Goal: Task Accomplishment & Management: Complete application form

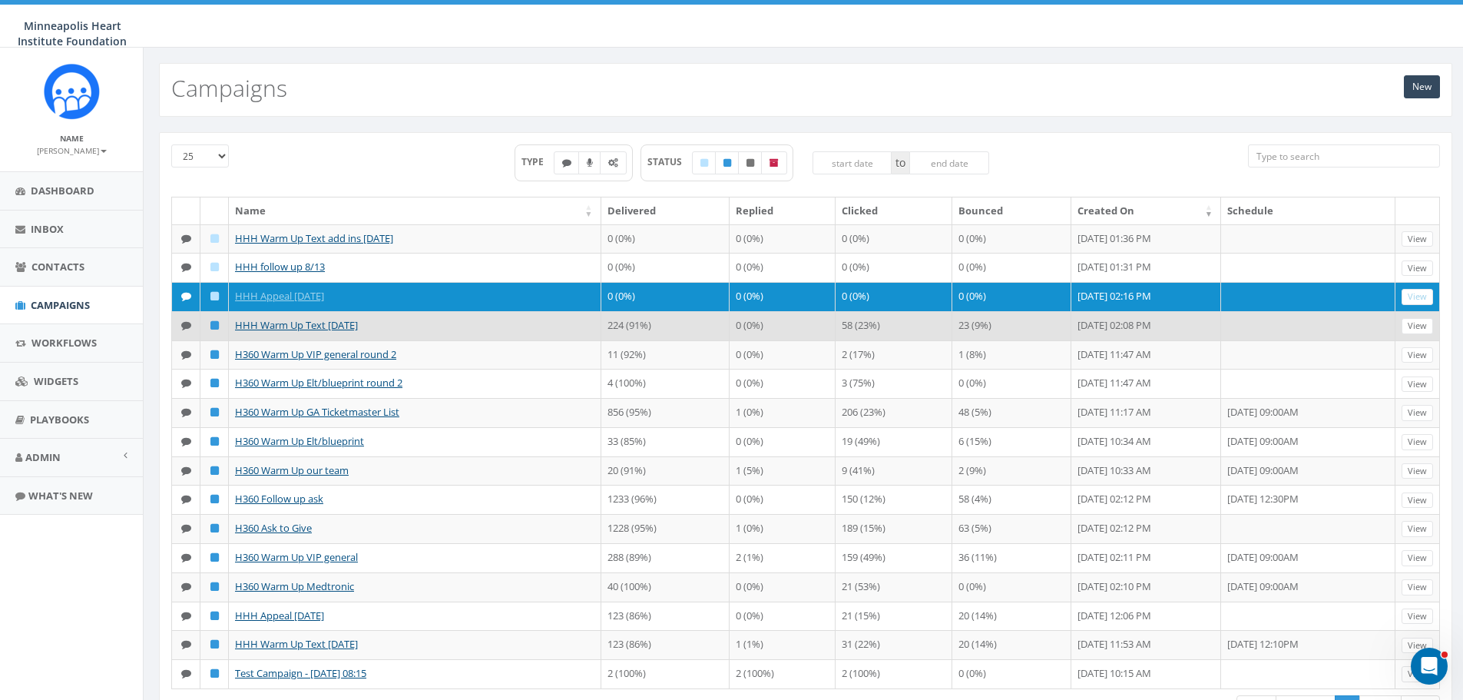
click at [488, 327] on td "HHH Warm Up Text [DATE]" at bounding box center [415, 325] width 372 height 29
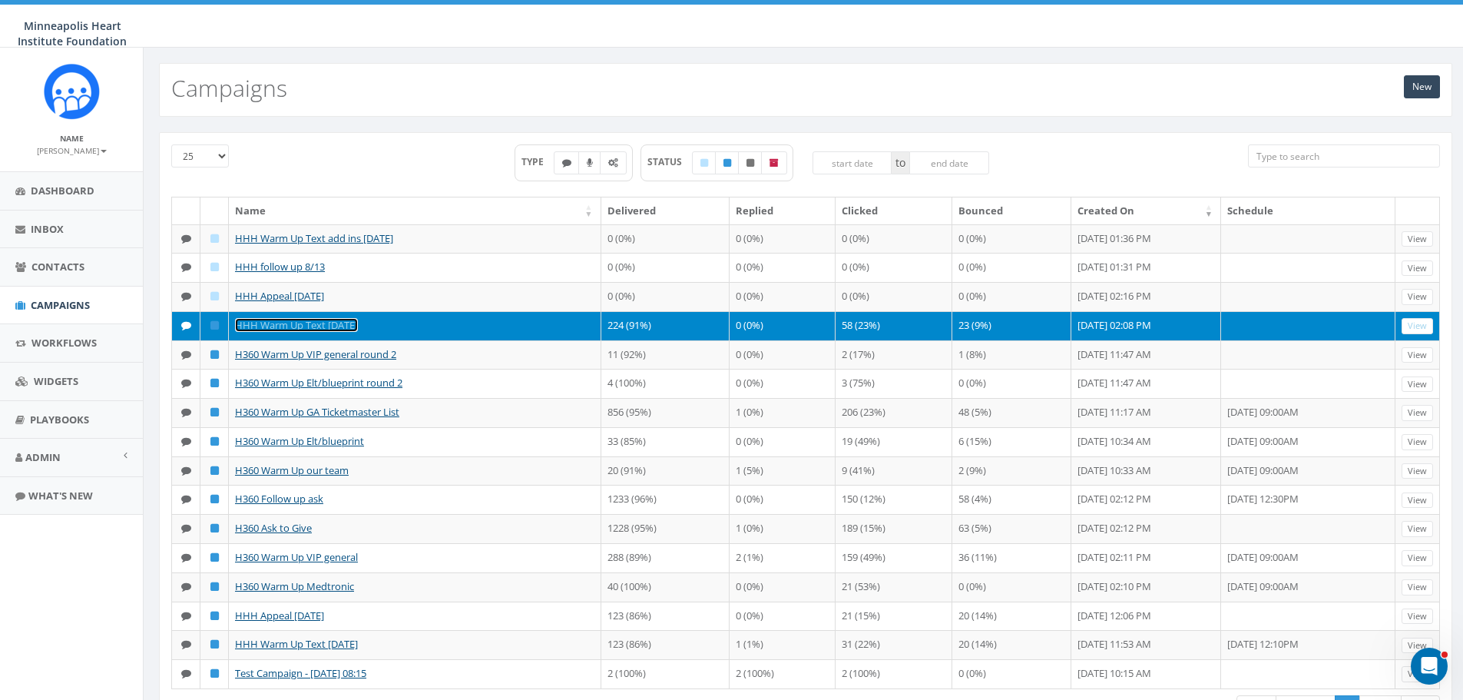
click at [322, 323] on link "HHH Warm Up Text [DATE]" at bounding box center [296, 325] width 123 height 14
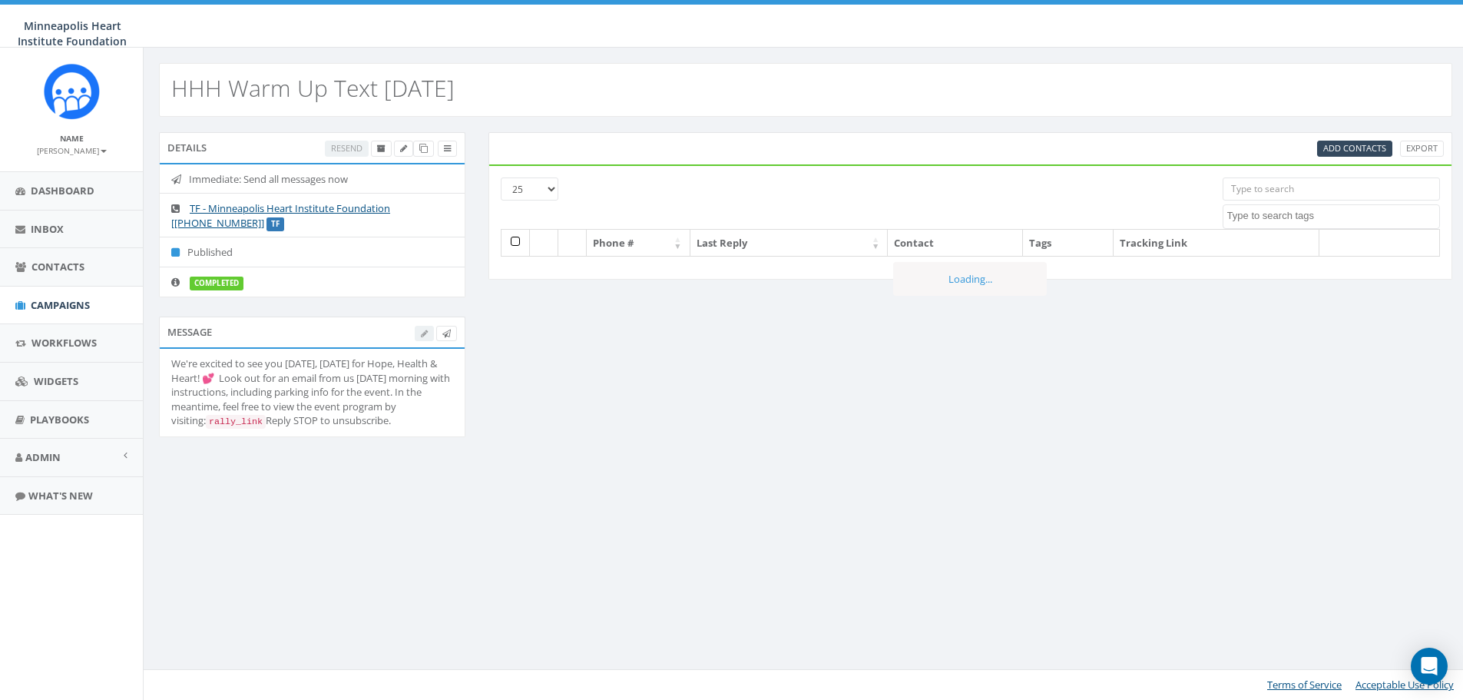
select select
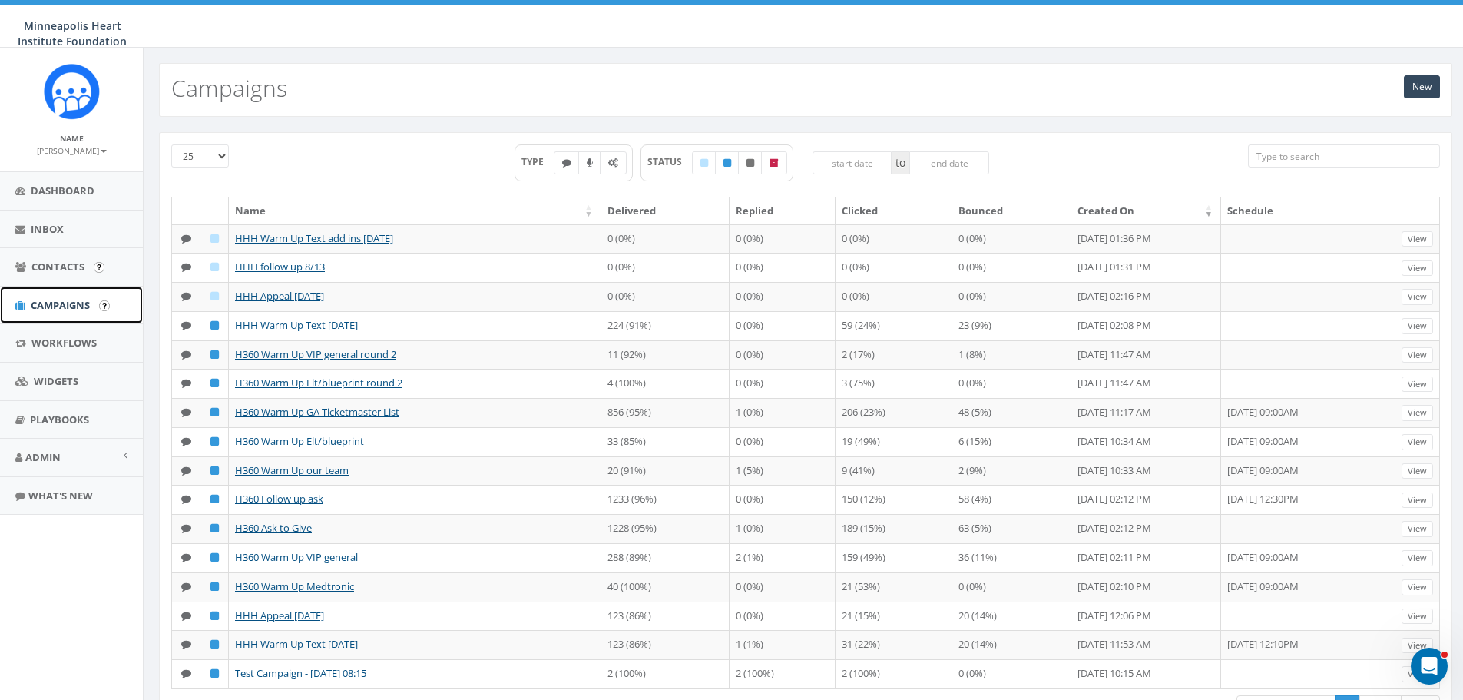
click at [65, 293] on link "Campaigns" at bounding box center [71, 305] width 143 height 38
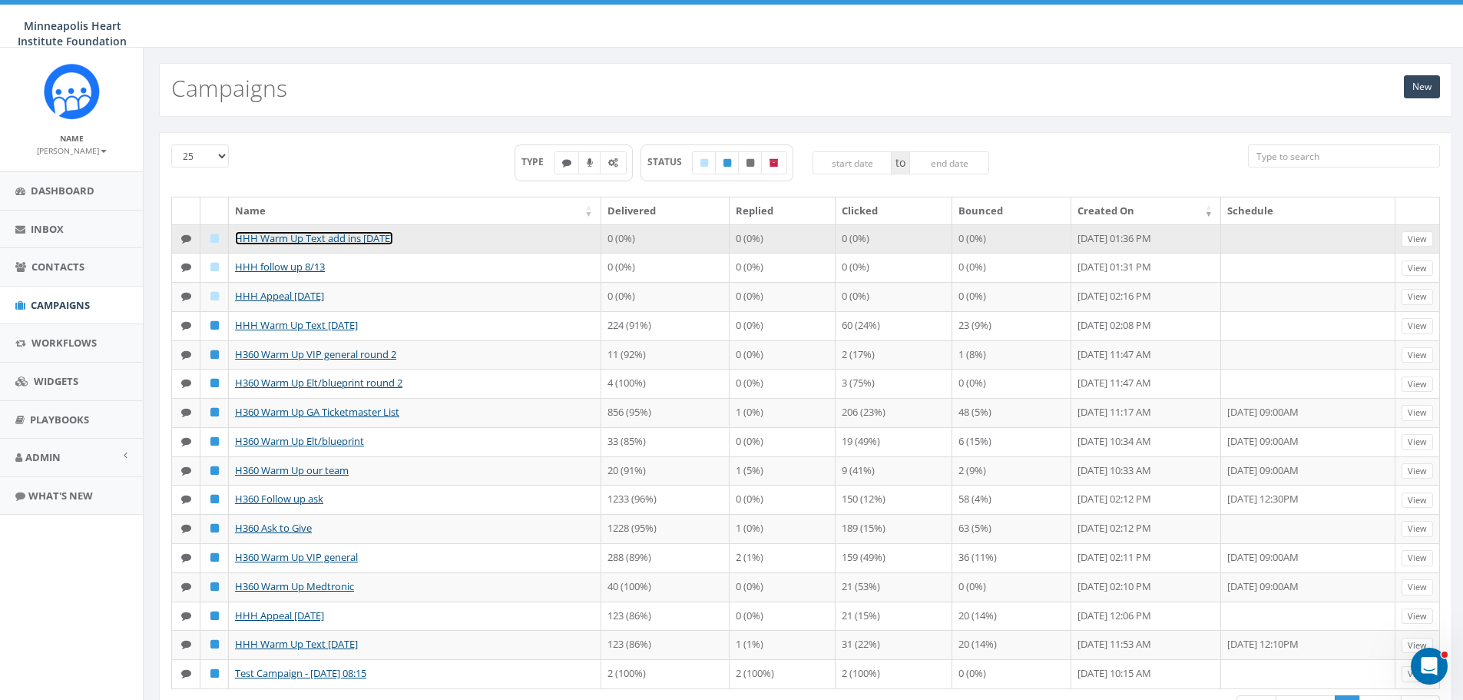
click at [353, 237] on link "HHH Warm Up Text add ins 8/11/25" at bounding box center [314, 238] width 158 height 14
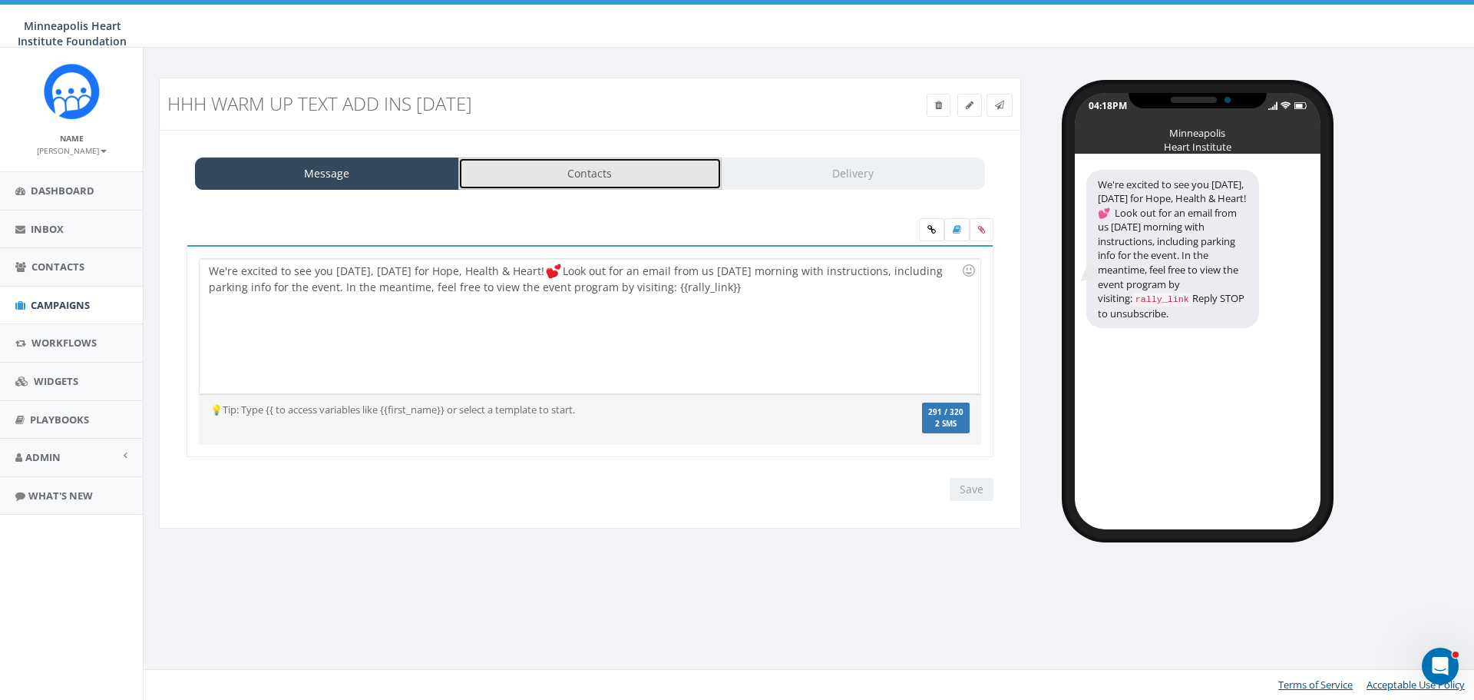
click at [546, 173] on link "Contacts" at bounding box center [590, 173] width 264 height 32
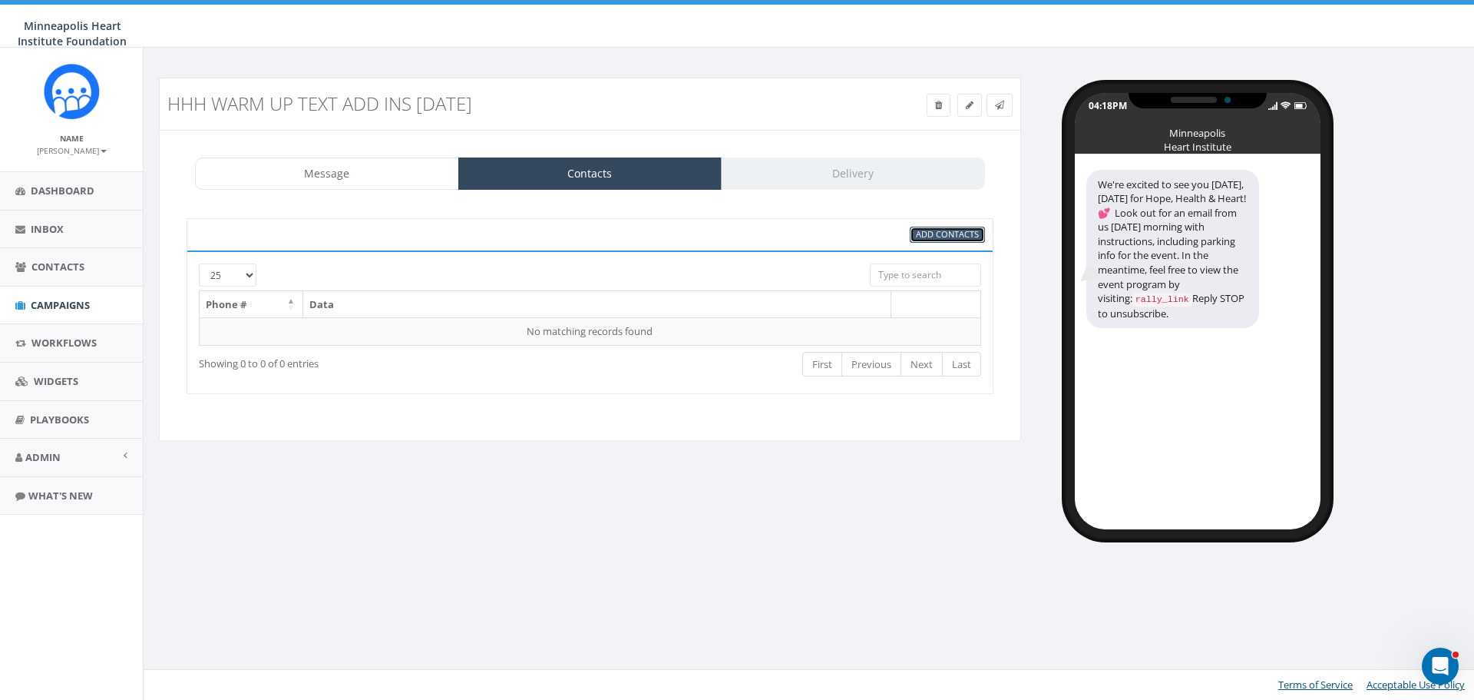
click at [928, 230] on span "Add Contacts" at bounding box center [947, 234] width 63 height 12
select select
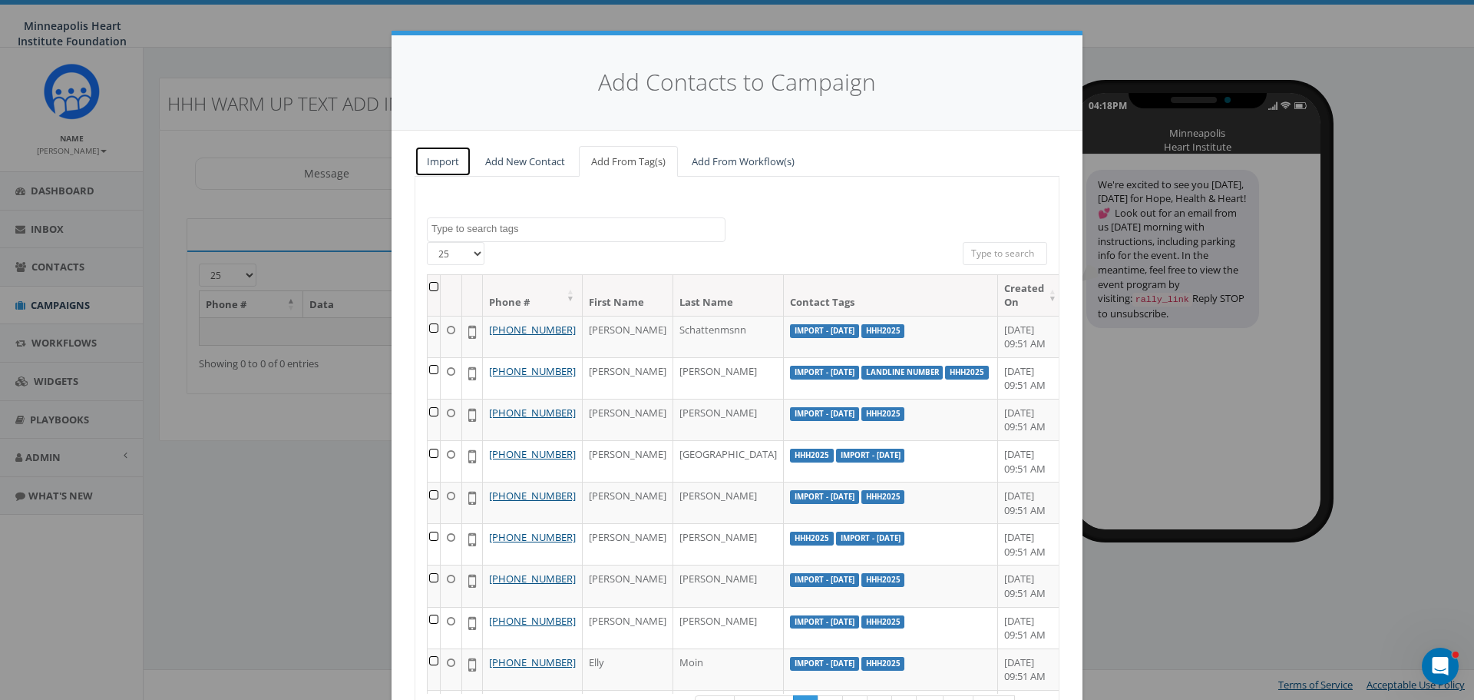
click at [440, 161] on link "Import" at bounding box center [443, 161] width 57 height 31
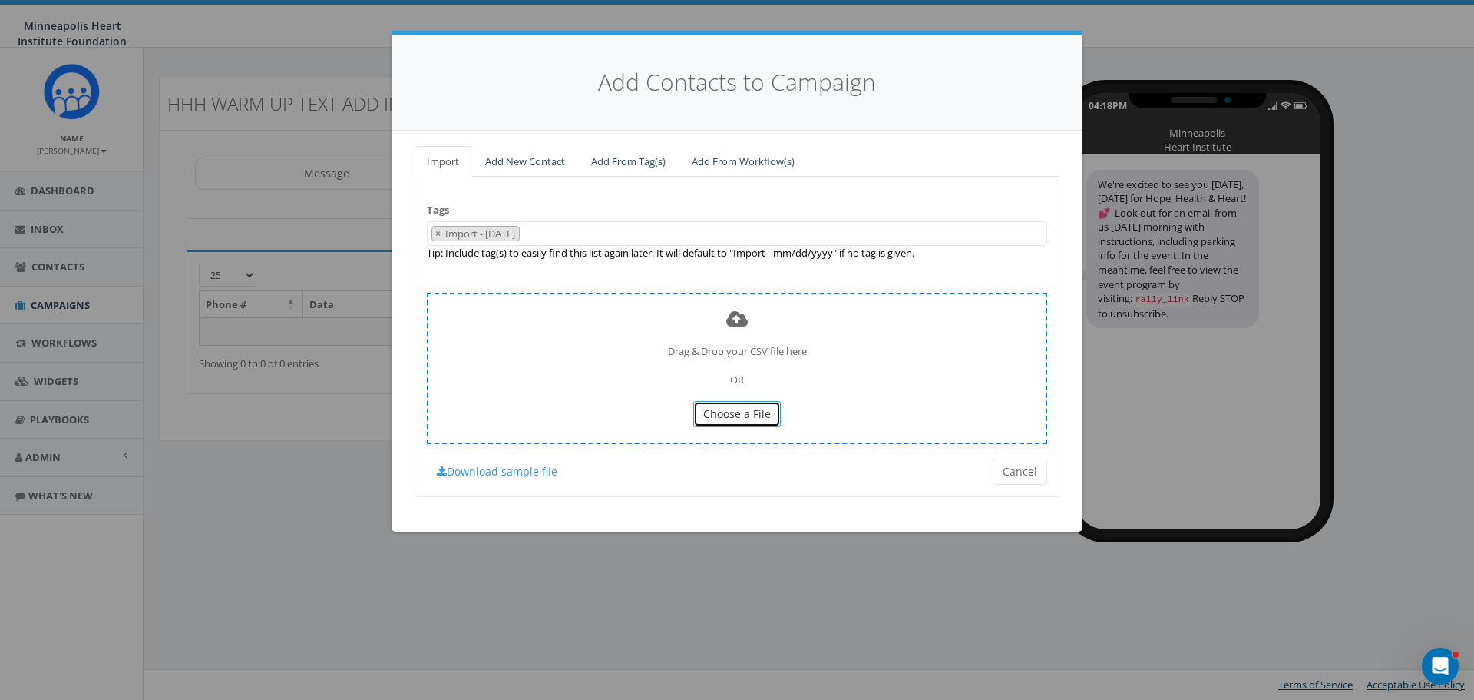
click at [746, 407] on span "Choose a File" at bounding box center [737, 413] width 68 height 15
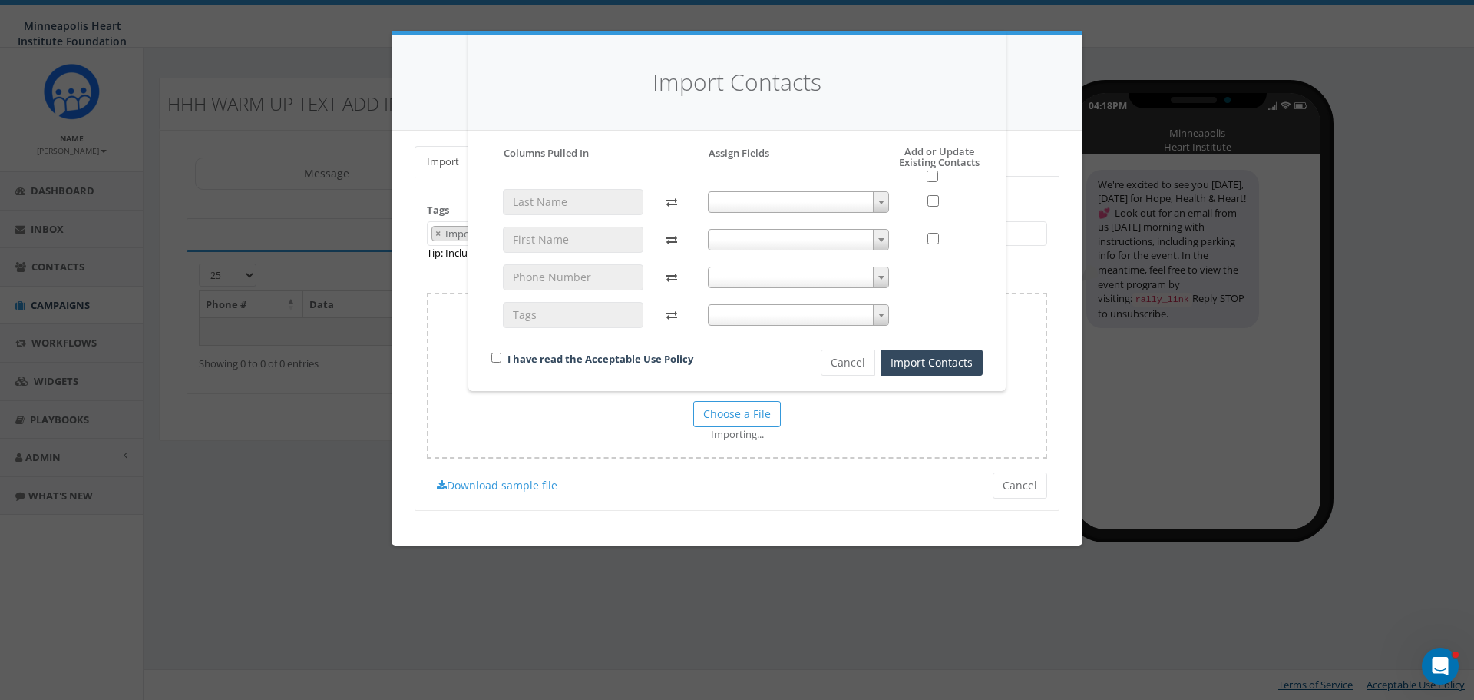
click at [817, 204] on span at bounding box center [799, 202] width 182 height 22
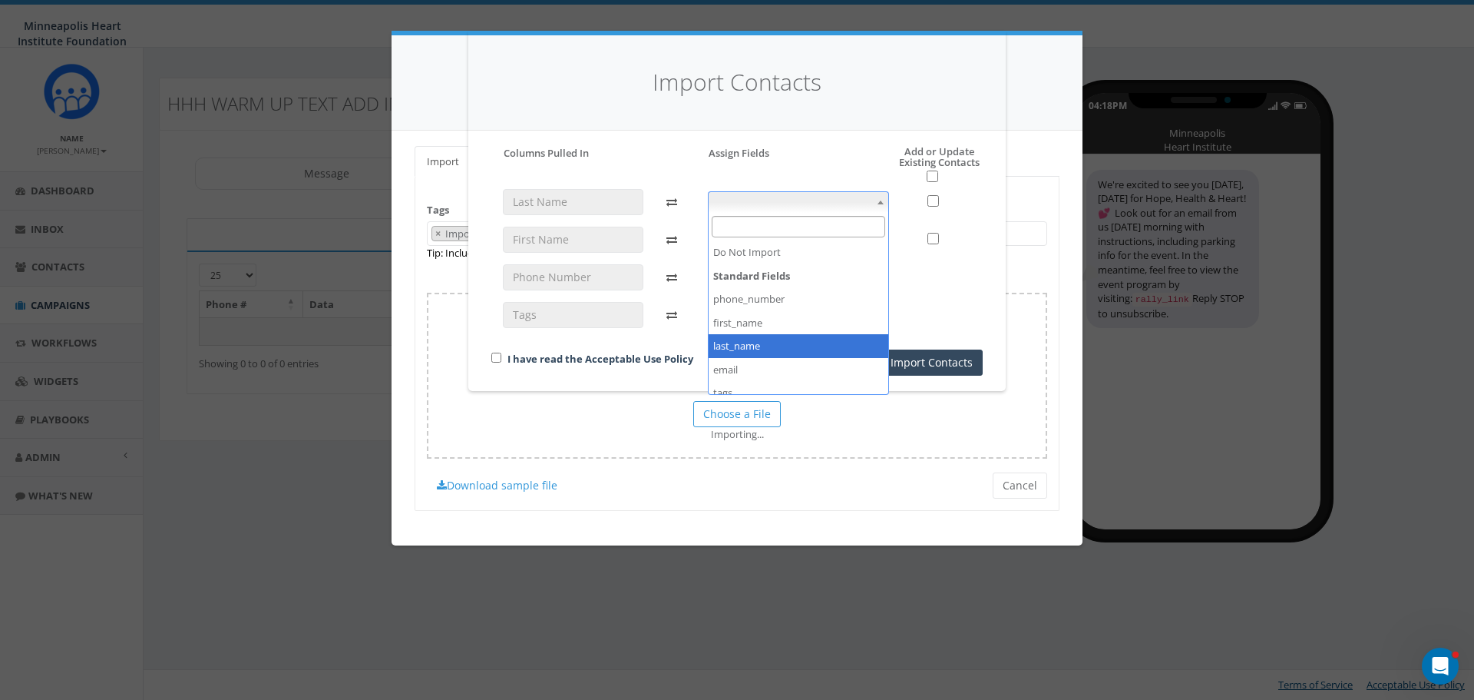
select select "last_name"
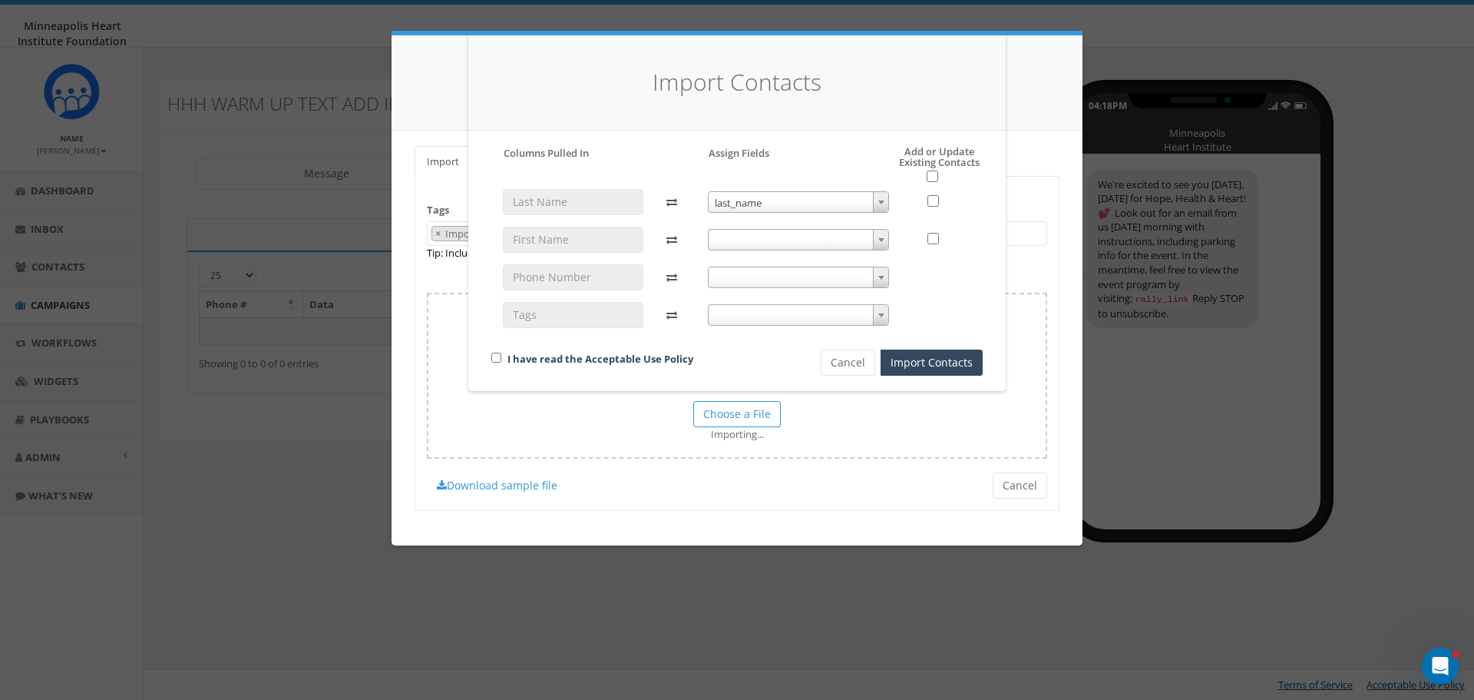
click at [762, 236] on span at bounding box center [799, 240] width 182 height 22
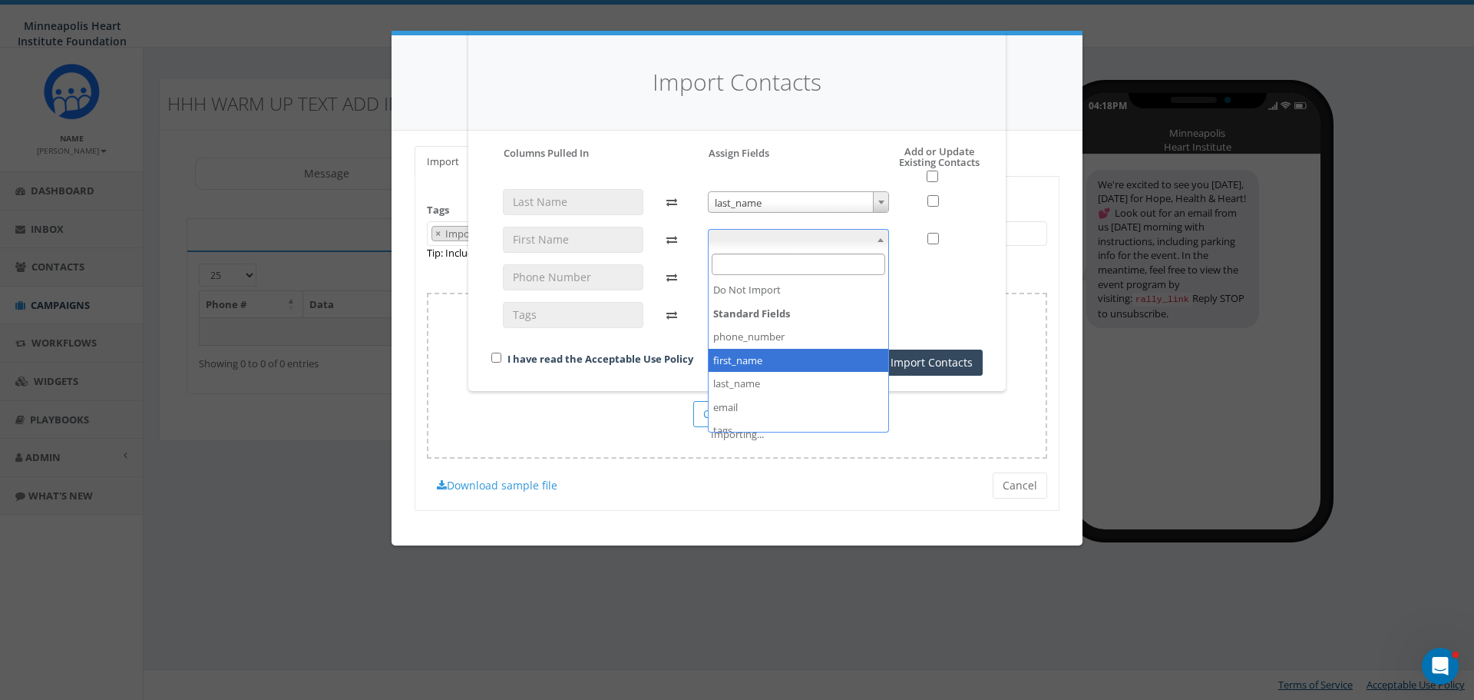
select select "first_name"
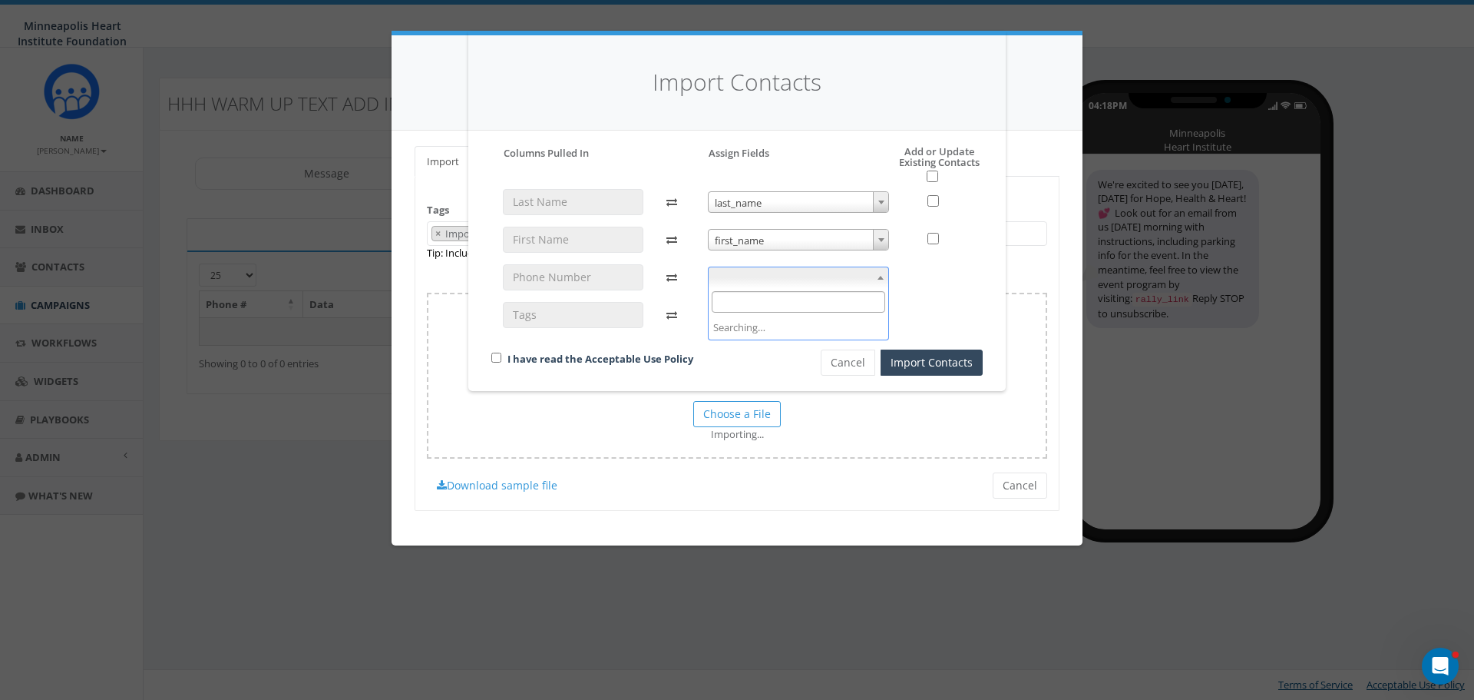
click at [763, 285] on span at bounding box center [799, 277] width 182 height 22
drag, startPoint x: 766, startPoint y: 373, endPoint x: 763, endPoint y: 342, distance: 31.6
select select "phone_number"
click at [772, 309] on span at bounding box center [799, 315] width 182 height 22
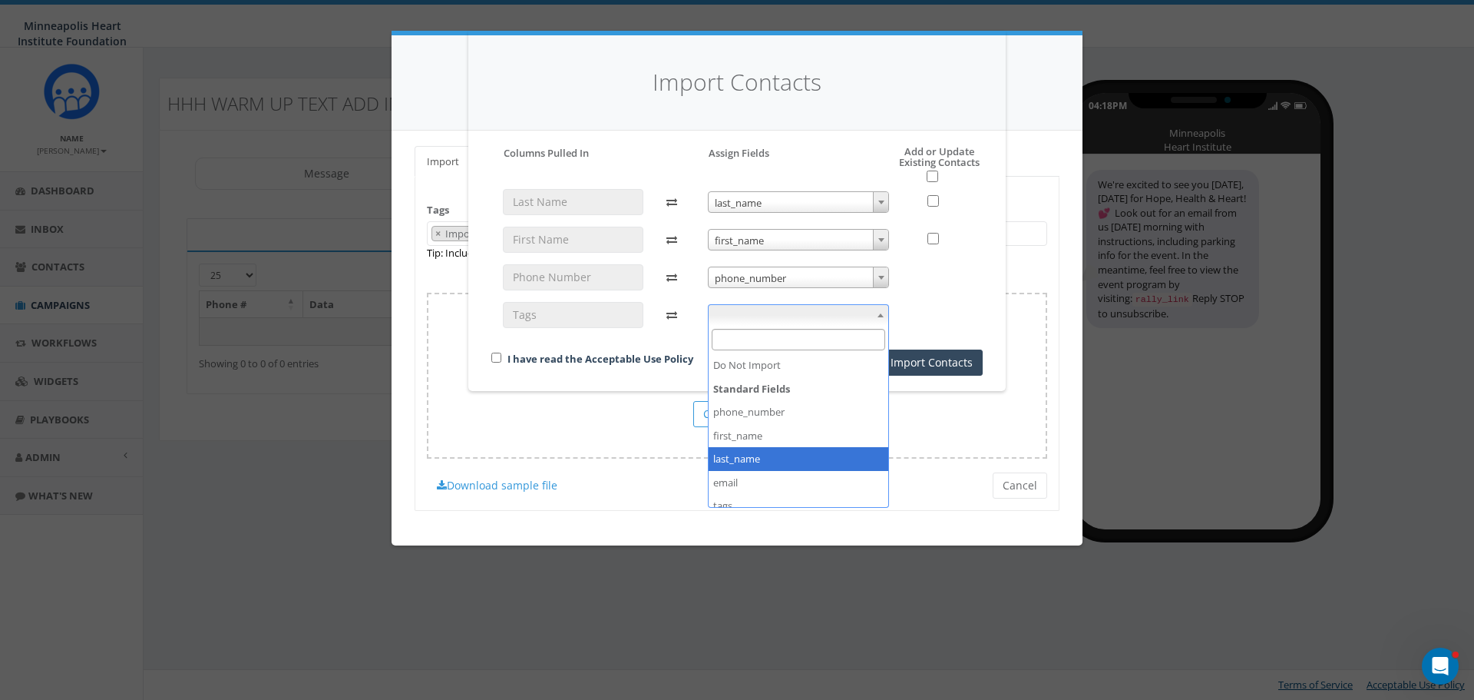
scroll to position [58, 0]
select select "tags"
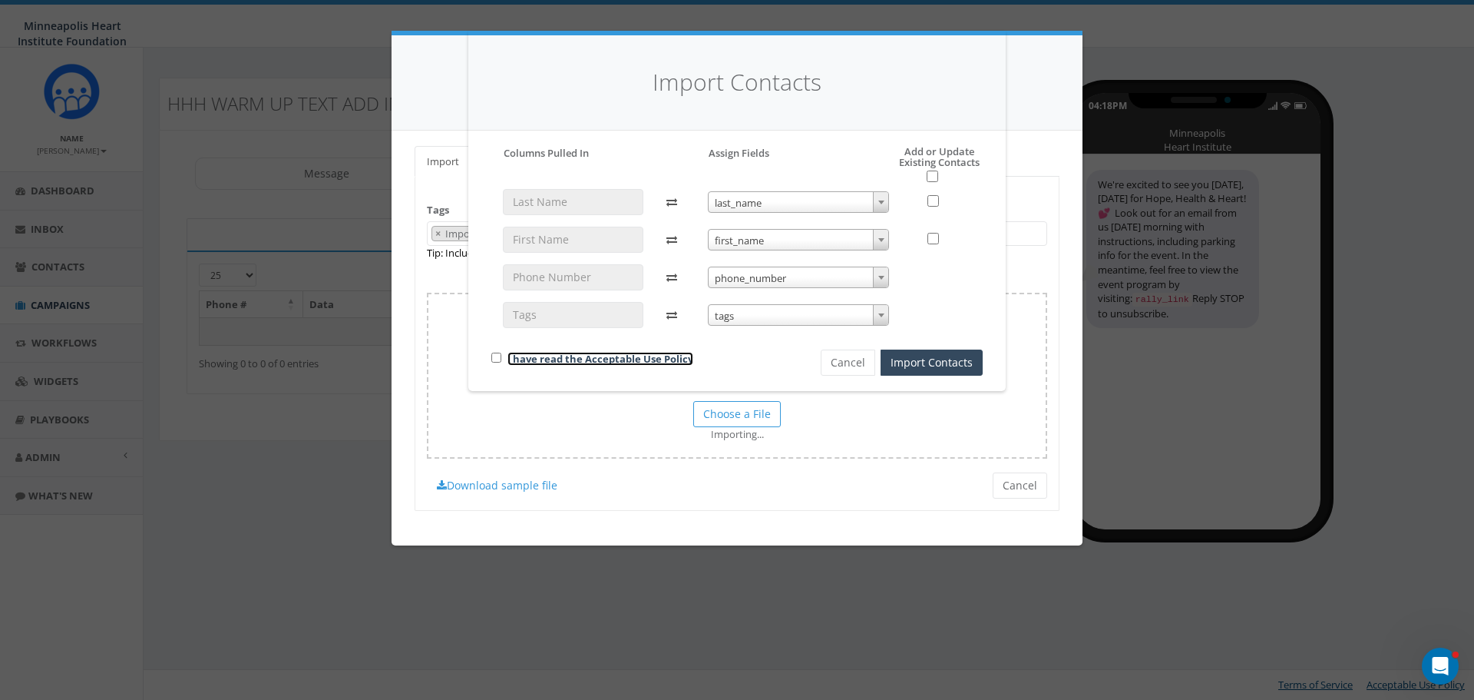
click at [594, 359] on link "I have read the Acceptable Use Policy" at bounding box center [601, 359] width 186 height 14
click at [495, 355] on input "checkbox" at bounding box center [496, 357] width 10 height 10
checkbox input "true"
click at [934, 174] on input "checkbox" at bounding box center [933, 176] width 12 height 12
checkbox input "true"
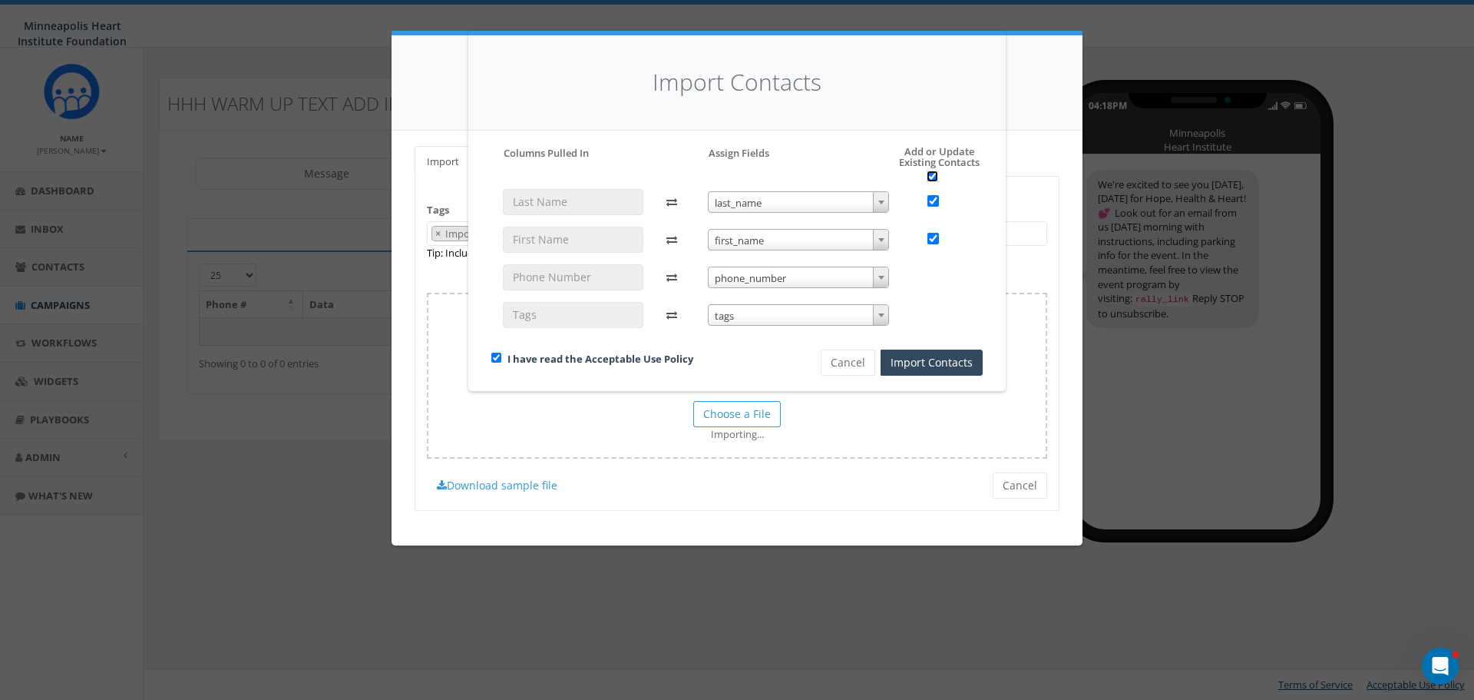
checkbox input "true"
click at [938, 361] on button "Import Contacts" at bounding box center [932, 362] width 102 height 26
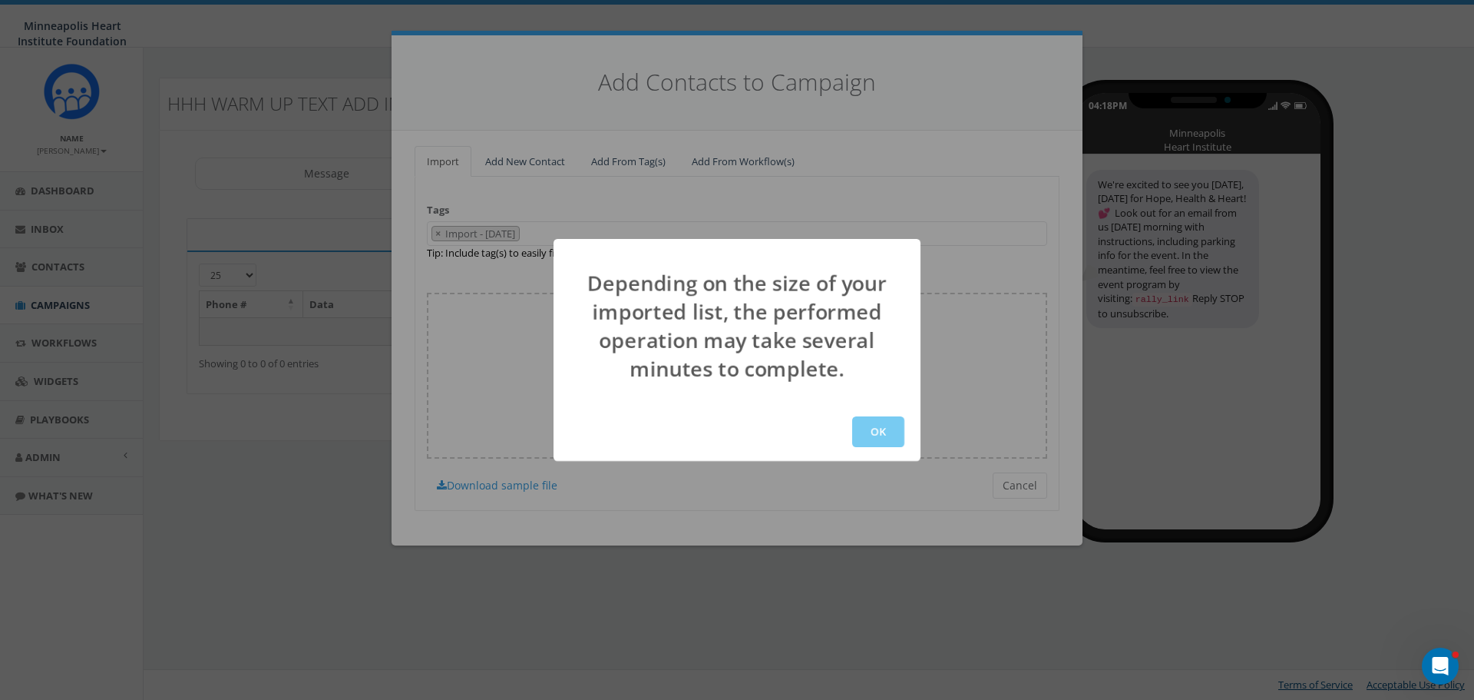
click at [872, 440] on button "OK" at bounding box center [878, 431] width 52 height 31
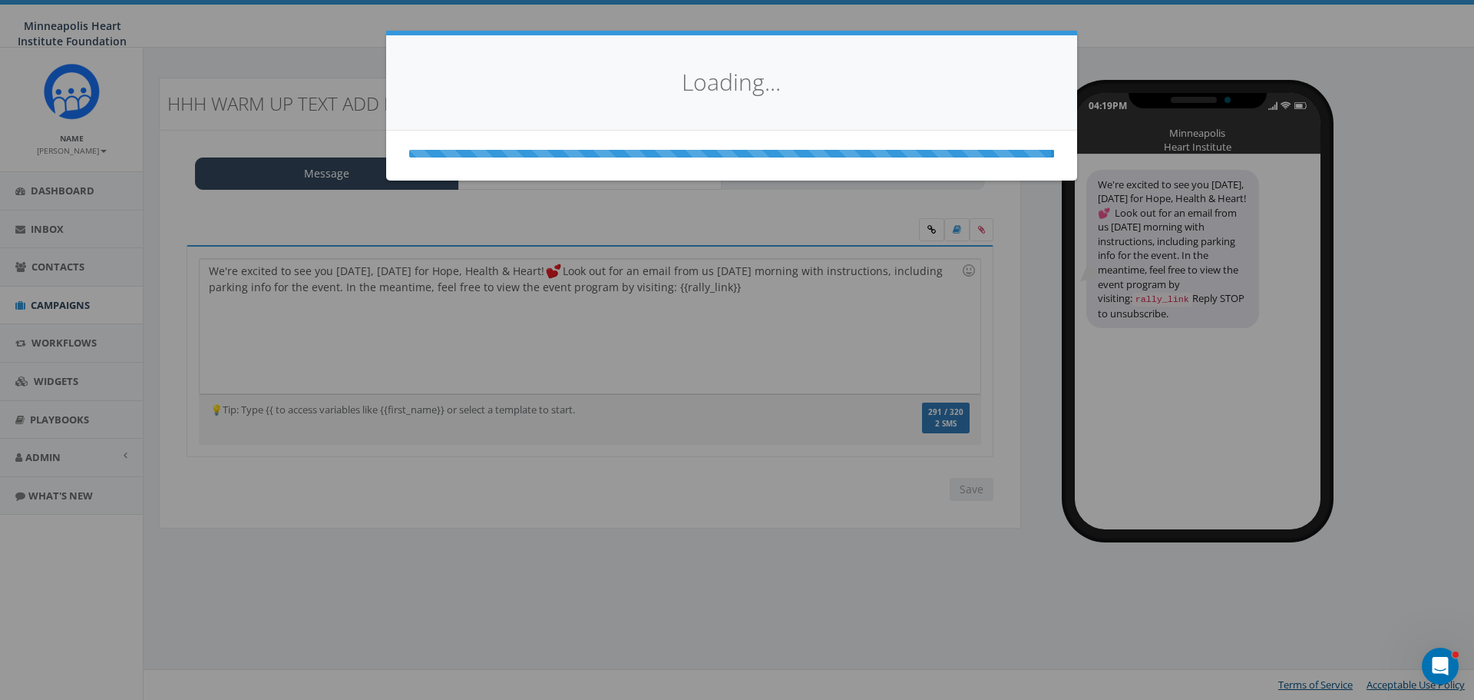
select select
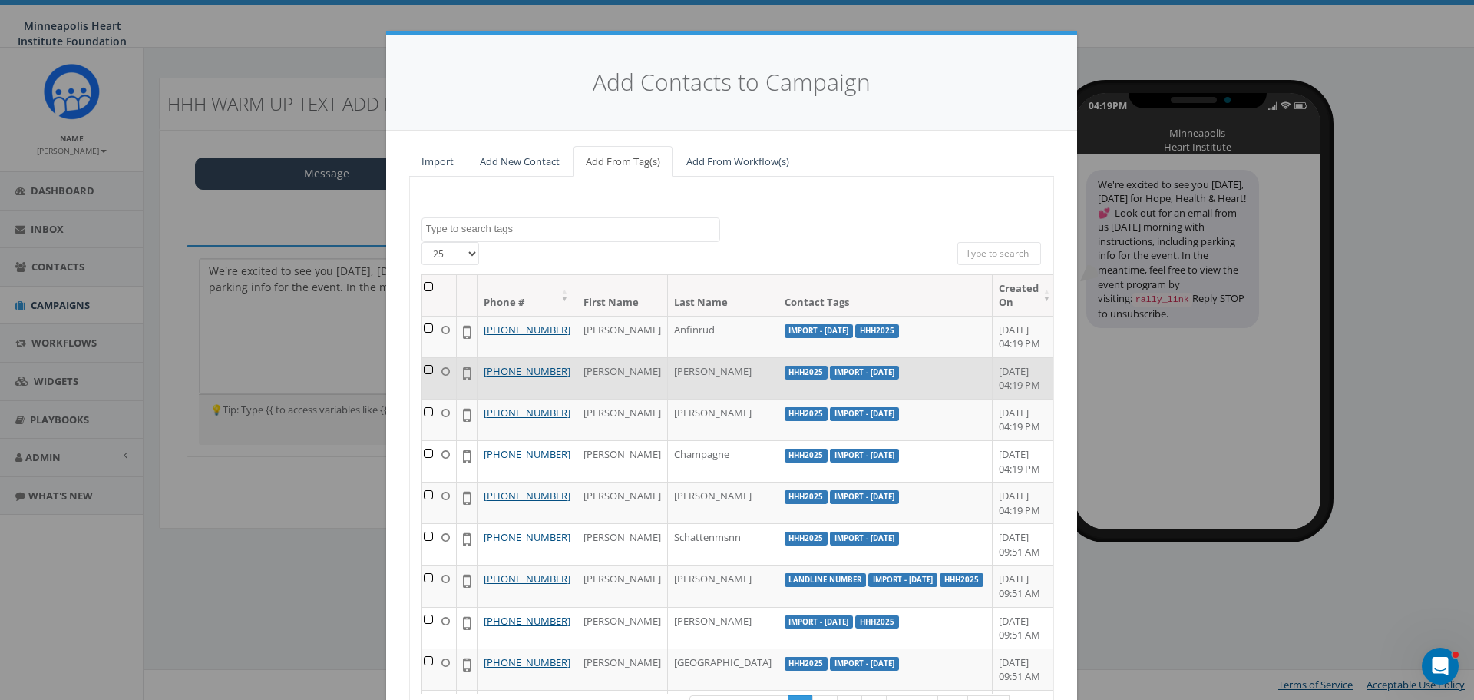
click at [423, 385] on td at bounding box center [428, 377] width 13 height 41
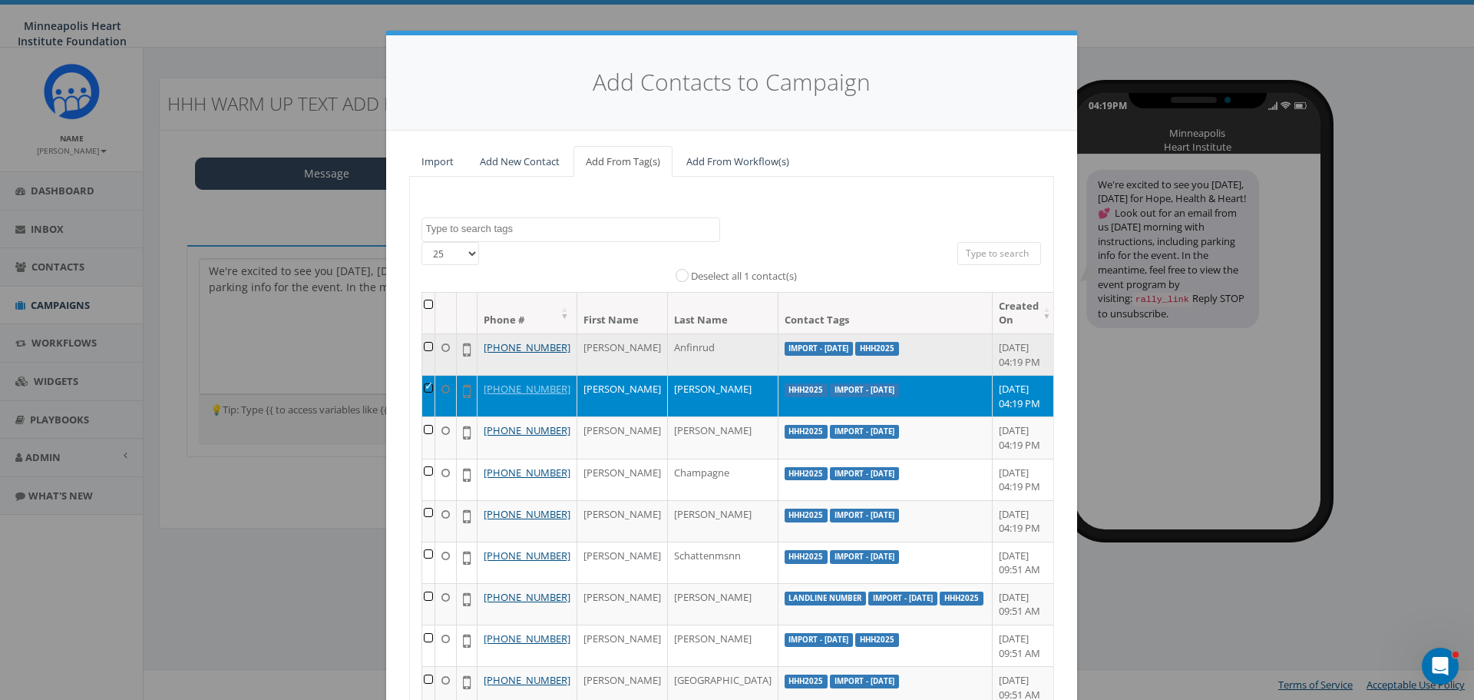
click at [428, 346] on td at bounding box center [428, 353] width 13 height 41
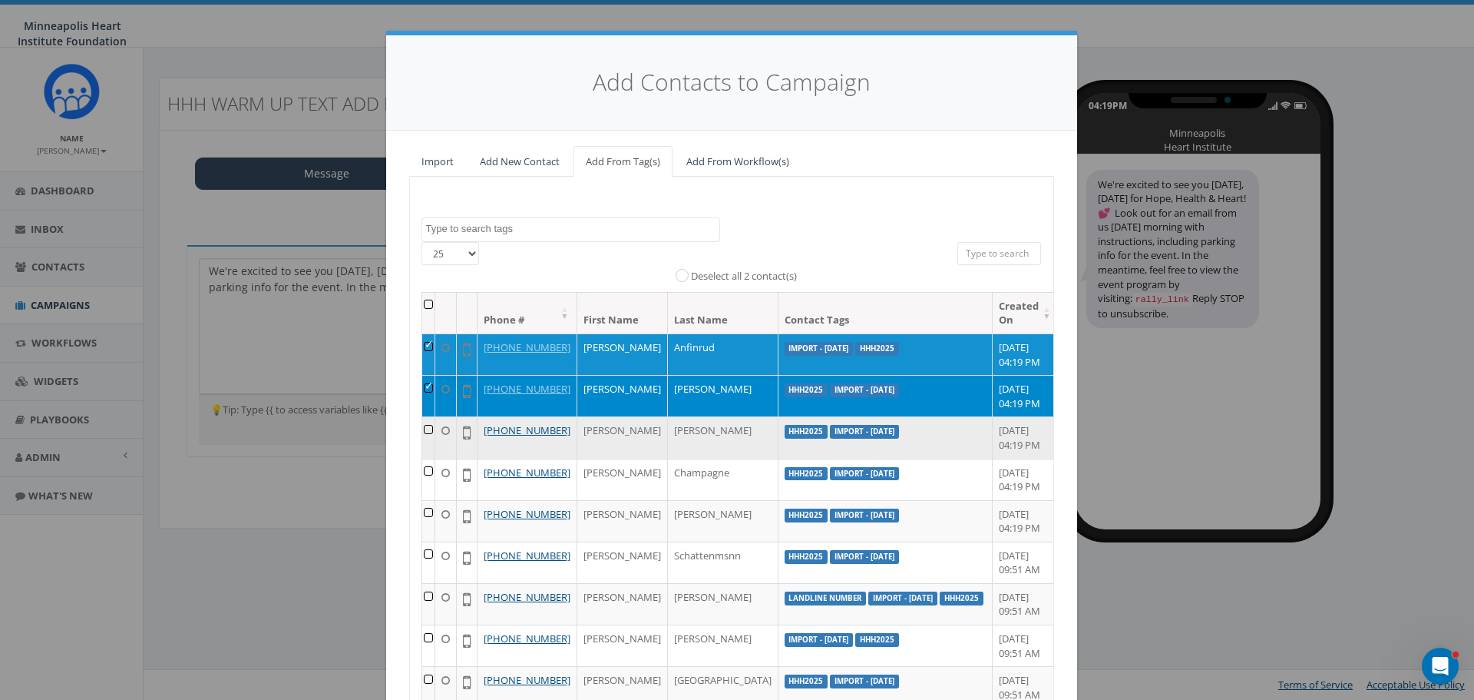
click at [425, 455] on td at bounding box center [428, 436] width 13 height 41
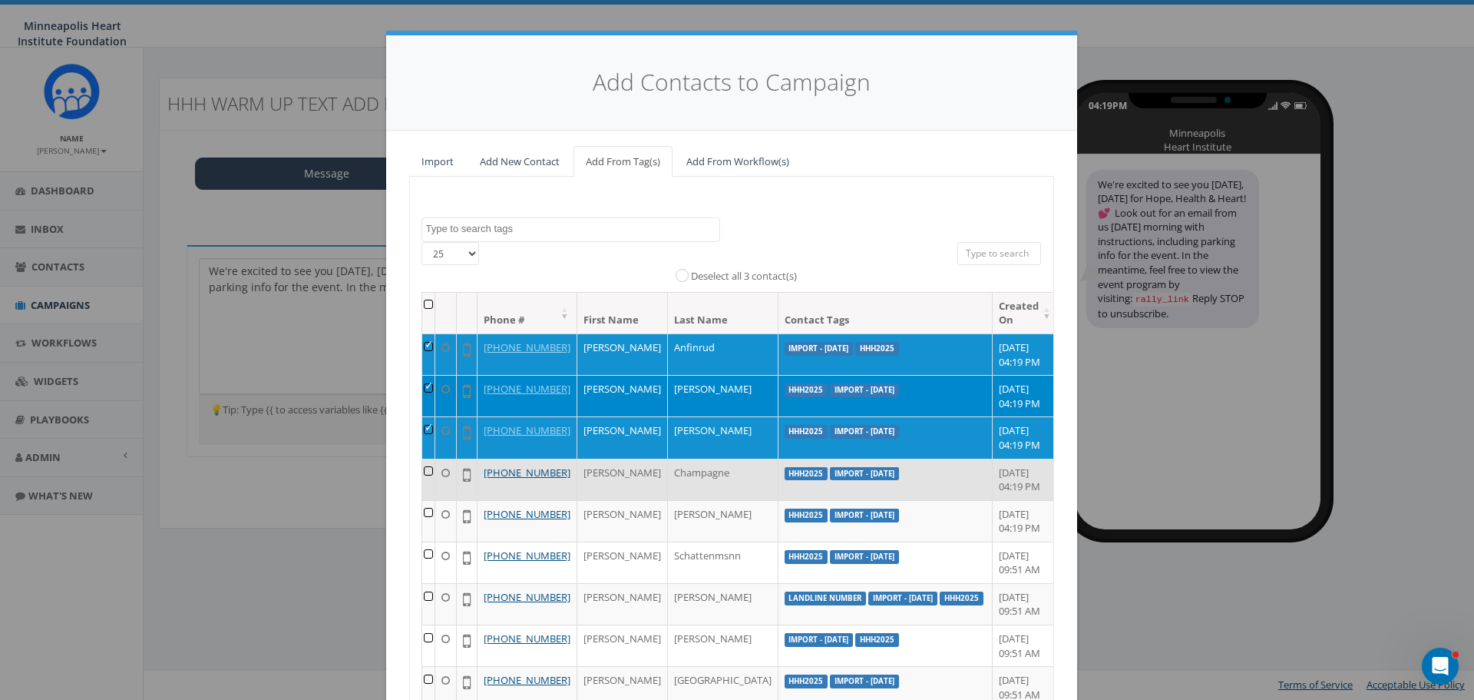
click at [428, 500] on td at bounding box center [428, 478] width 13 height 41
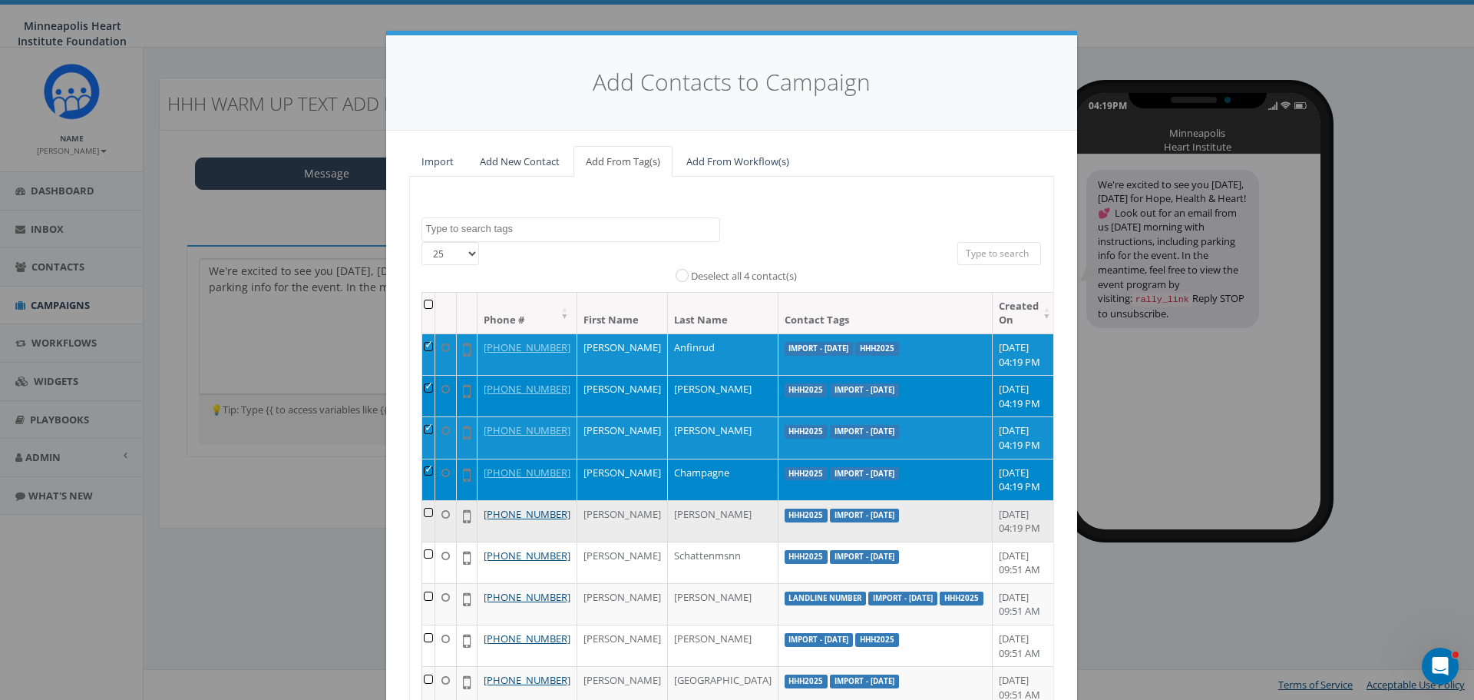
click at [429, 541] on td at bounding box center [428, 520] width 13 height 41
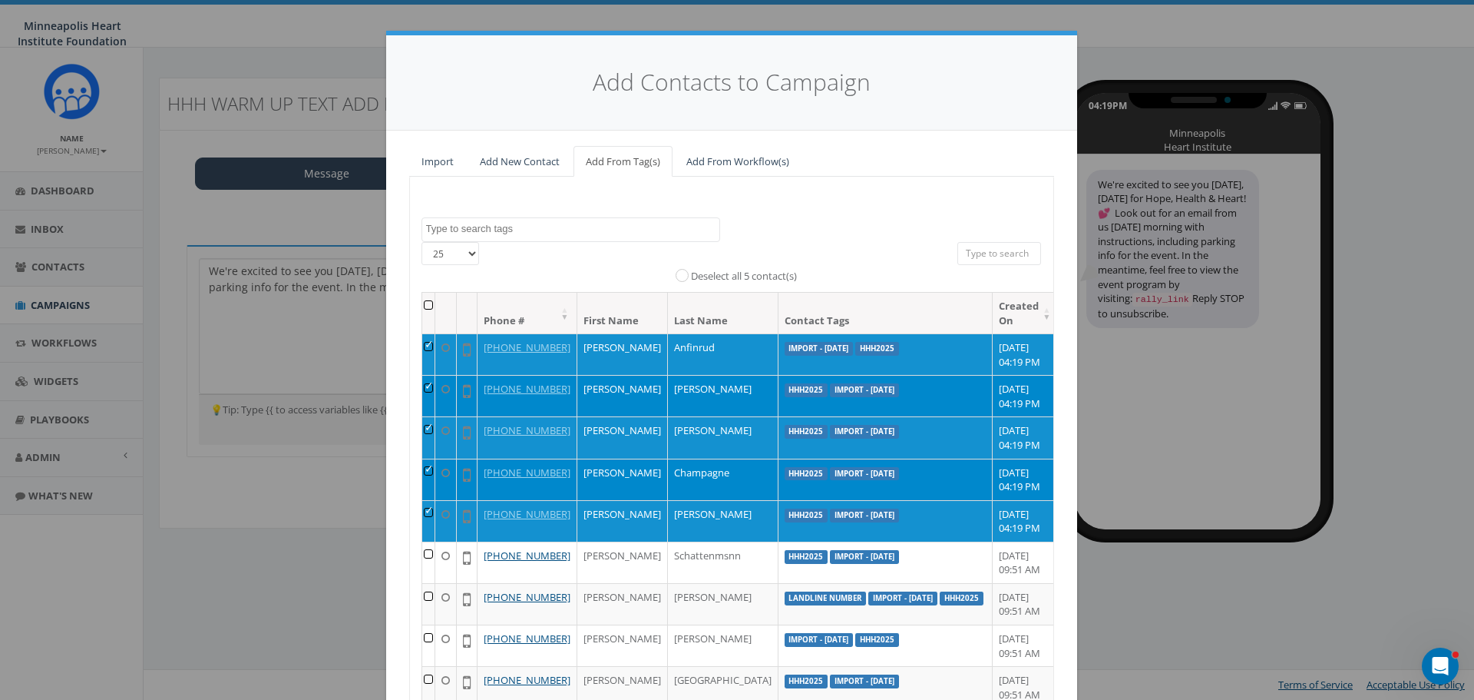
click at [541, 226] on textarea "Search" at bounding box center [572, 229] width 293 height 14
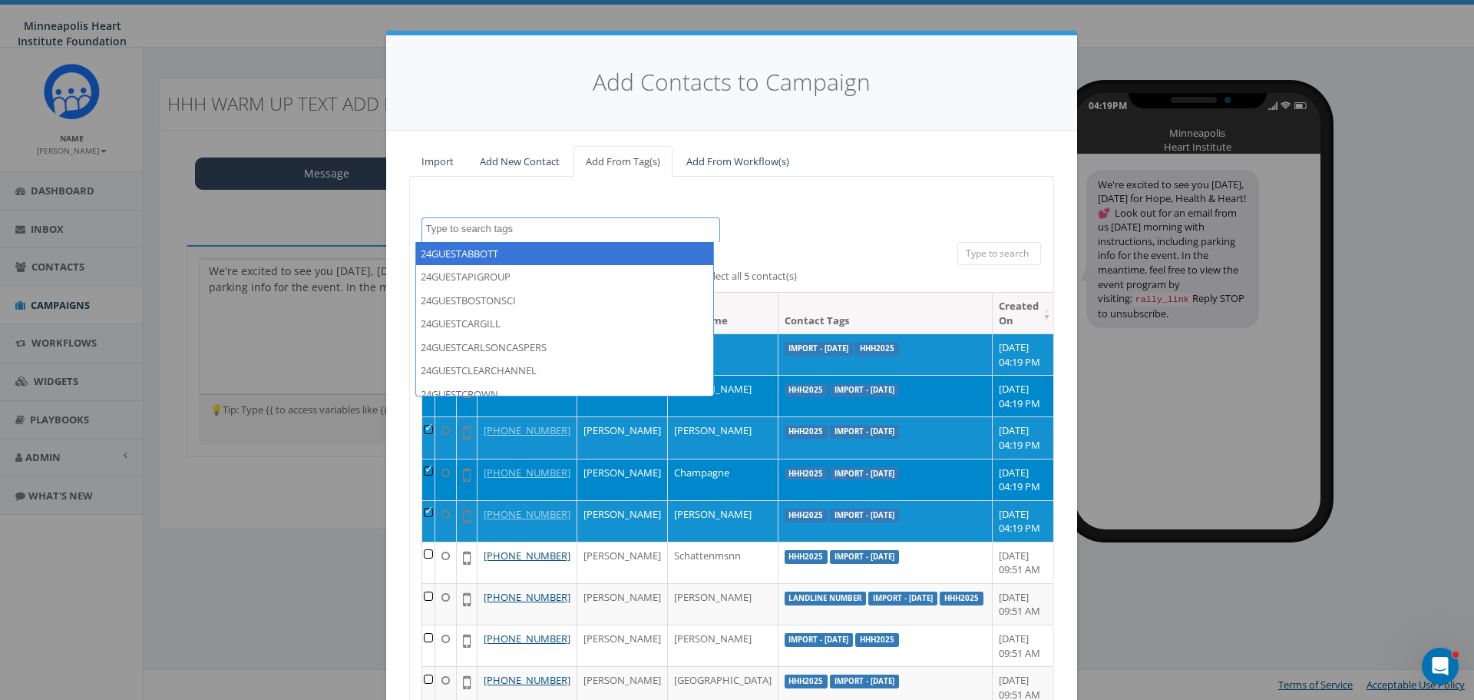
click at [988, 250] on input "search" at bounding box center [1000, 253] width 84 height 23
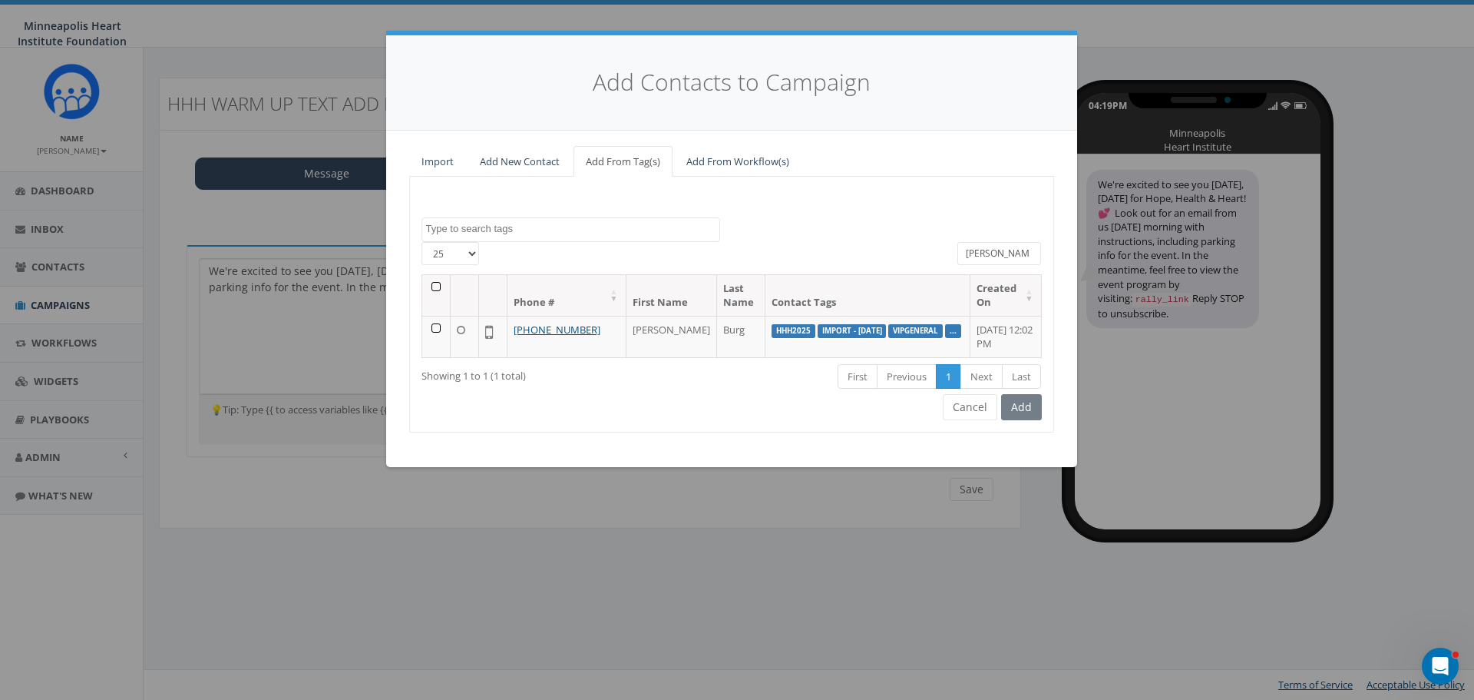
click at [432, 331] on td at bounding box center [436, 336] width 28 height 41
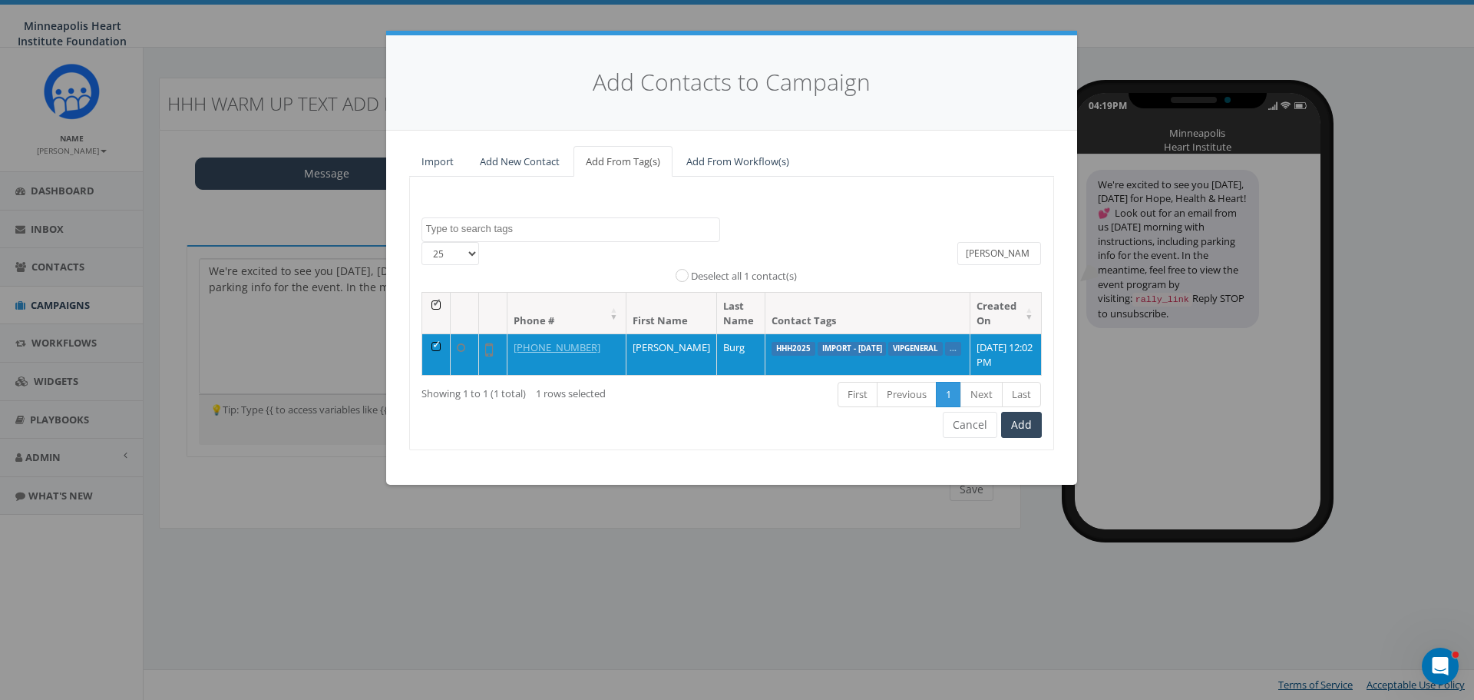
drag, startPoint x: 1000, startPoint y: 253, endPoint x: 956, endPoint y: 254, distance: 43.8
click at [956, 254] on div "[PERSON_NAME]" at bounding box center [1000, 255] width 108 height 27
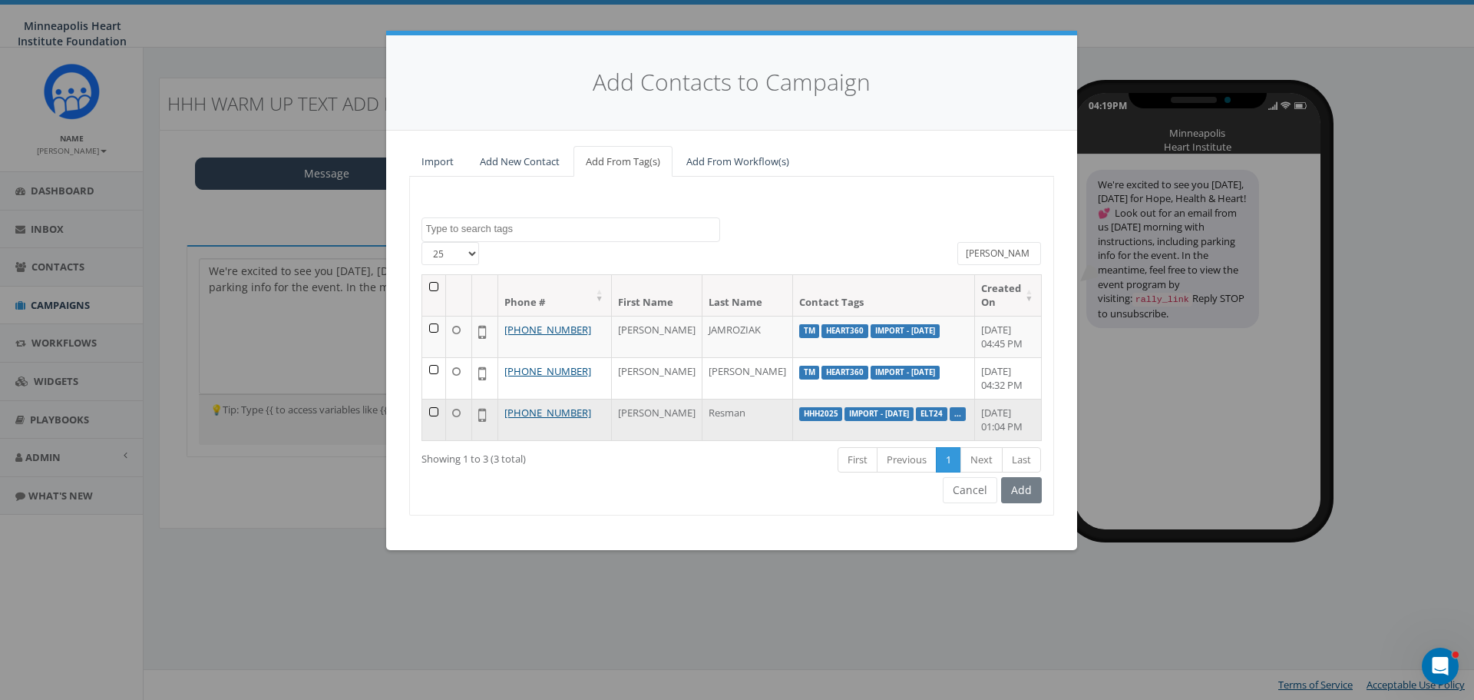
click at [433, 415] on td at bounding box center [434, 419] width 24 height 41
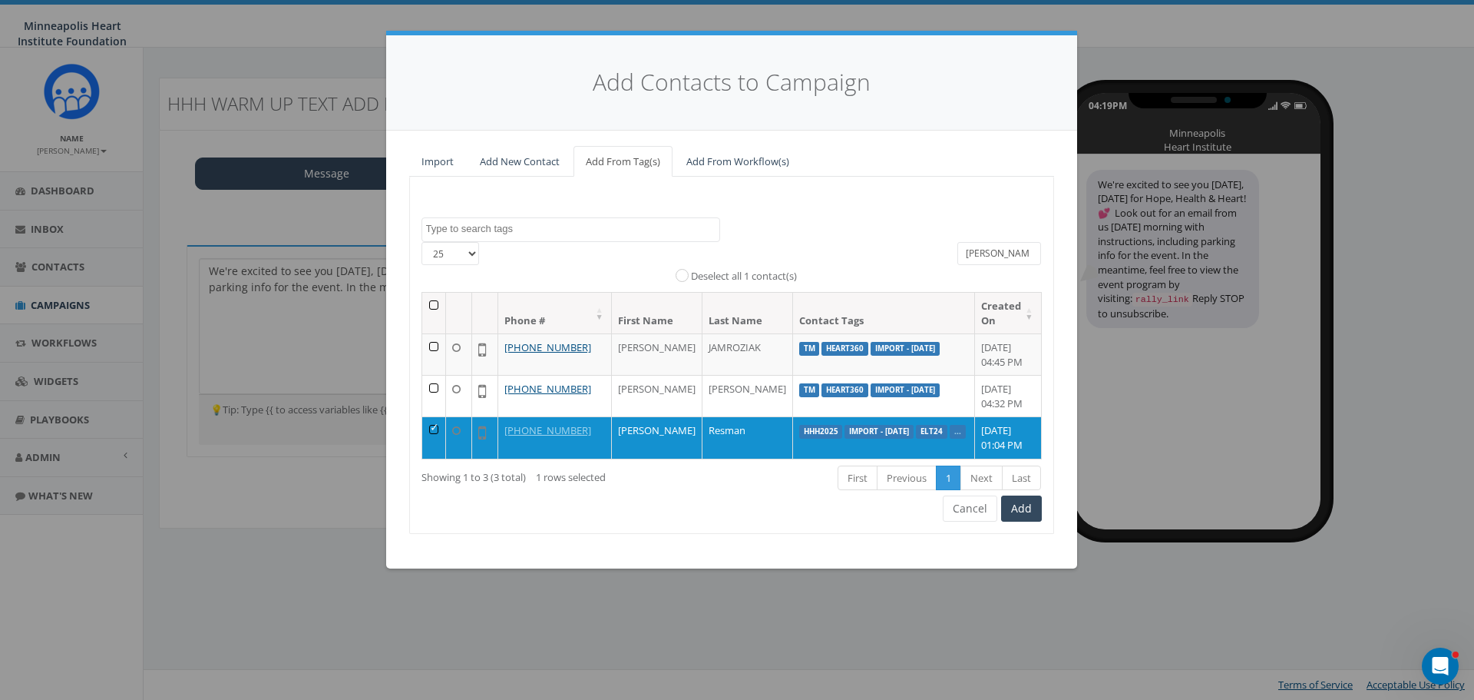
drag, startPoint x: 1007, startPoint y: 250, endPoint x: 921, endPoint y: 246, distance: 86.9
click at [921, 246] on div "25 50 100 All 1 contact(s) on current page All 3 contact(s) filtered Deselect a…" at bounding box center [731, 267] width 643 height 51
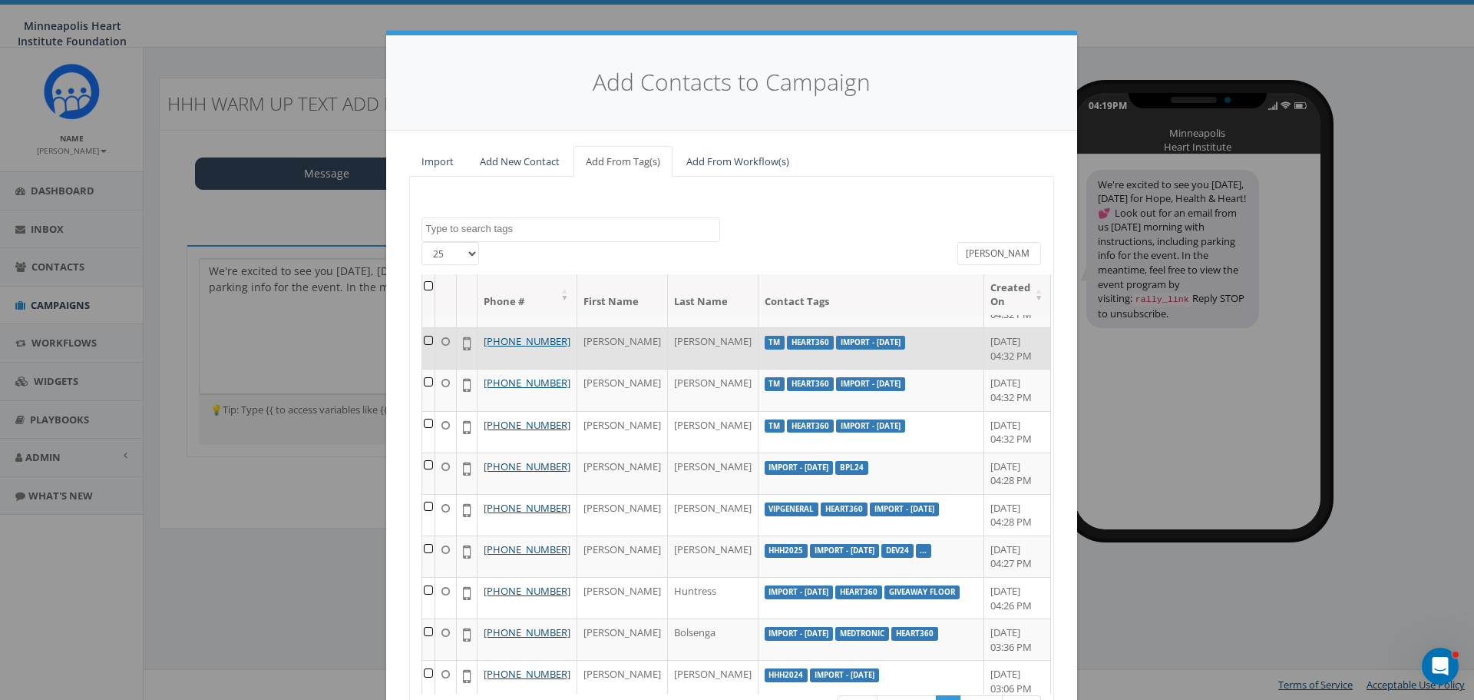
scroll to position [307, 0]
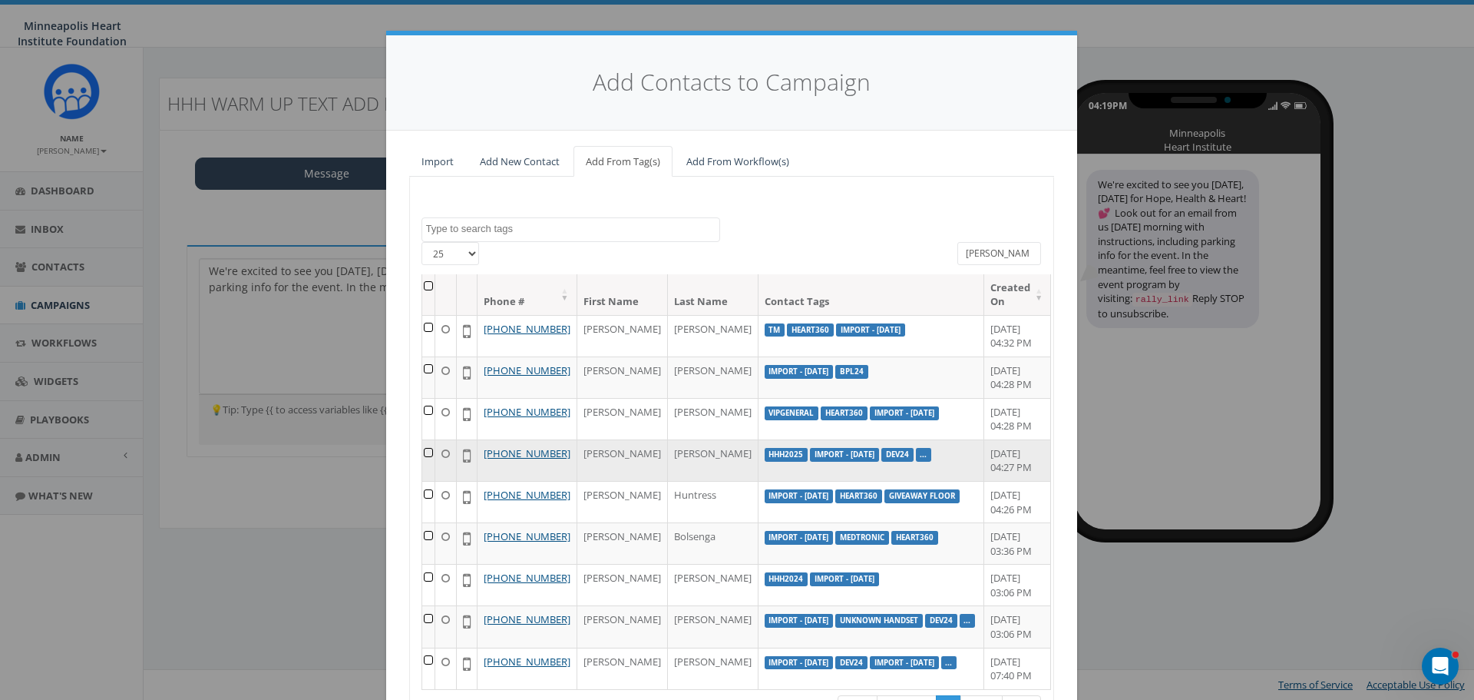
type input "jessica"
click at [427, 481] on td at bounding box center [428, 459] width 13 height 41
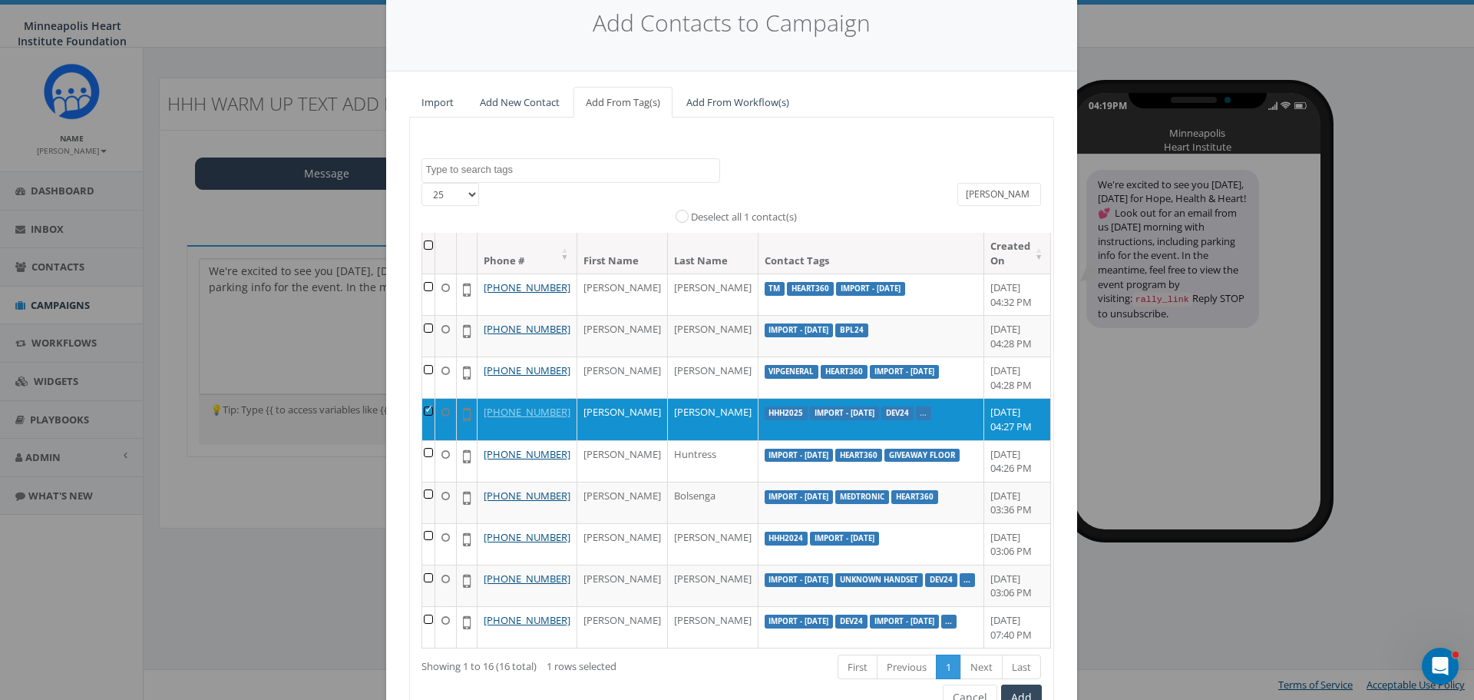
scroll to position [140, 0]
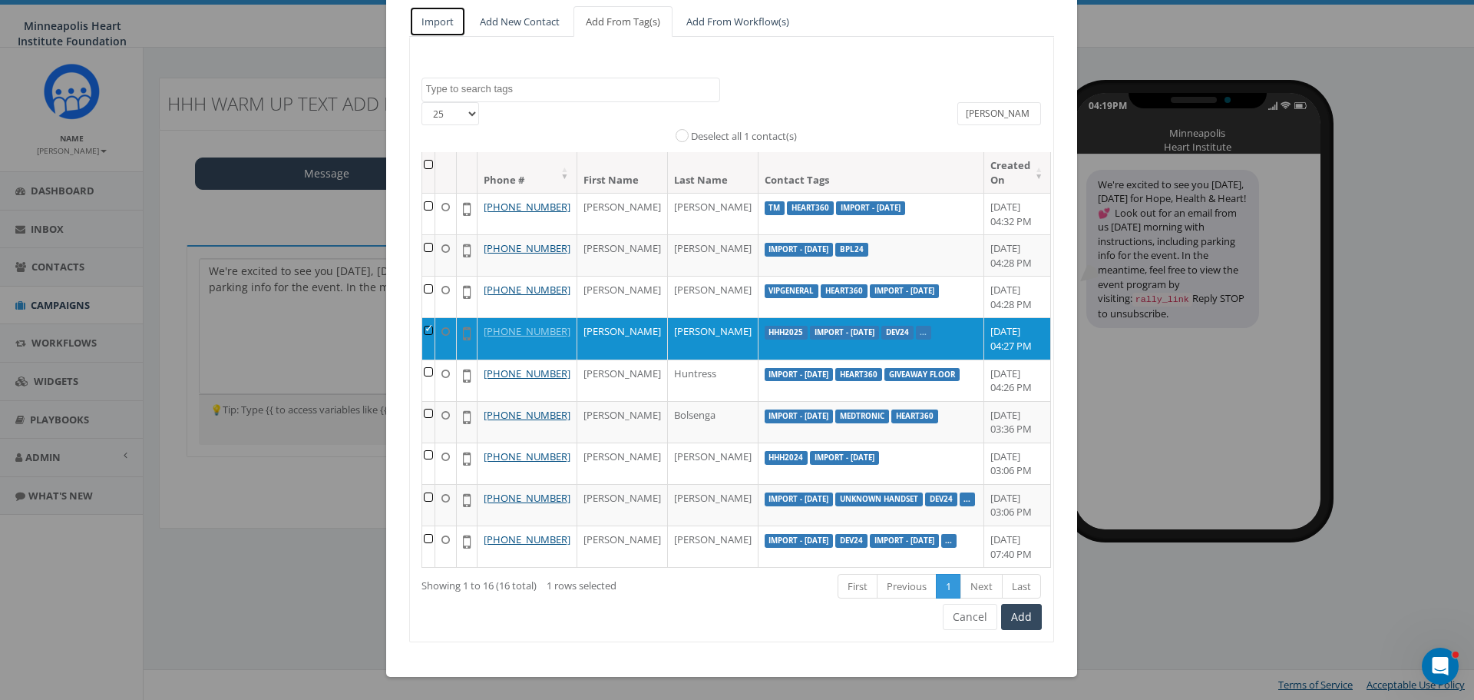
click at [442, 21] on link "Import" at bounding box center [437, 21] width 57 height 31
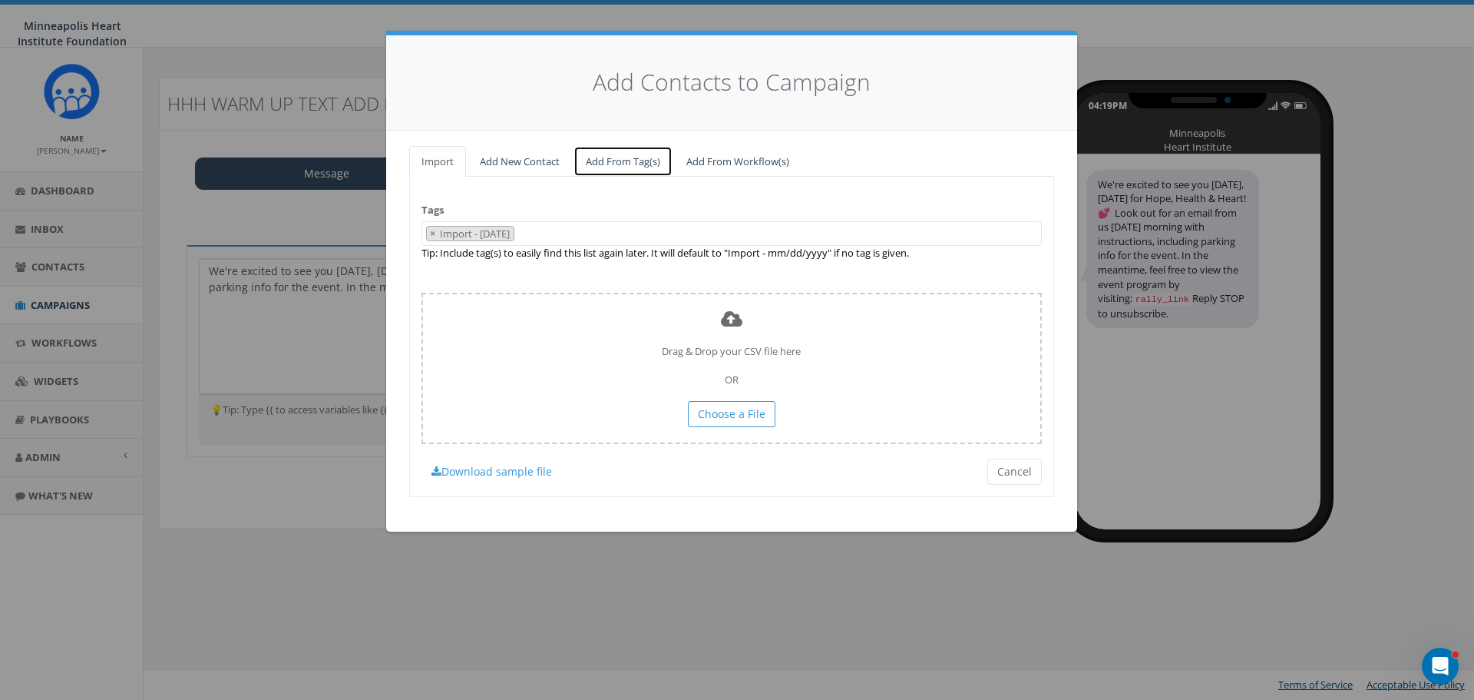
click at [597, 150] on link "Add From Tag(s)" at bounding box center [623, 161] width 99 height 31
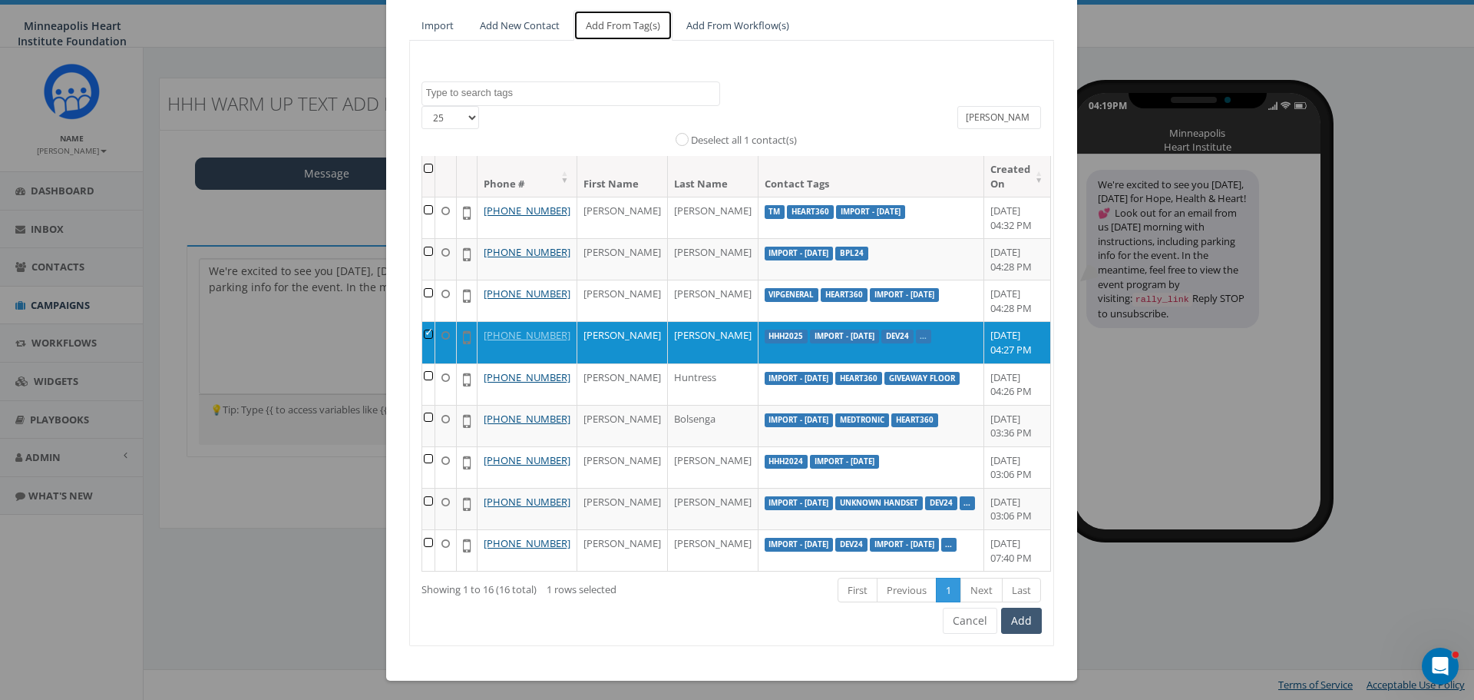
scroll to position [140, 0]
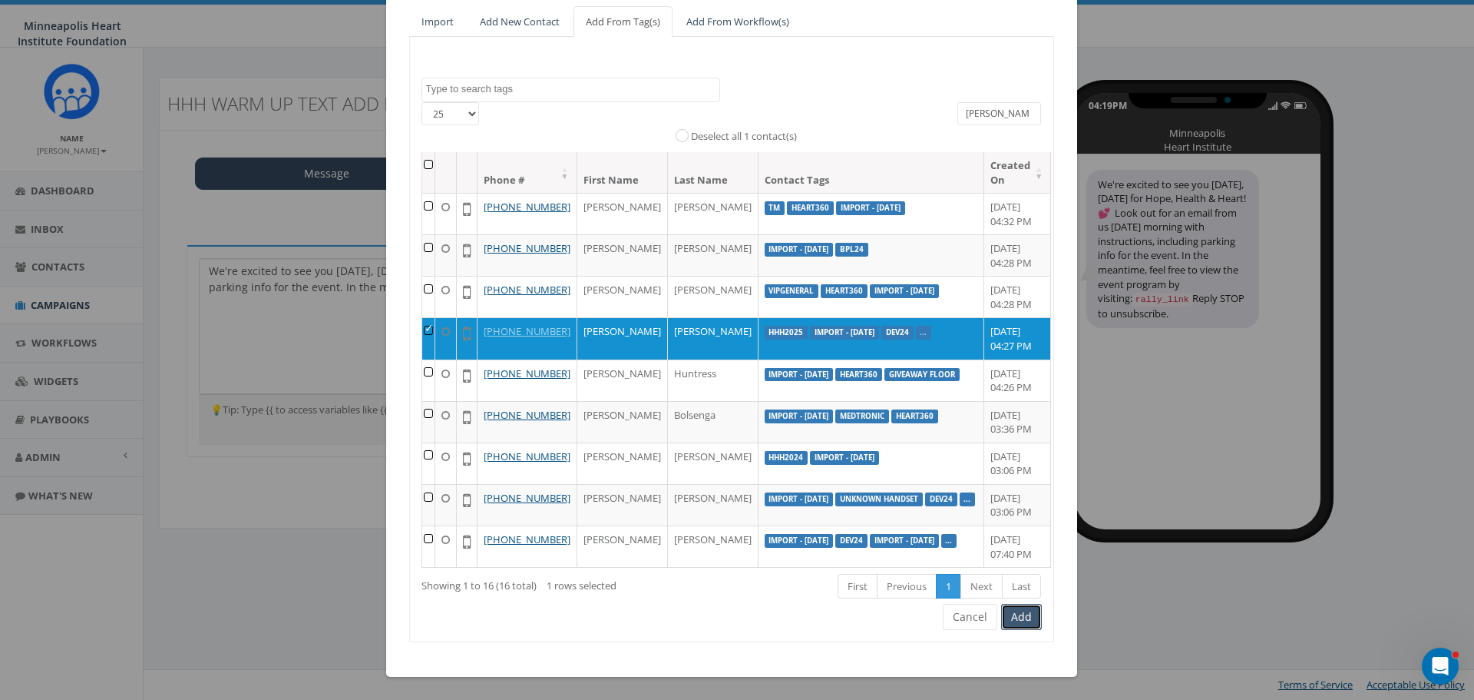
click at [1014, 624] on button "Add" at bounding box center [1021, 617] width 41 height 26
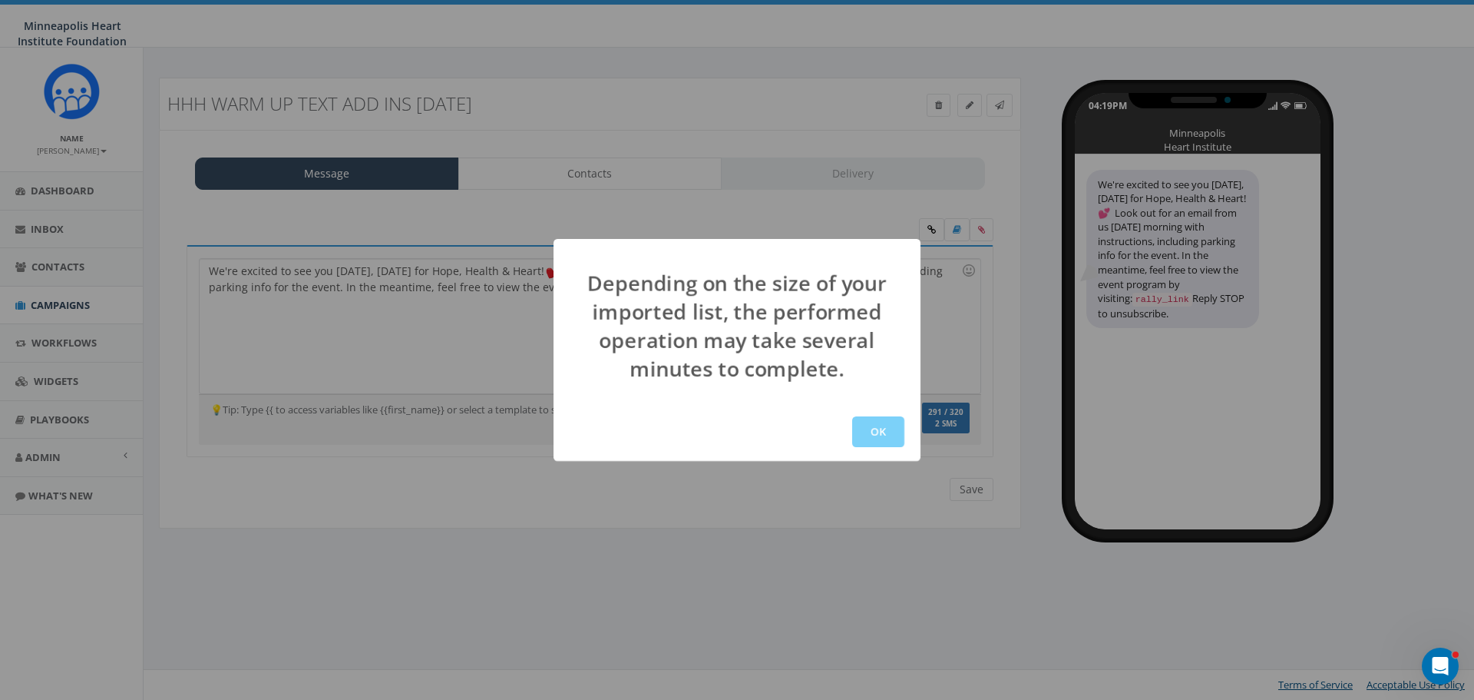
click at [886, 425] on button "OK" at bounding box center [878, 431] width 52 height 31
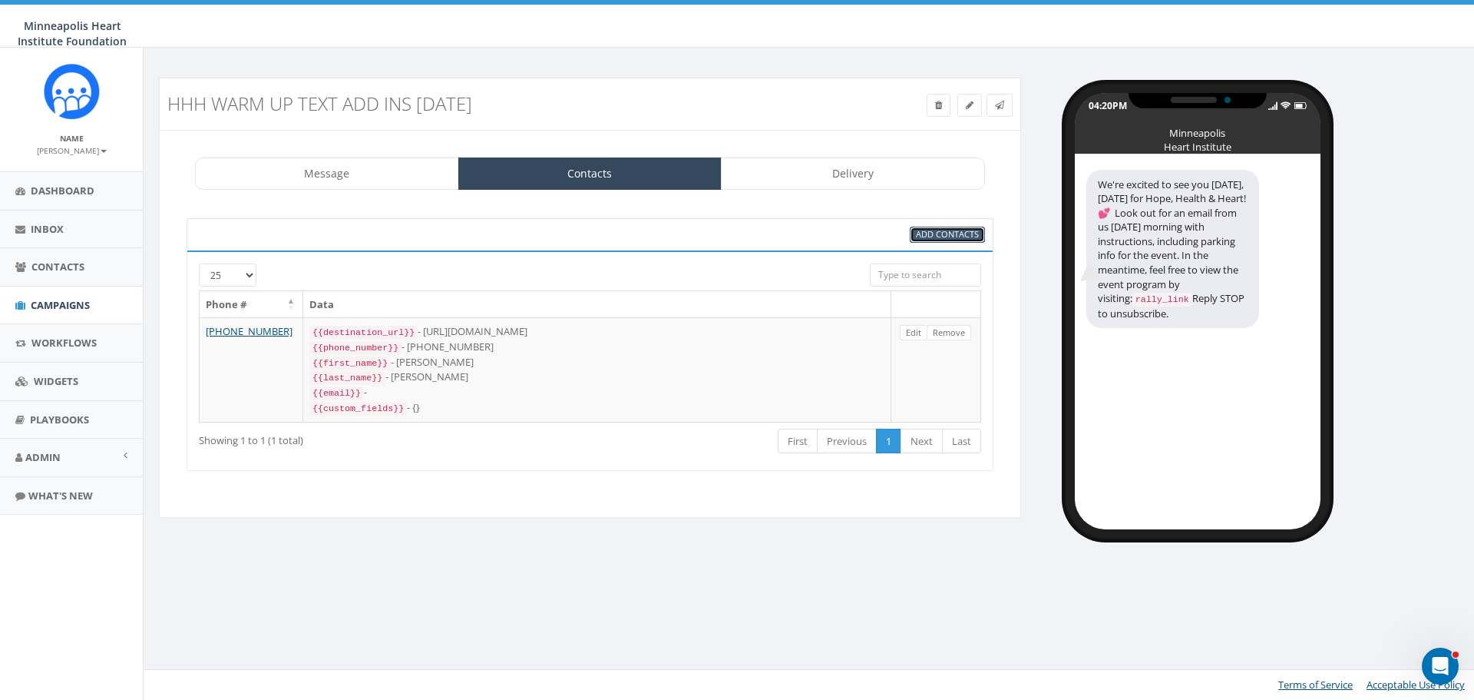
click at [939, 230] on span "Add Contacts" at bounding box center [947, 234] width 63 height 12
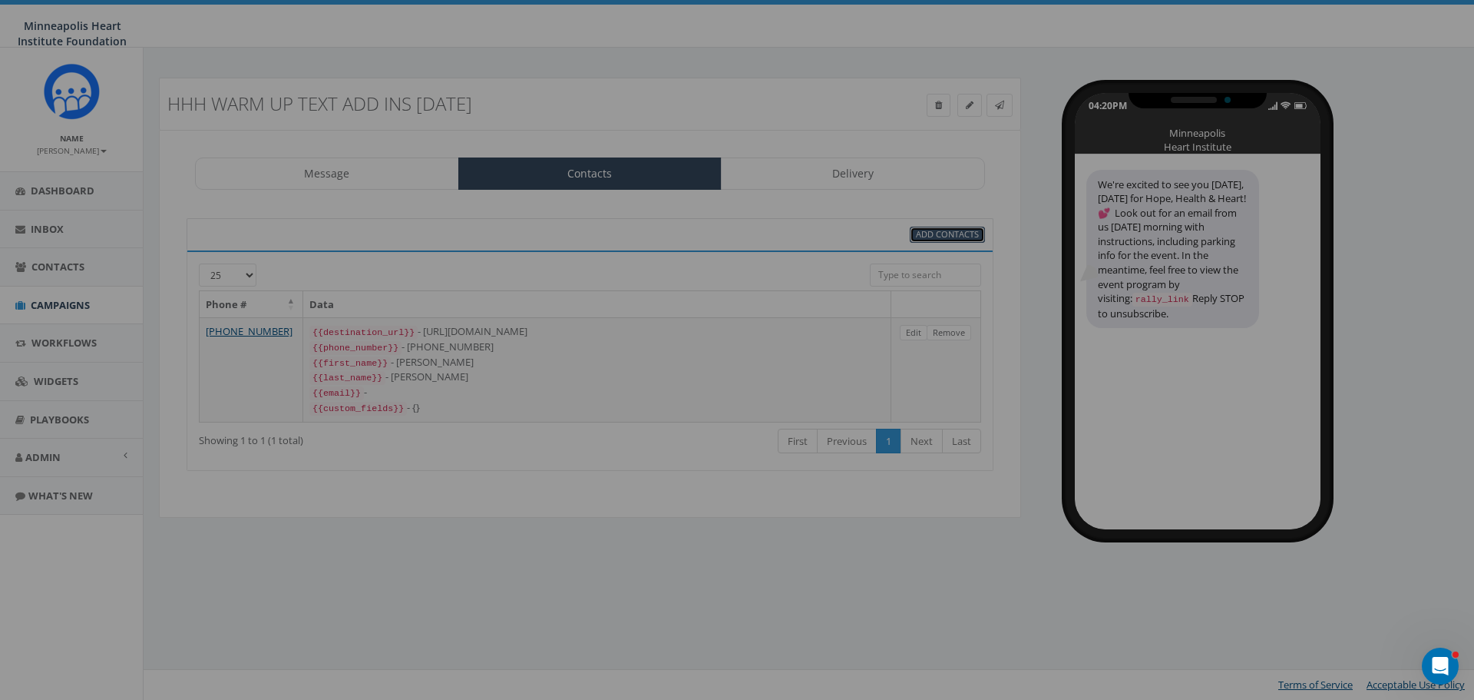
select select
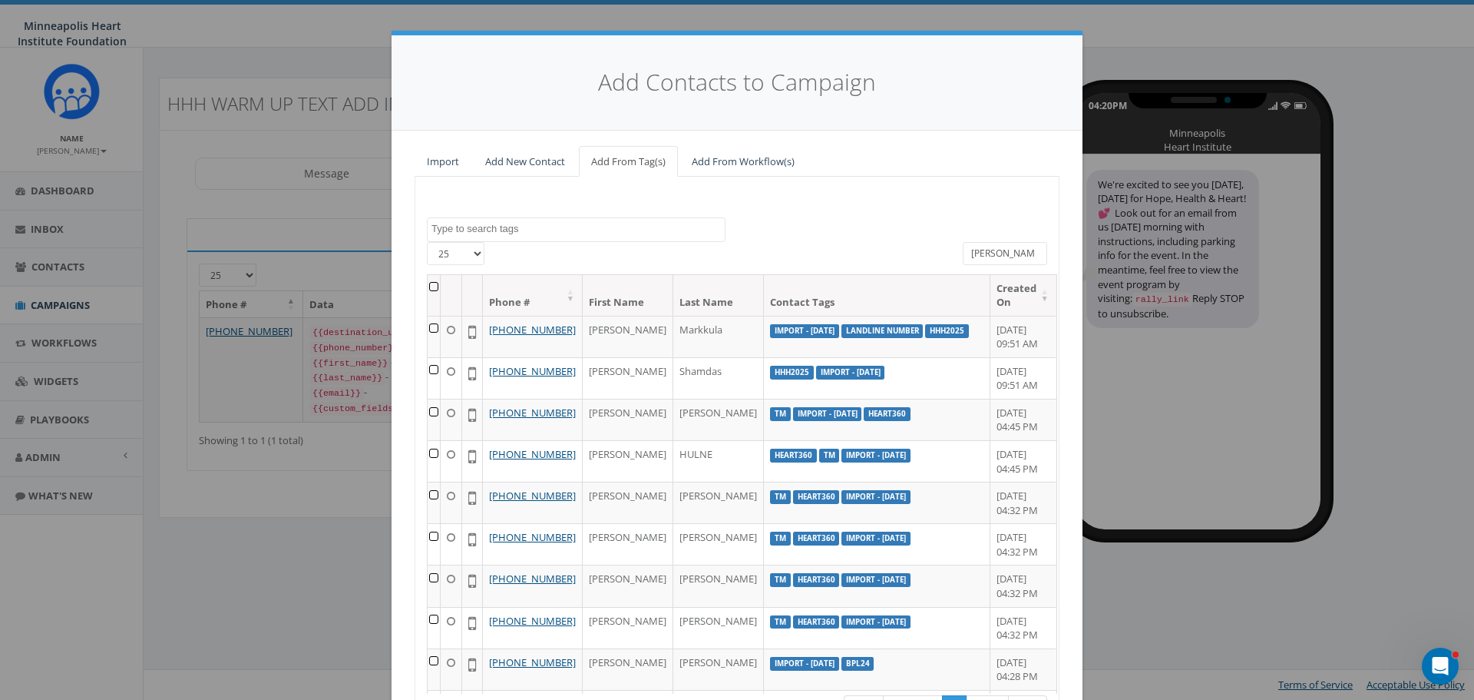
click at [1017, 299] on th "Created On" at bounding box center [1024, 295] width 67 height 41
click at [1020, 292] on th "Created On" at bounding box center [1024, 295] width 67 height 41
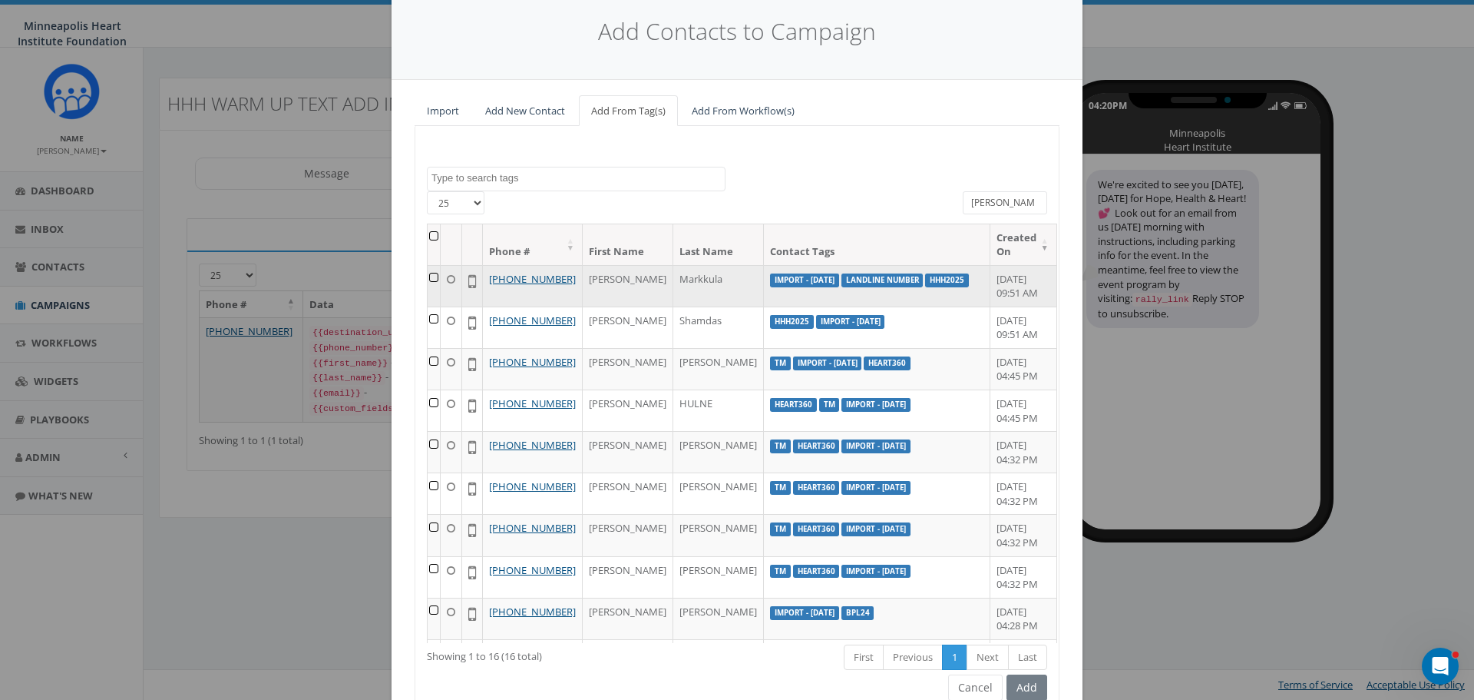
scroll to position [121, 0]
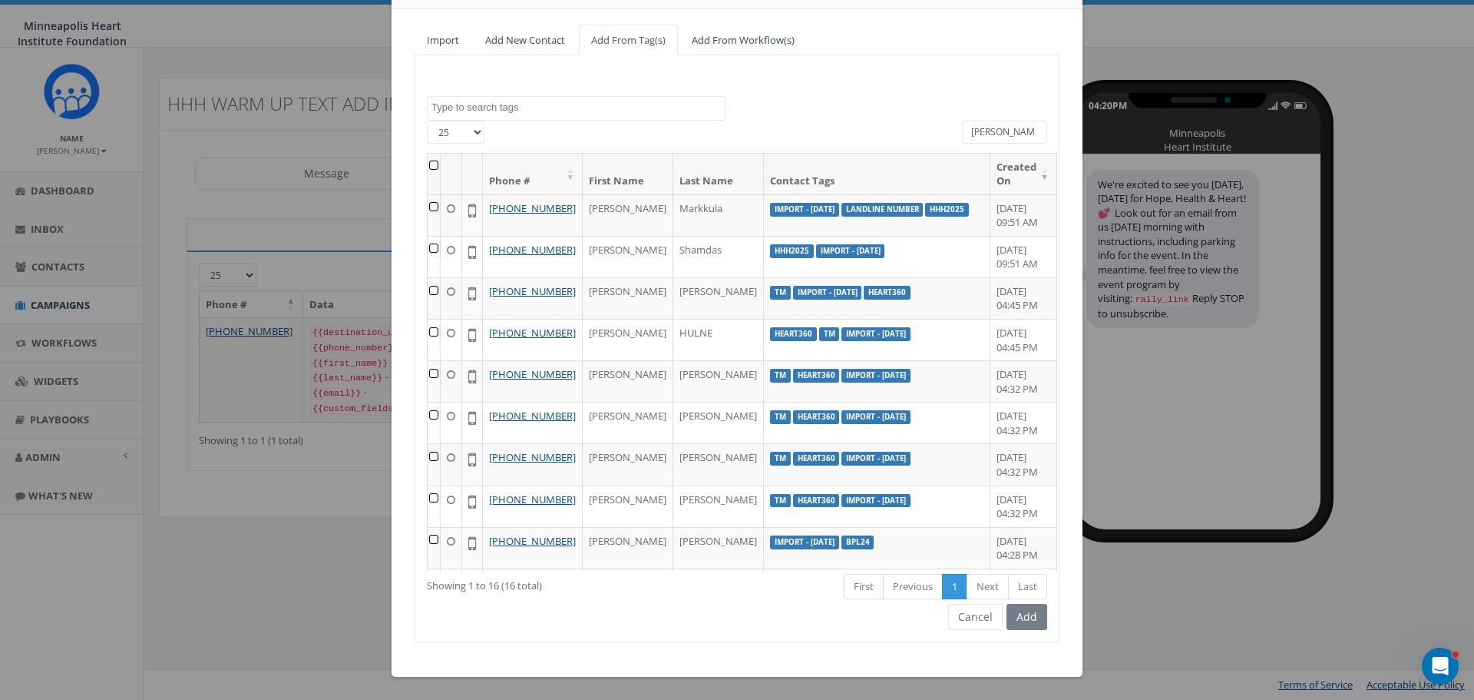
click at [1017, 170] on th "Created On" at bounding box center [1024, 174] width 67 height 41
drag, startPoint x: 1004, startPoint y: 132, endPoint x: 924, endPoint y: 122, distance: 81.2
click at [925, 123] on div "25 50 100 All 0 contact(s) on current page All 16 contact(s) filtered jessica" at bounding box center [736, 137] width 643 height 32
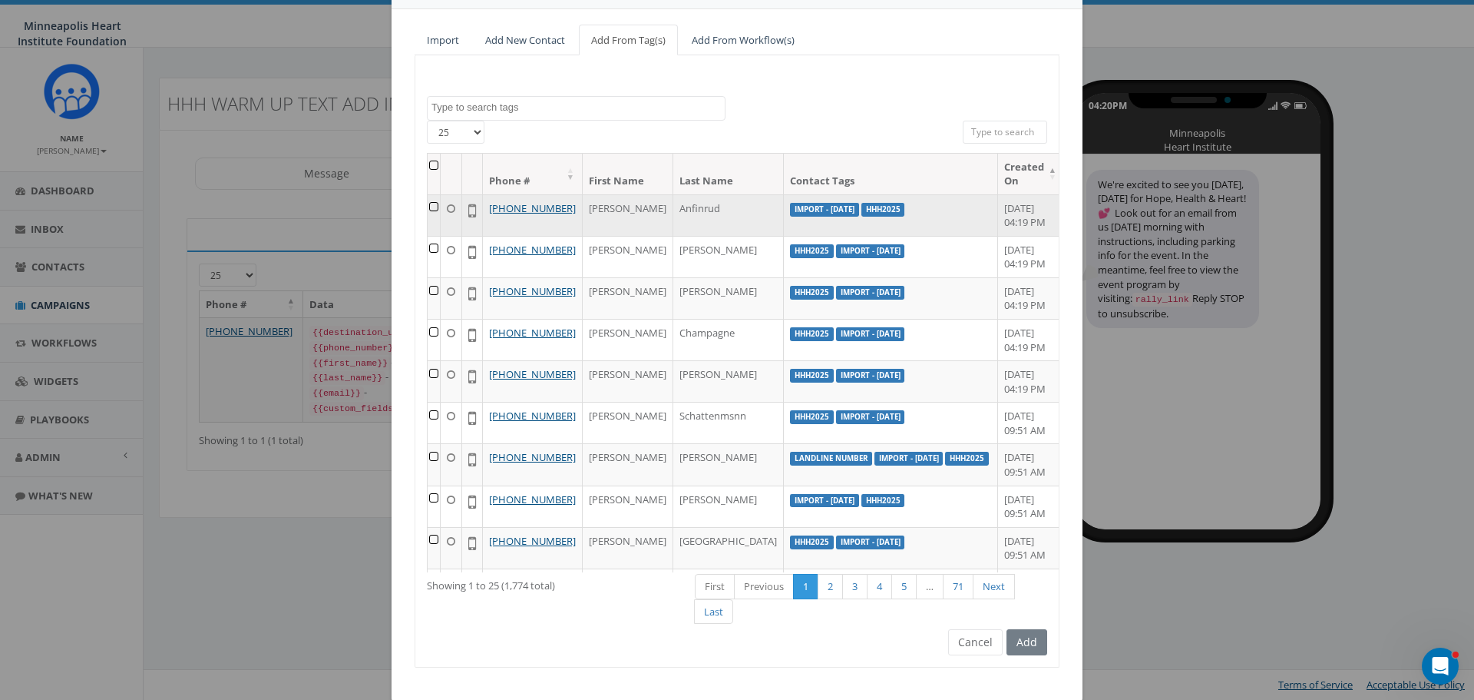
click at [433, 205] on td at bounding box center [434, 214] width 13 height 41
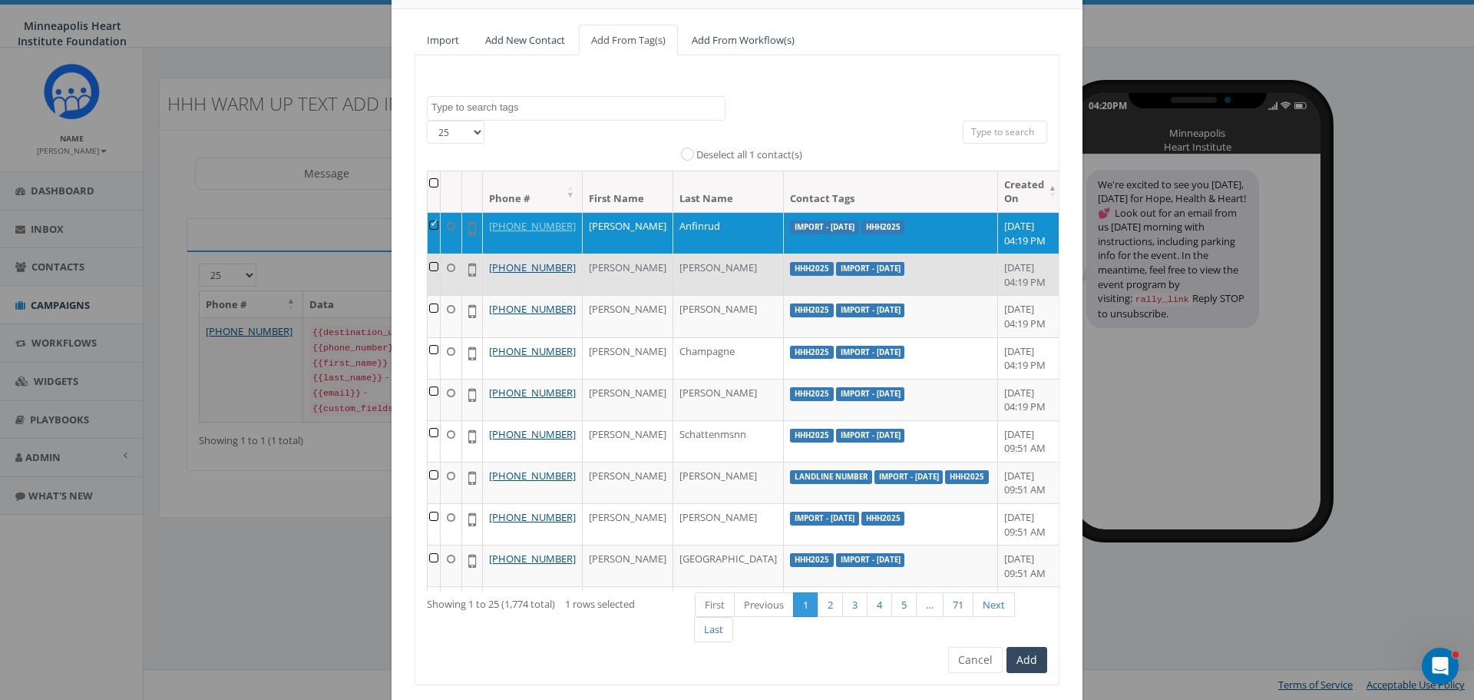
click at [434, 280] on td at bounding box center [434, 273] width 13 height 41
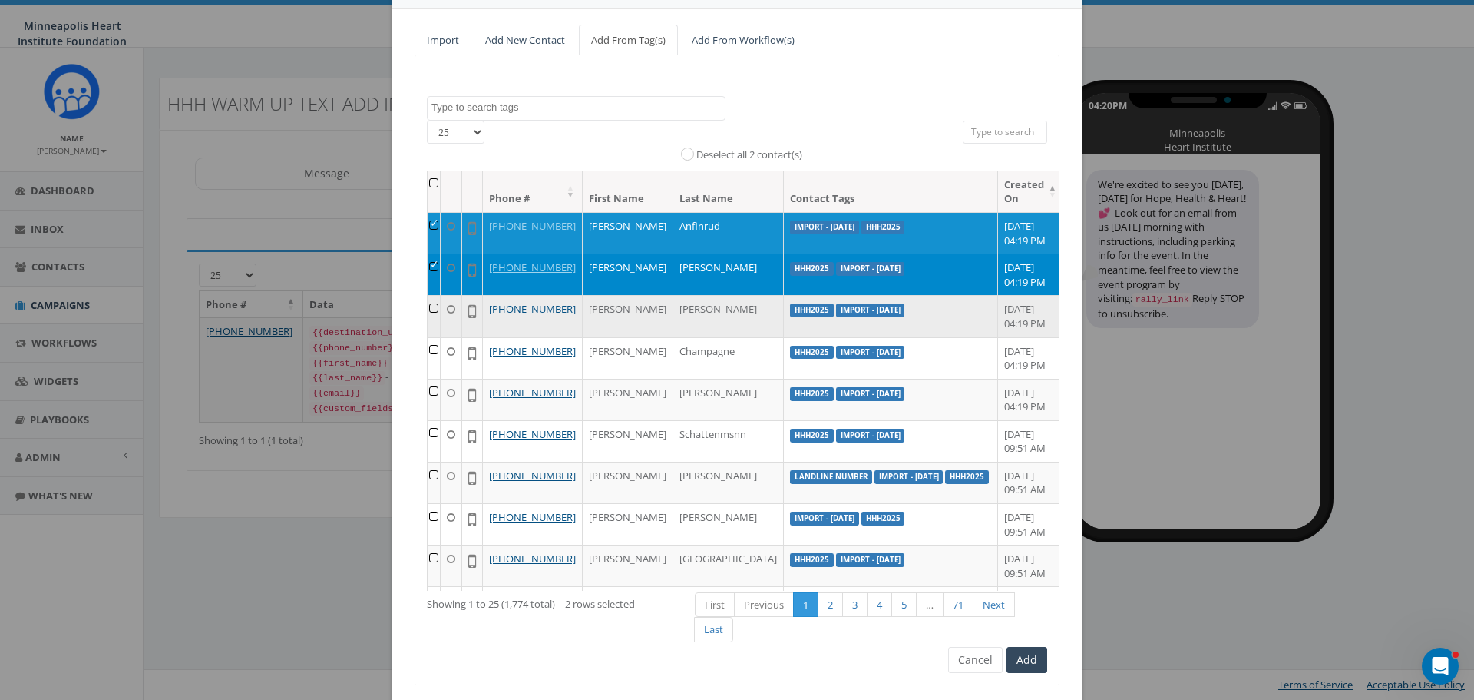
click at [434, 333] on td at bounding box center [434, 315] width 13 height 41
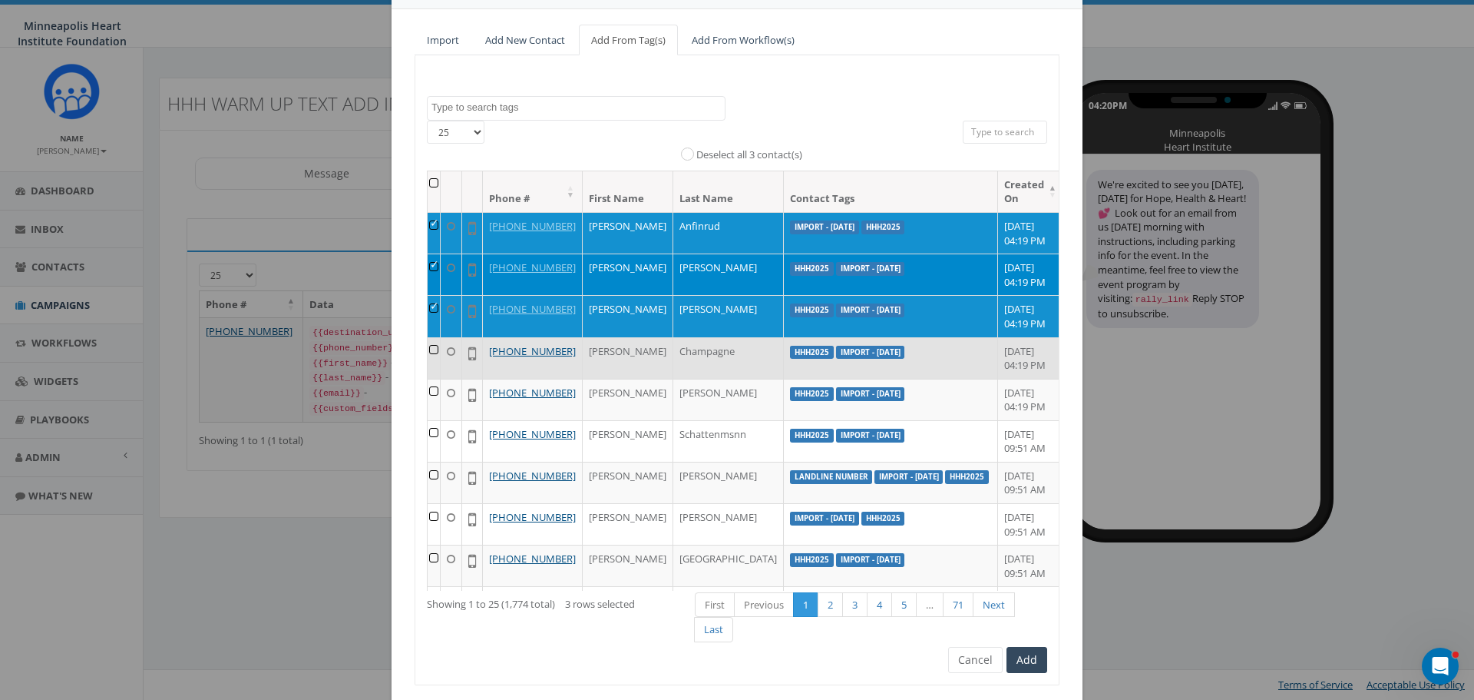
click at [437, 379] on td at bounding box center [434, 357] width 13 height 41
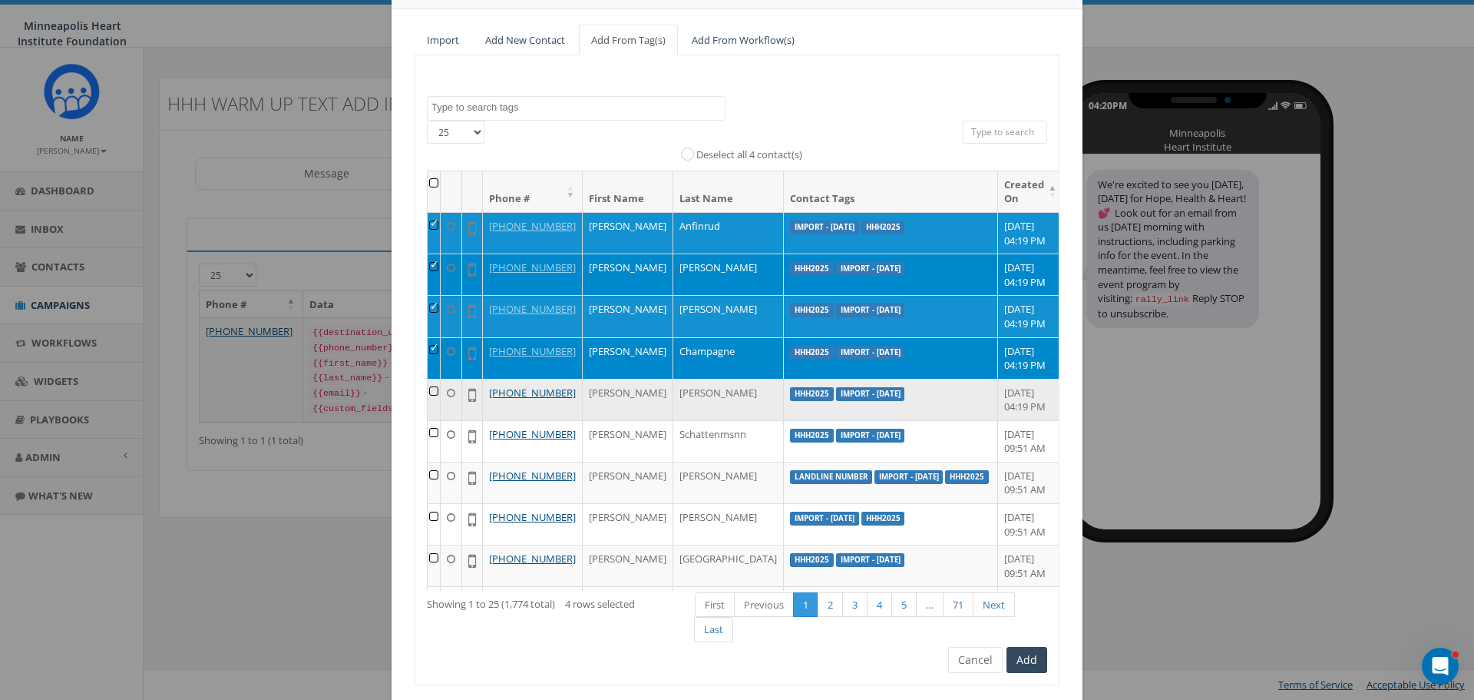
click at [436, 420] on td at bounding box center [434, 399] width 13 height 41
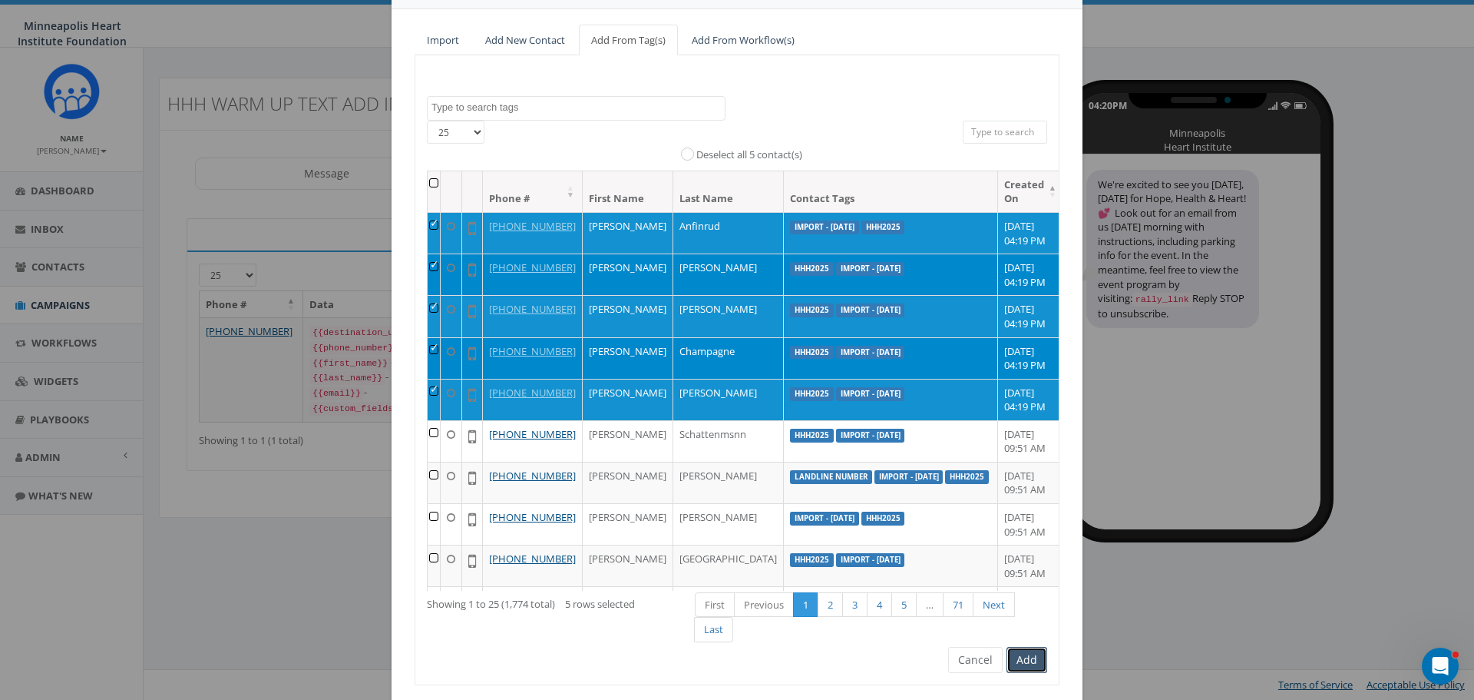
click at [1031, 653] on button "Add" at bounding box center [1027, 660] width 41 height 26
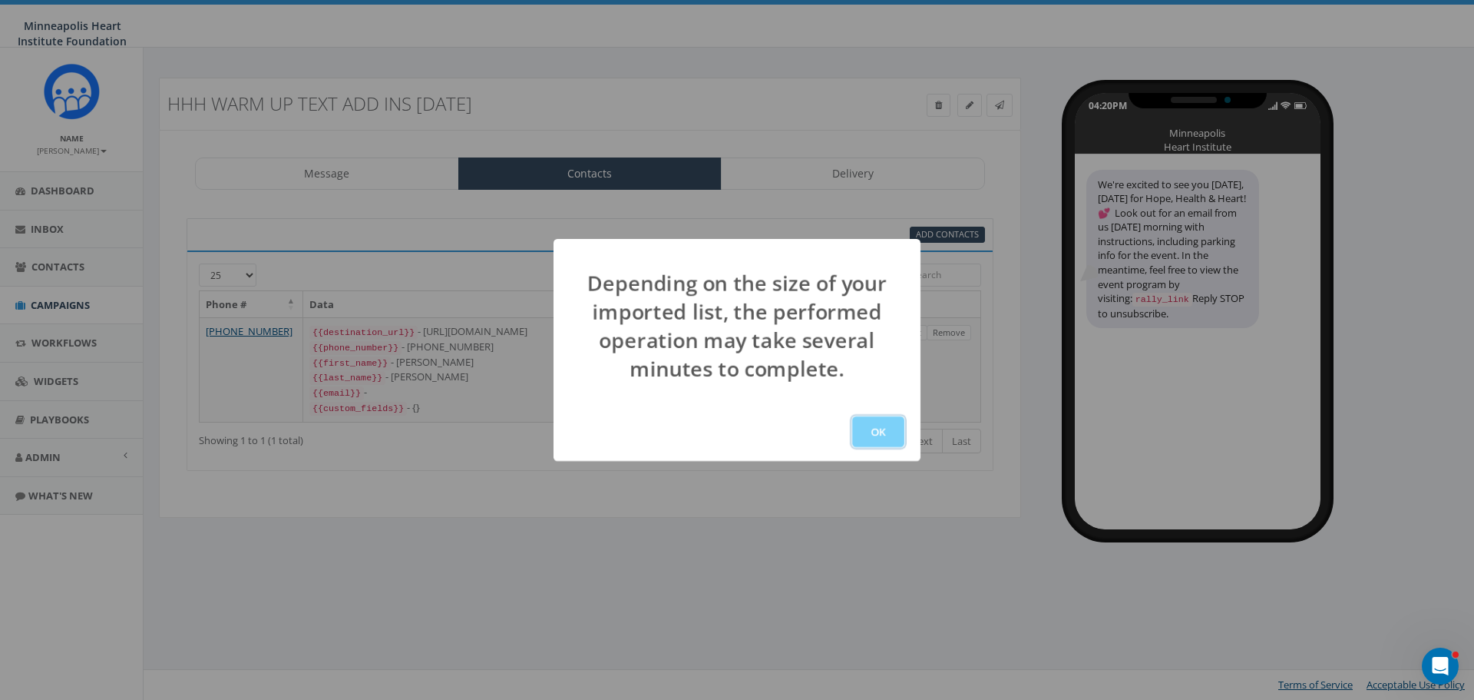
click at [880, 435] on button "OK" at bounding box center [878, 431] width 52 height 31
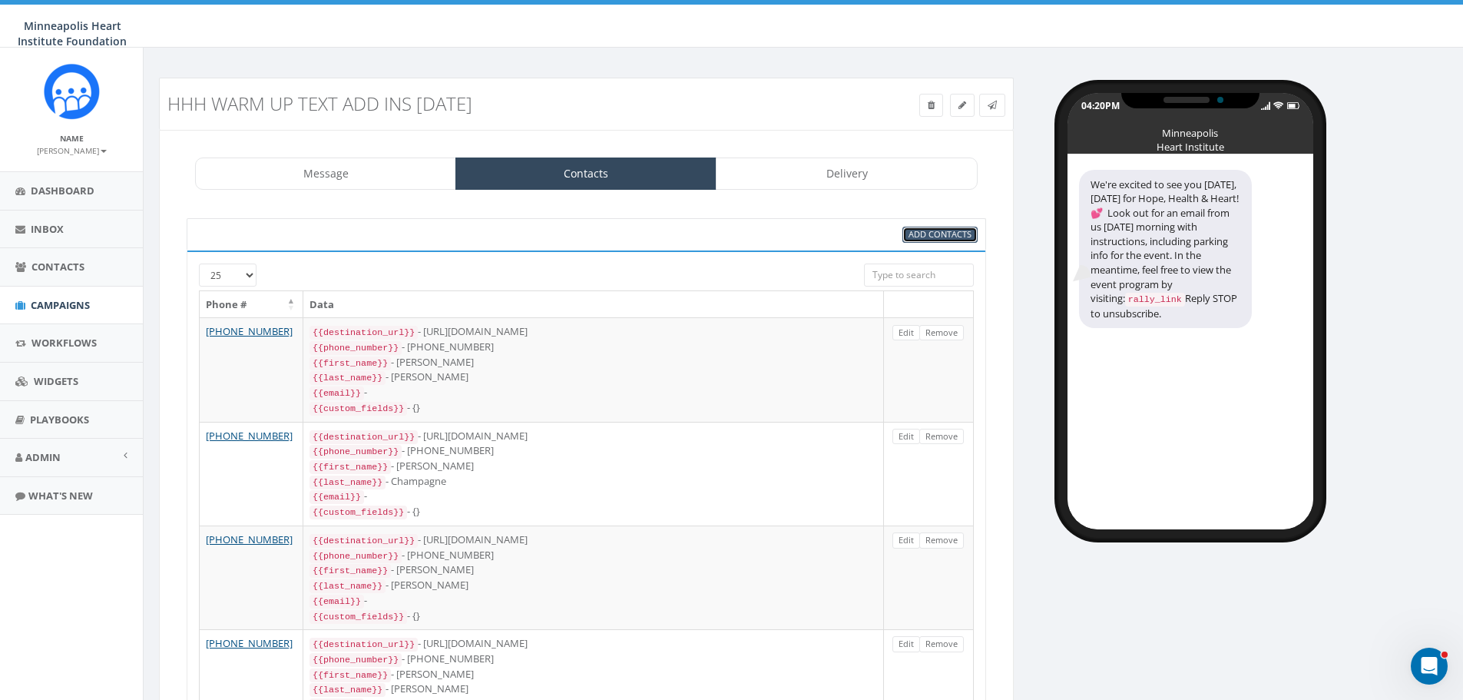
click at [929, 238] on span "Add Contacts" at bounding box center [939, 234] width 63 height 12
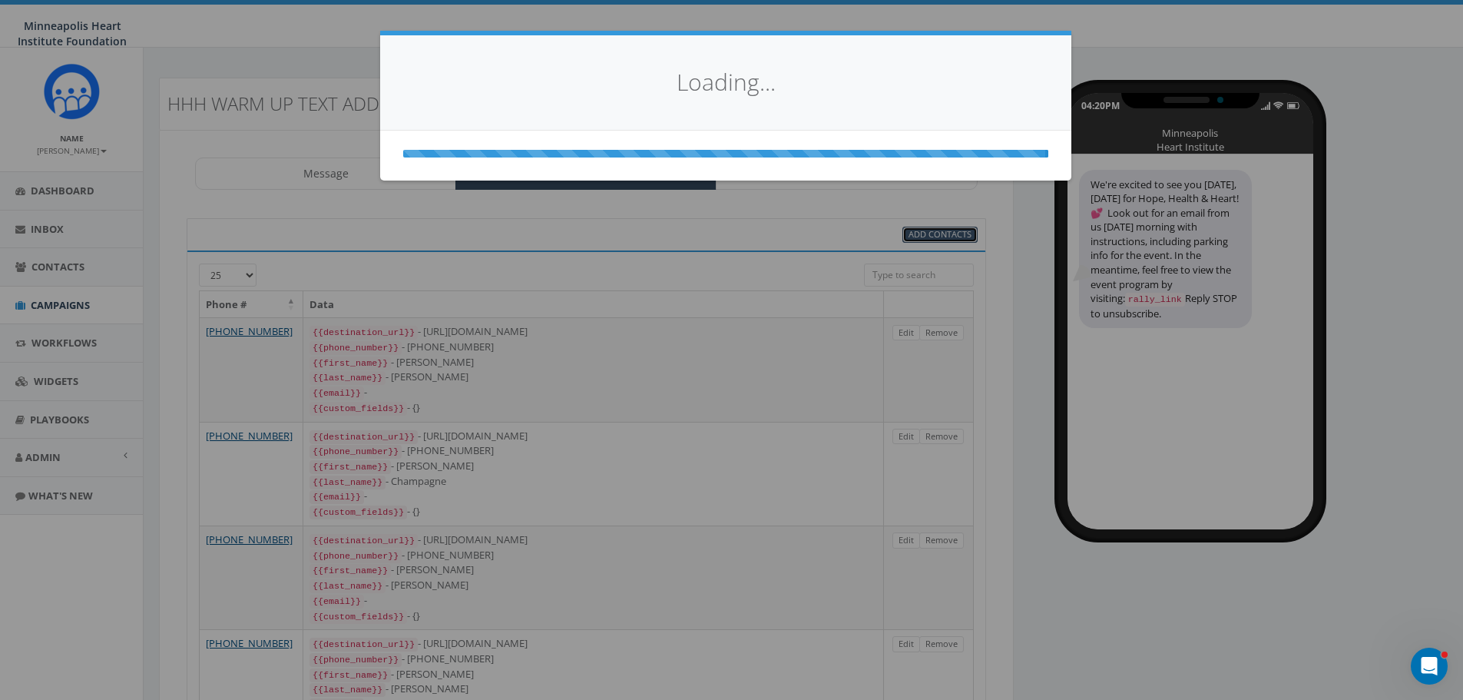
select select
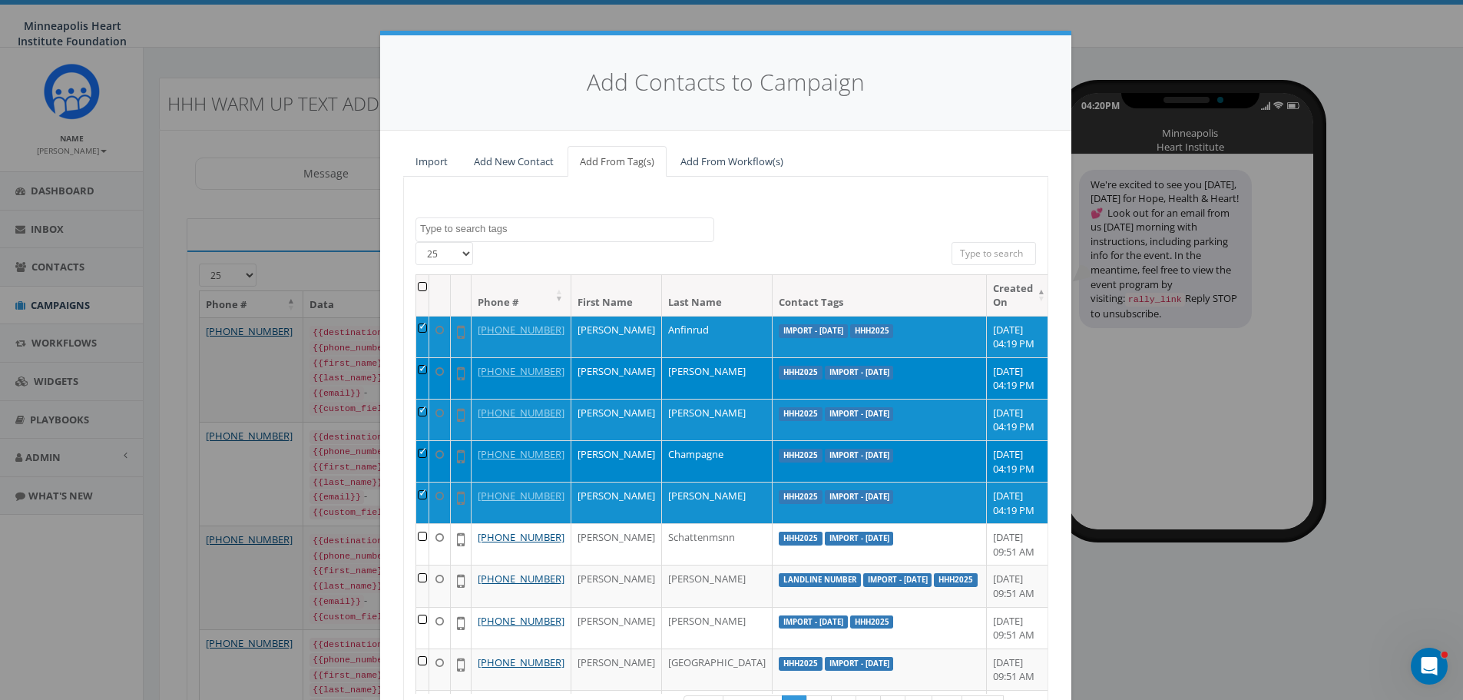
click at [981, 252] on input "search" at bounding box center [993, 253] width 84 height 23
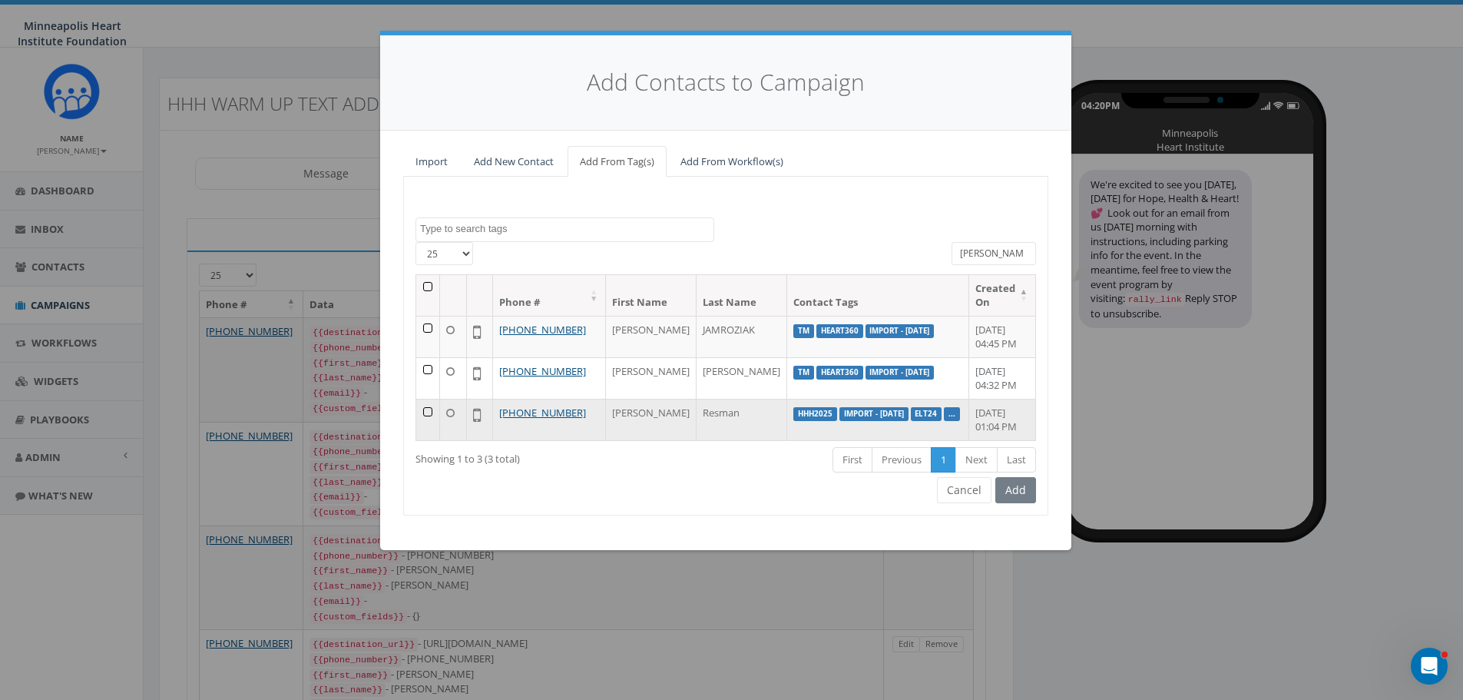
type input "cindy"
click at [426, 413] on td at bounding box center [428, 419] width 24 height 41
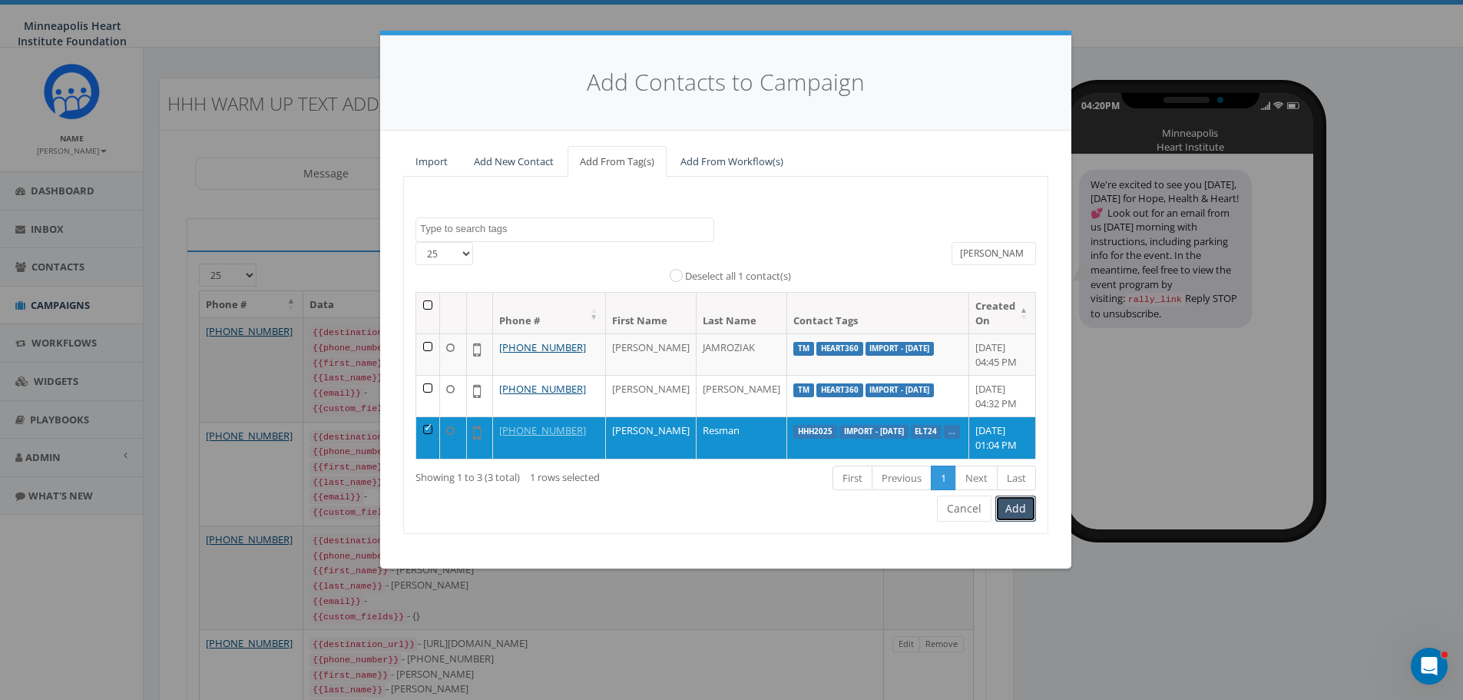
click at [1017, 512] on button "Add" at bounding box center [1015, 508] width 41 height 26
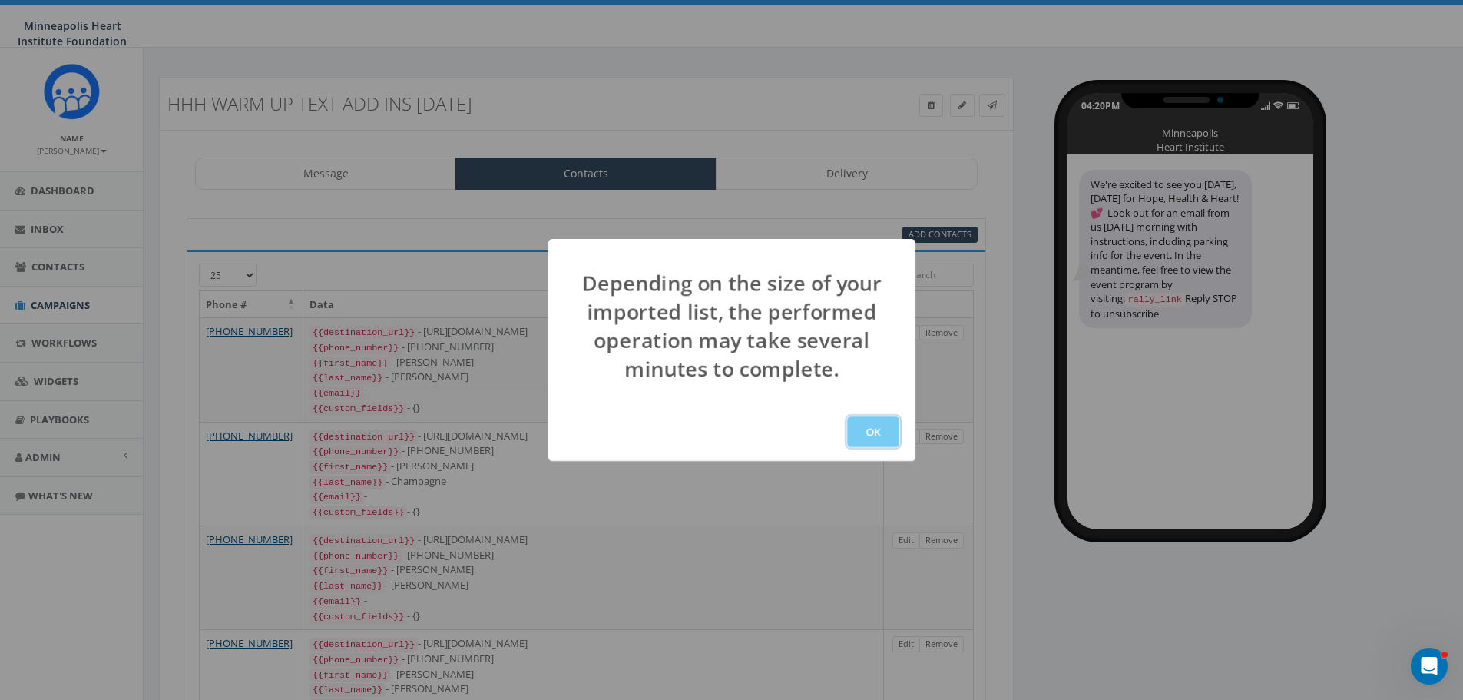
click at [888, 442] on button "OK" at bounding box center [873, 431] width 52 height 31
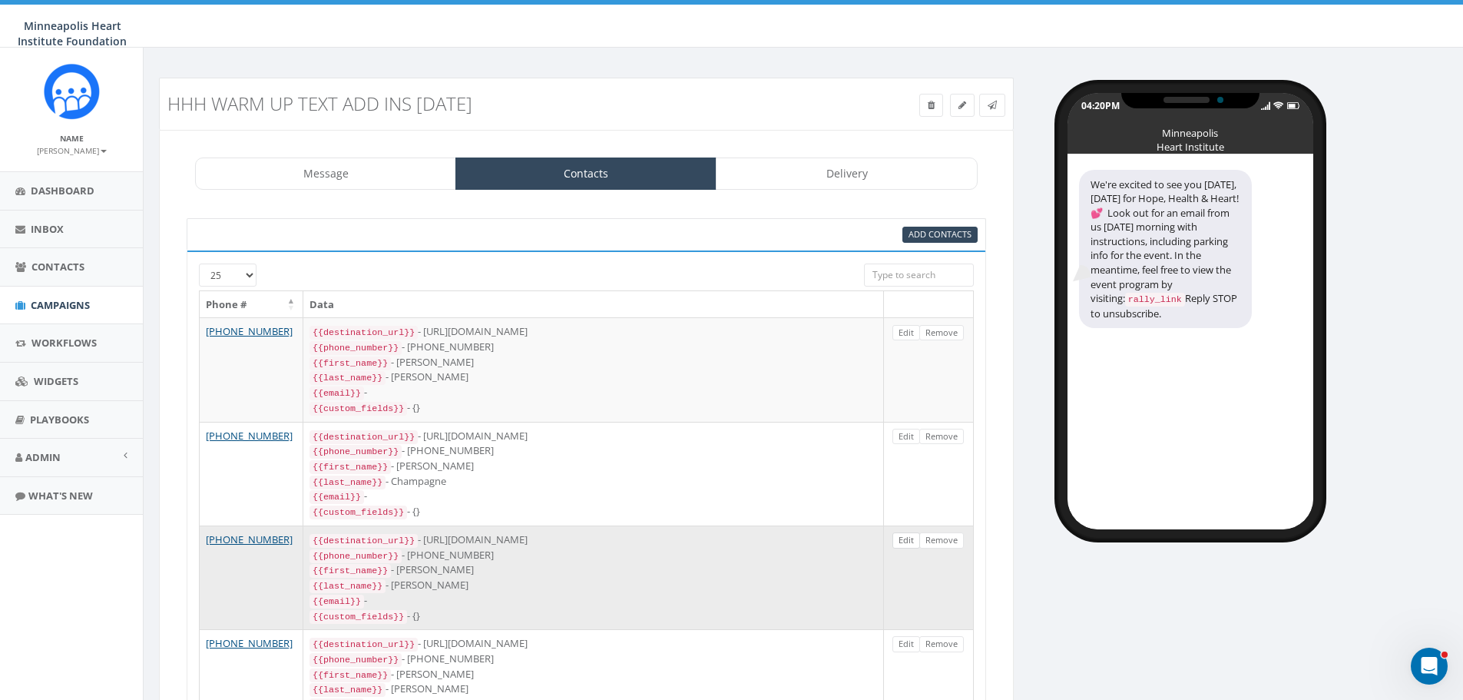
scroll to position [203, 0]
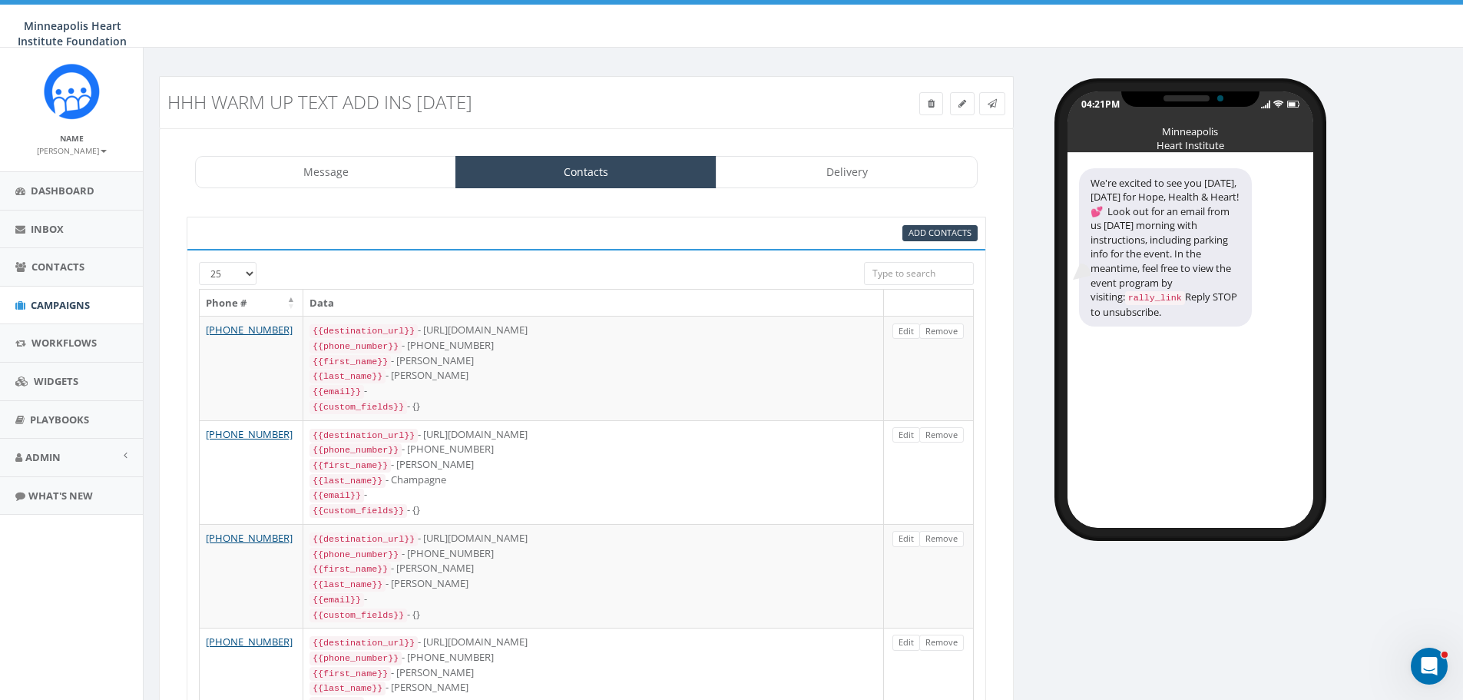
click at [932, 244] on div "Add Contacts" at bounding box center [586, 233] width 799 height 32
click at [932, 237] on span "Add Contacts" at bounding box center [939, 233] width 63 height 12
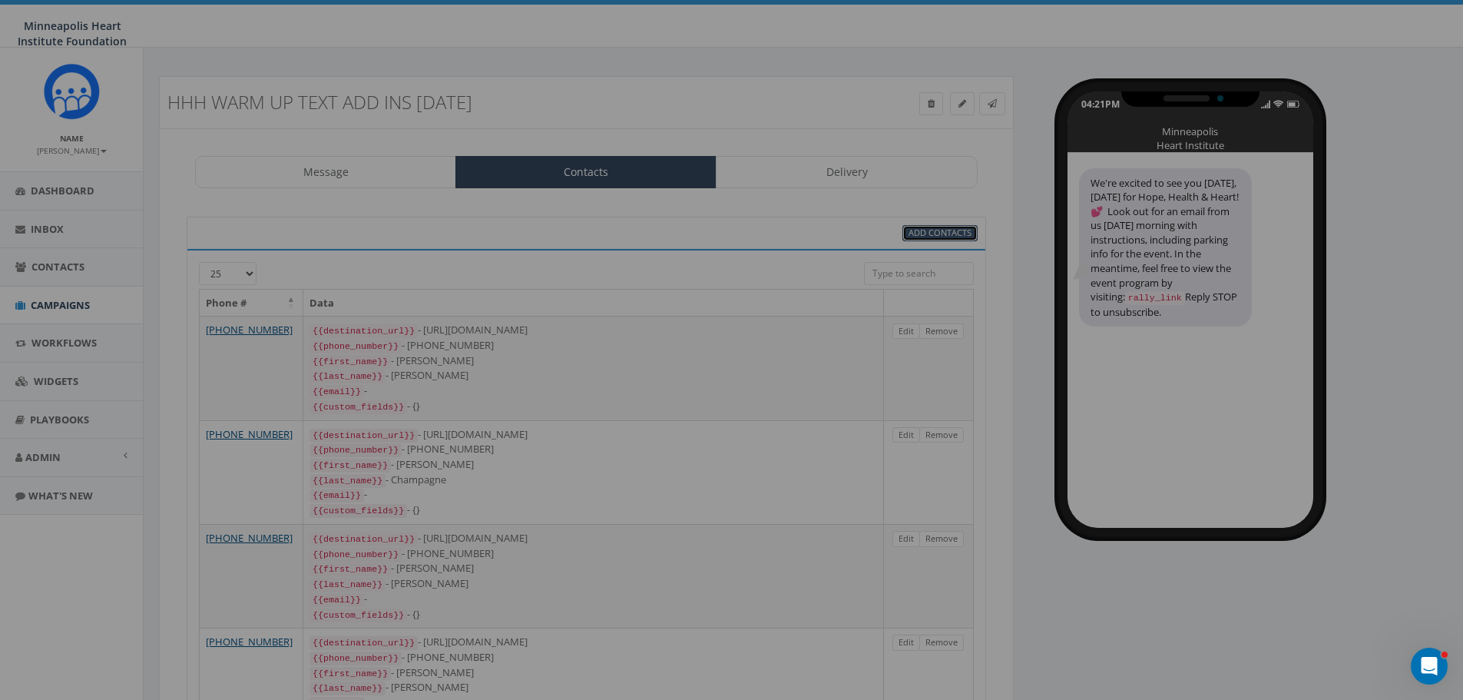
select select
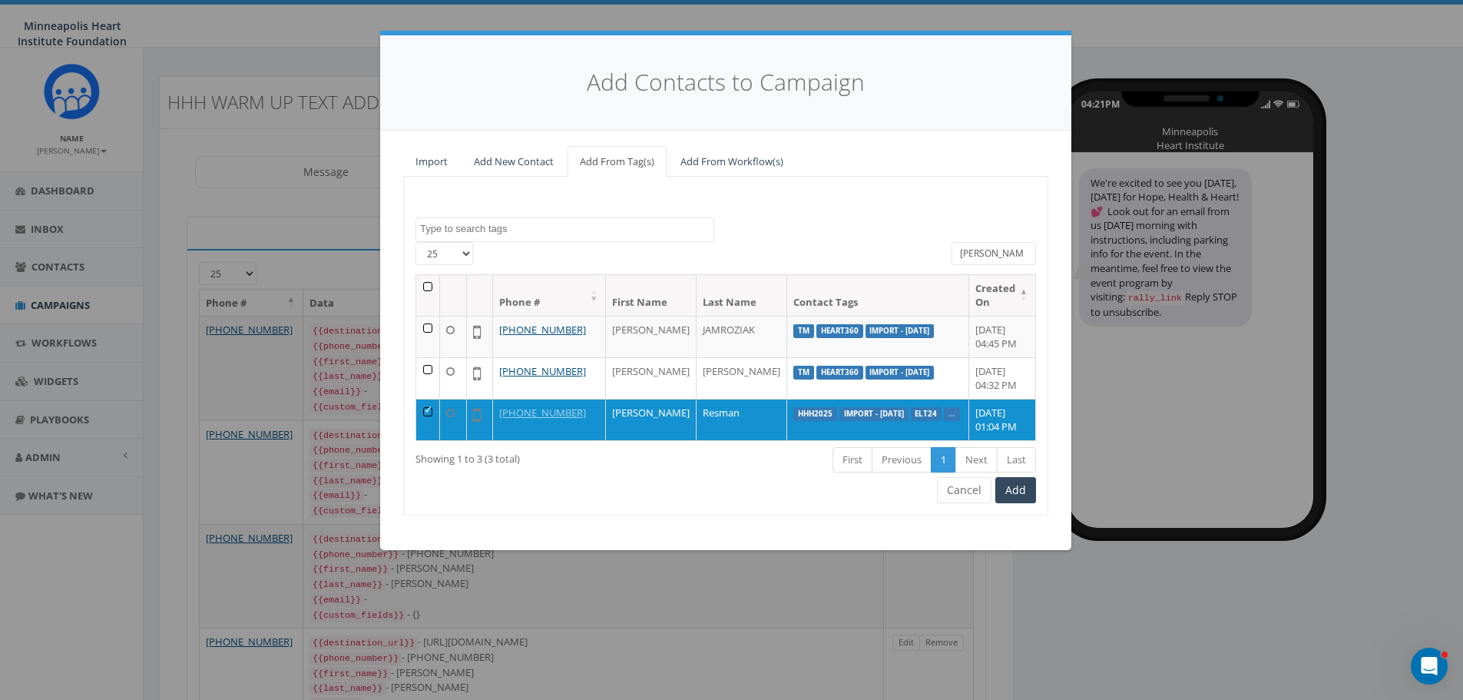
drag, startPoint x: 971, startPoint y: 253, endPoint x: 915, endPoint y: 253, distance: 56.1
click at [917, 253] on div "[PHONE_NUMBER] All 1 contact(s) on current page All 3 contact(s) filtered [PERS…" at bounding box center [725, 258] width 643 height 32
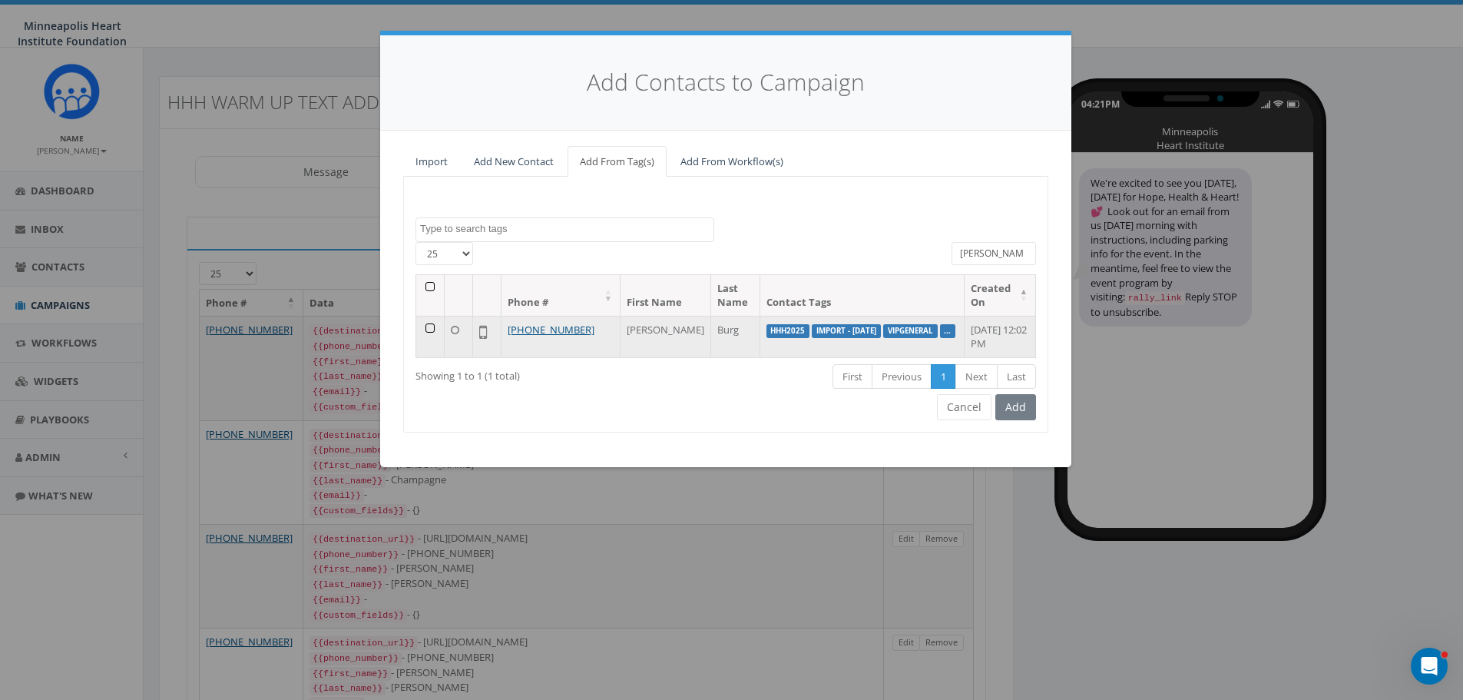
type input "[PERSON_NAME]"
click at [430, 328] on td at bounding box center [430, 336] width 28 height 41
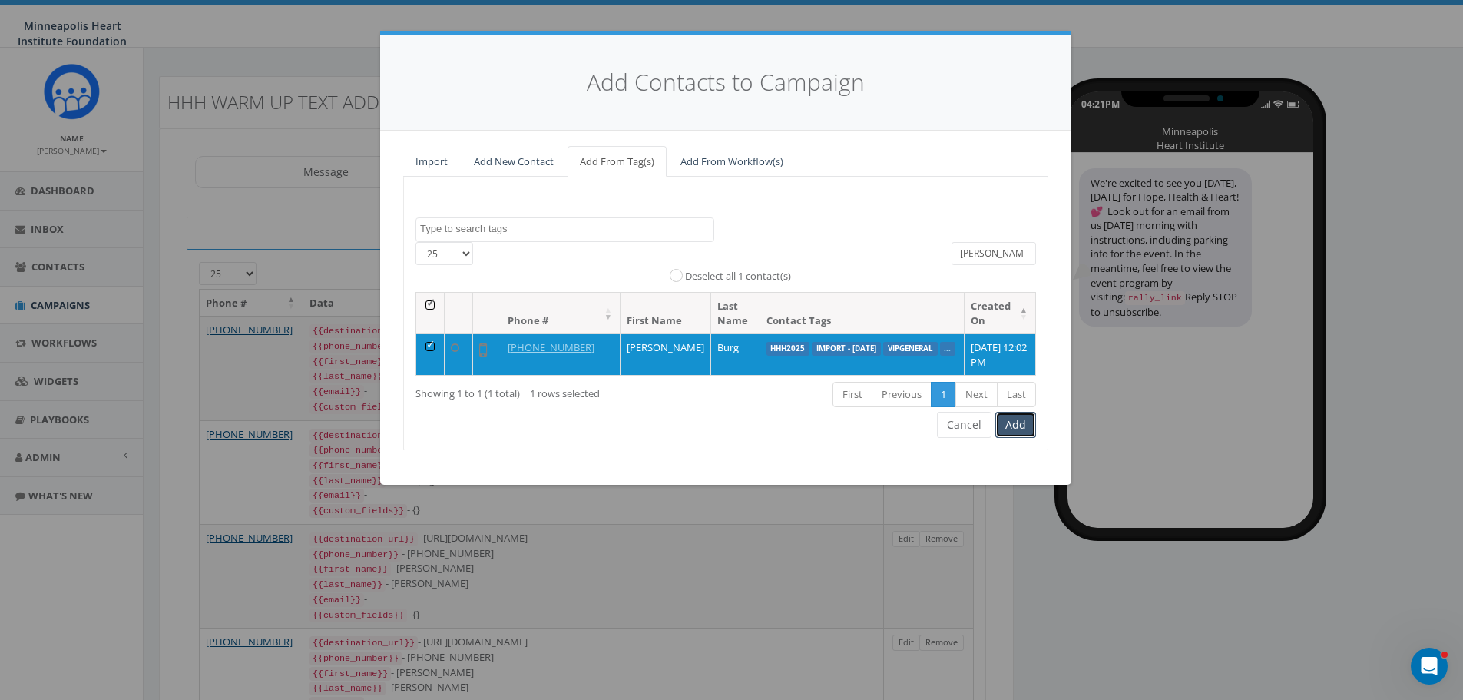
click at [1020, 424] on button "Add" at bounding box center [1015, 425] width 41 height 26
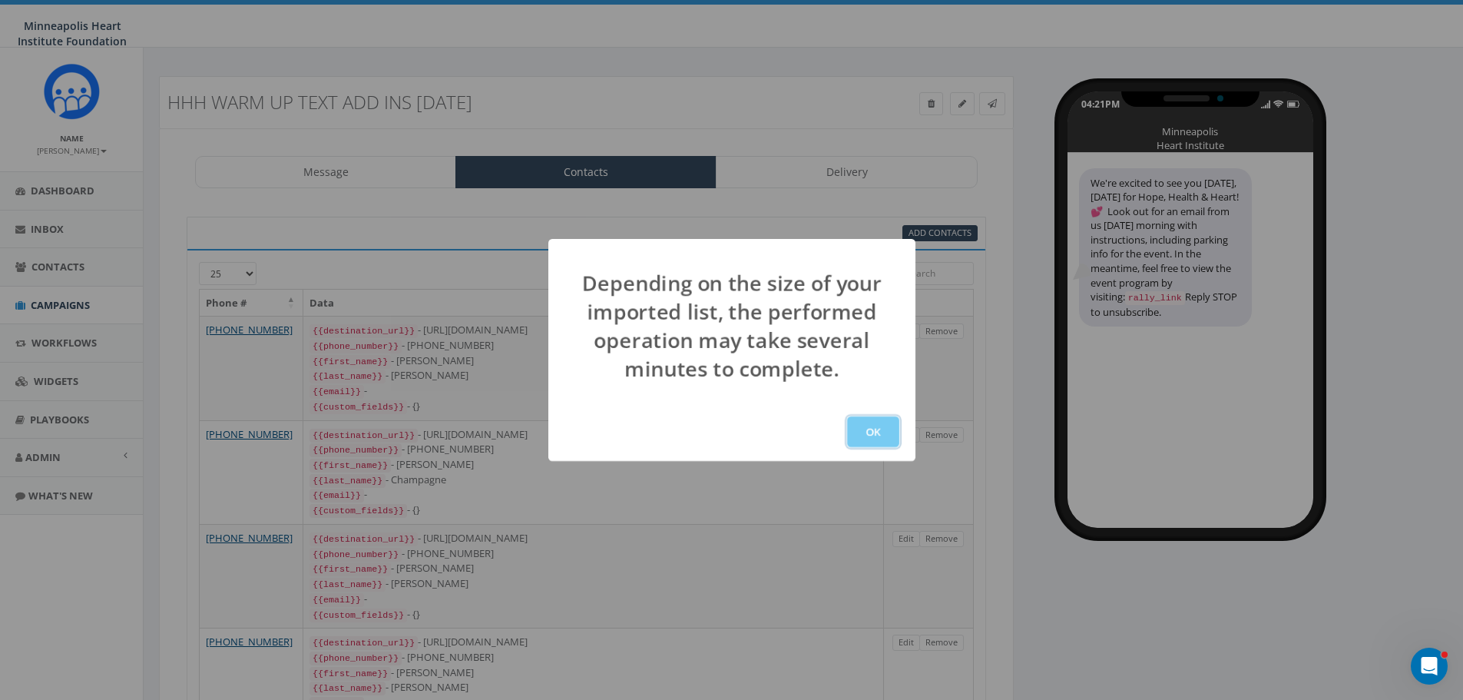
click at [887, 431] on button "OK" at bounding box center [873, 431] width 52 height 31
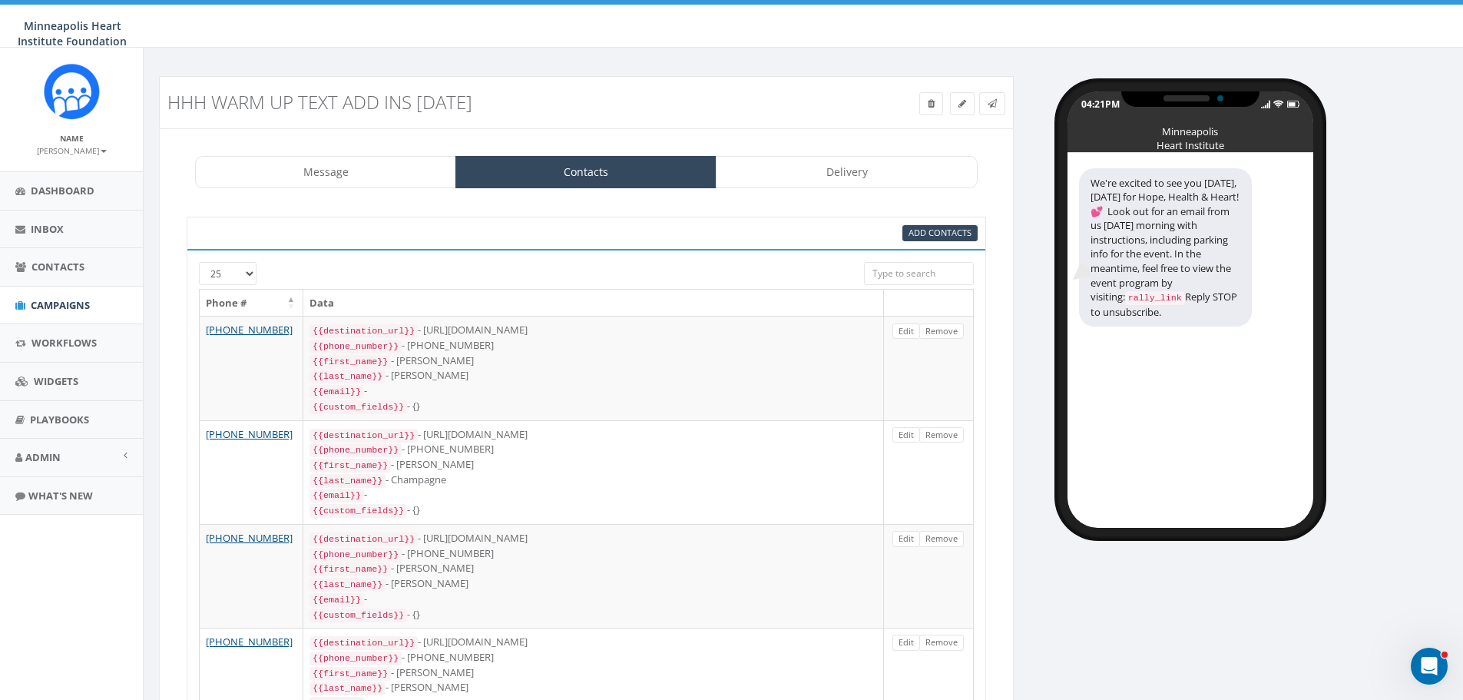
scroll to position [203, 0]
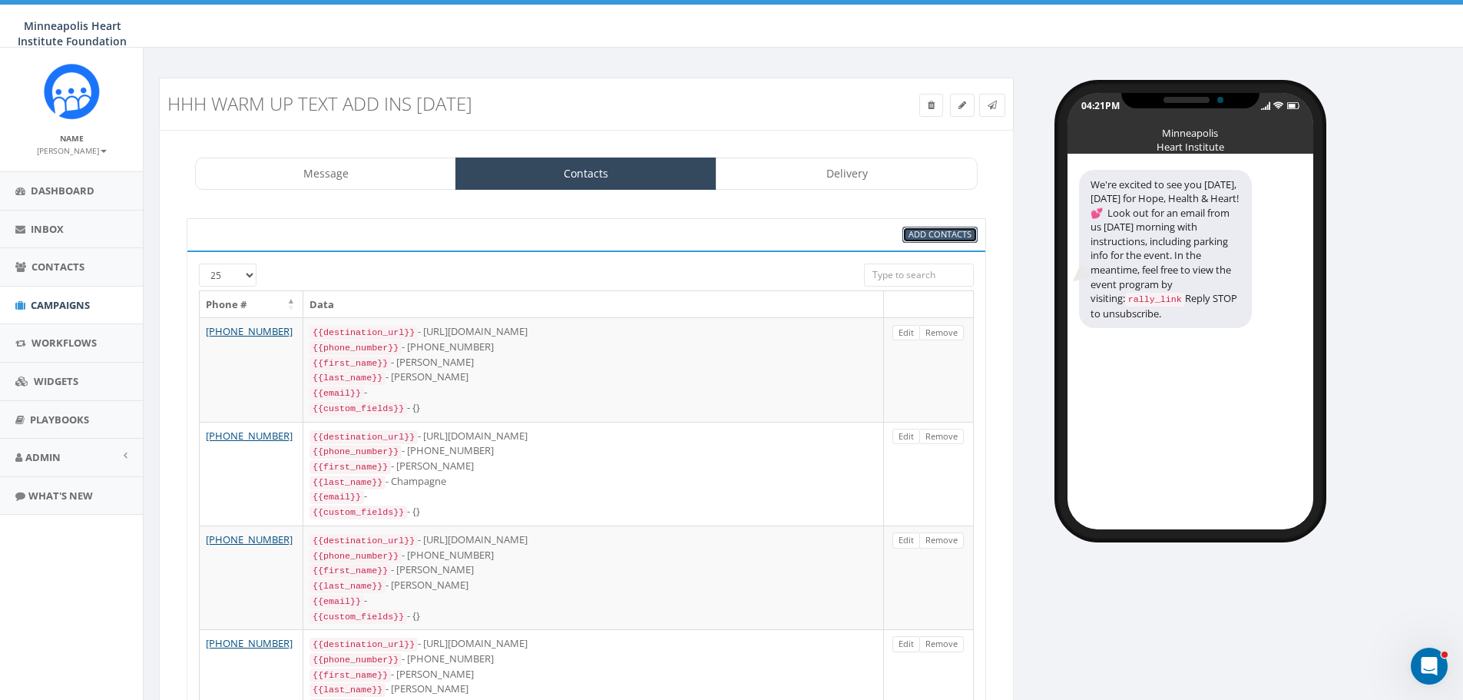
click at [922, 238] on span "Add Contacts" at bounding box center [939, 234] width 63 height 12
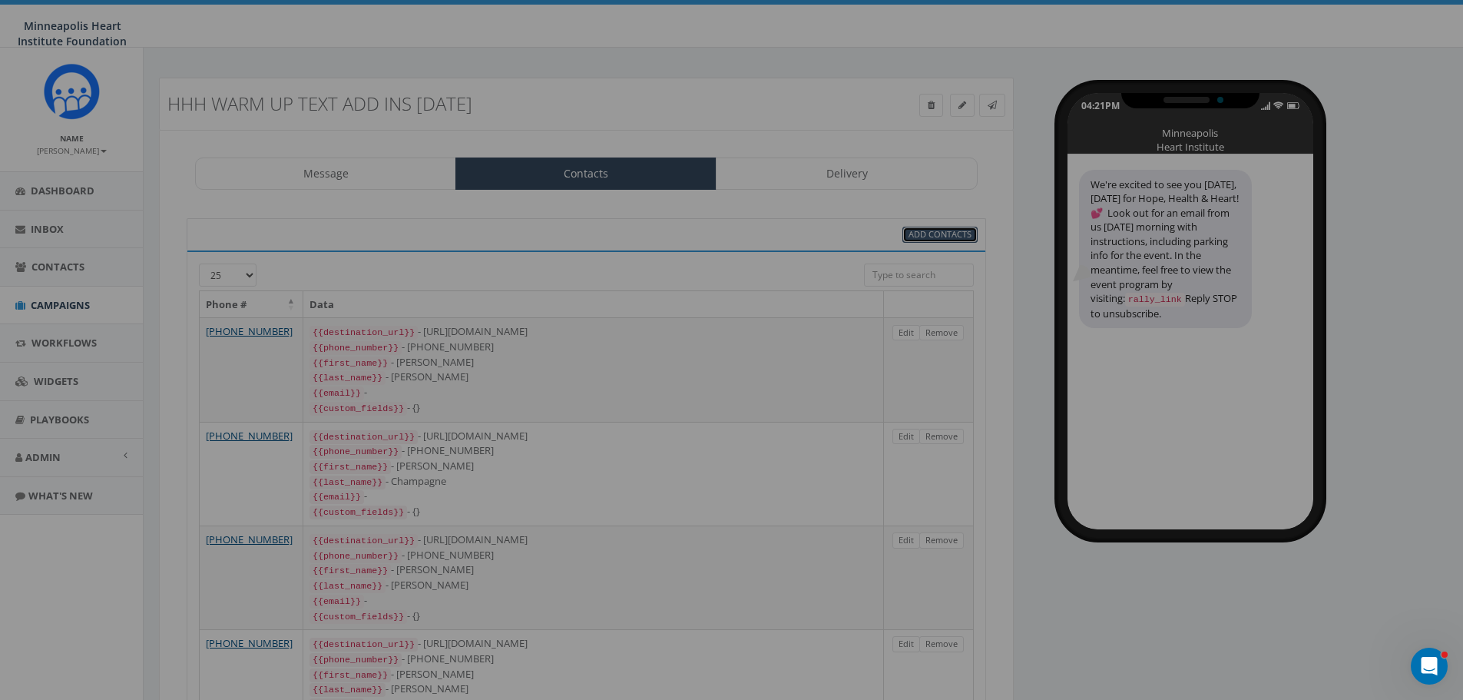
select select
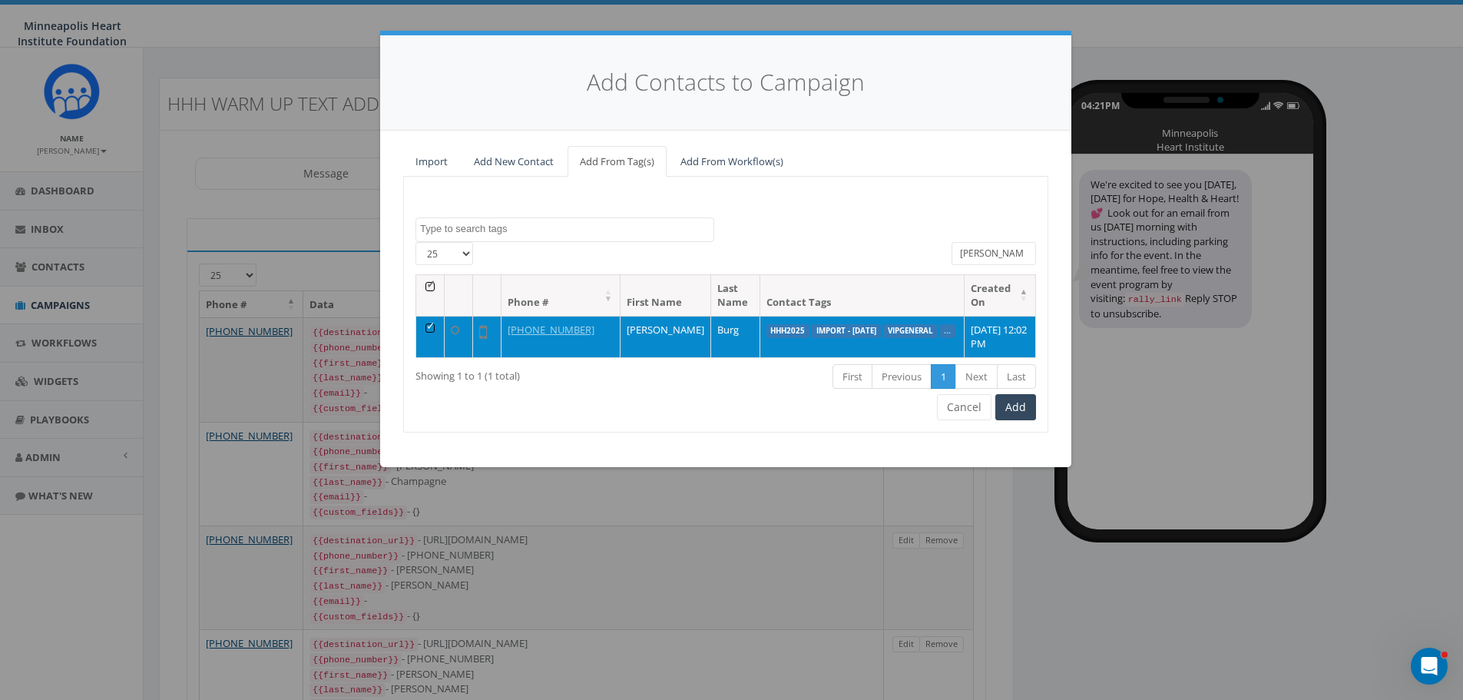
click at [425, 326] on td at bounding box center [430, 336] width 28 height 41
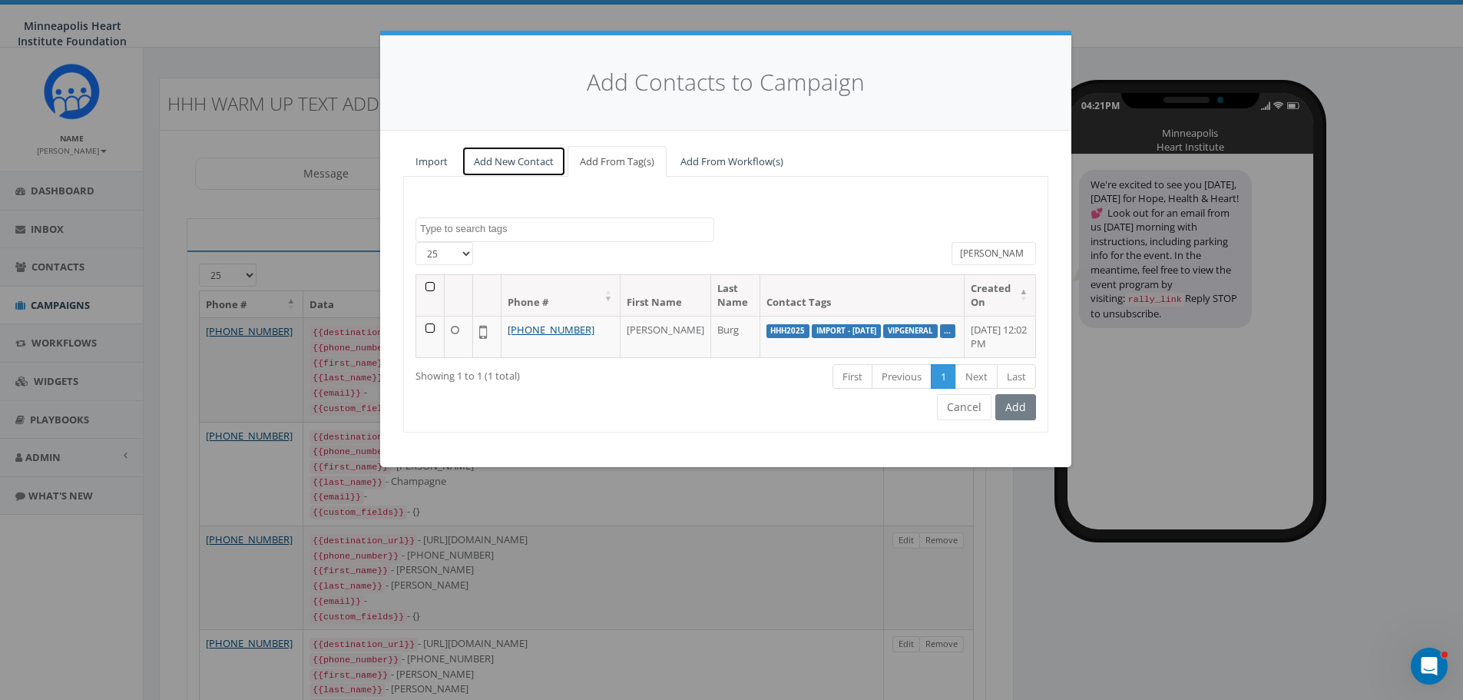
click at [554, 155] on link "Add New Contact" at bounding box center [513, 161] width 104 height 31
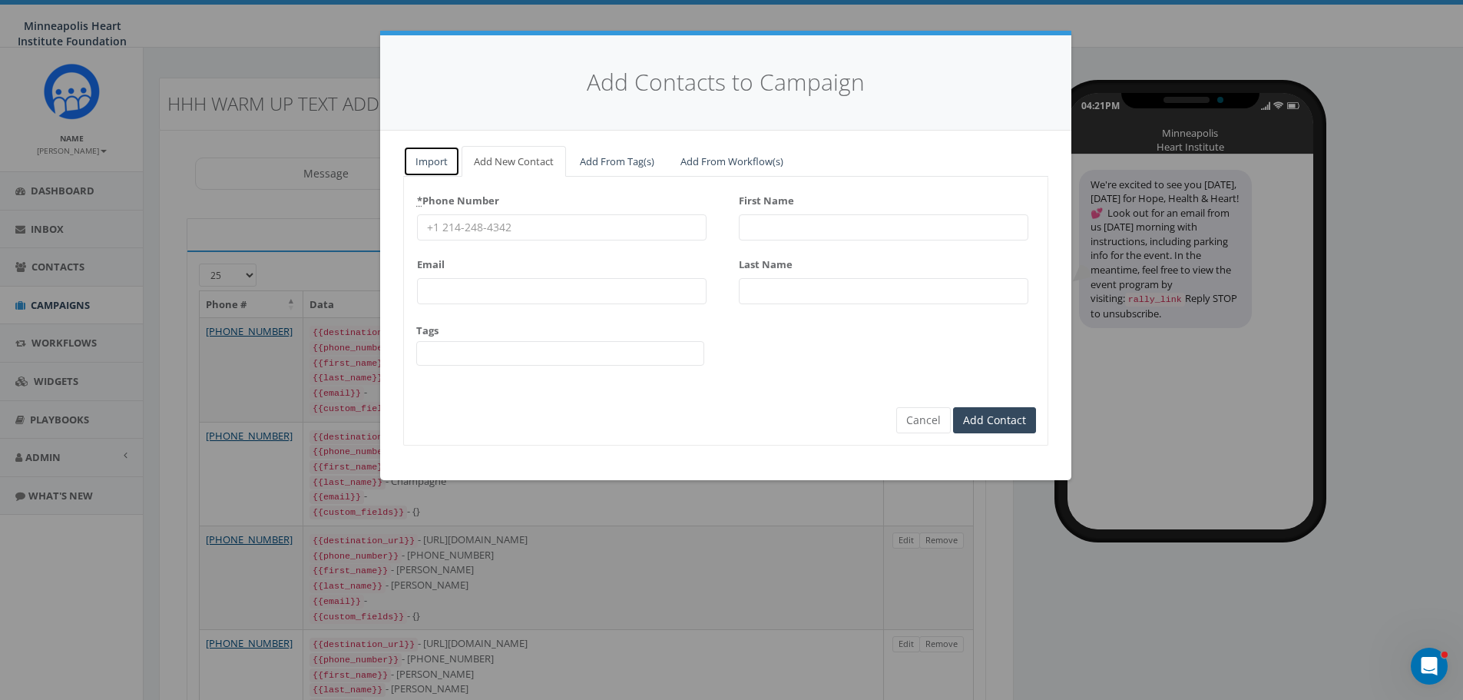
click at [441, 162] on link "Import" at bounding box center [431, 161] width 57 height 31
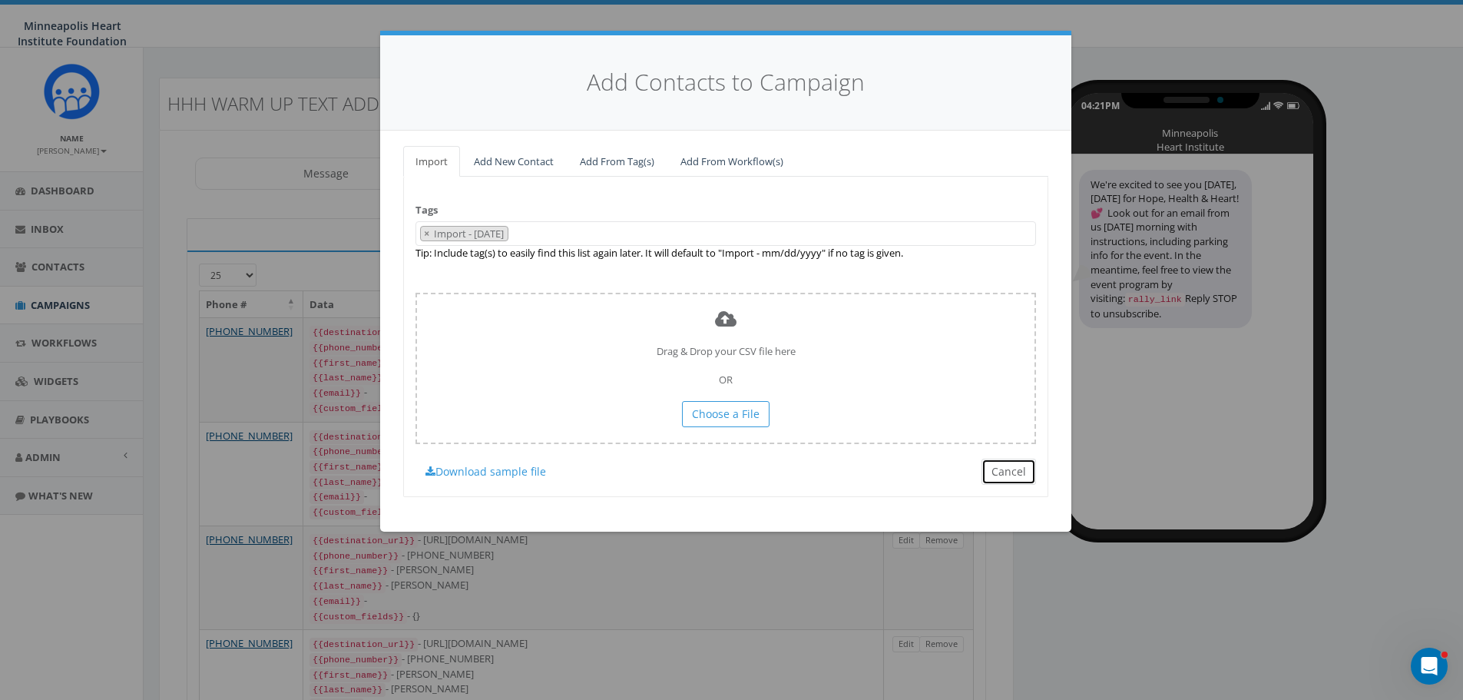
click at [1025, 471] on button "Cancel" at bounding box center [1008, 471] width 55 height 26
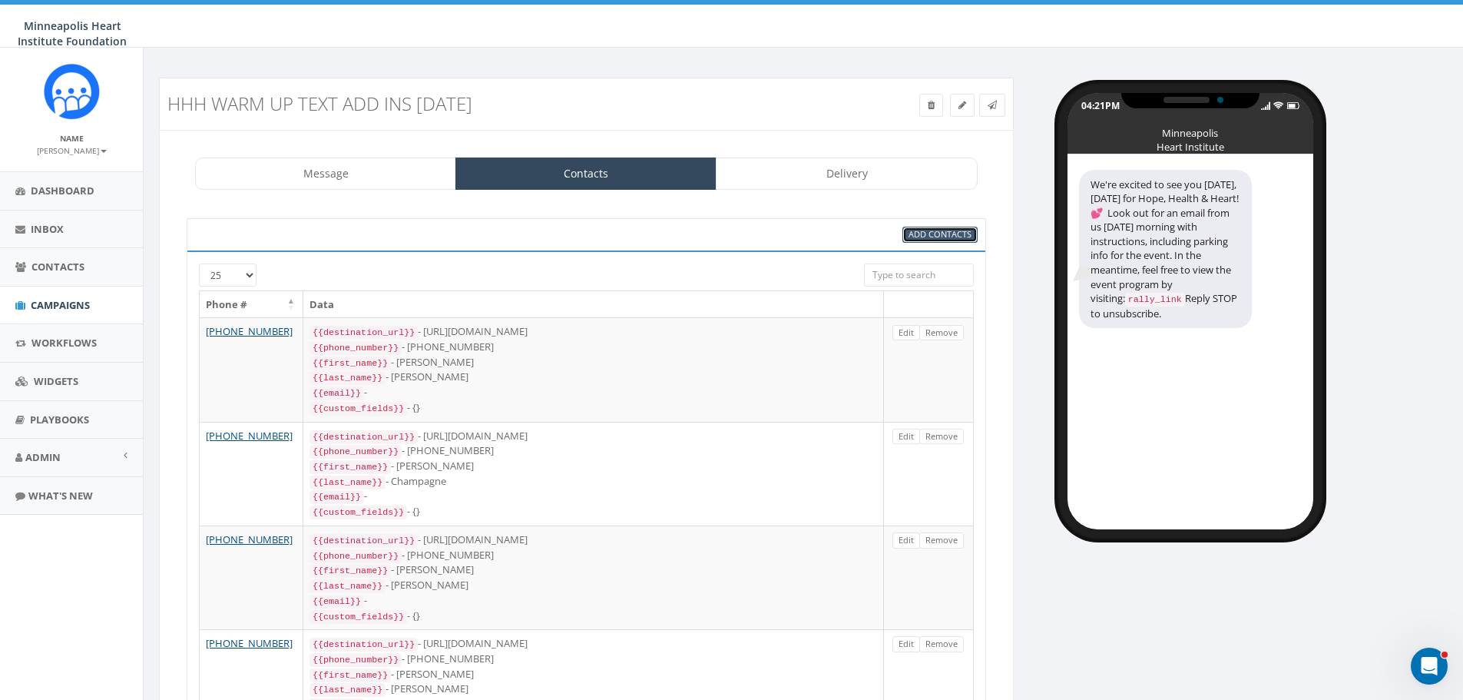
click at [941, 232] on span "Add Contacts" at bounding box center [939, 234] width 63 height 12
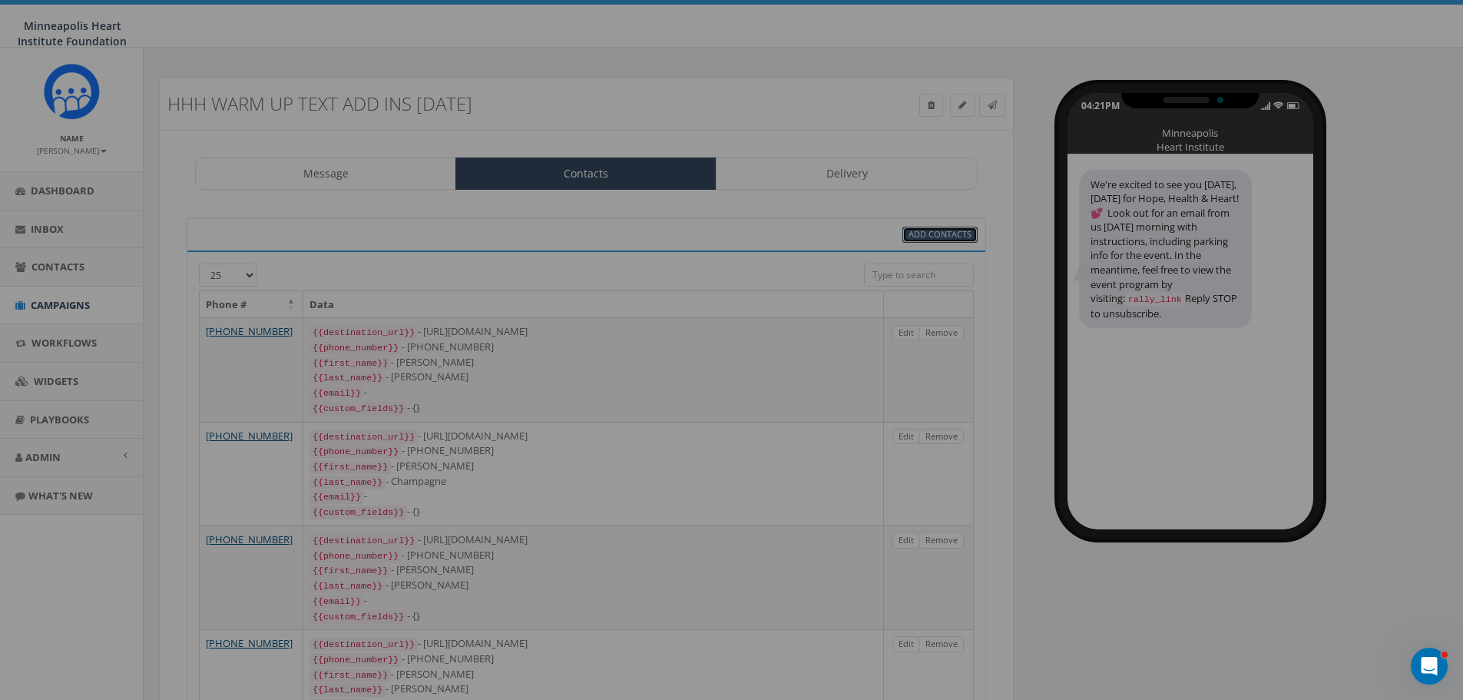
select select
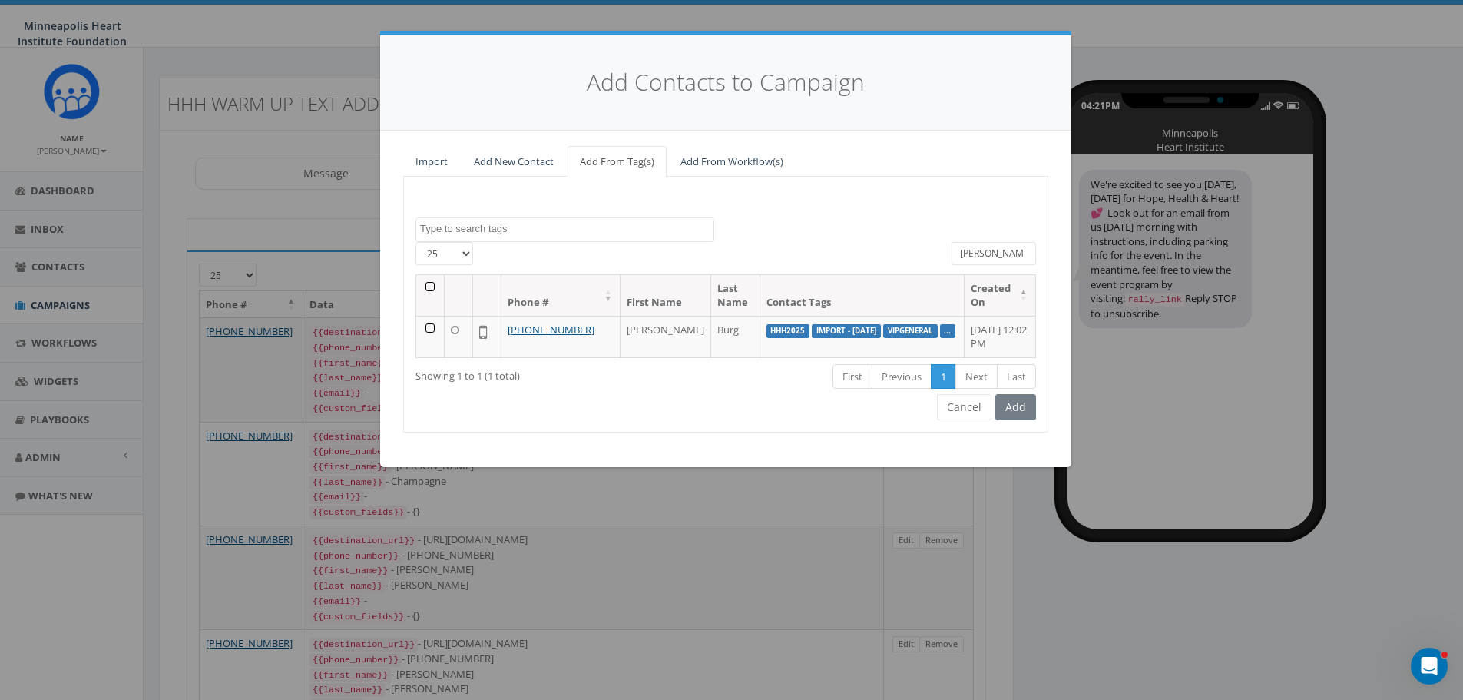
click at [518, 228] on textarea "Search" at bounding box center [566, 229] width 293 height 14
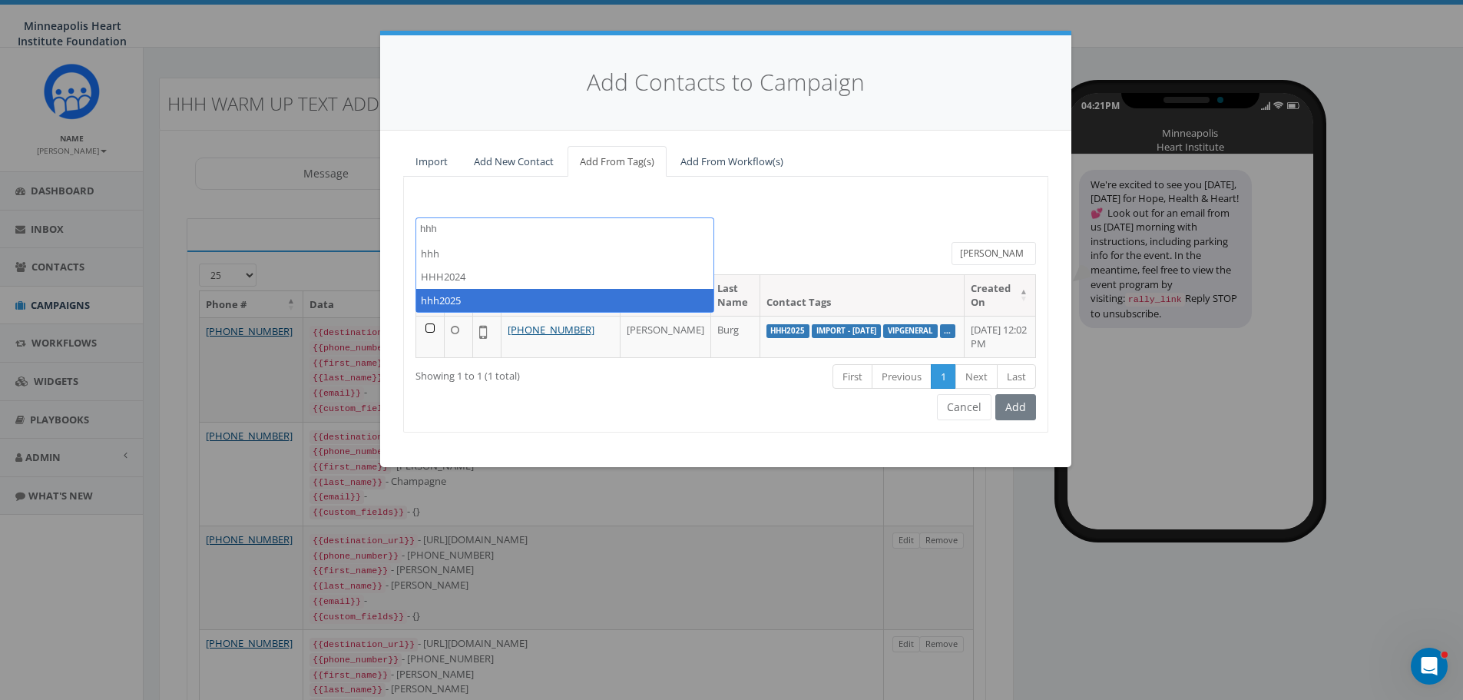
type textarea "hhh"
select select "hhh2025"
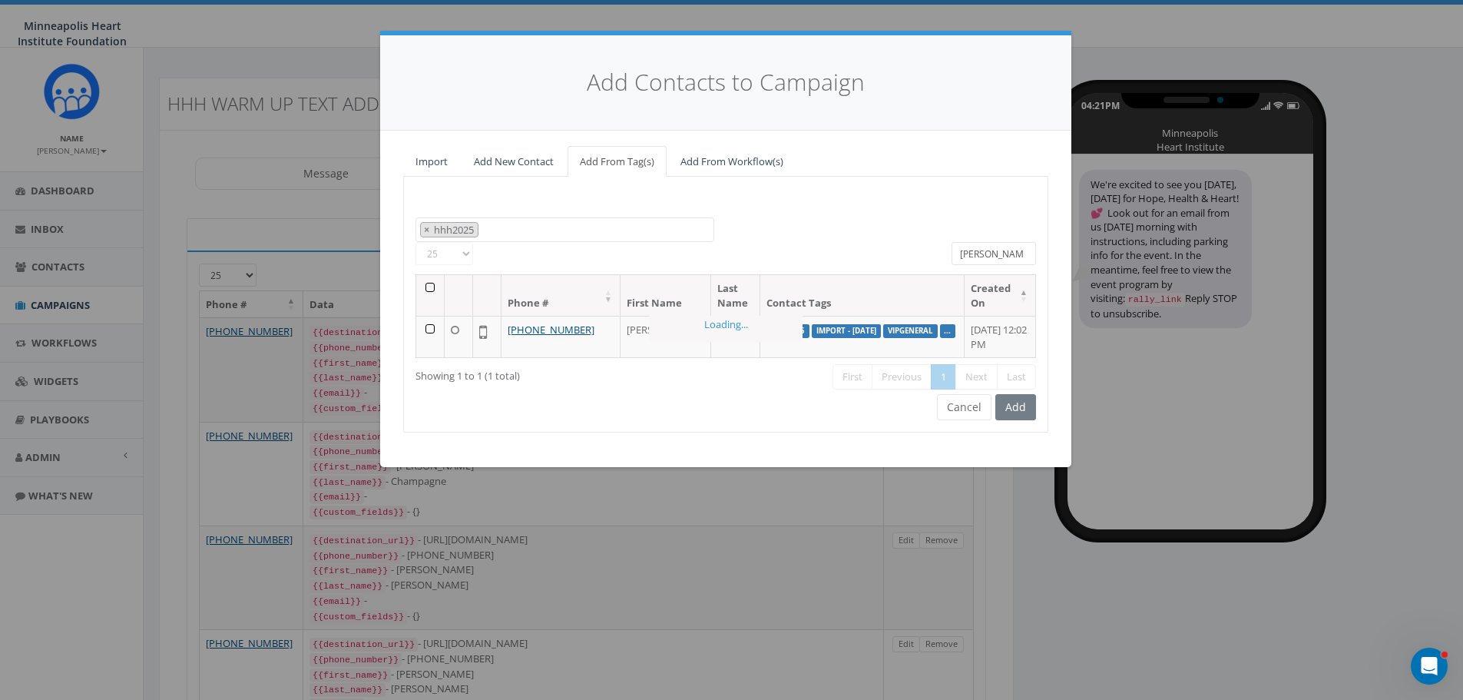
scroll to position [332, 0]
drag, startPoint x: 1016, startPoint y: 248, endPoint x: 938, endPoint y: 257, distance: 78.9
click at [938, 257] on div "25 50 100 All 0 contact(s) on current page All 1 contact(s) filtered whitney" at bounding box center [725, 258] width 643 height 32
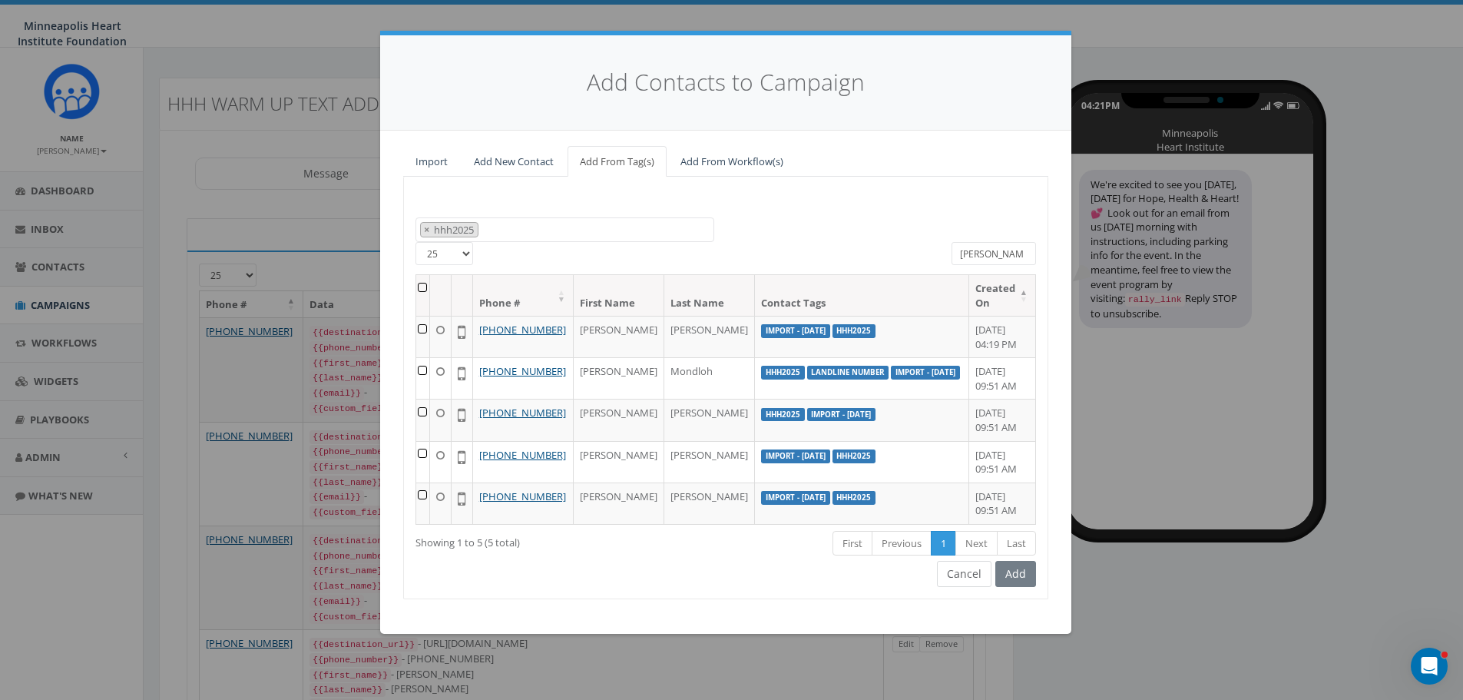
type input "jane"
click at [965, 587] on button "Cancel" at bounding box center [964, 574] width 55 height 26
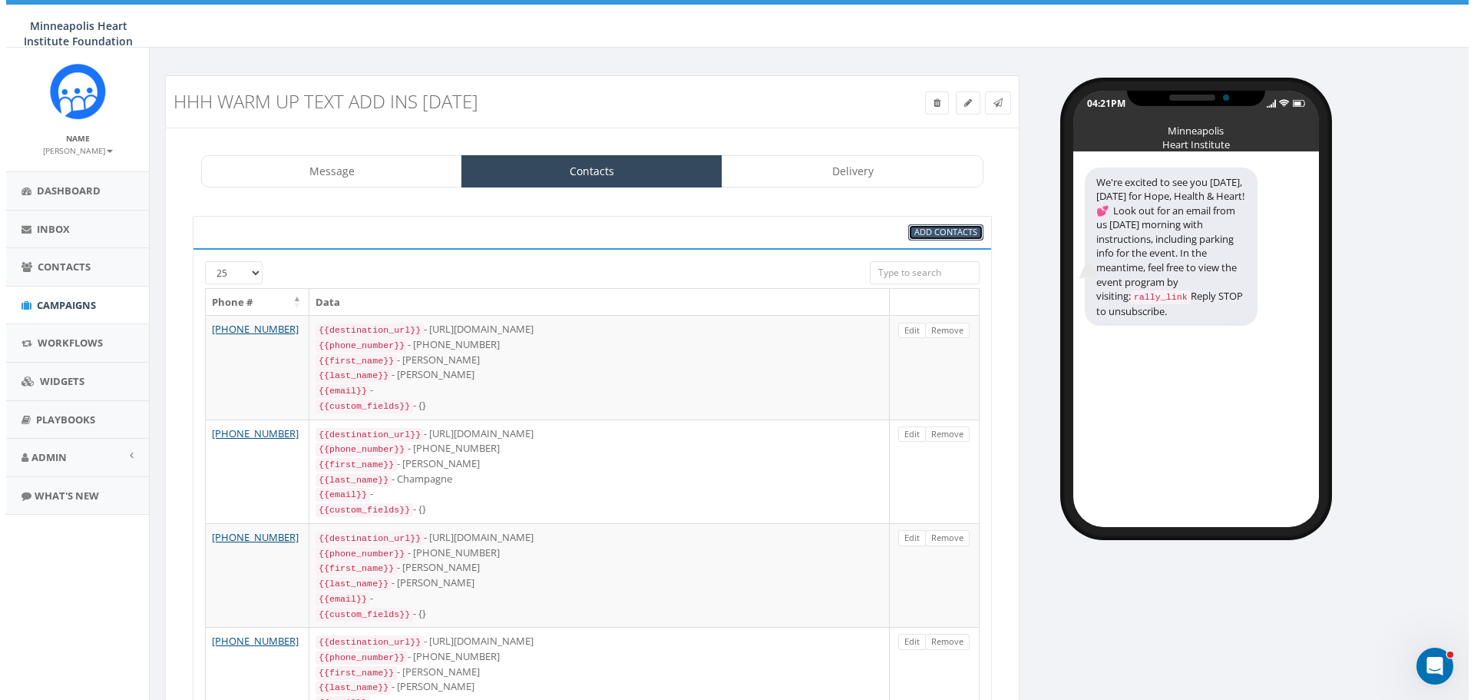
scroll to position [0, 0]
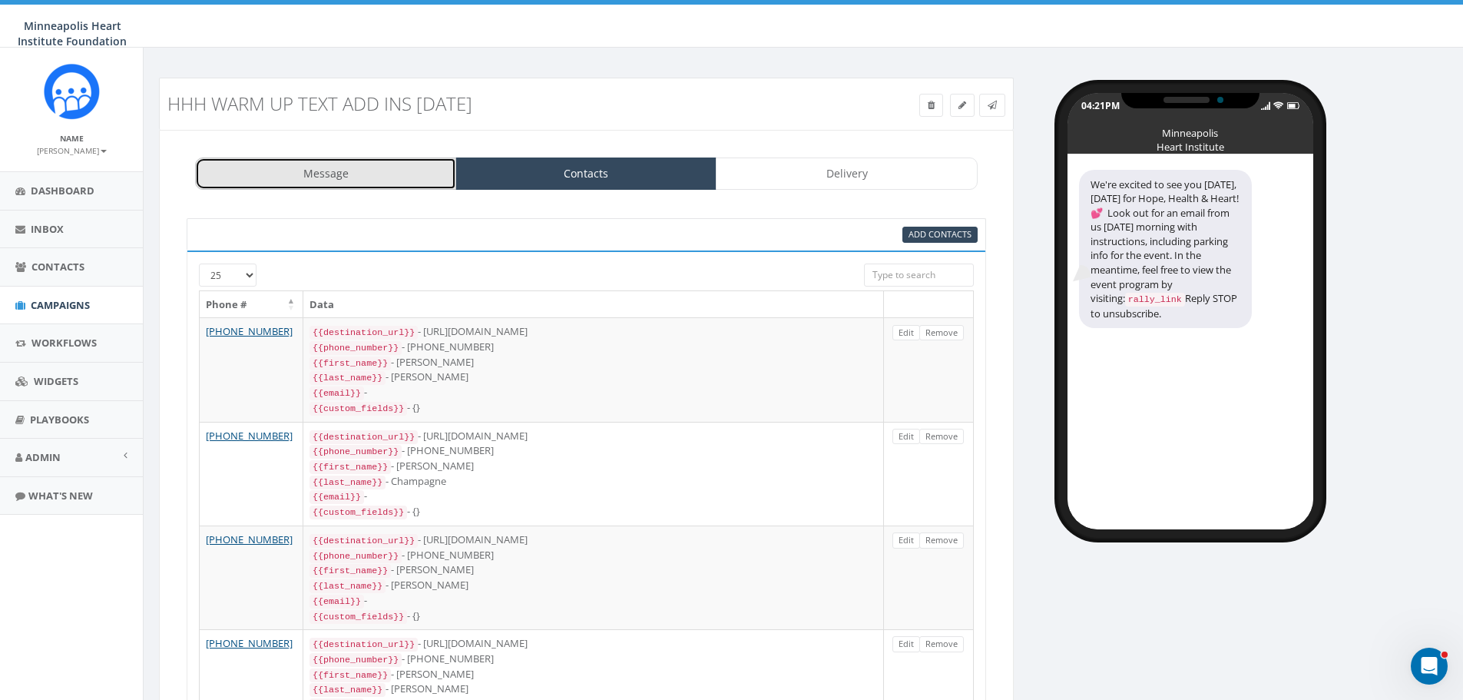
click at [326, 160] on link "Message" at bounding box center [325, 173] width 261 height 32
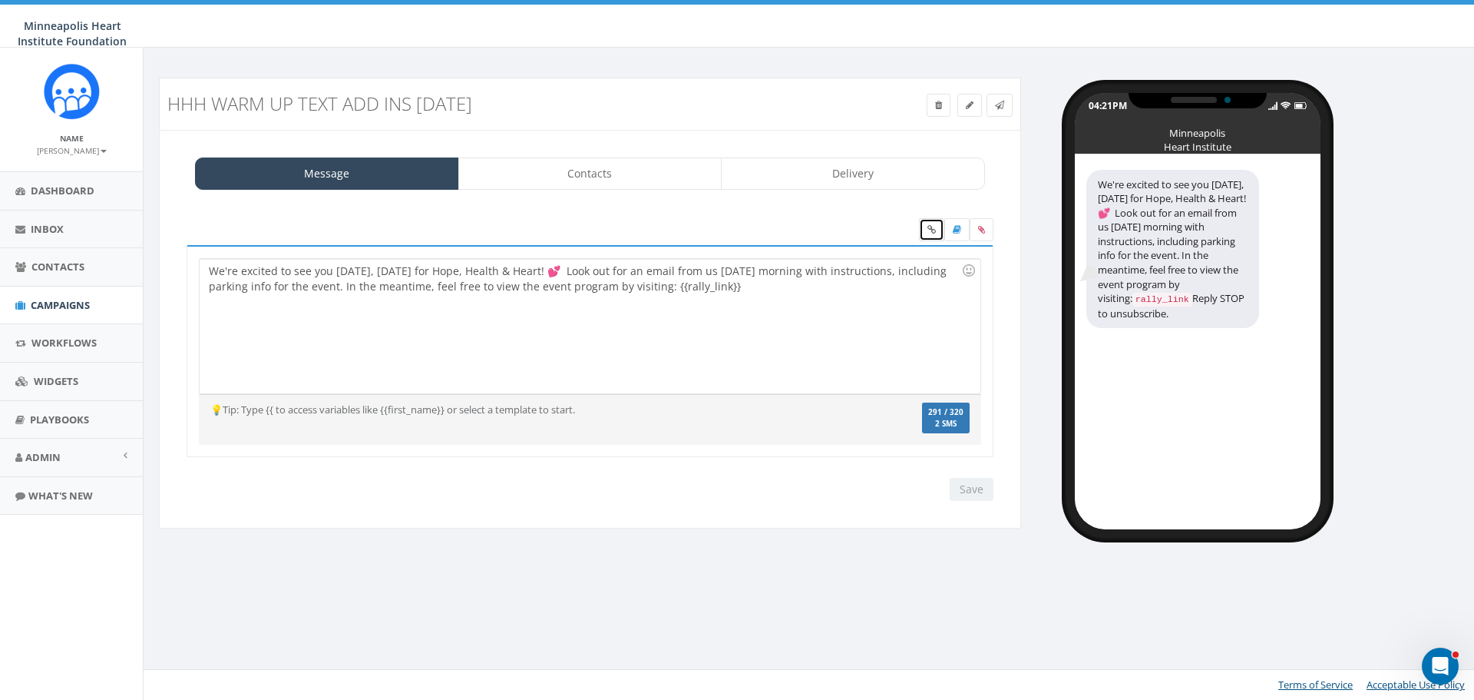
click at [931, 236] on link at bounding box center [931, 229] width 25 height 23
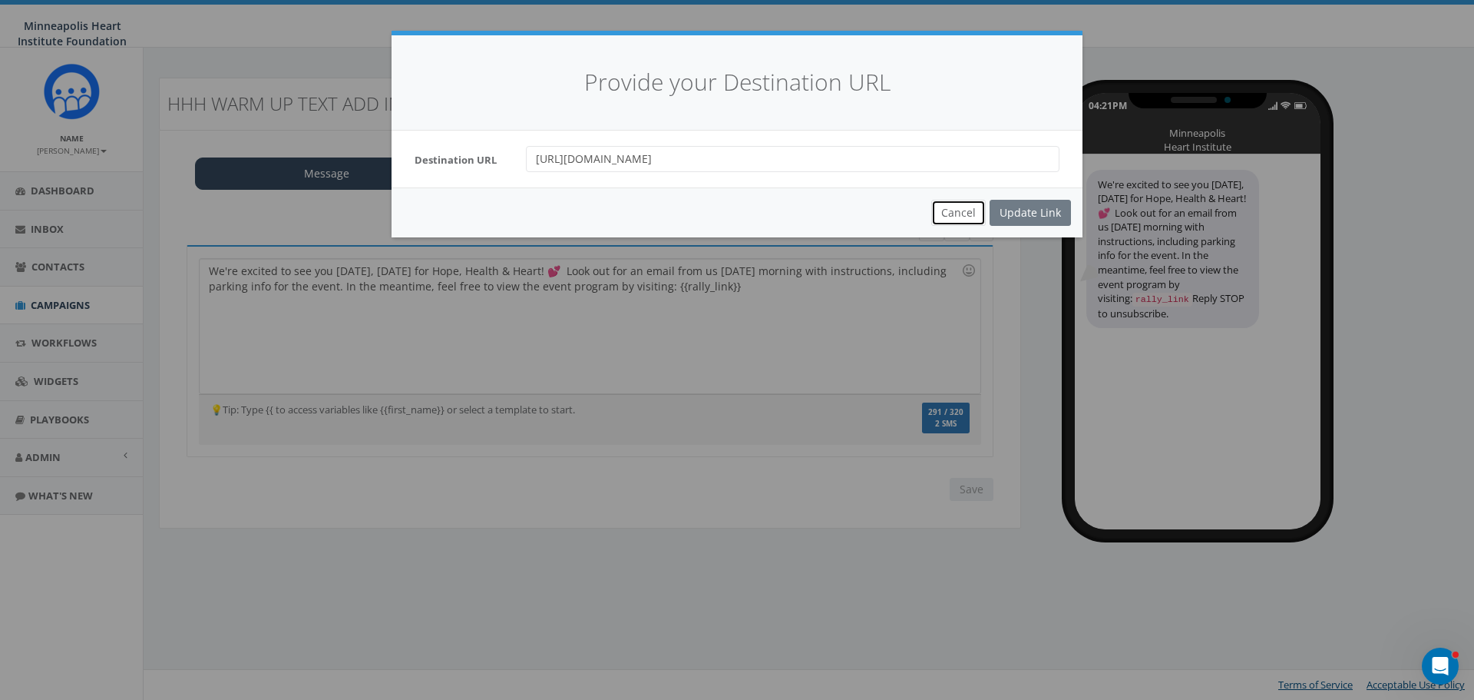
click at [959, 213] on button "Cancel" at bounding box center [958, 213] width 55 height 26
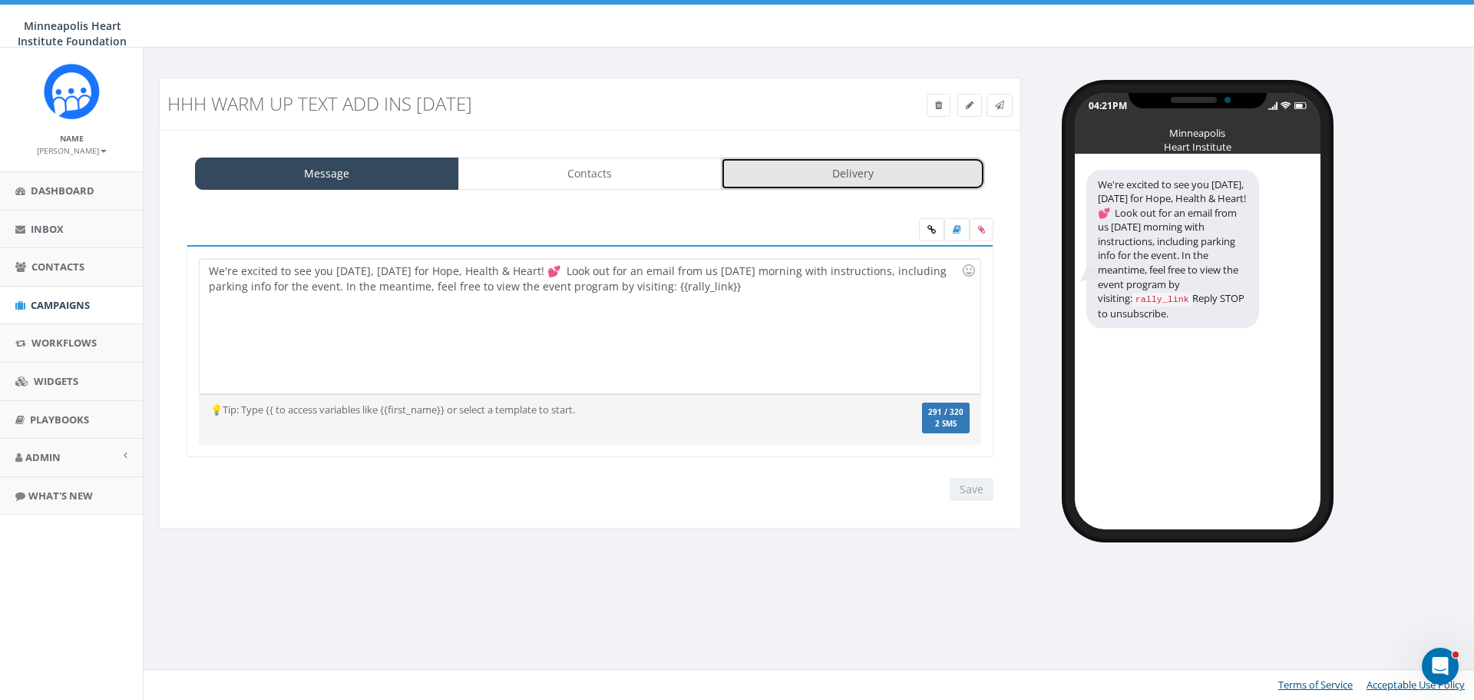
click at [873, 174] on link "Delivery" at bounding box center [853, 173] width 264 height 32
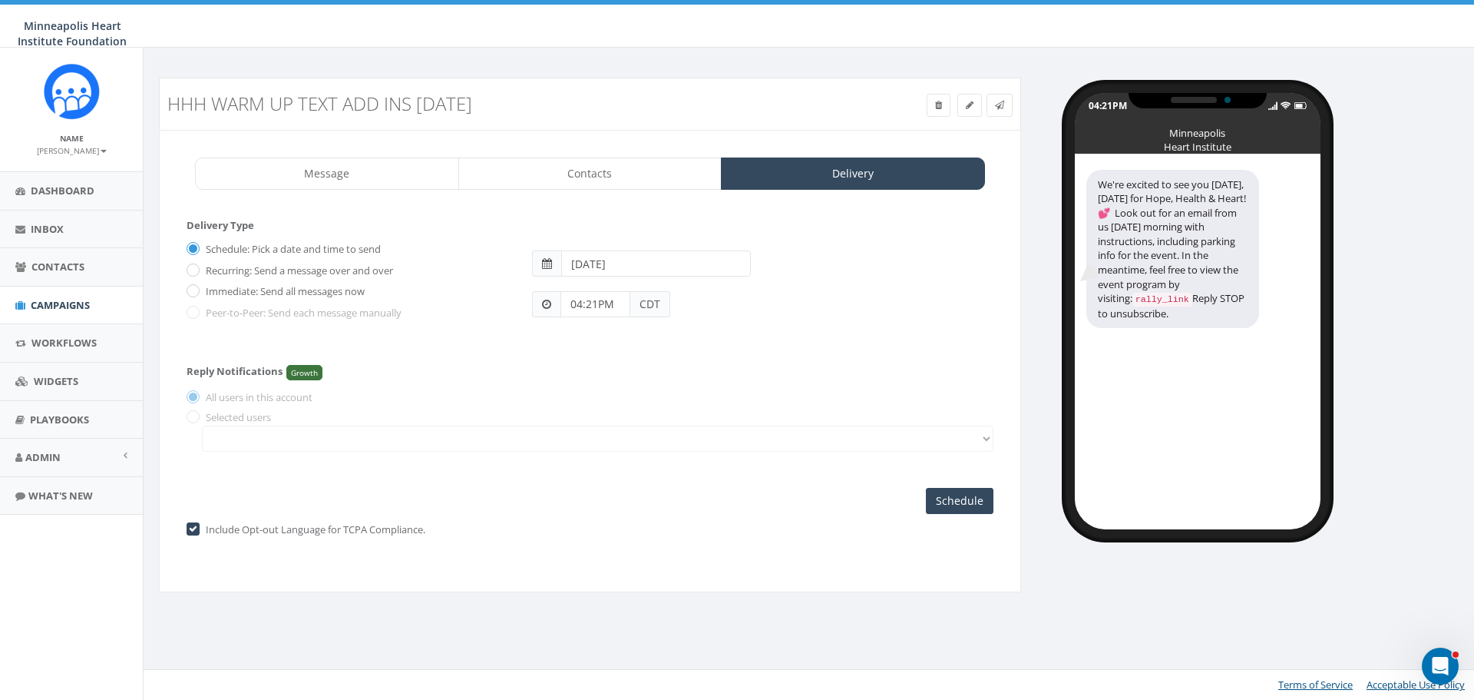
click at [295, 293] on label "Immediate: Send all messages now" at bounding box center [283, 291] width 163 height 15
click at [197, 293] on input "Immediate: Send all messages now" at bounding box center [192, 292] width 10 height 10
radio input "true"
click at [963, 500] on input "Send Now" at bounding box center [957, 501] width 72 height 26
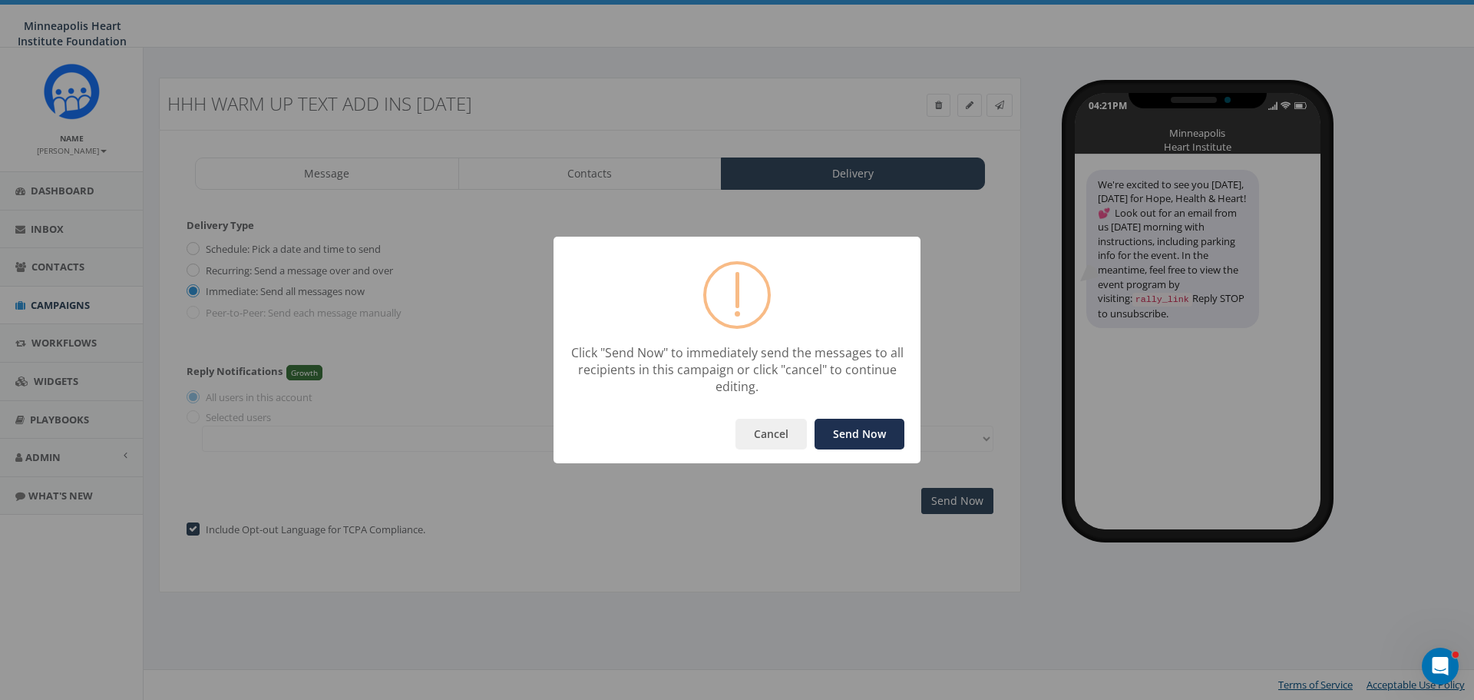
click at [876, 432] on button "Send Now" at bounding box center [860, 433] width 90 height 31
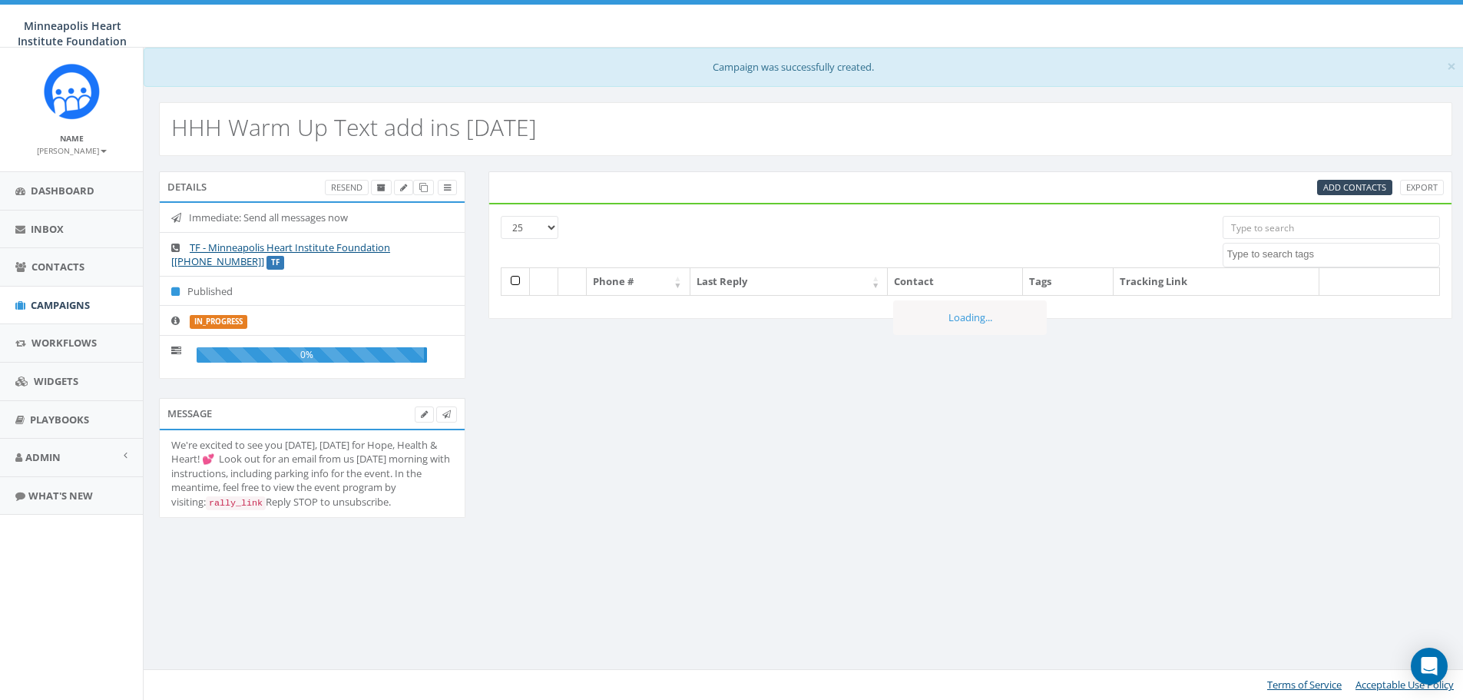
select select
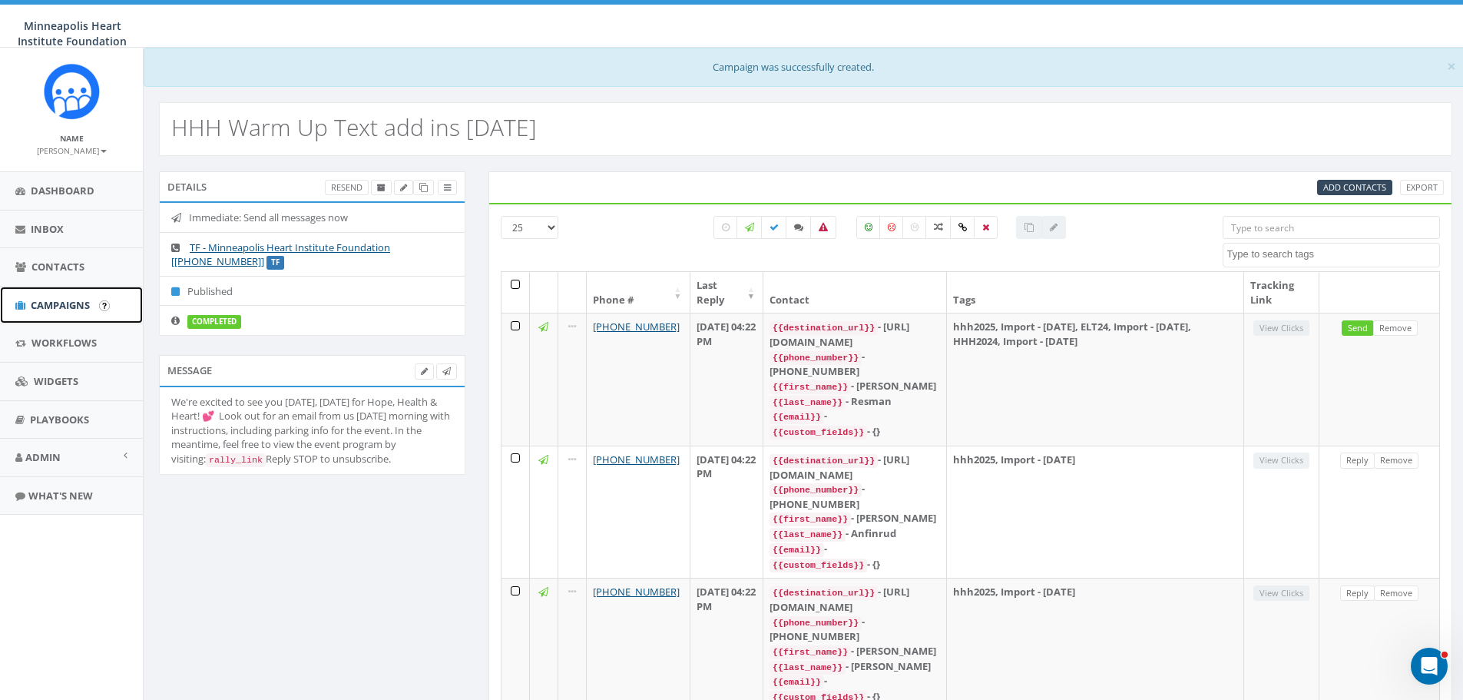
click at [60, 304] on span "Campaigns" at bounding box center [60, 305] width 59 height 14
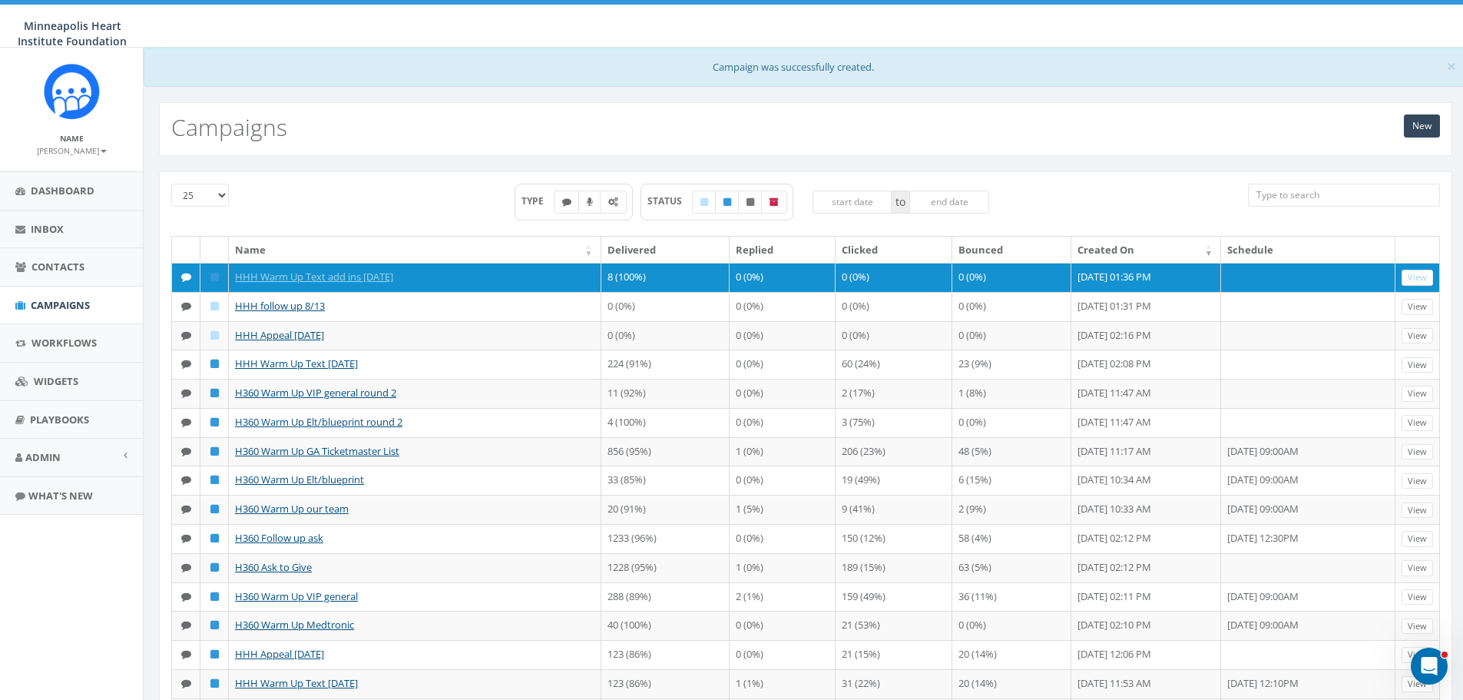
click at [342, 201] on div "TYPE STATUS to" at bounding box center [751, 210] width 969 height 52
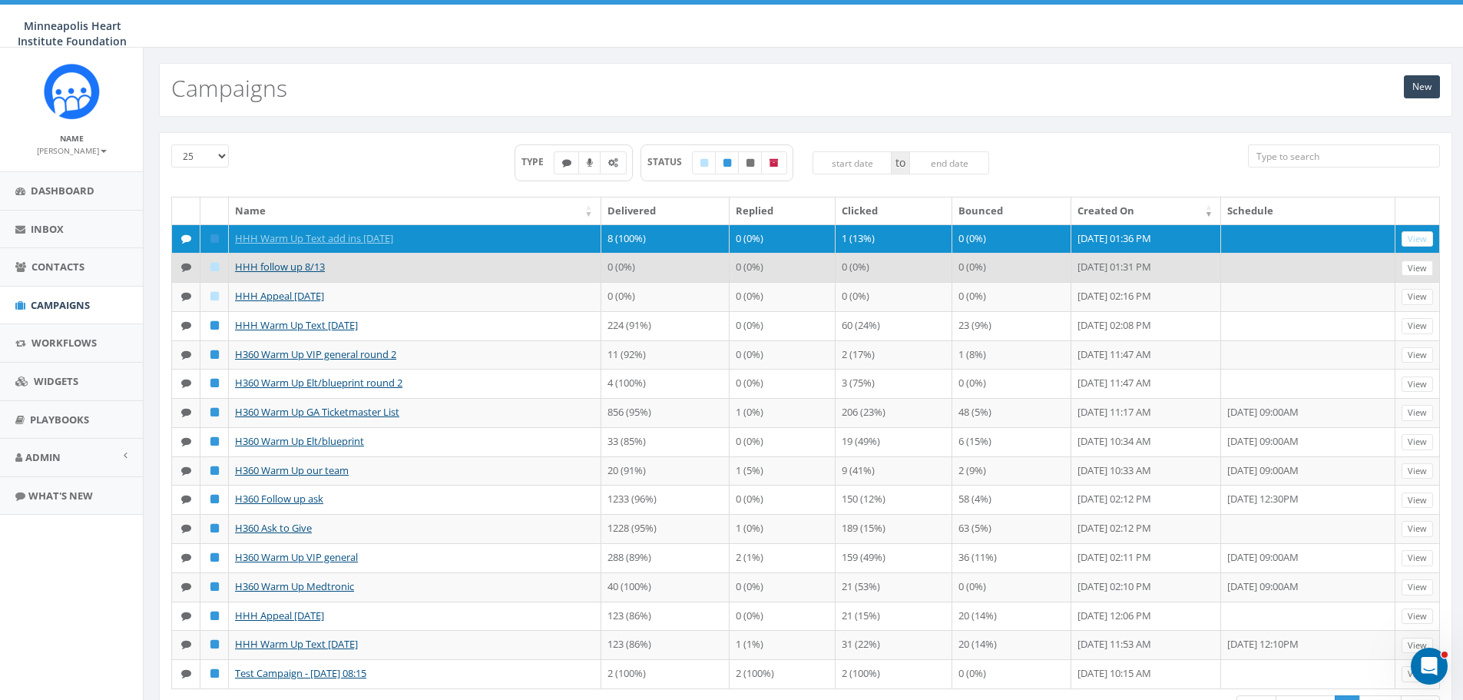
click at [442, 276] on td "HHH follow up 8/13" at bounding box center [415, 267] width 372 height 29
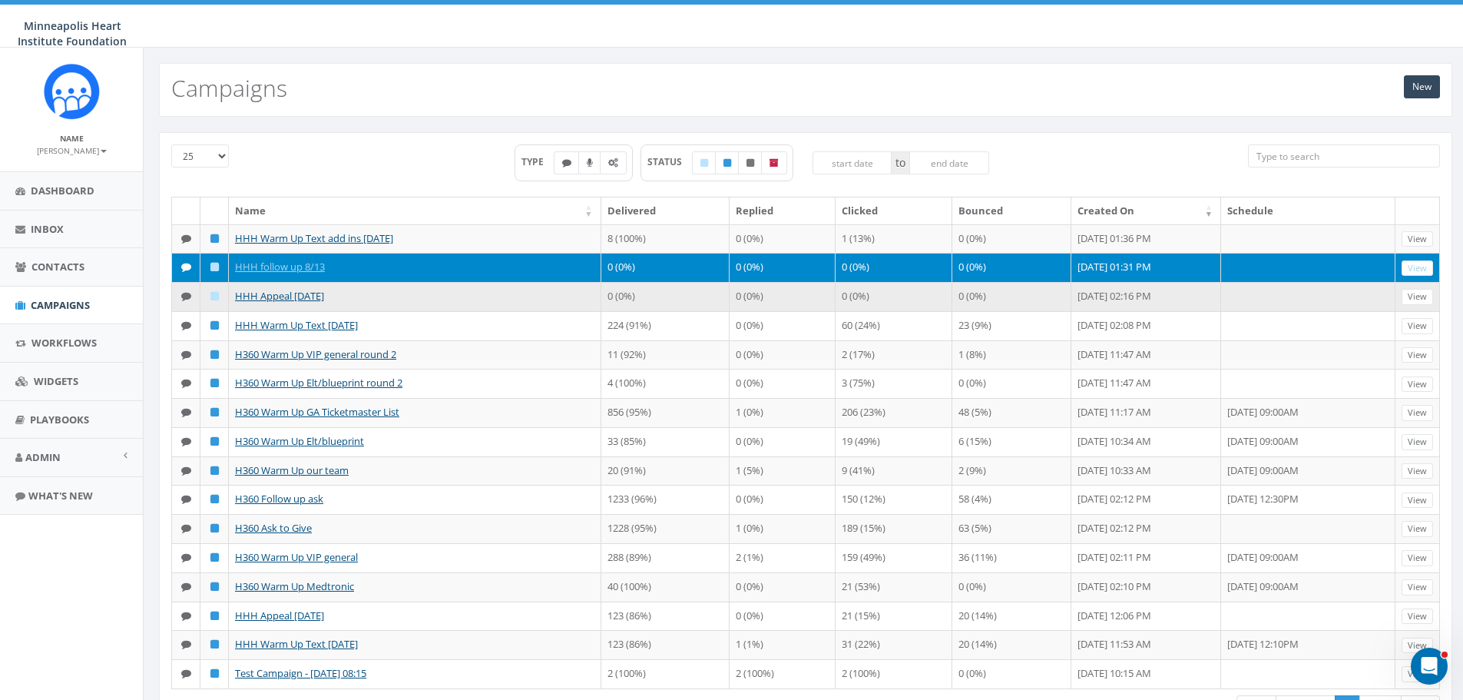
click at [448, 298] on td "HHH Appeal [DATE]" at bounding box center [415, 296] width 372 height 29
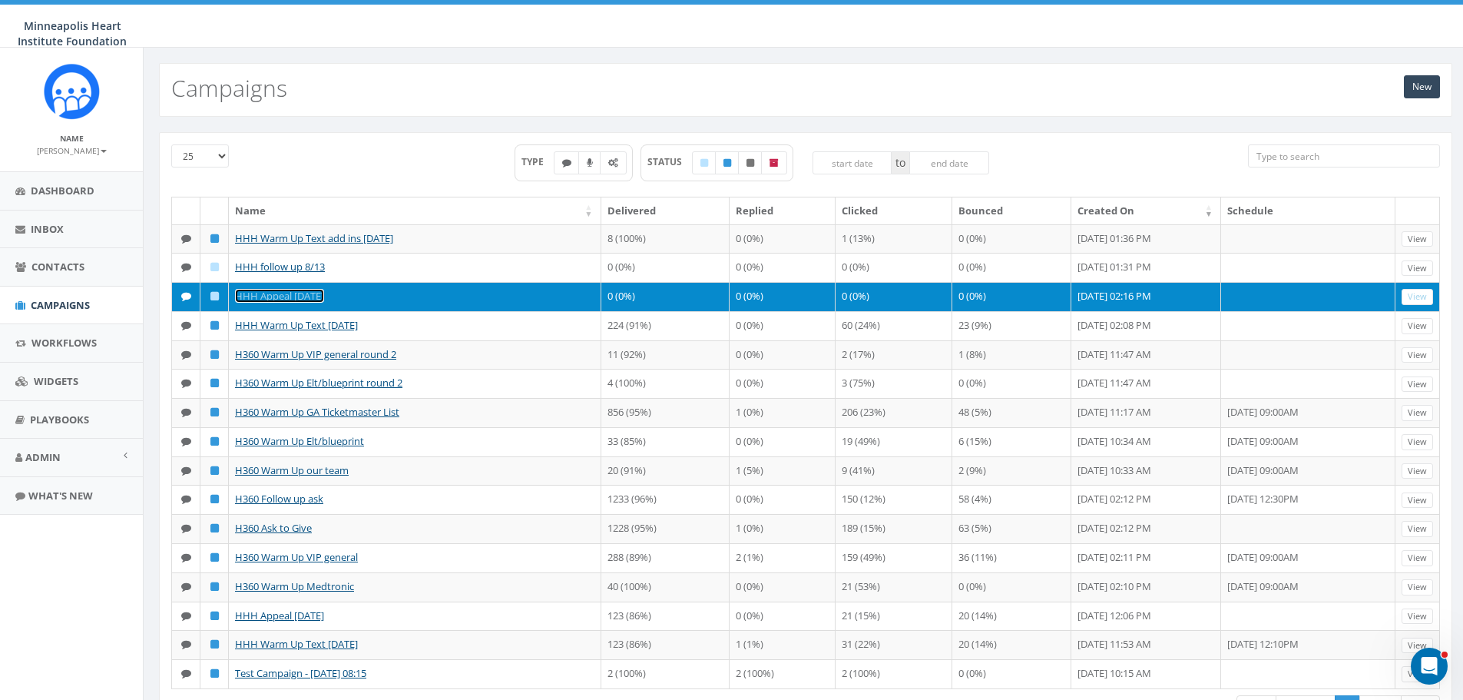
click at [315, 293] on link "HHH Appeal [DATE]" at bounding box center [279, 296] width 89 height 14
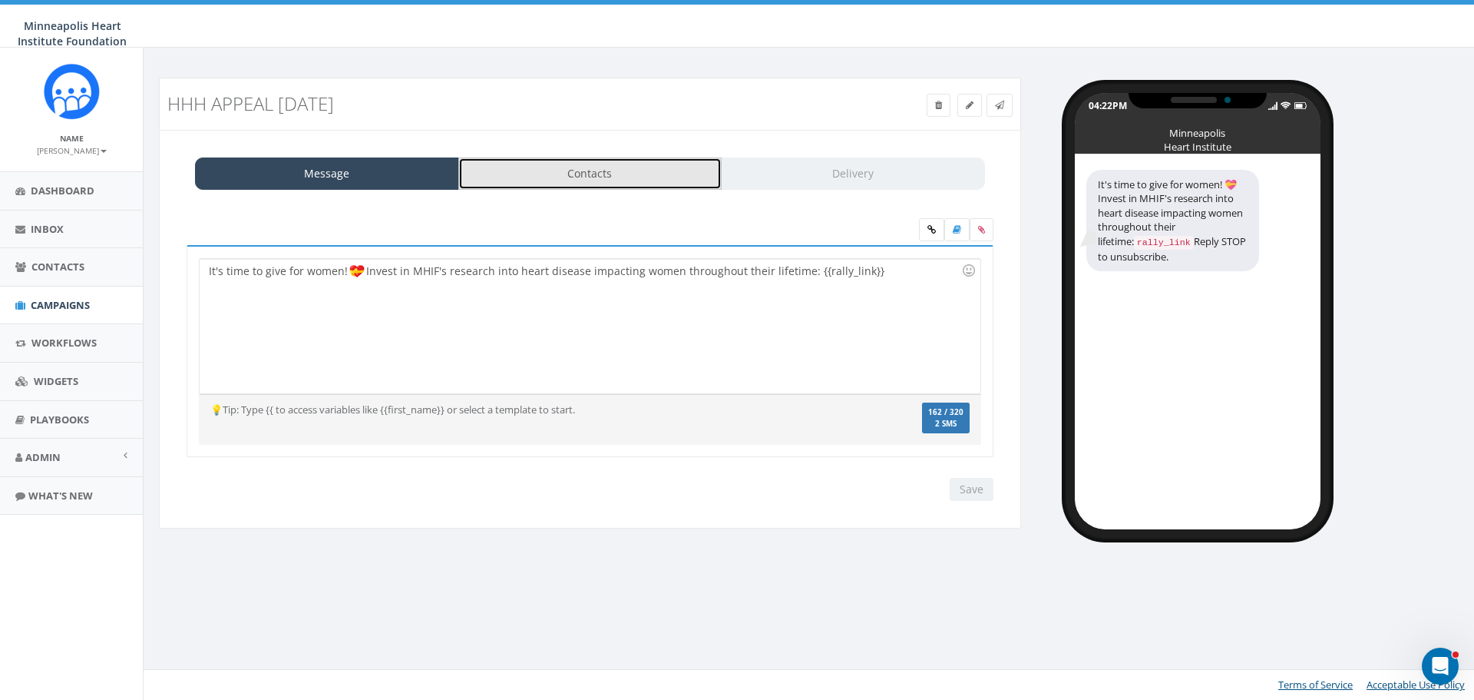
click at [616, 180] on link "Contacts" at bounding box center [590, 173] width 264 height 32
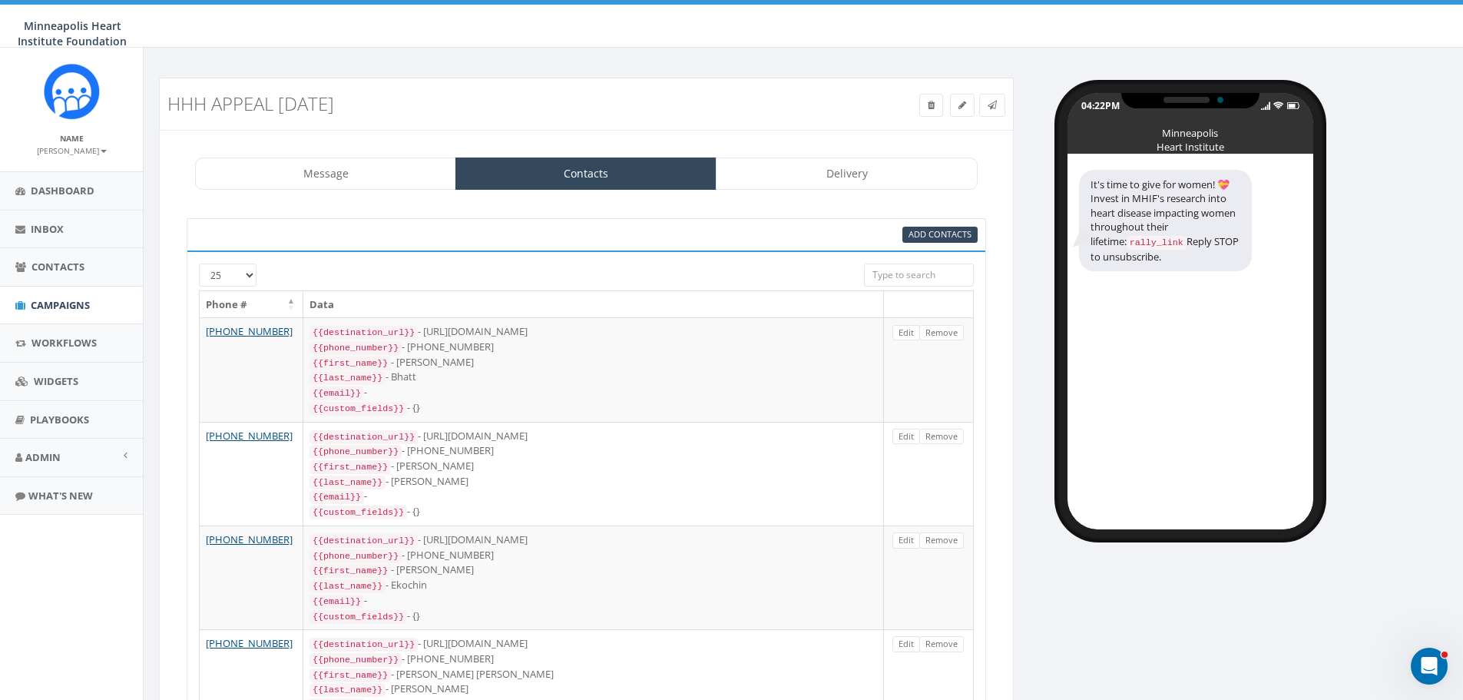
click at [895, 273] on input "search" at bounding box center [919, 274] width 110 height 23
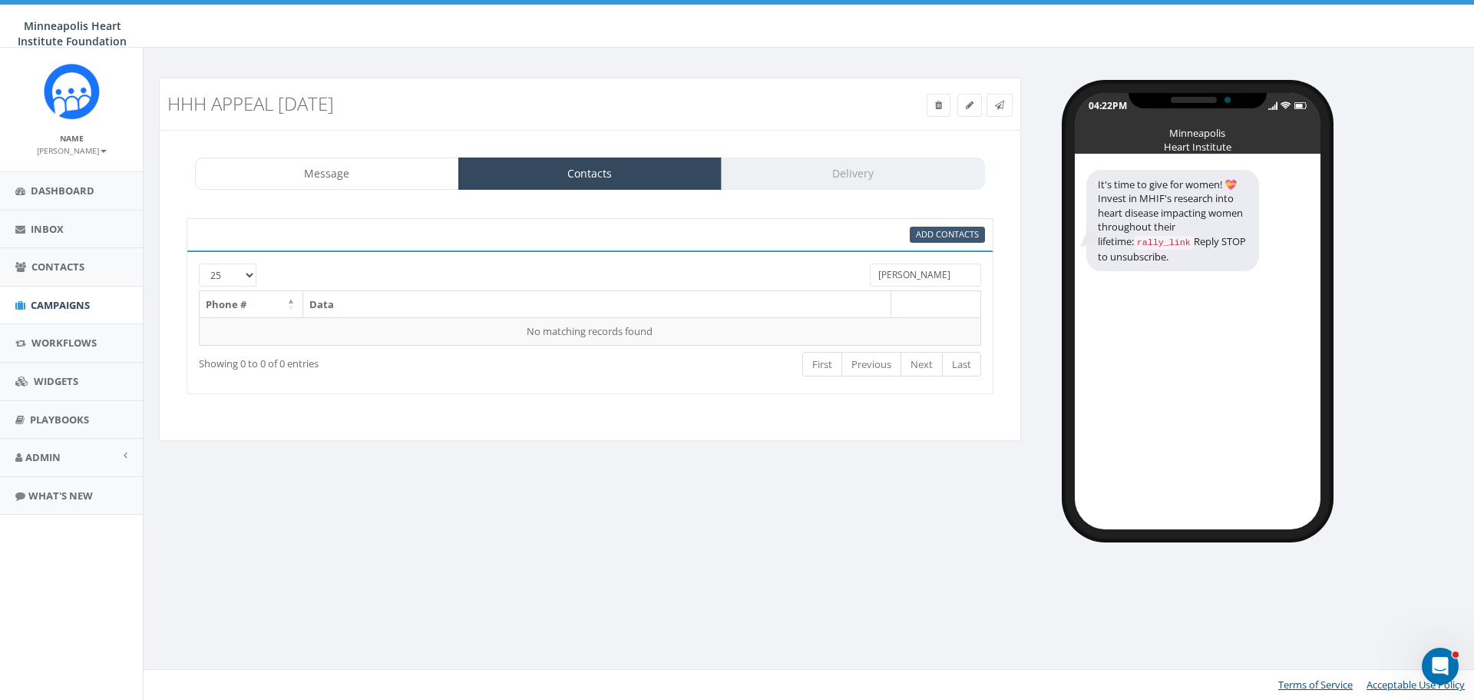
type input "[PERSON_NAME]"
click at [954, 232] on span "Add Contacts" at bounding box center [947, 234] width 63 height 12
select select
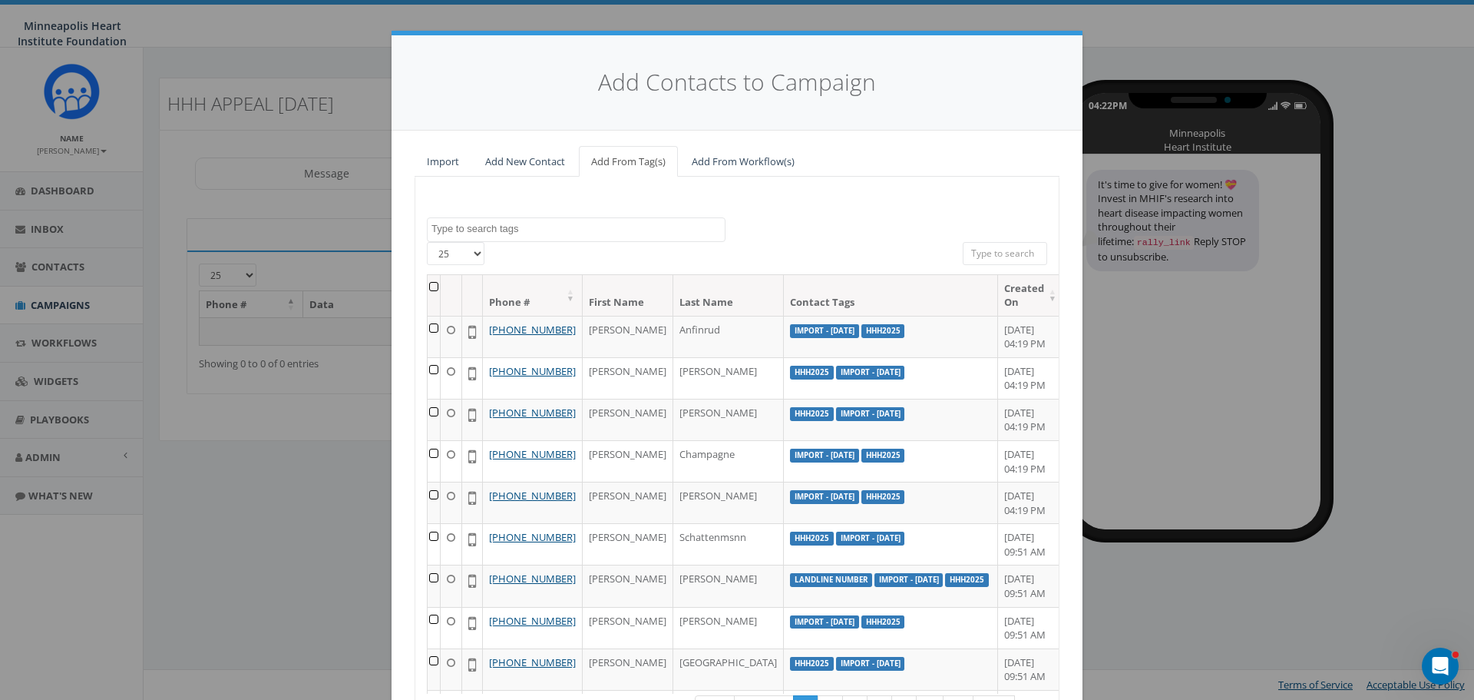
click at [501, 230] on textarea "Search" at bounding box center [578, 229] width 293 height 14
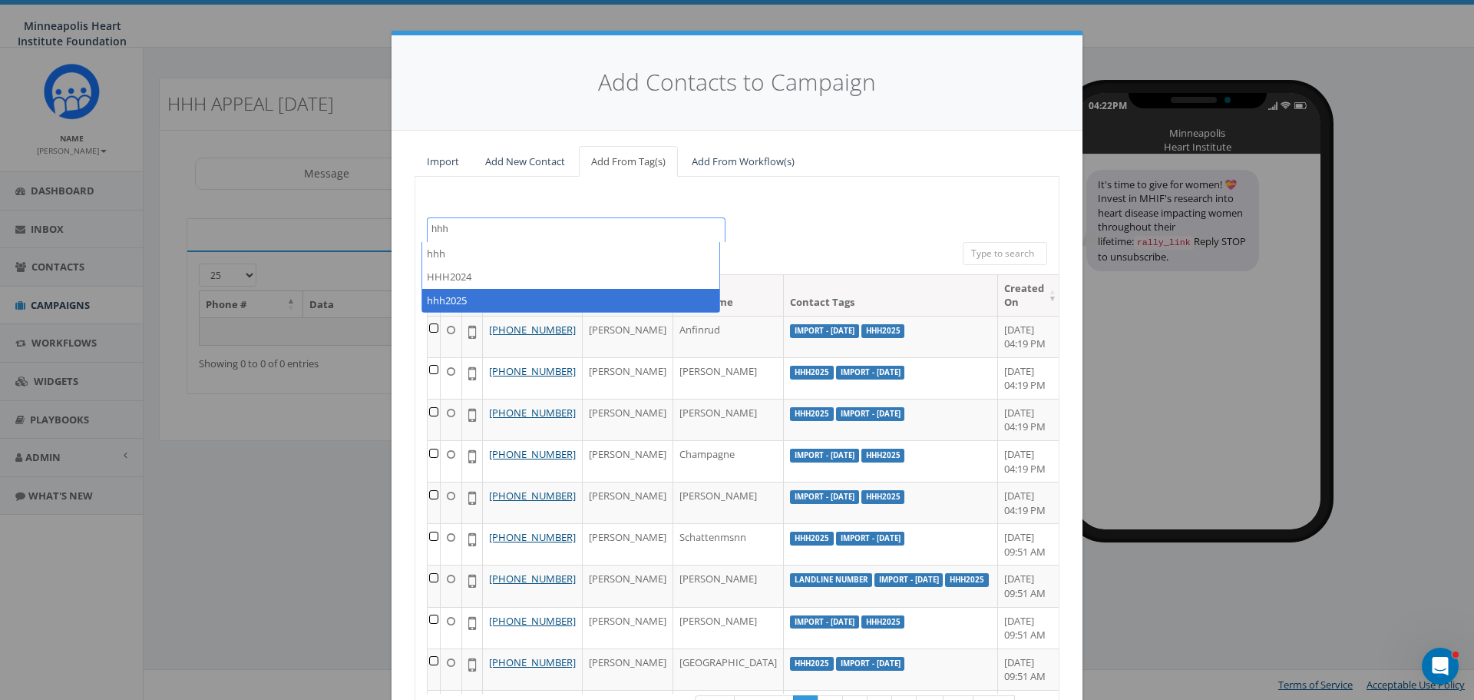
type textarea "hhh"
select select "hhh2025"
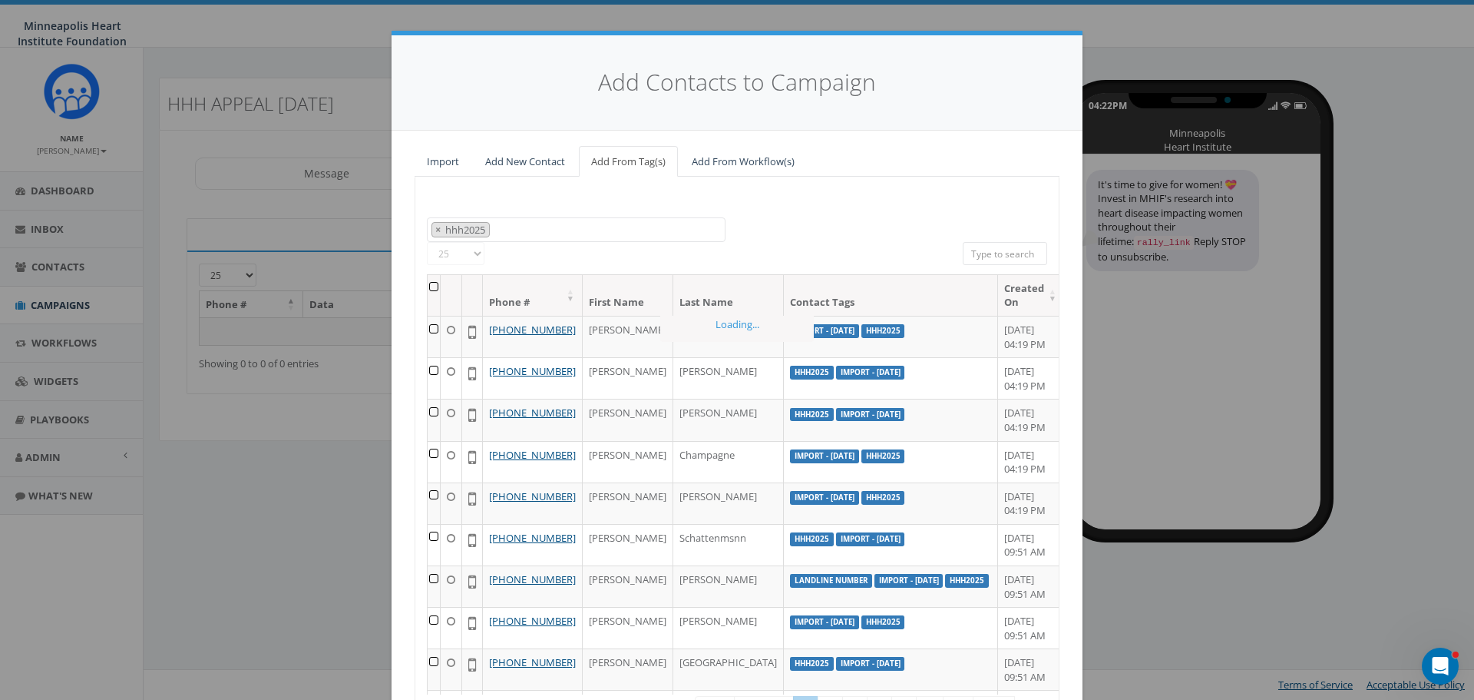
scroll to position [332, 0]
click at [436, 286] on th at bounding box center [434, 295] width 13 height 41
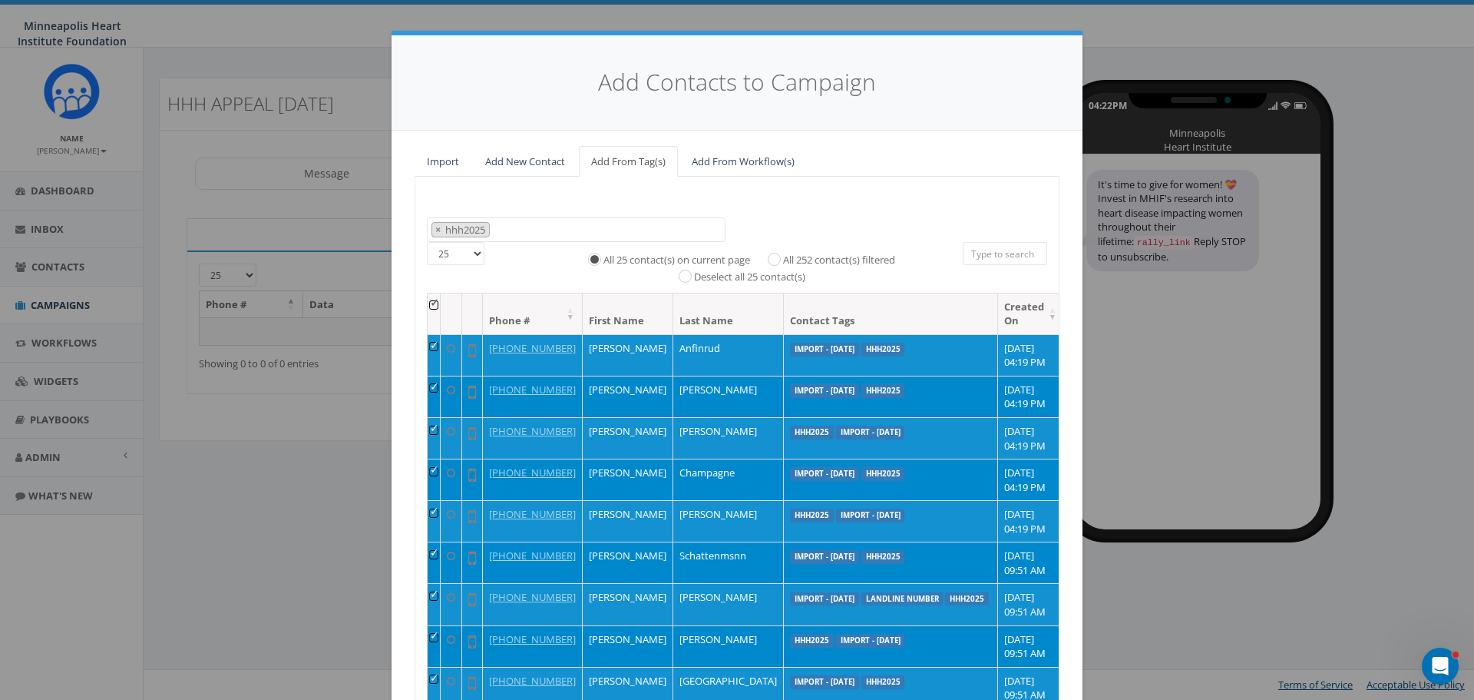
click at [789, 260] on label "All 252 contact(s) filtered" at bounding box center [839, 260] width 112 height 15
click at [783, 260] on input "All 252 contact(s) filtered" at bounding box center [778, 258] width 10 height 10
radio input "true"
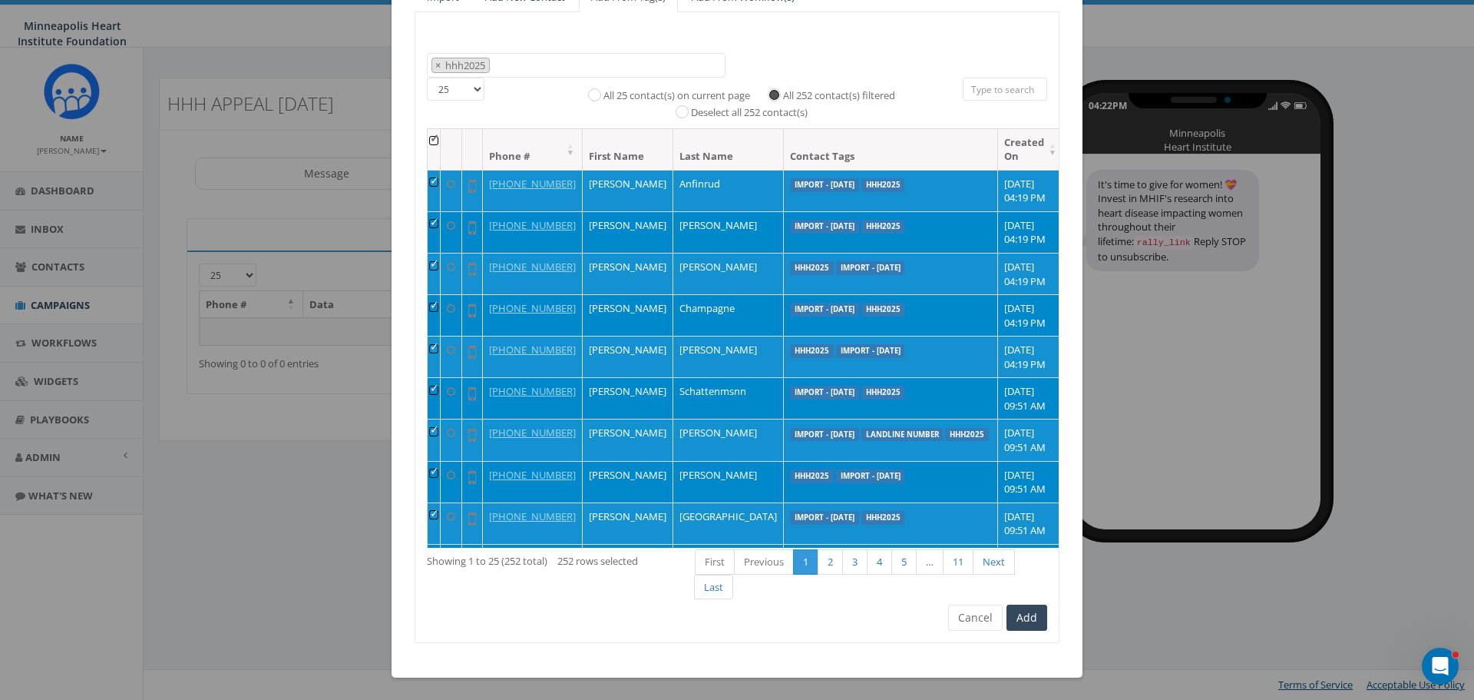
scroll to position [165, 0]
click at [1035, 618] on button "Add" at bounding box center [1027, 617] width 41 height 26
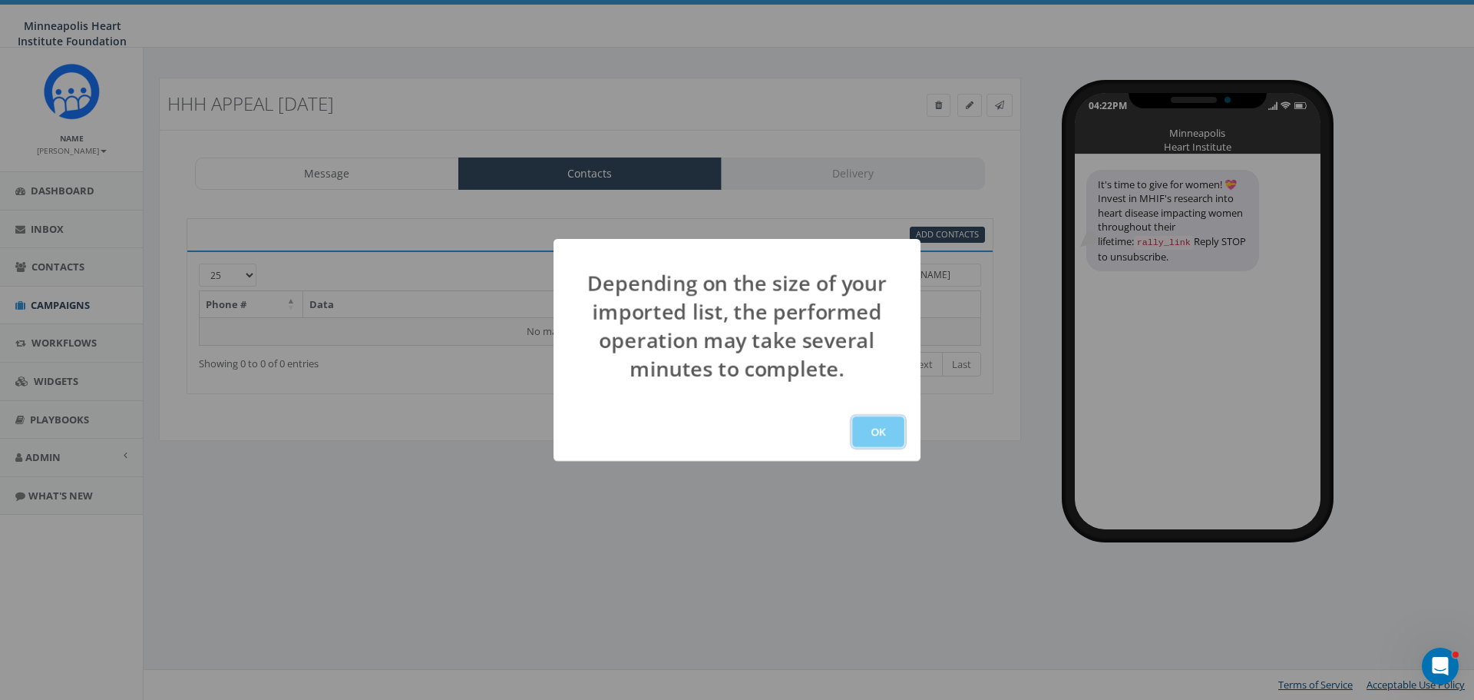
click at [857, 427] on button "OK" at bounding box center [878, 431] width 52 height 31
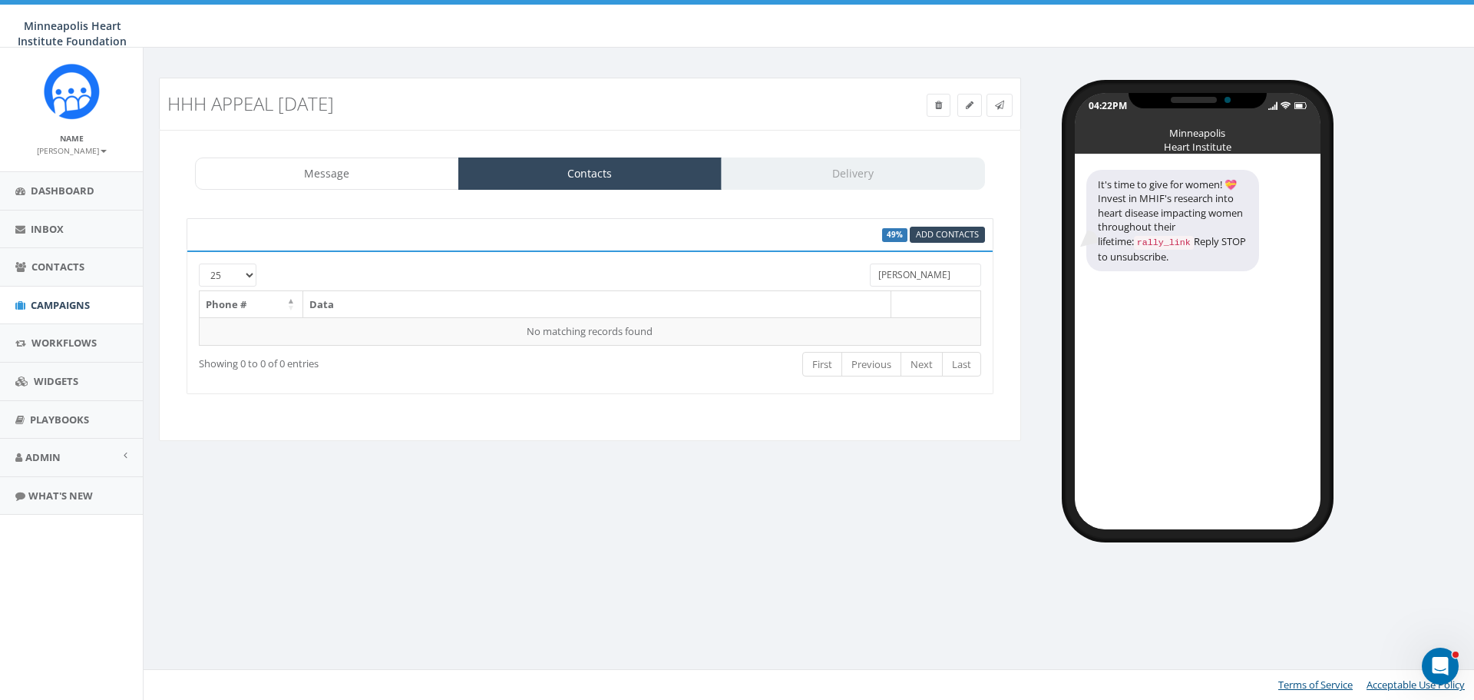
drag, startPoint x: 924, startPoint y: 267, endPoint x: 870, endPoint y: 270, distance: 53.8
click at [870, 270] on input "[PERSON_NAME]" at bounding box center [925, 274] width 111 height 23
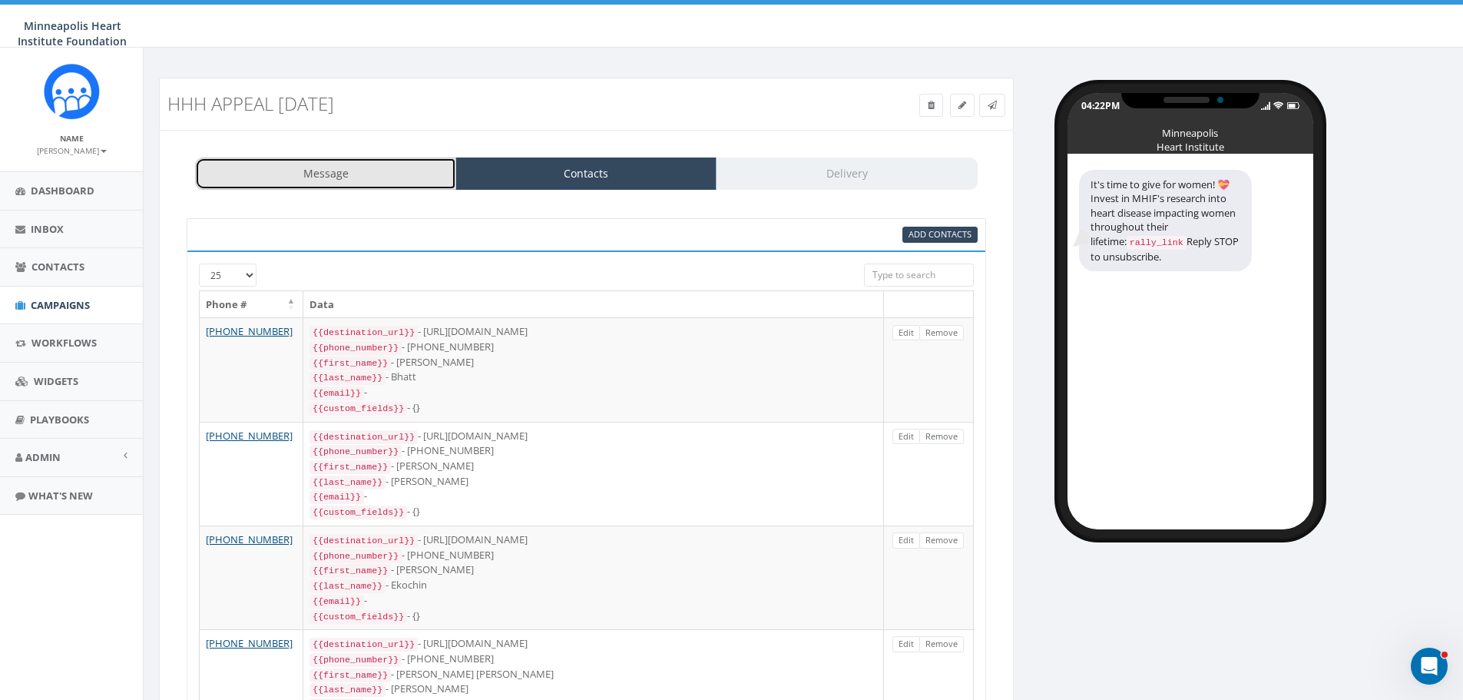
click at [389, 175] on link "Message" at bounding box center [325, 173] width 261 height 32
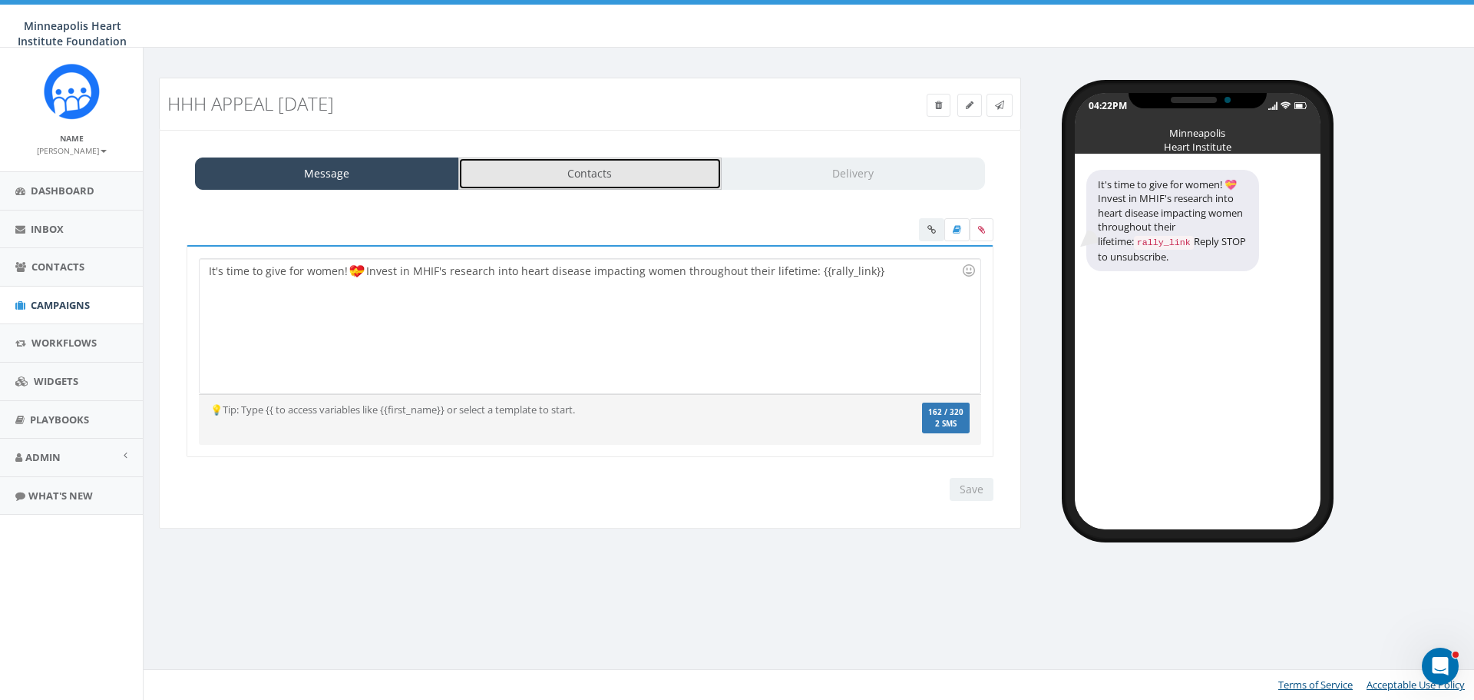
click at [577, 169] on link "Contacts" at bounding box center [590, 173] width 264 height 32
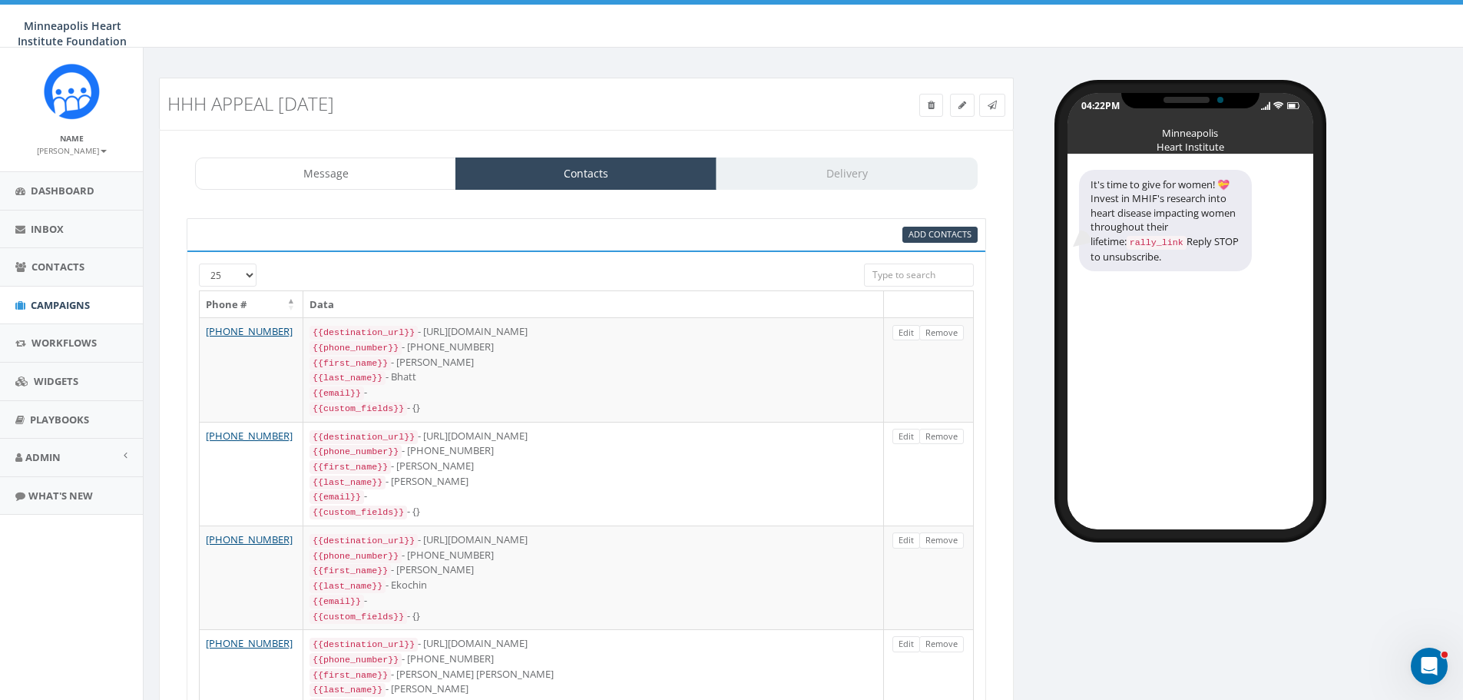
click at [887, 270] on input "search" at bounding box center [919, 274] width 110 height 23
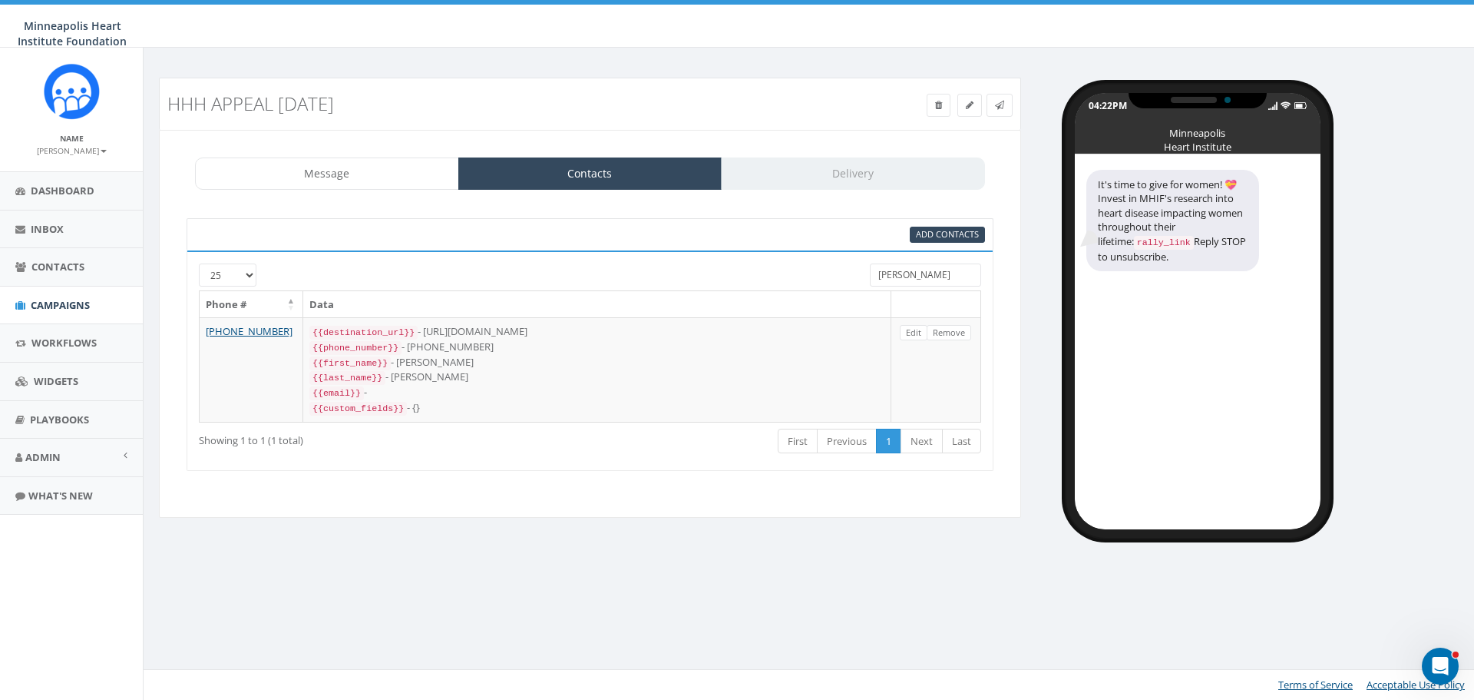
drag, startPoint x: 905, startPoint y: 273, endPoint x: 854, endPoint y: 273, distance: 51.4
click at [854, 273] on div "25 50 100 holck" at bounding box center [589, 276] width 805 height 27
type input "res"
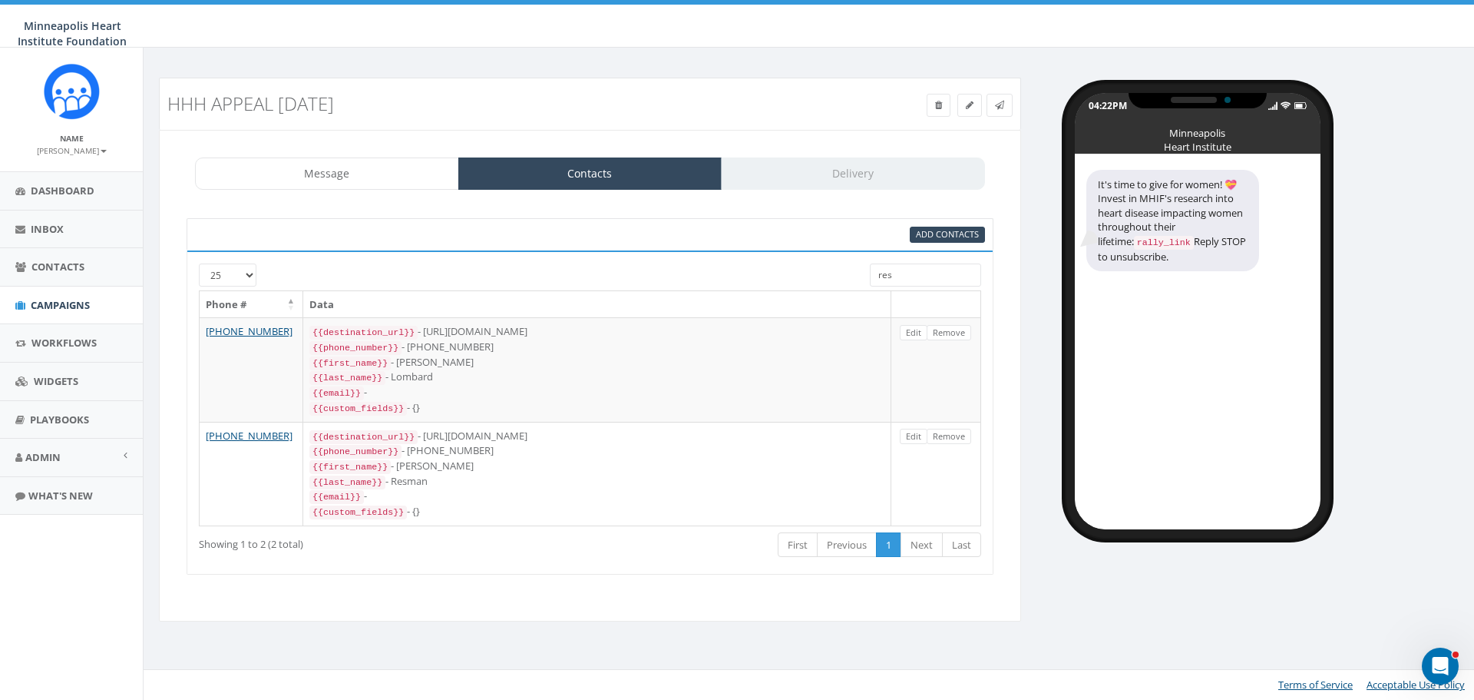
drag, startPoint x: 917, startPoint y: 276, endPoint x: 850, endPoint y: 277, distance: 66.8
click at [850, 276] on div "25 50 100 res" at bounding box center [589, 276] width 805 height 27
click at [750, 238] on div "95% Add Contacts" at bounding box center [726, 235] width 542 height 16
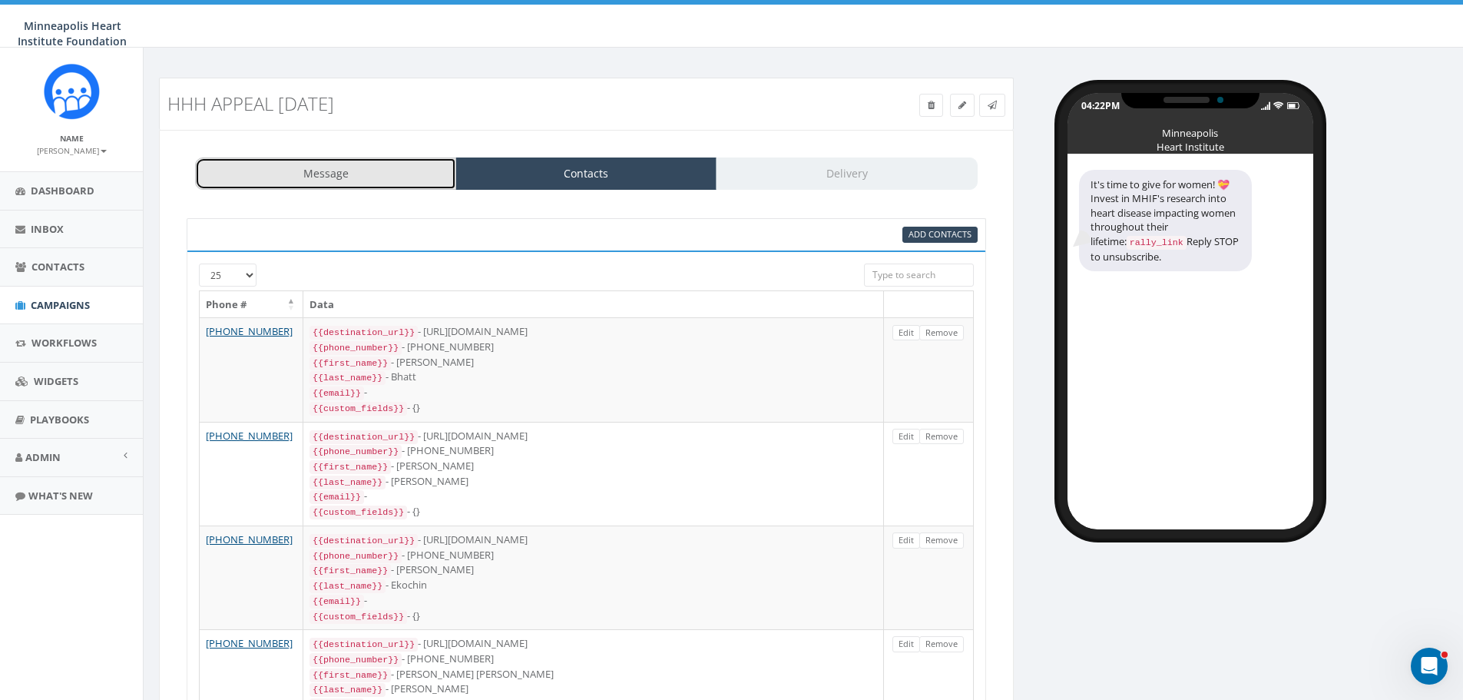
click at [301, 181] on link "Message" at bounding box center [325, 173] width 261 height 32
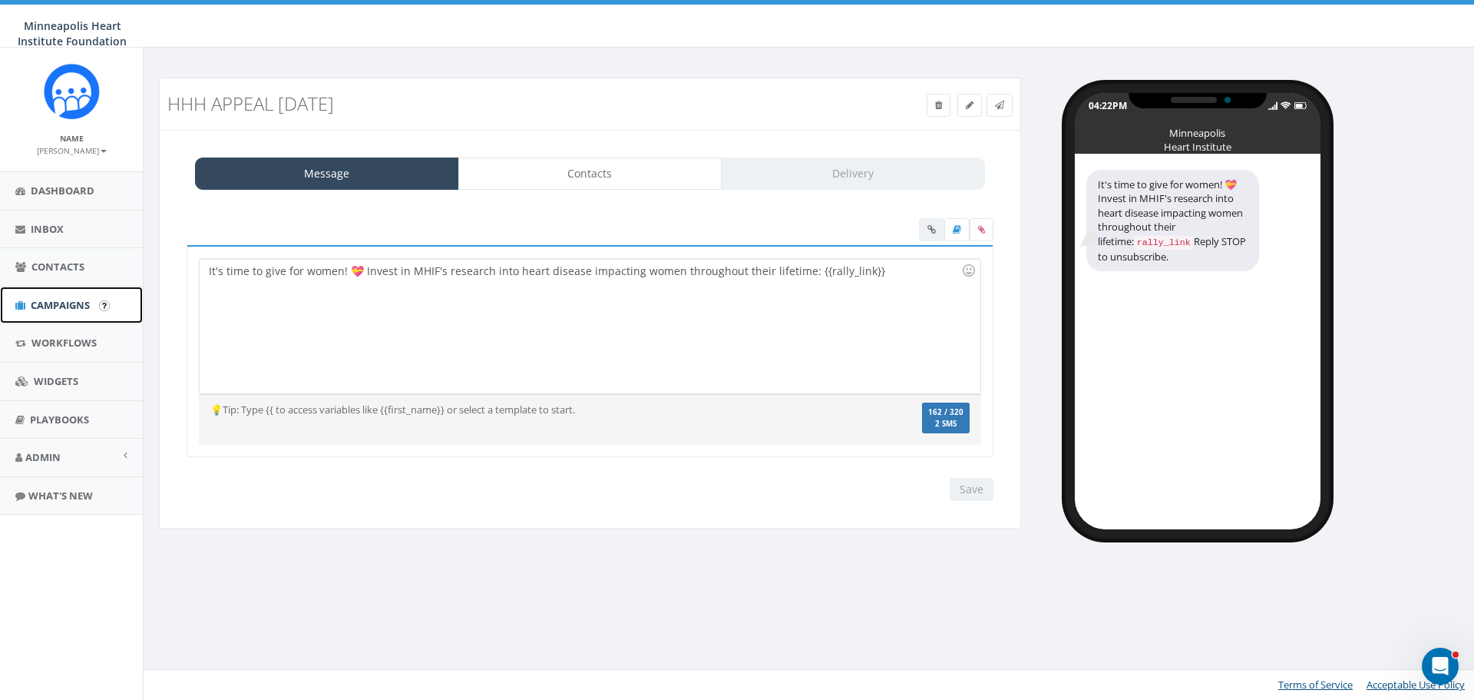
click at [51, 309] on span "Campaigns" at bounding box center [60, 305] width 59 height 14
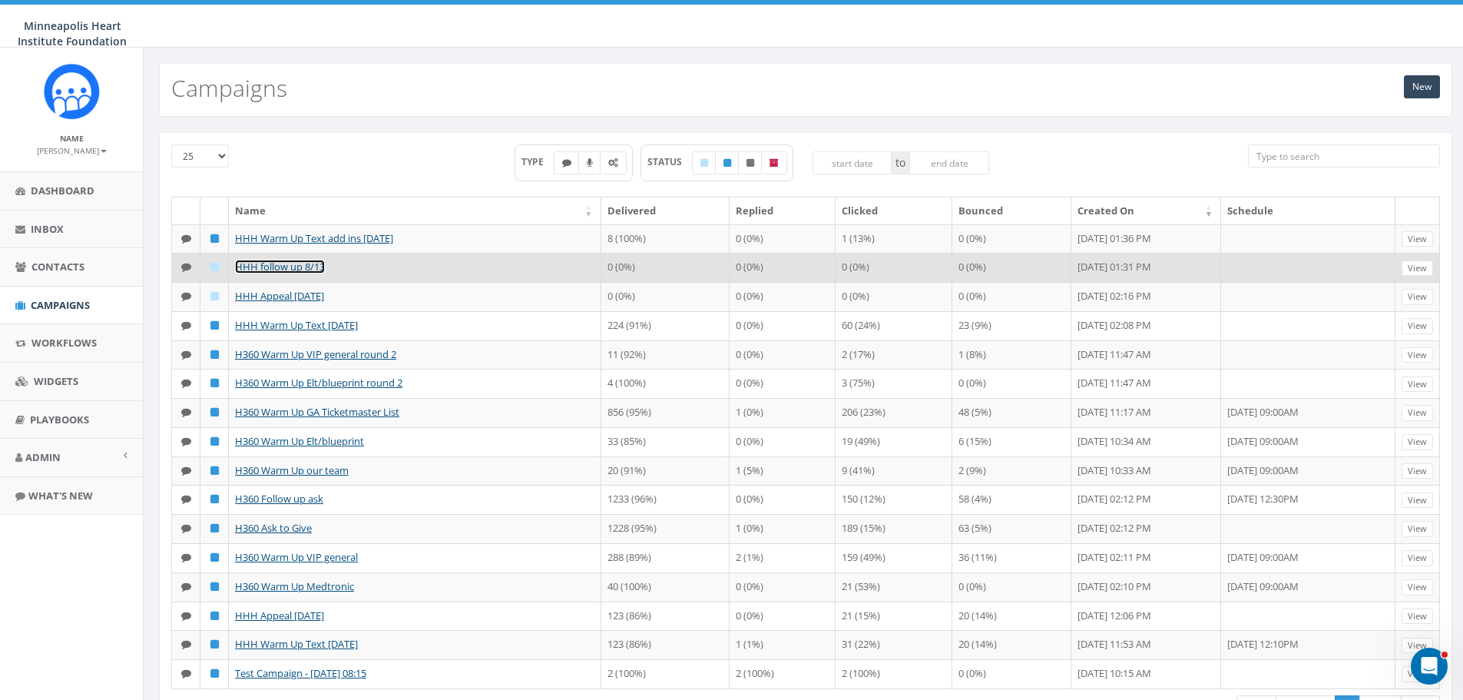
click at [294, 266] on link "HHH follow up 8/13" at bounding box center [280, 267] width 90 height 14
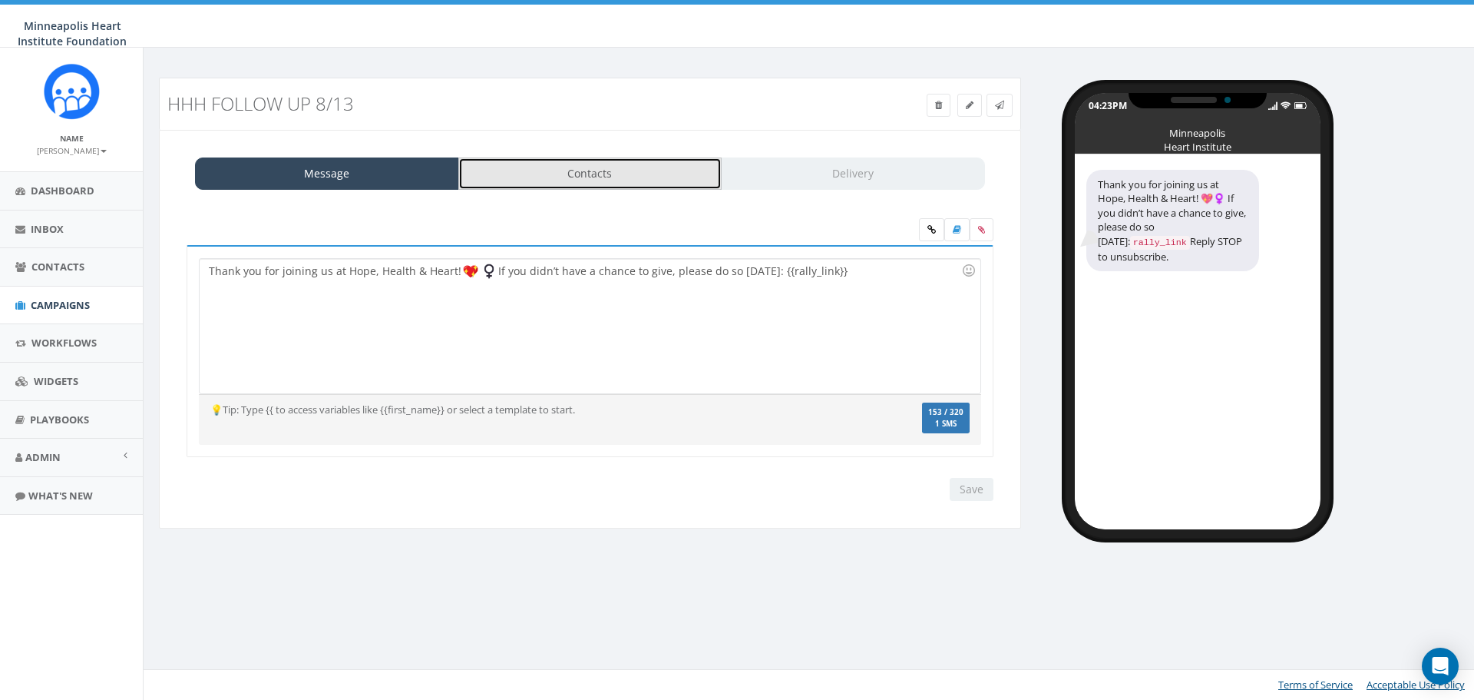
click at [557, 180] on link "Contacts" at bounding box center [590, 173] width 264 height 32
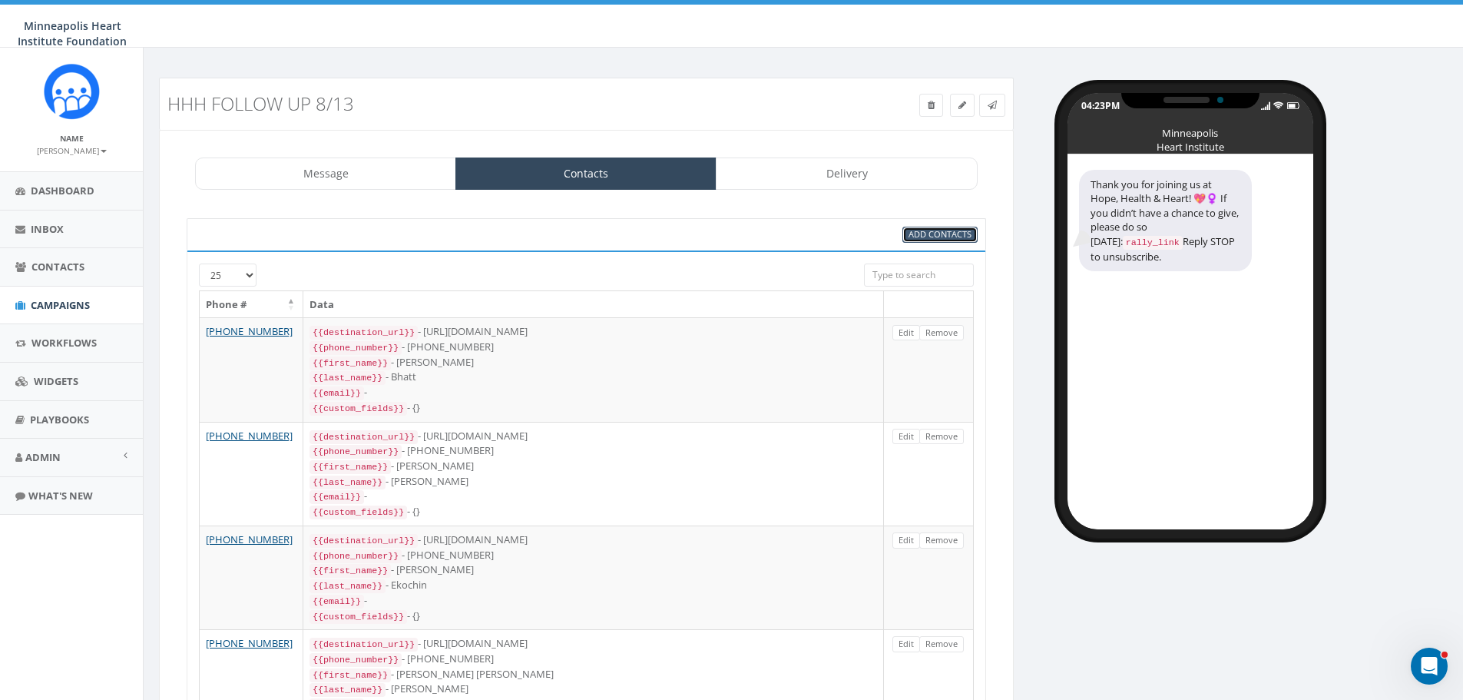
click at [937, 238] on span "Add Contacts" at bounding box center [939, 234] width 63 height 12
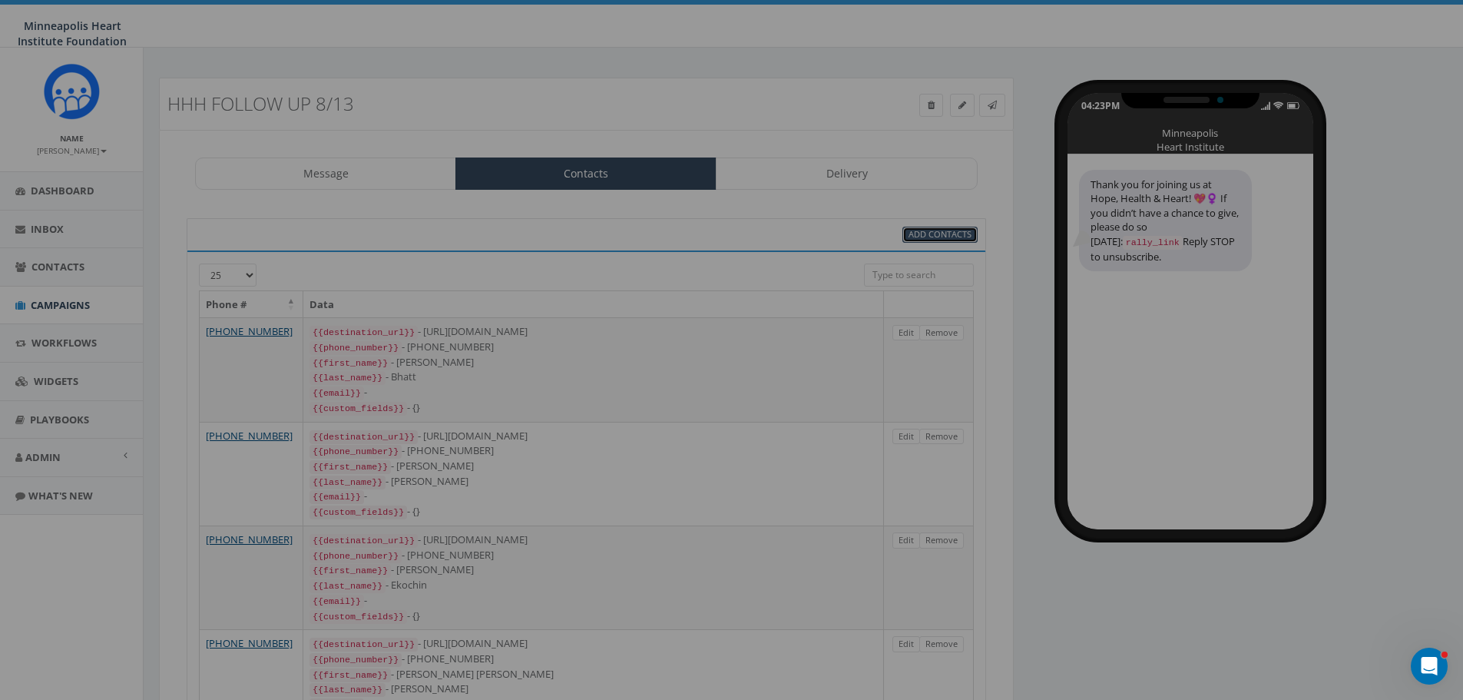
select select
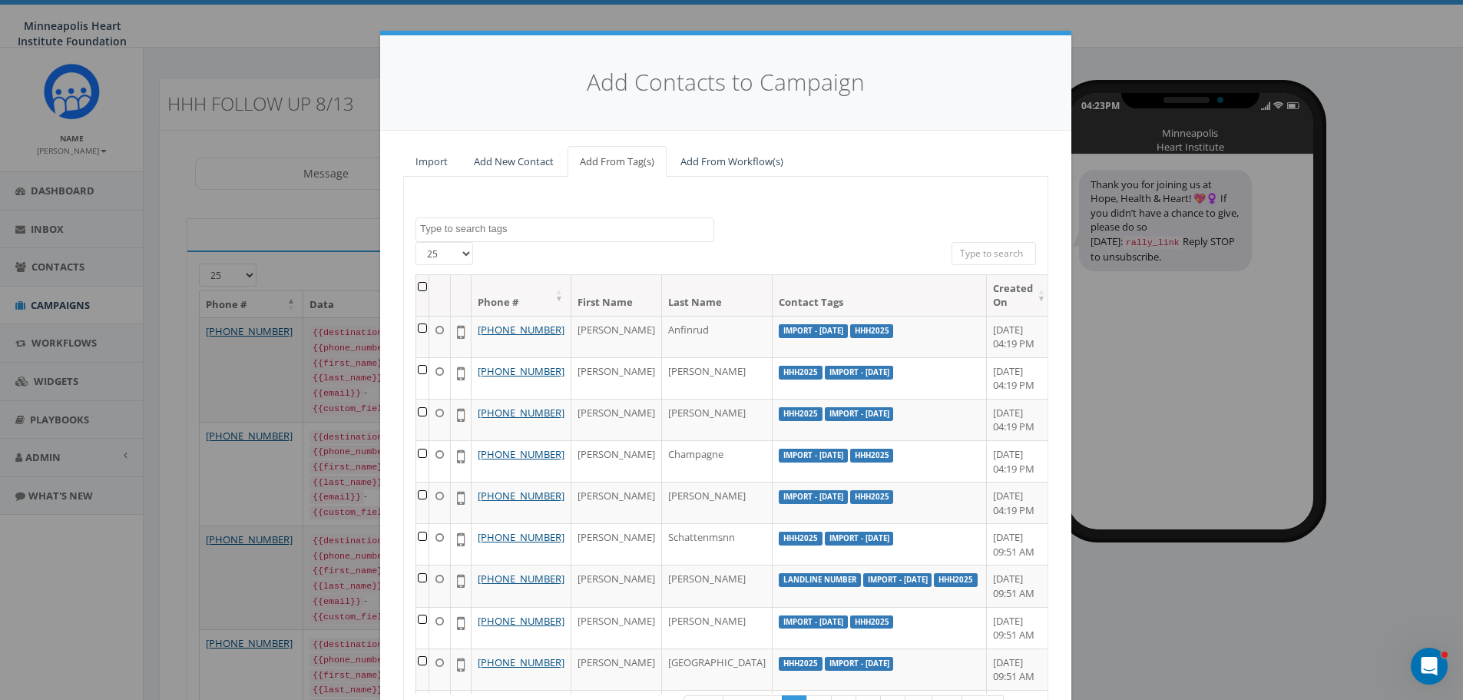
click at [491, 233] on textarea "Search" at bounding box center [566, 229] width 293 height 14
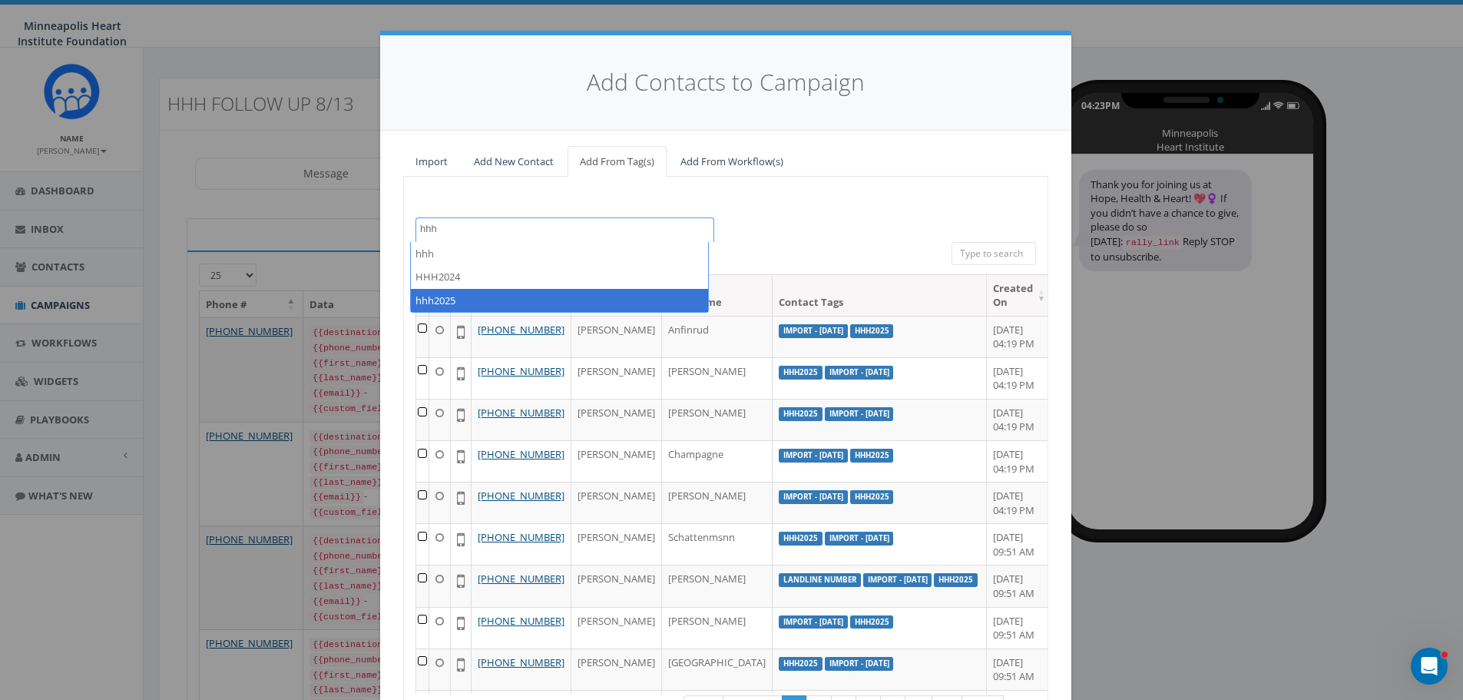
type textarea "hhh"
select select "hhh2025"
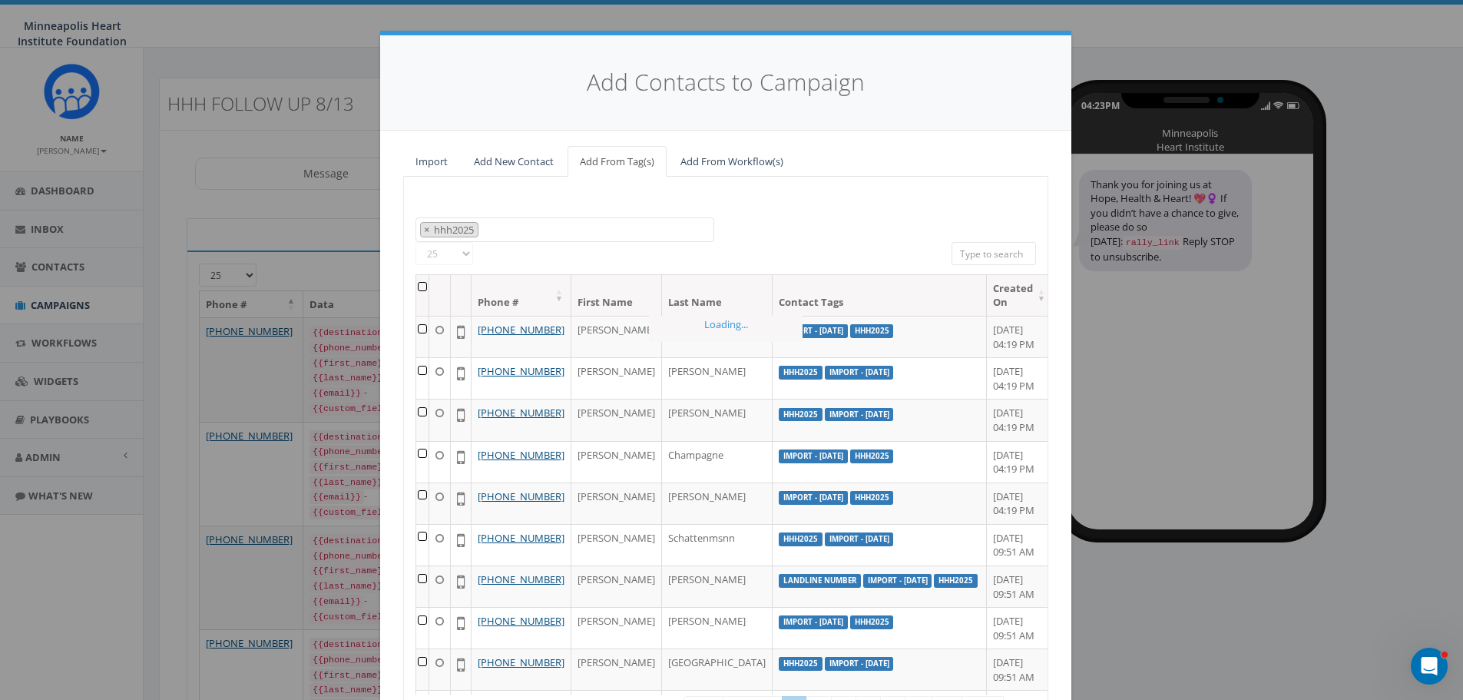
scroll to position [332, 0]
click at [422, 284] on th at bounding box center [422, 295] width 13 height 41
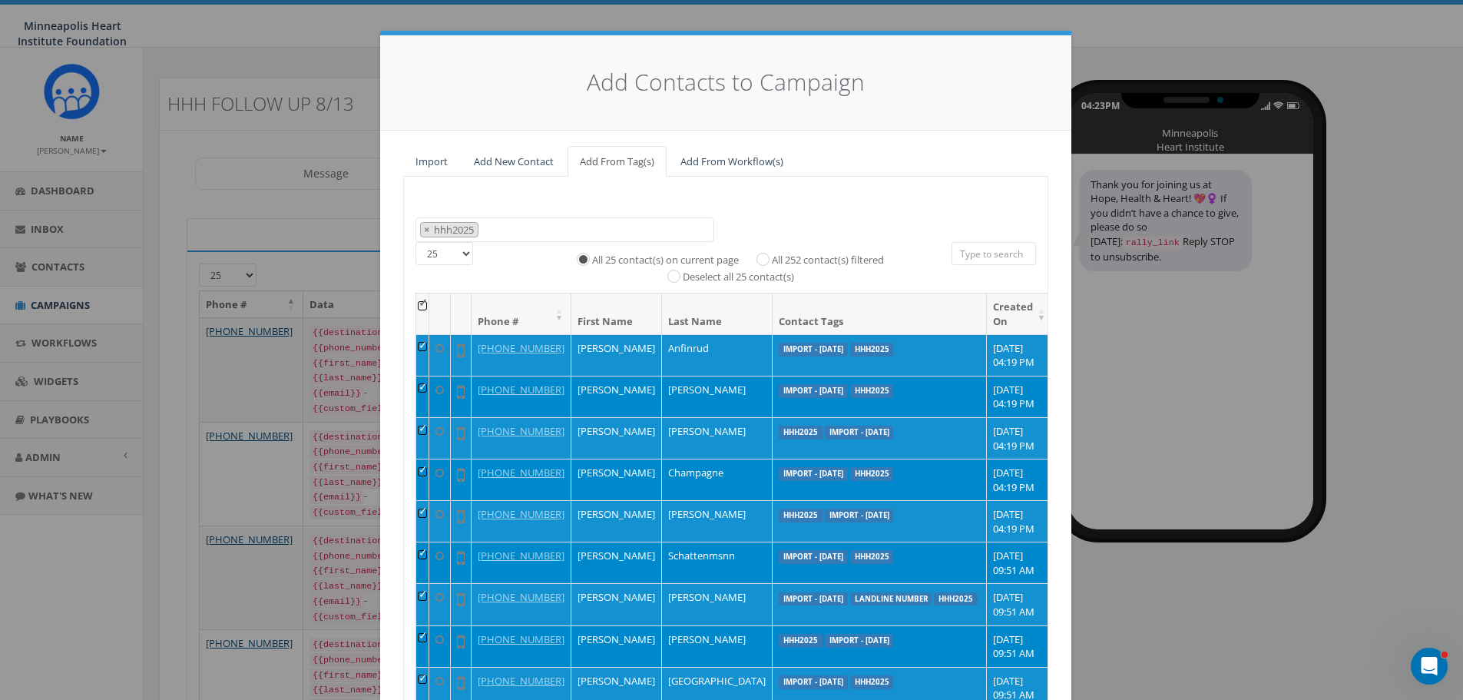
click at [789, 258] on label "All 252 contact(s) filtered" at bounding box center [828, 260] width 112 height 15
click at [772, 258] on input "All 252 contact(s) filtered" at bounding box center [767, 258] width 10 height 10
radio input "true"
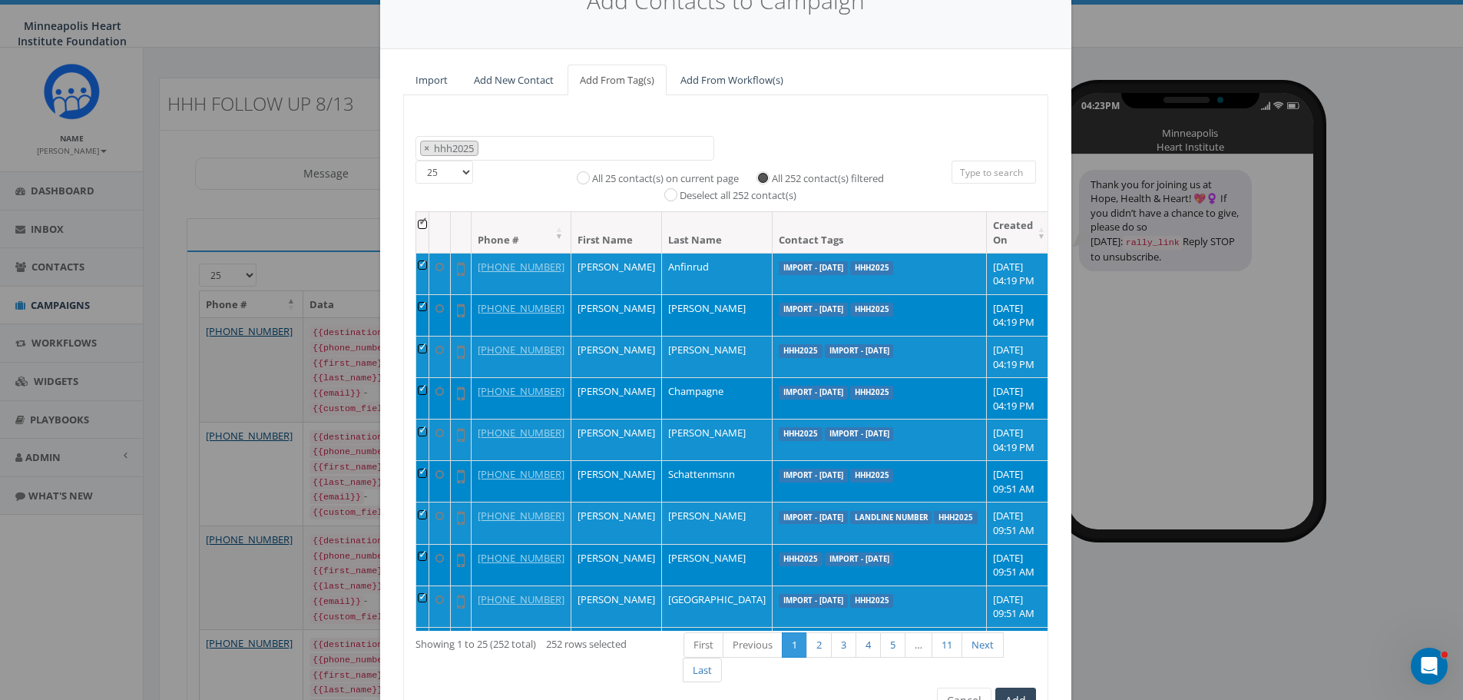
scroll to position [165, 0]
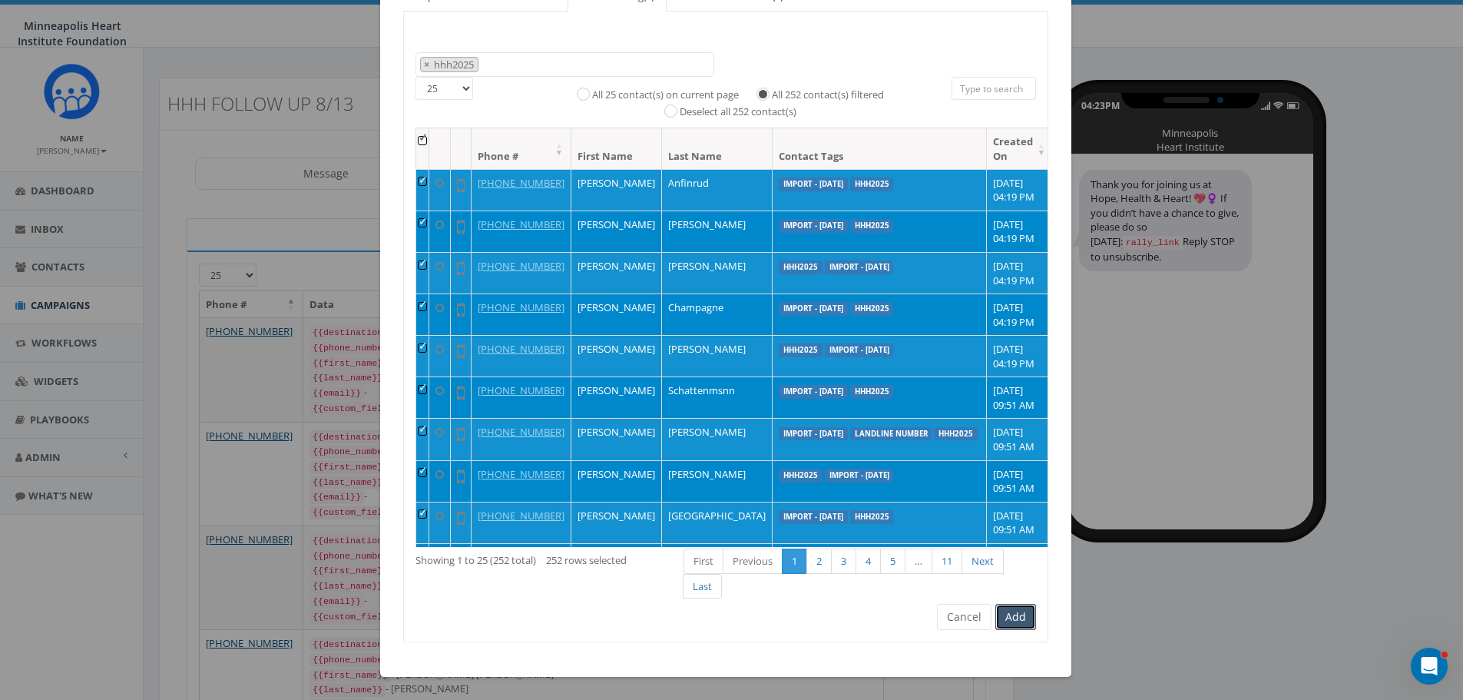
click at [1014, 617] on button "Add" at bounding box center [1015, 617] width 41 height 26
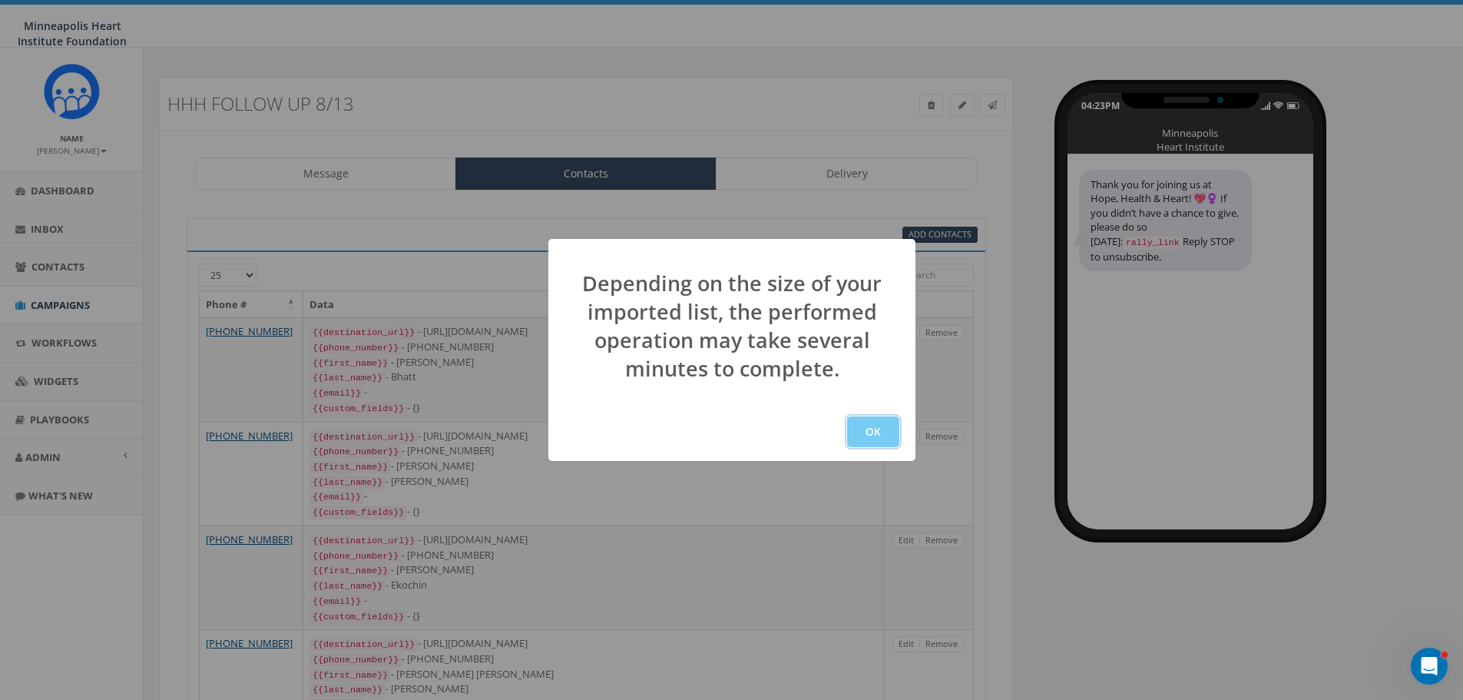
click at [864, 435] on button "OK" at bounding box center [873, 431] width 52 height 31
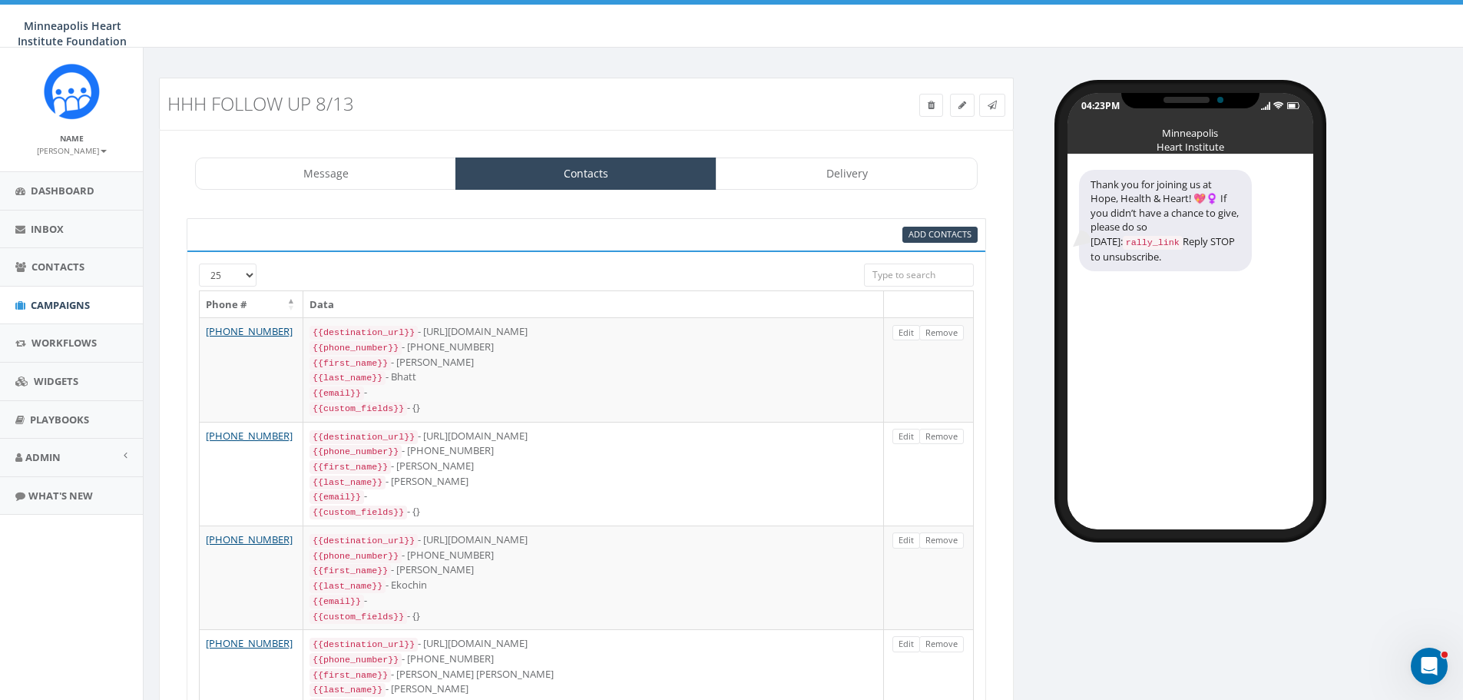
scroll to position [203, 0]
click at [905, 270] on input "search" at bounding box center [919, 274] width 110 height 23
click at [784, 228] on div "95% Add Contacts" at bounding box center [720, 235] width 537 height 16
click at [882, 271] on input "search" at bounding box center [919, 274] width 110 height 23
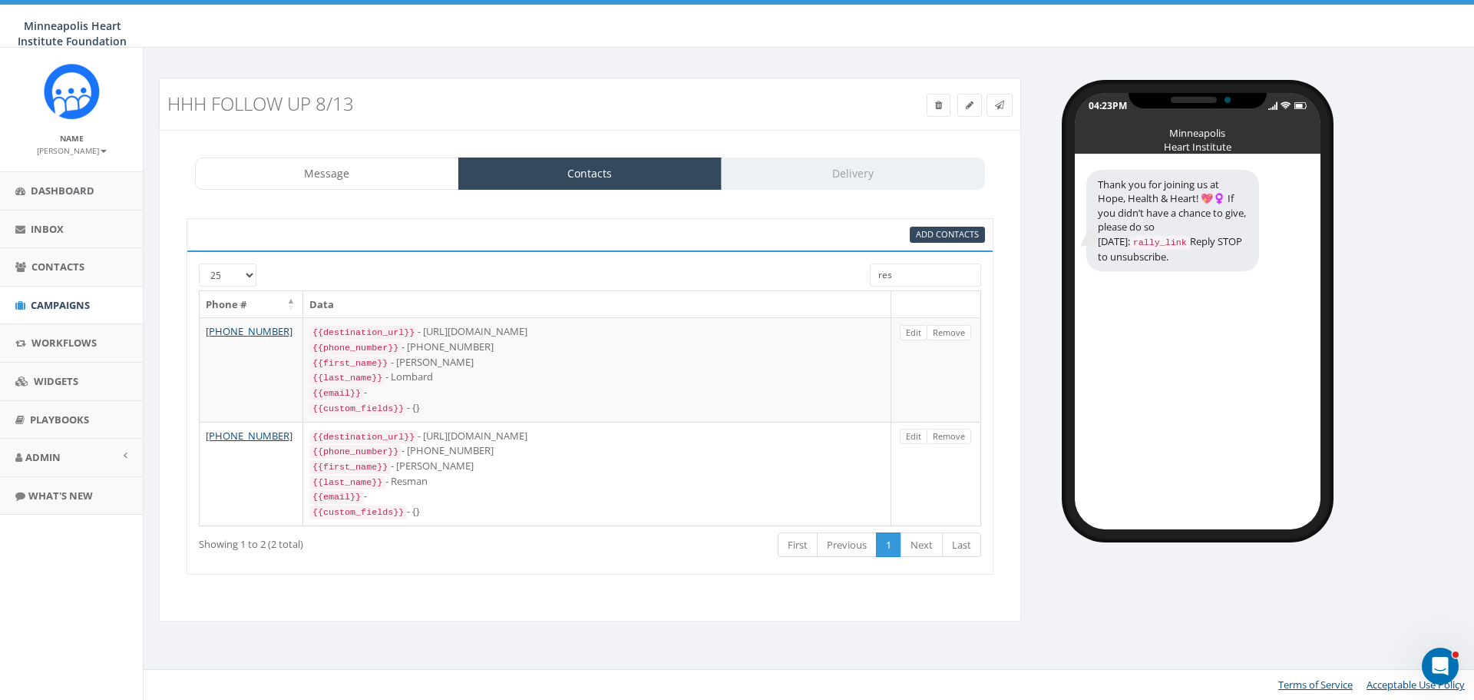
drag, startPoint x: 919, startPoint y: 270, endPoint x: 864, endPoint y: 273, distance: 55.3
click at [864, 273] on div "res" at bounding box center [925, 276] width 134 height 27
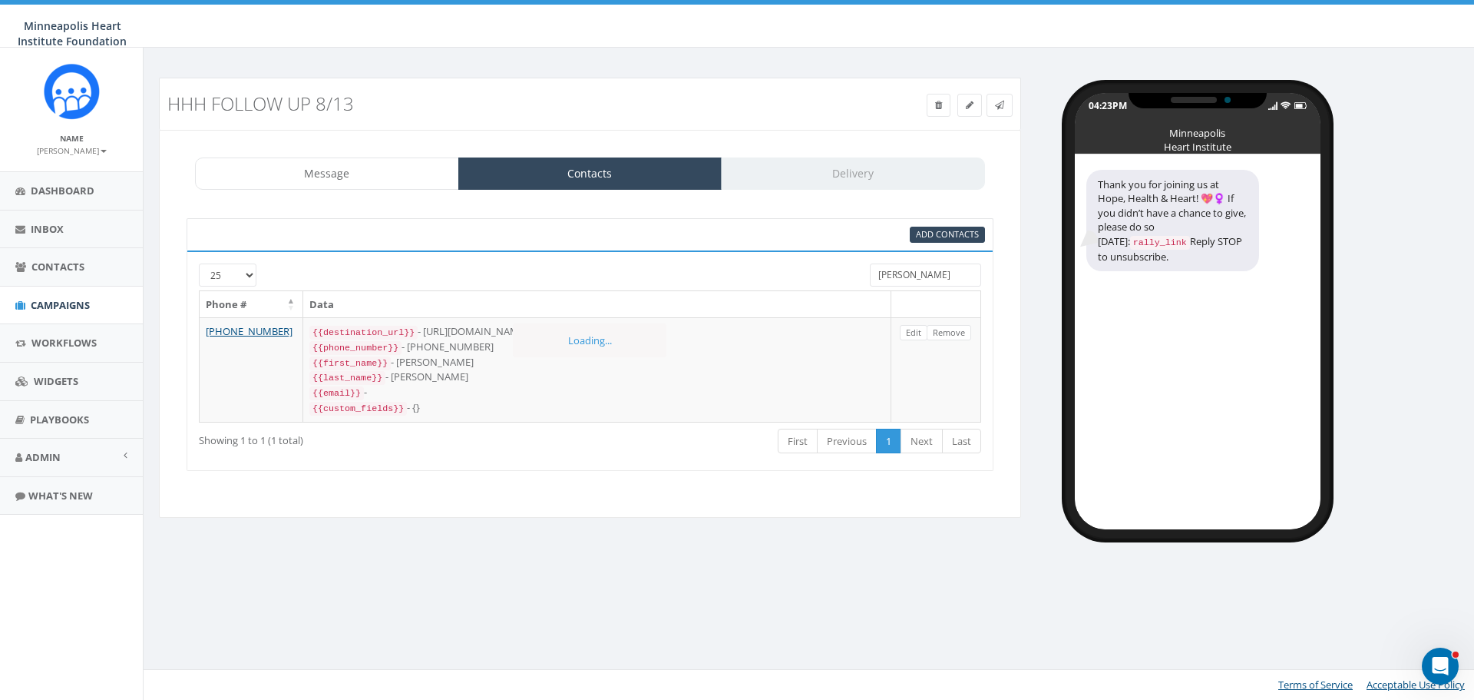
type input "holck"
click at [801, 267] on div at bounding box center [556, 270] width 604 height 15
click at [334, 169] on link "Message" at bounding box center [327, 173] width 264 height 32
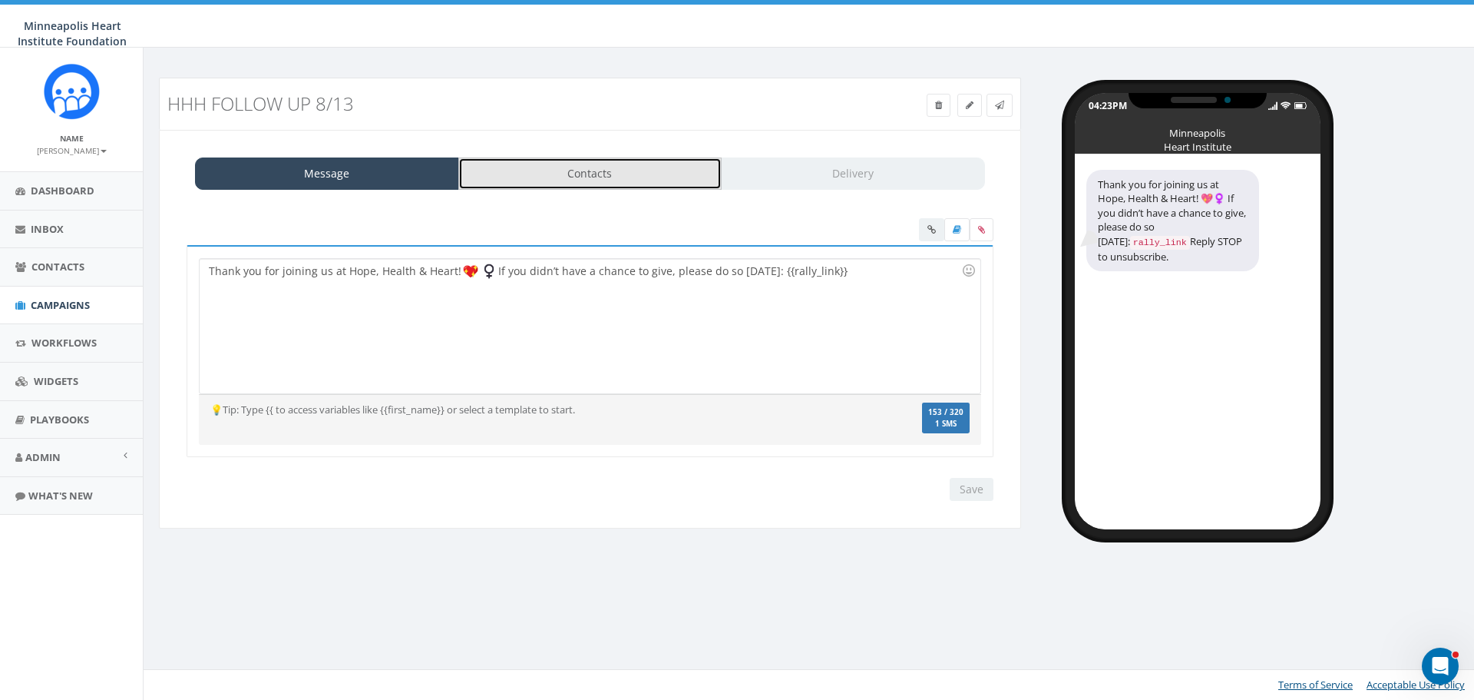
click at [608, 176] on link "Contacts" at bounding box center [590, 173] width 264 height 32
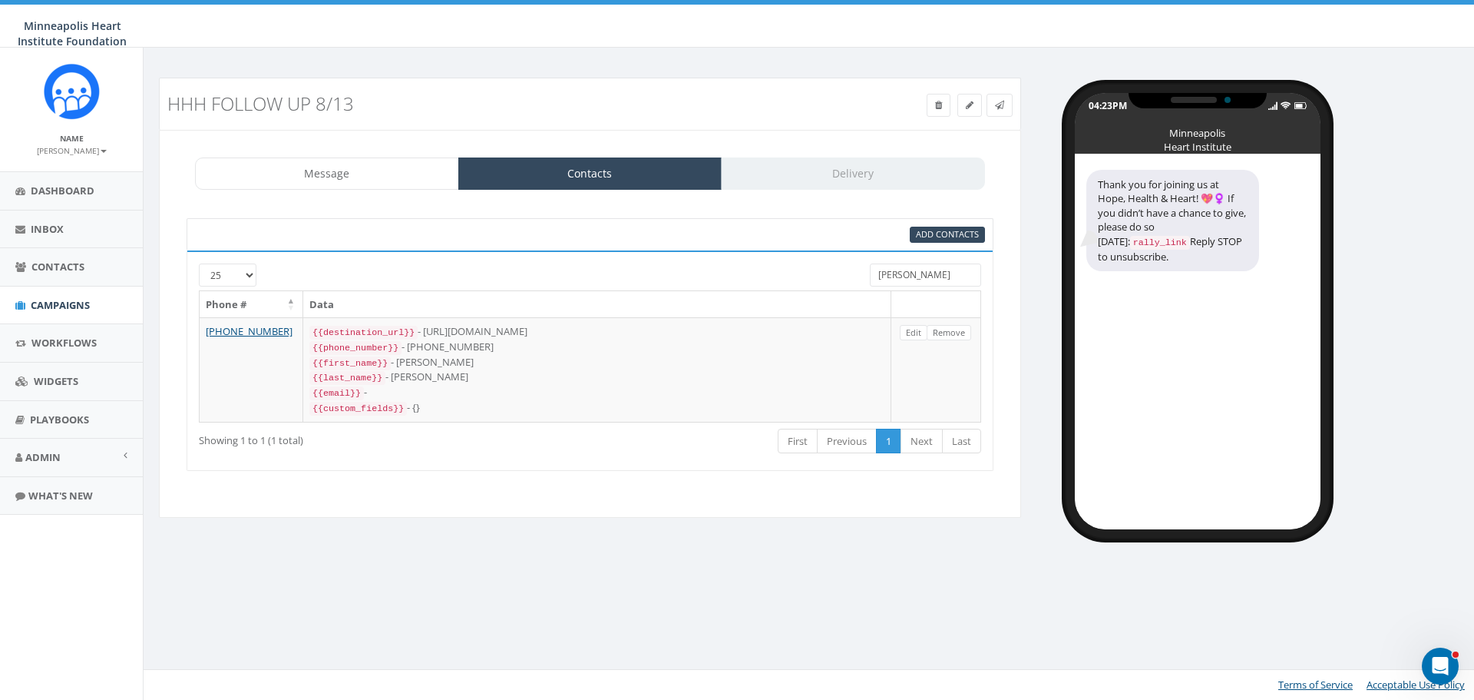
click at [768, 166] on div "Message Contacts Delivery" at bounding box center [590, 173] width 790 height 32
drag, startPoint x: 918, startPoint y: 273, endPoint x: 851, endPoint y: 268, distance: 67.0
click at [851, 268] on div "25 50 100 holck" at bounding box center [589, 276] width 805 height 27
click at [760, 224] on div "95% Add Contacts" at bounding box center [590, 234] width 807 height 32
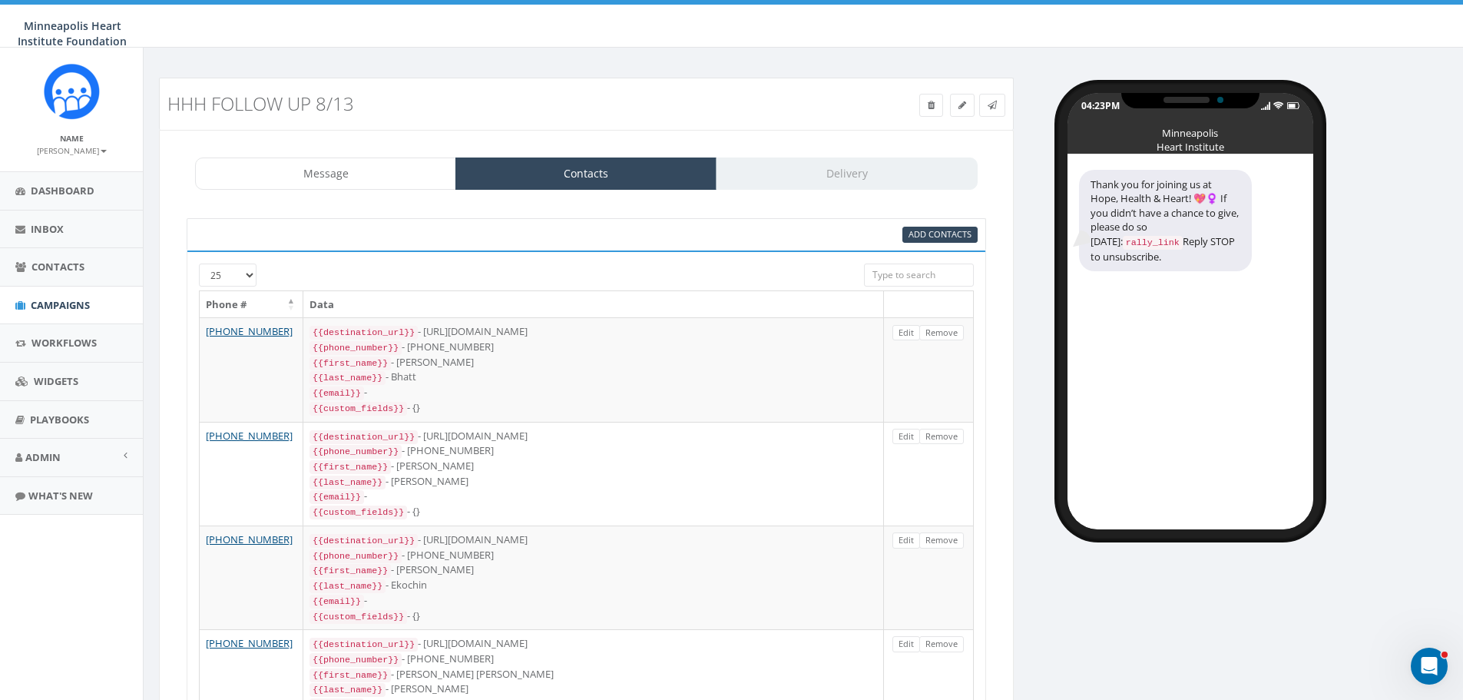
click at [847, 175] on div "Message Contacts Delivery" at bounding box center [586, 173] width 782 height 32
click at [370, 187] on link "Message" at bounding box center [325, 173] width 261 height 32
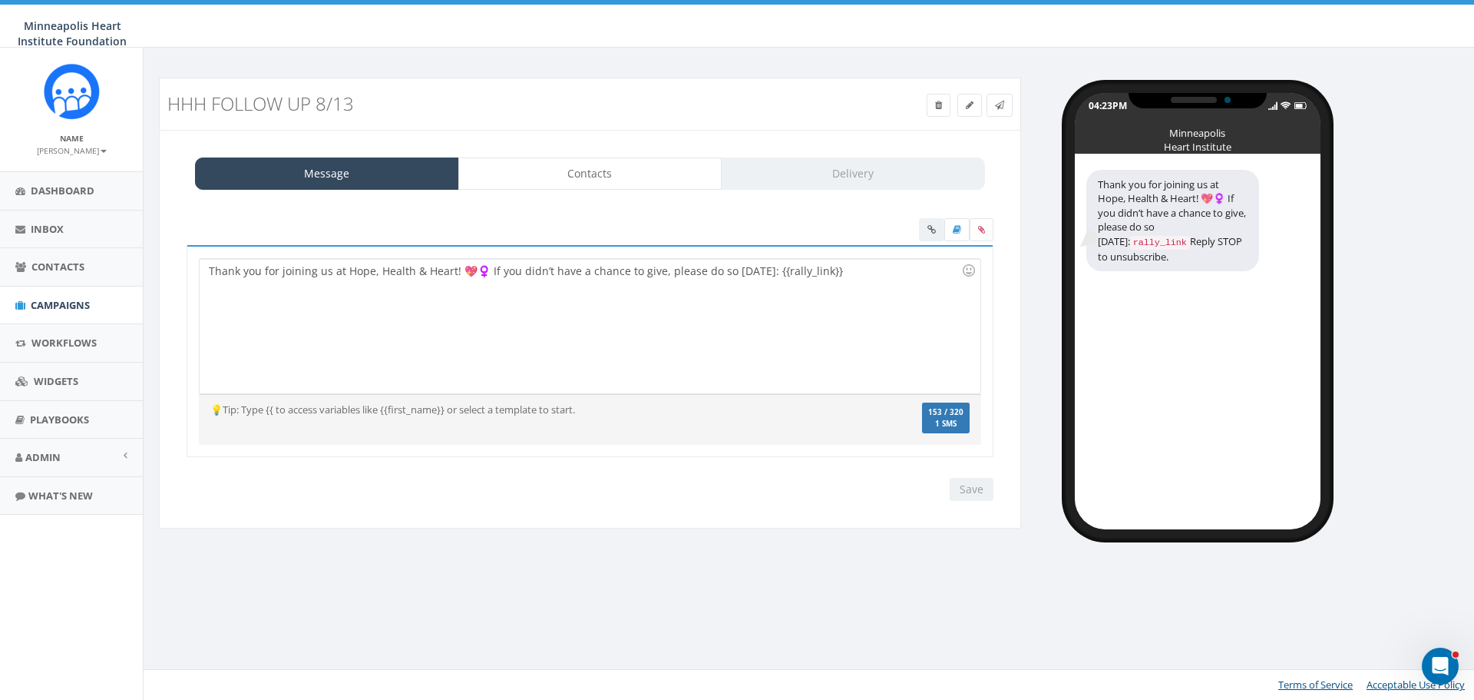
click at [817, 178] on div "Message Contacts Delivery" at bounding box center [590, 173] width 790 height 32
click at [547, 177] on link "Contacts" at bounding box center [590, 173] width 264 height 32
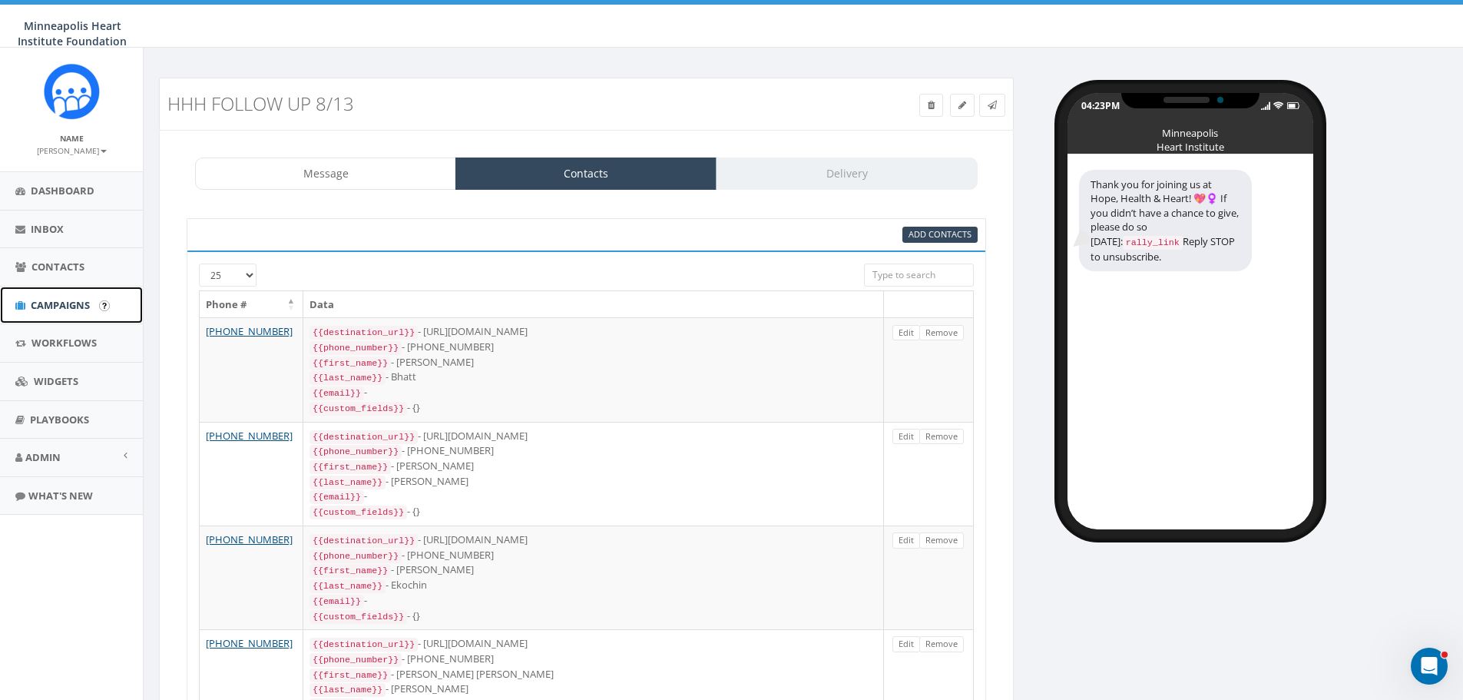
click at [81, 304] on span "Campaigns" at bounding box center [60, 305] width 59 height 14
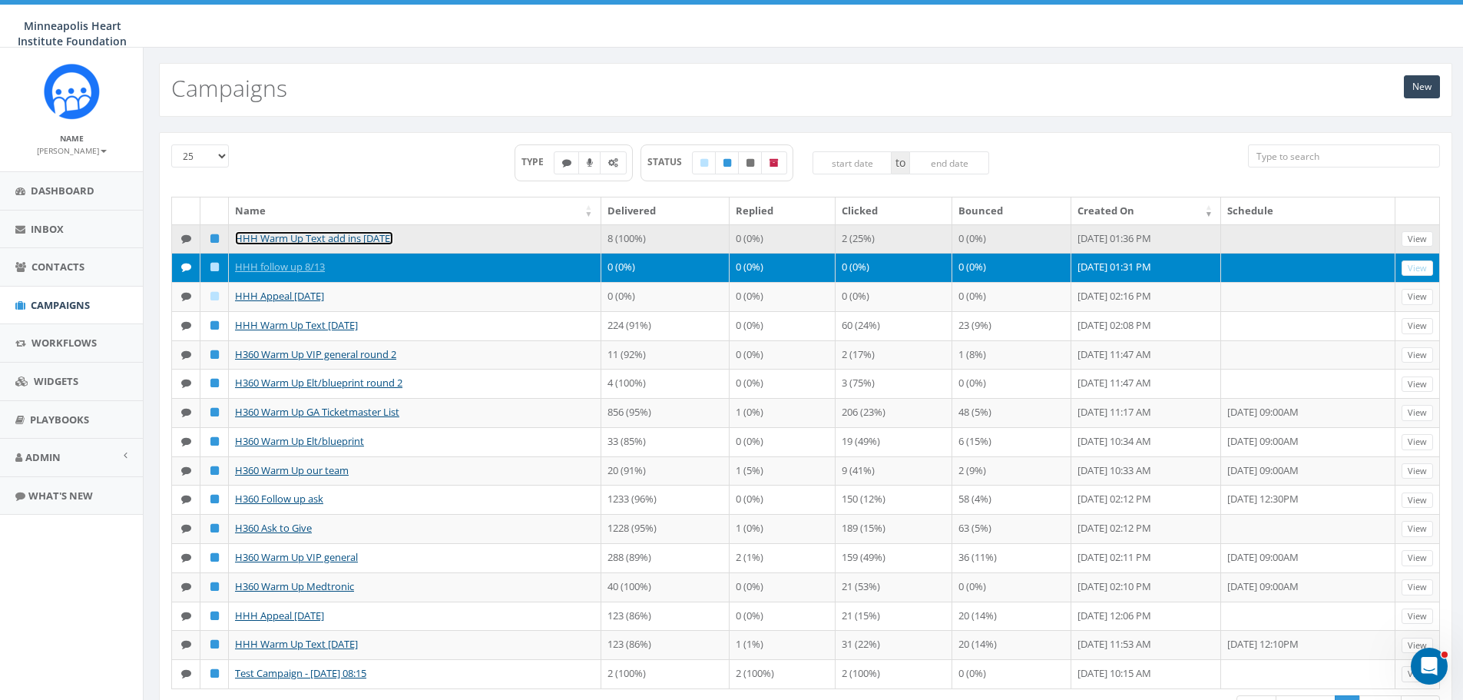
click at [378, 234] on link "HHH Warm Up Text add ins [DATE]" at bounding box center [314, 238] width 158 height 14
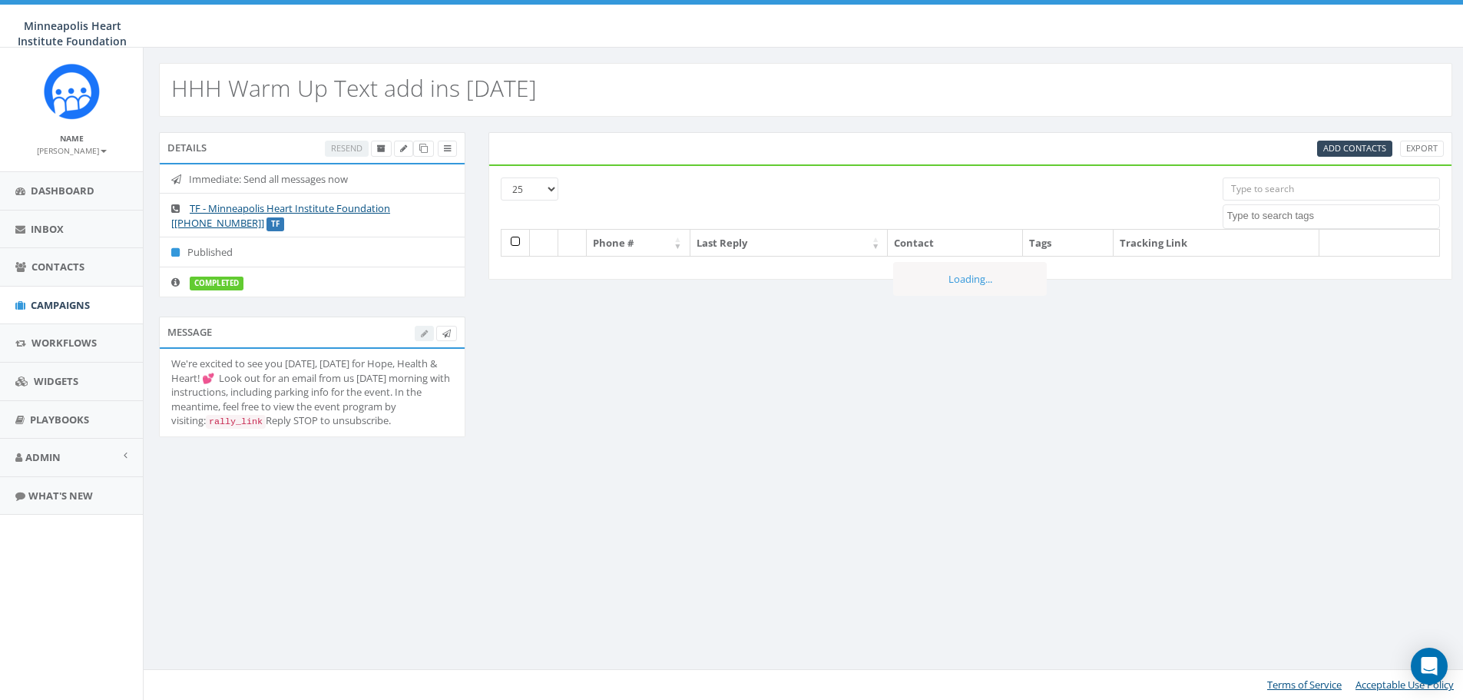
select select
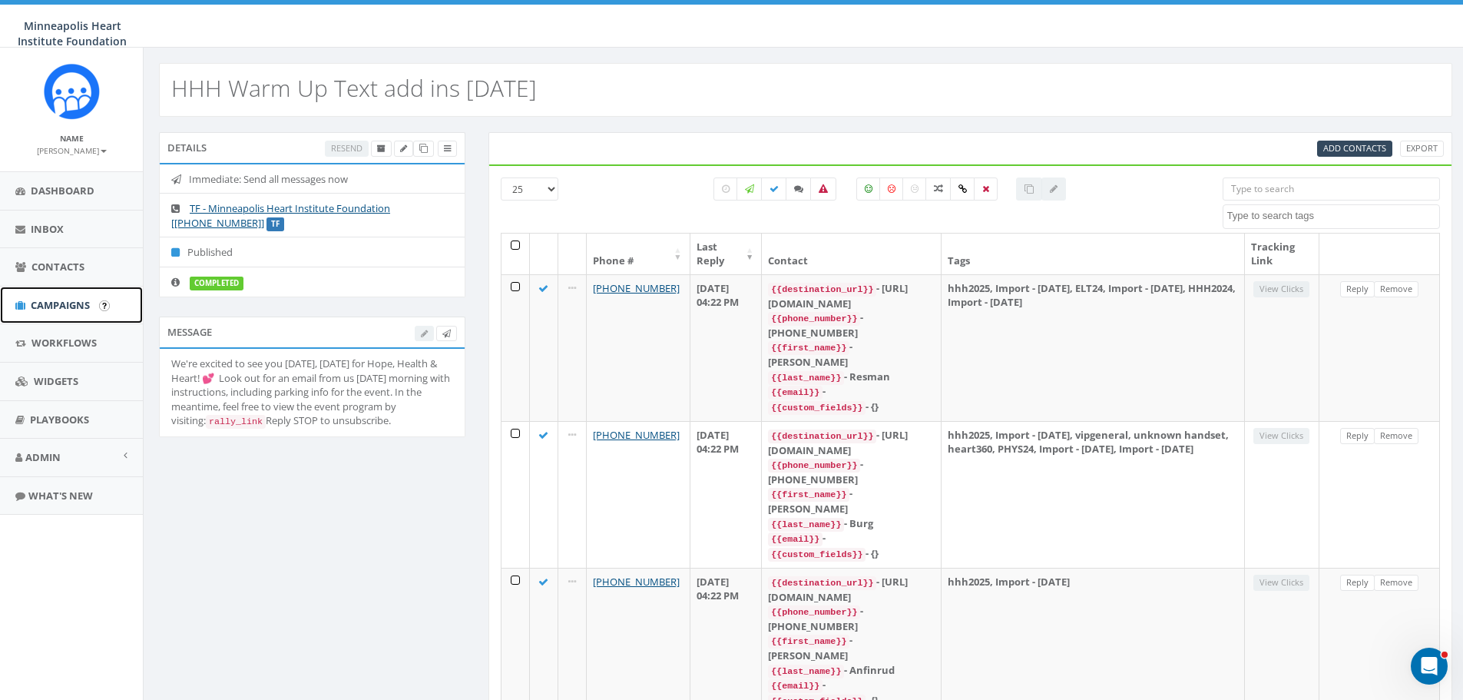
click at [50, 307] on span "Campaigns" at bounding box center [60, 305] width 59 height 14
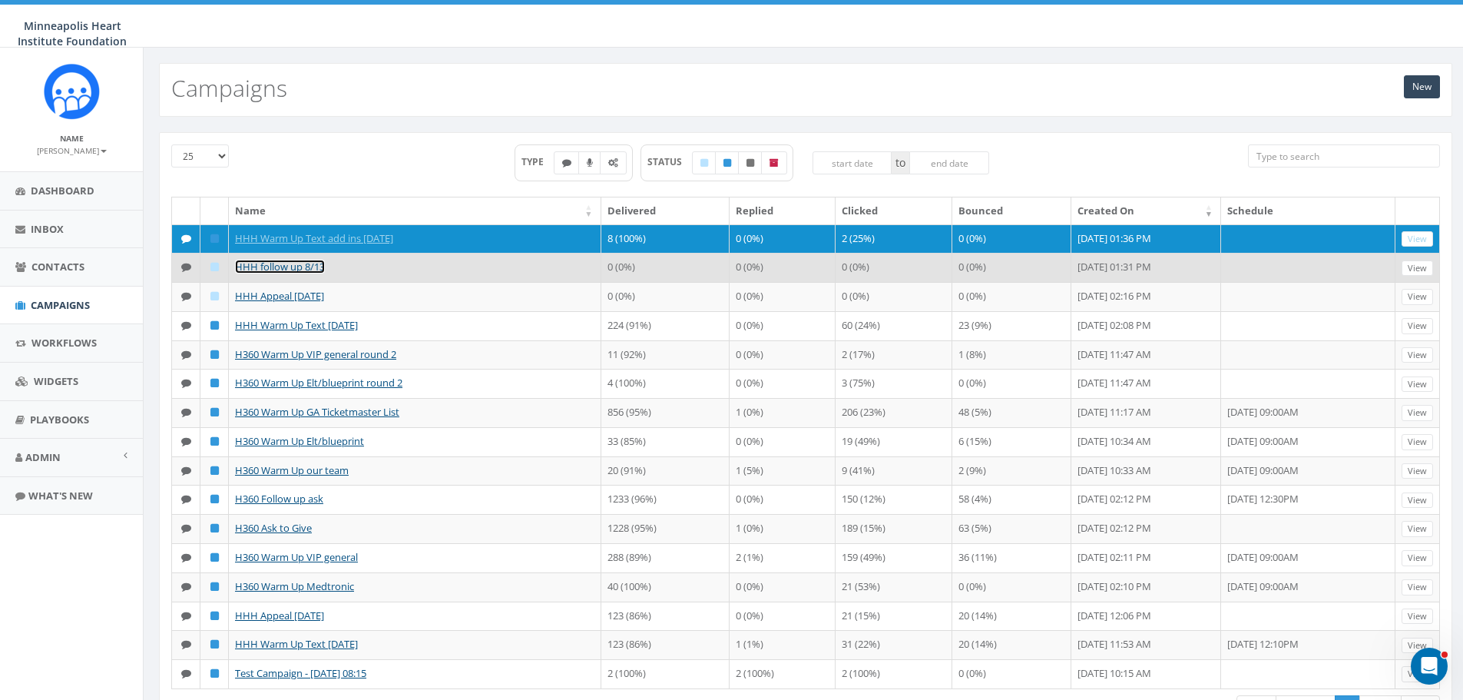
click at [291, 266] on link "HHH follow up 8/13" at bounding box center [280, 267] width 90 height 14
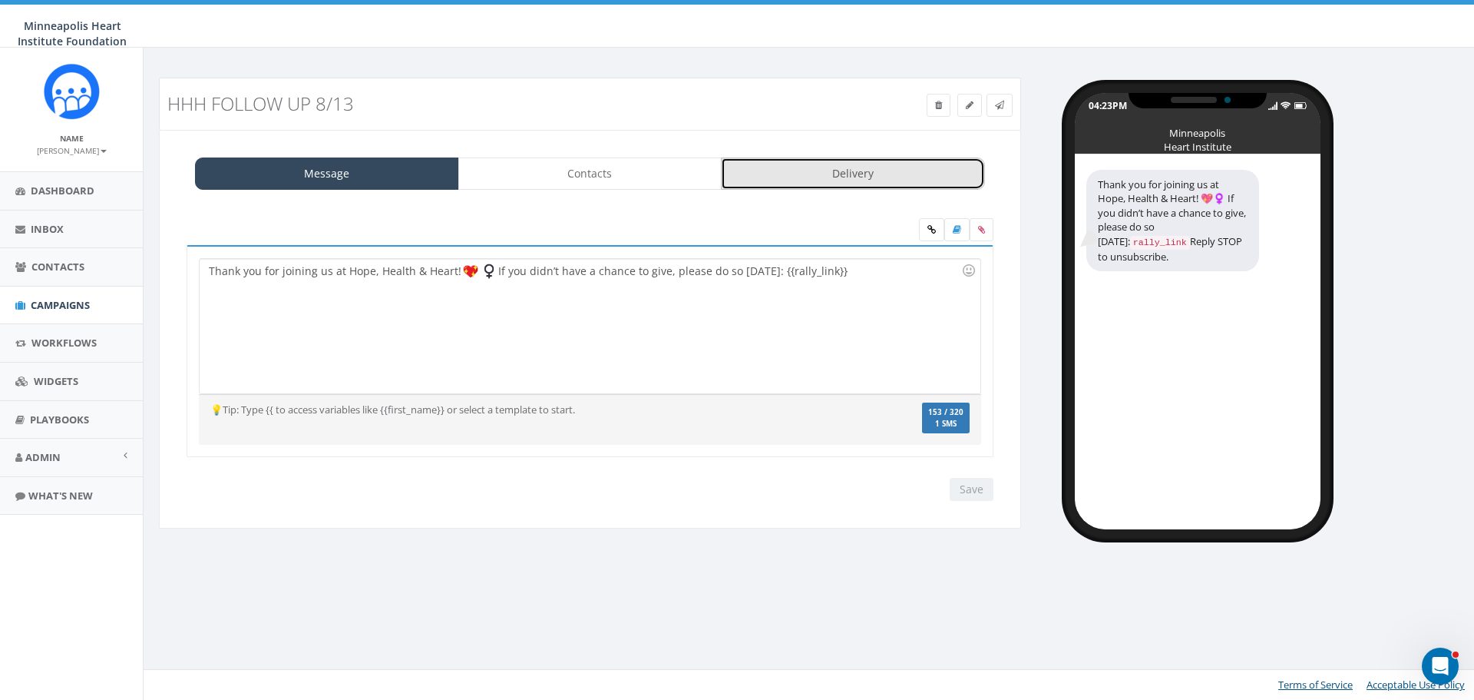
click at [835, 170] on link "Delivery" at bounding box center [853, 173] width 264 height 32
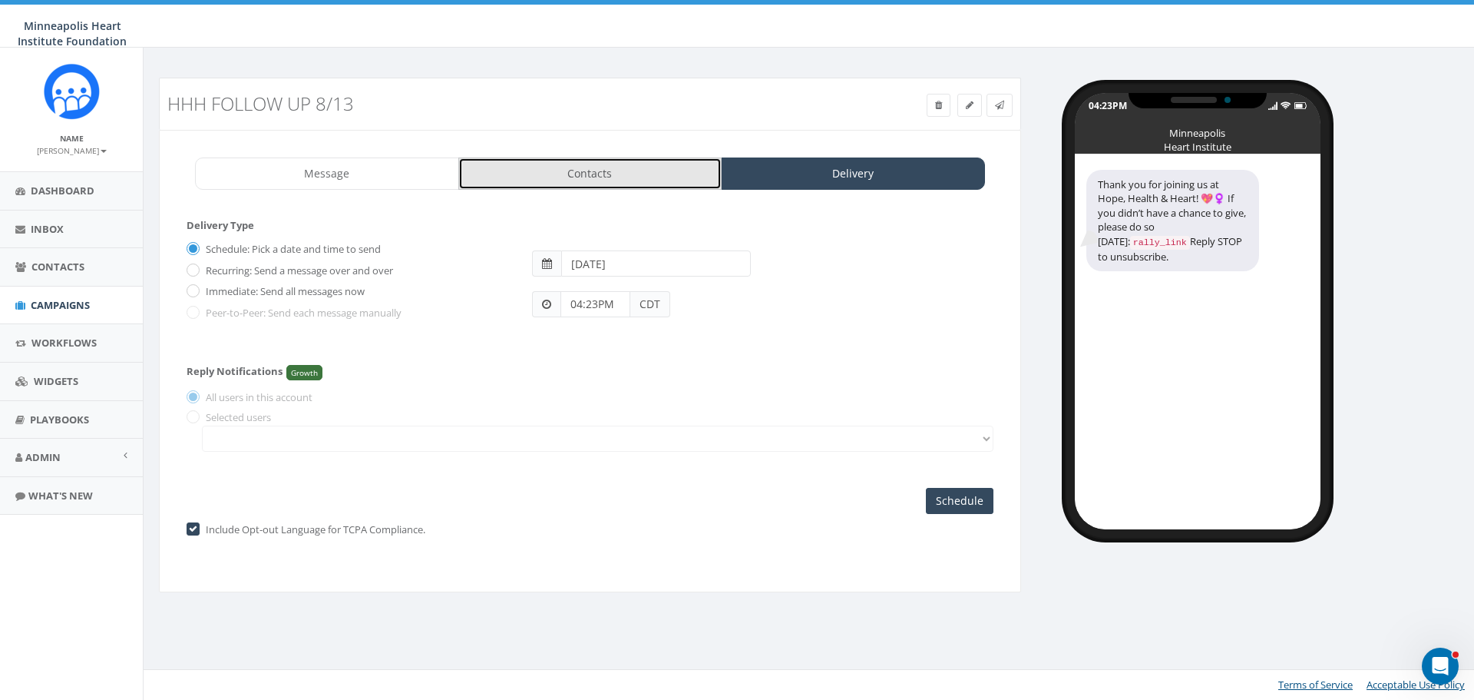
click at [636, 170] on link "Contacts" at bounding box center [590, 173] width 264 height 32
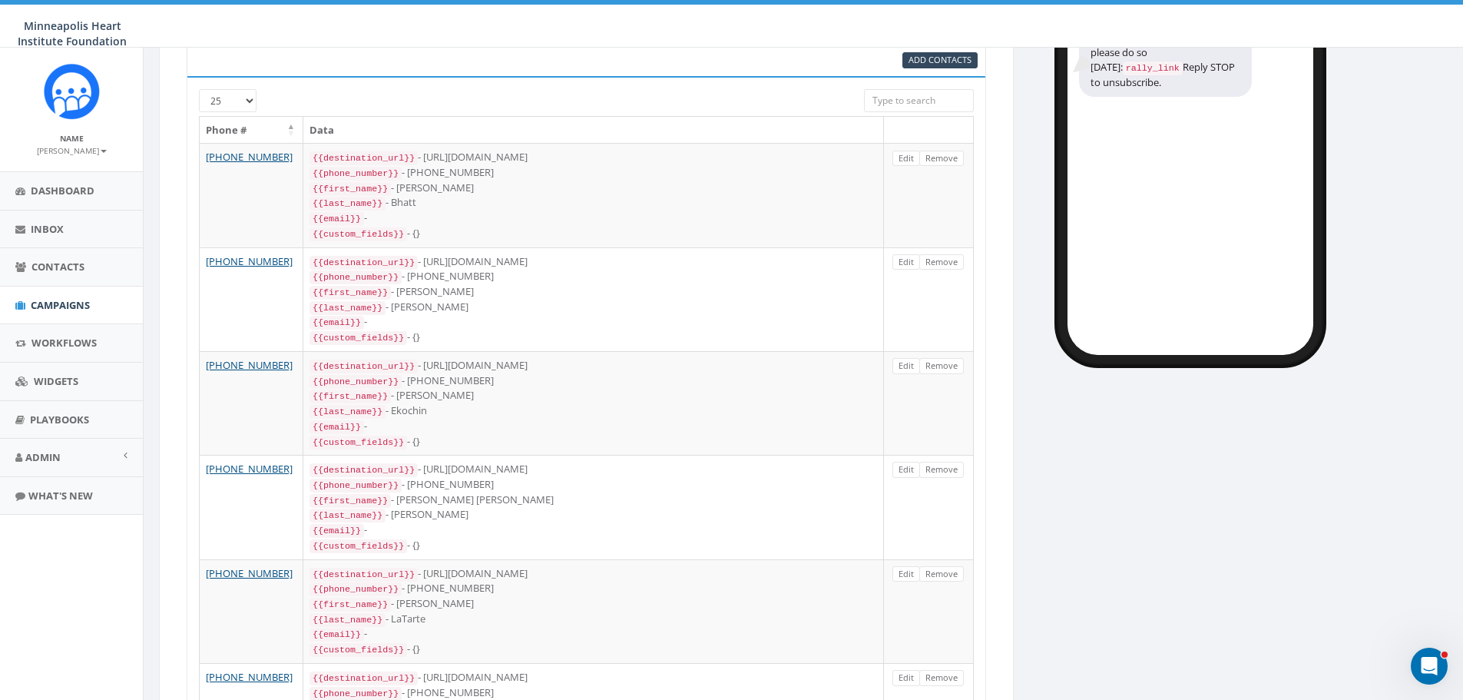
scroll to position [13, 0]
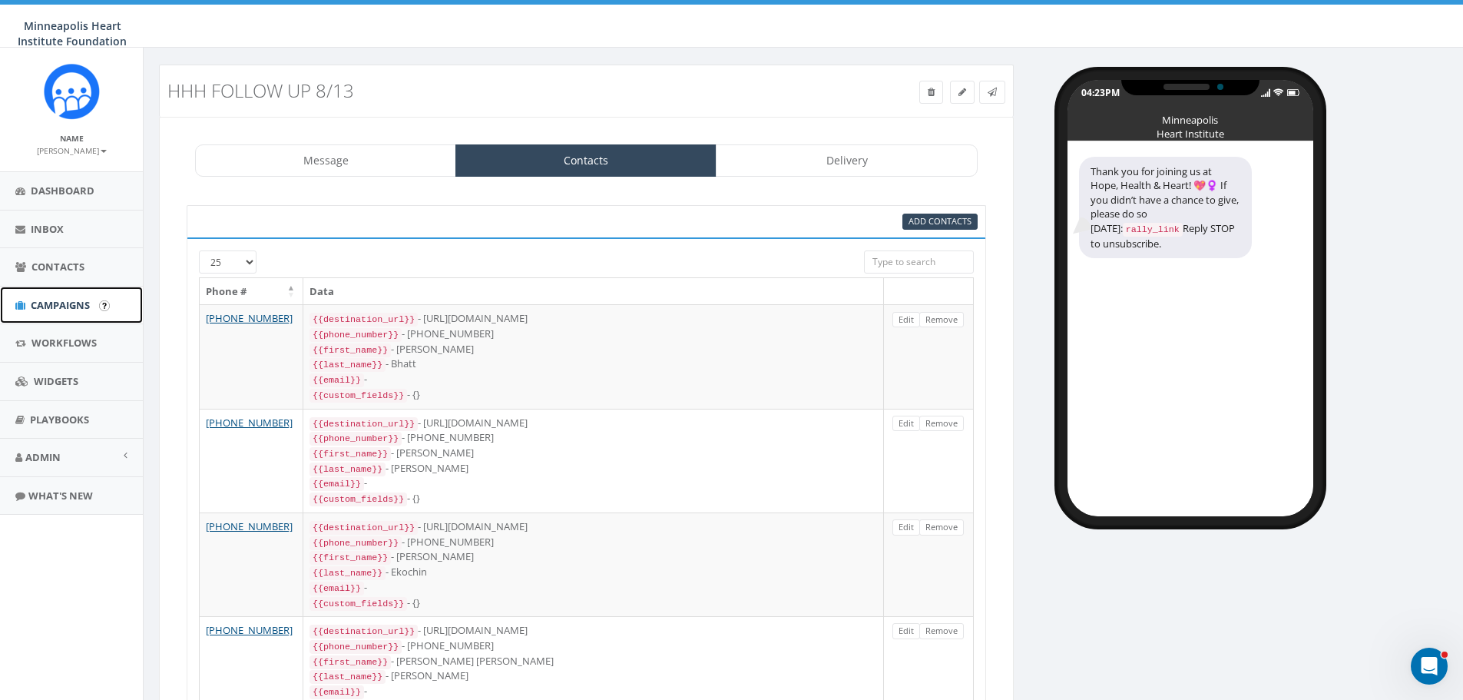
click at [76, 304] on span "Campaigns" at bounding box center [60, 305] width 59 height 14
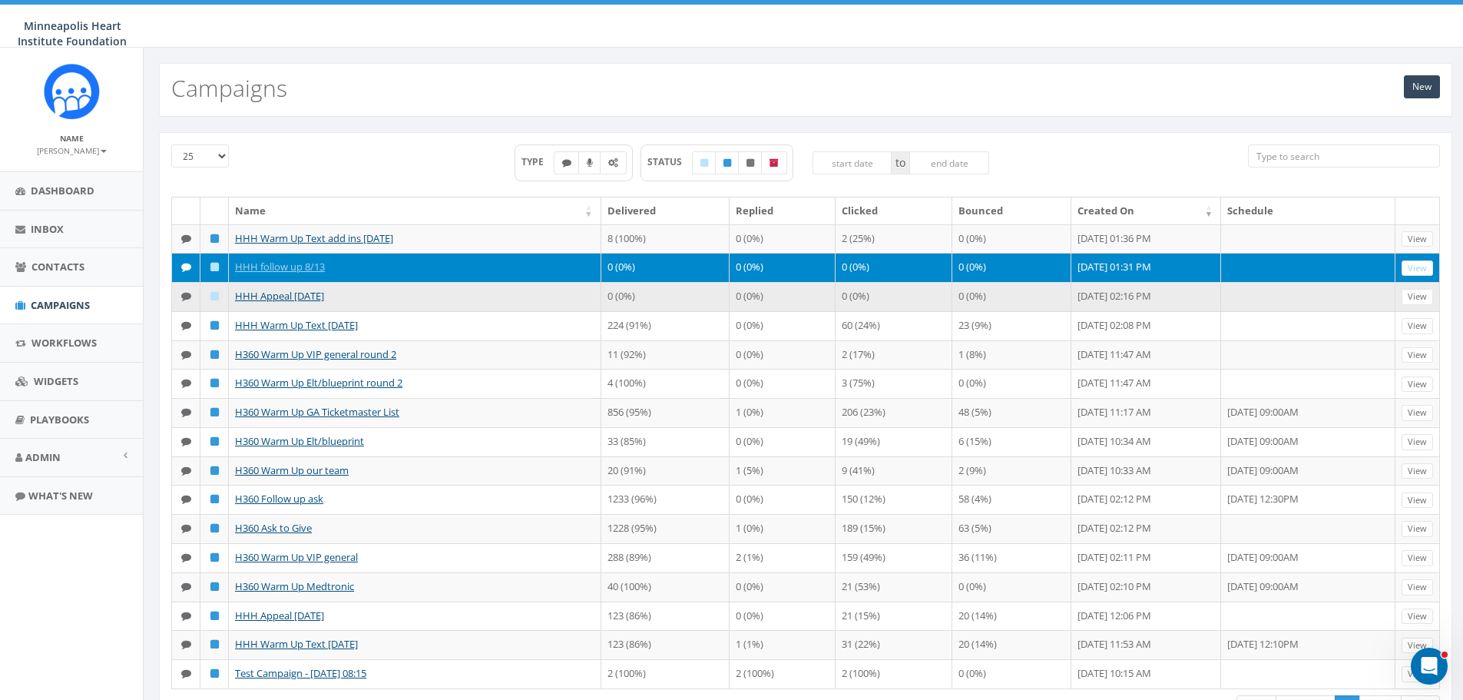
click at [419, 299] on td "HHH Appeal [DATE]" at bounding box center [415, 296] width 372 height 29
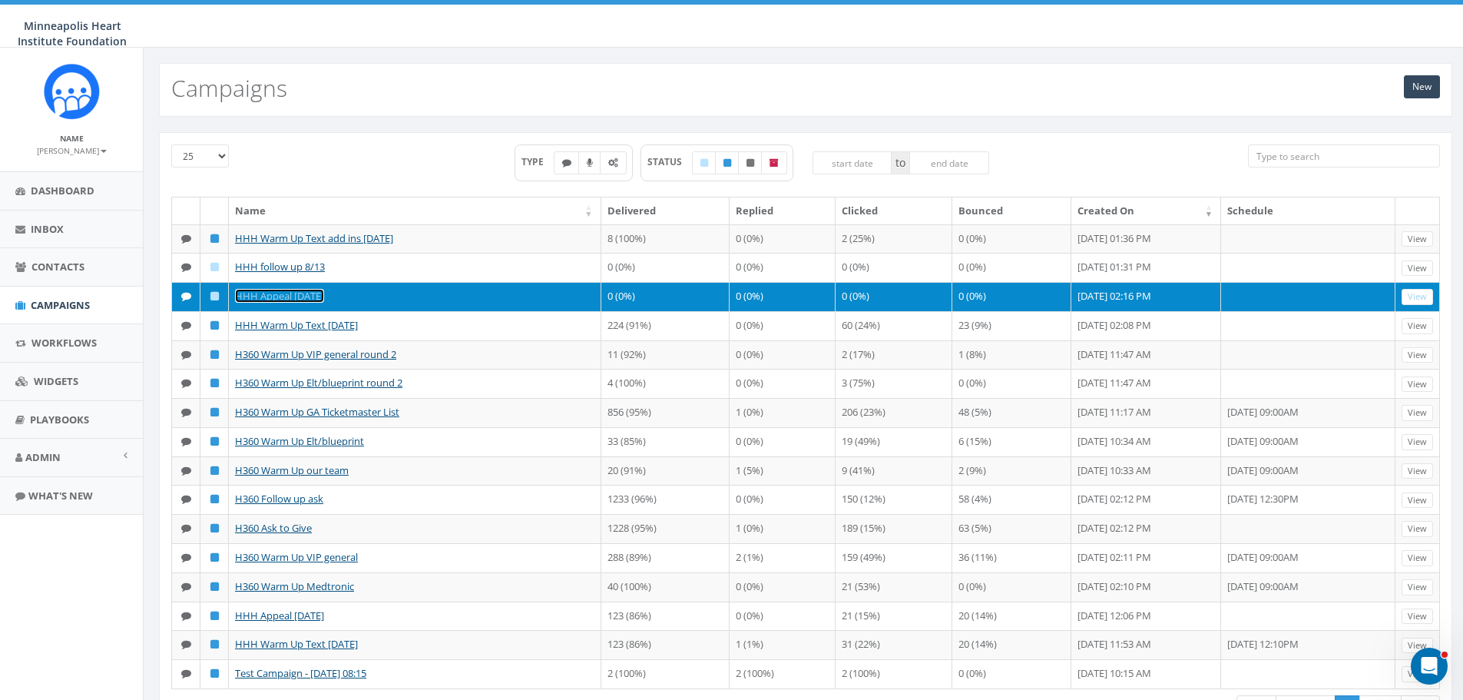
click at [311, 298] on link "HHH Appeal [DATE]" at bounding box center [279, 296] width 89 height 14
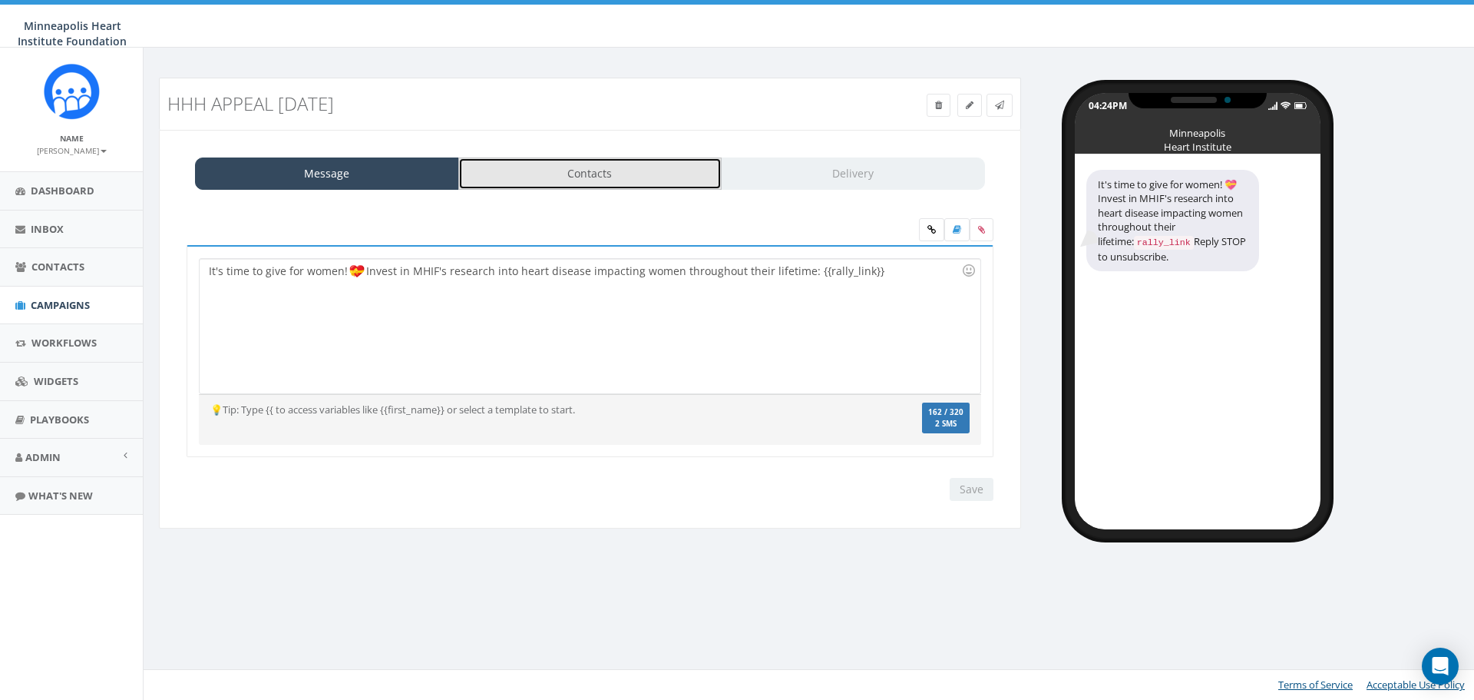
click at [594, 182] on link "Contacts" at bounding box center [590, 173] width 264 height 32
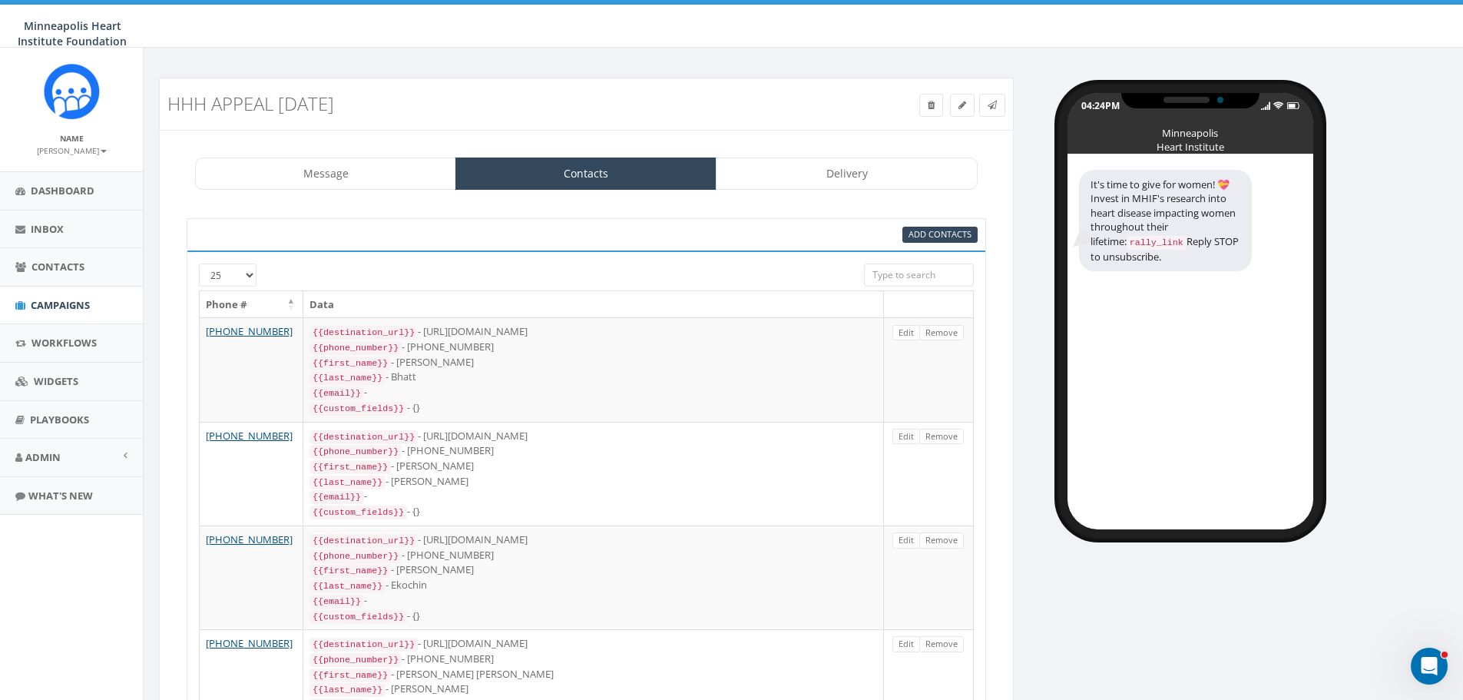
click at [882, 271] on input "search" at bounding box center [919, 274] width 110 height 23
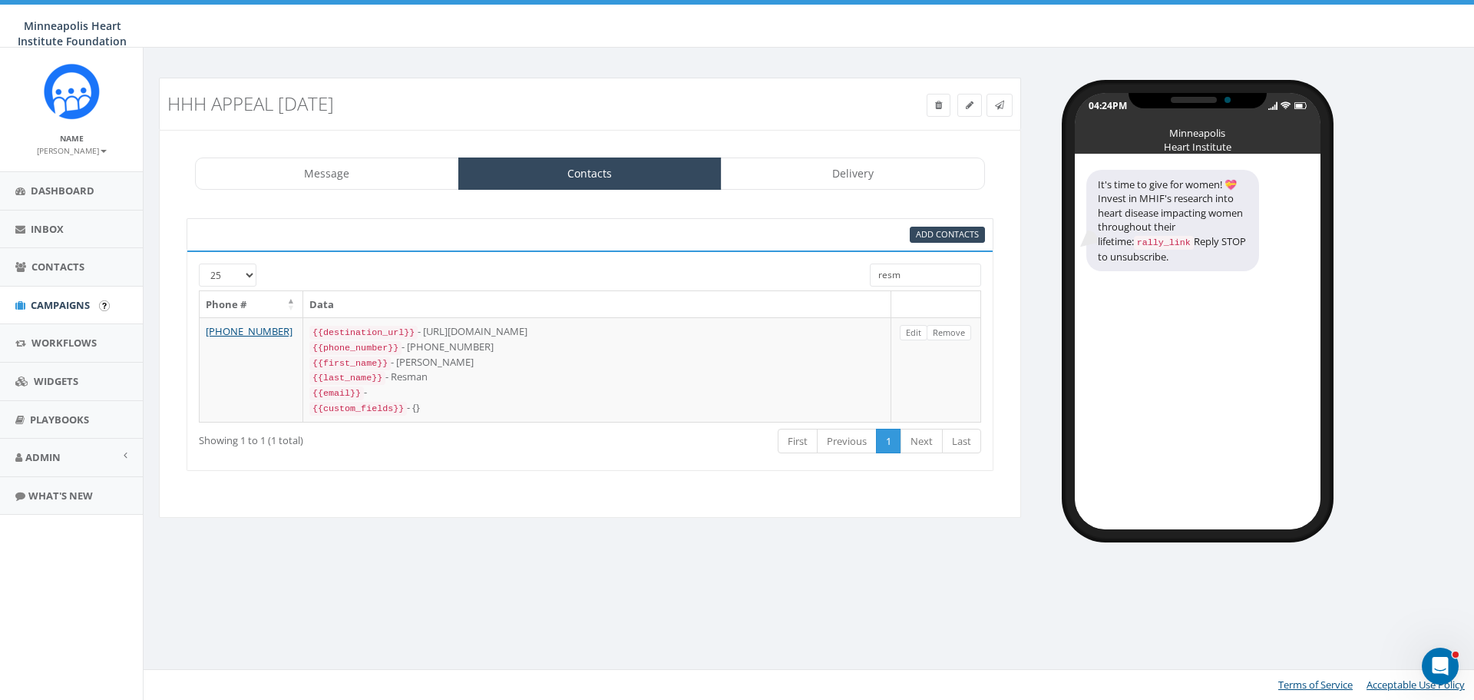
type input "resm"
click at [71, 308] on span "Campaigns" at bounding box center [60, 305] width 59 height 14
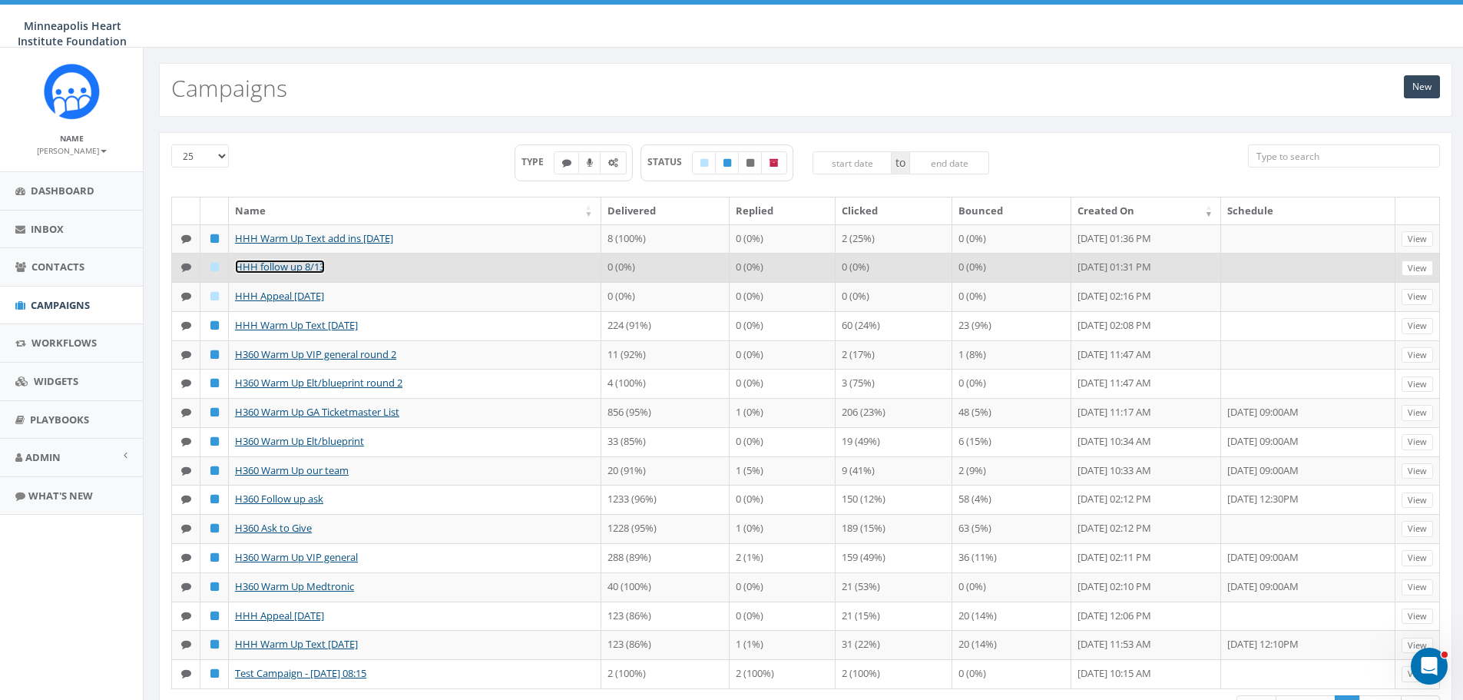
click at [266, 270] on link "HHH follow up 8/13" at bounding box center [280, 267] width 90 height 14
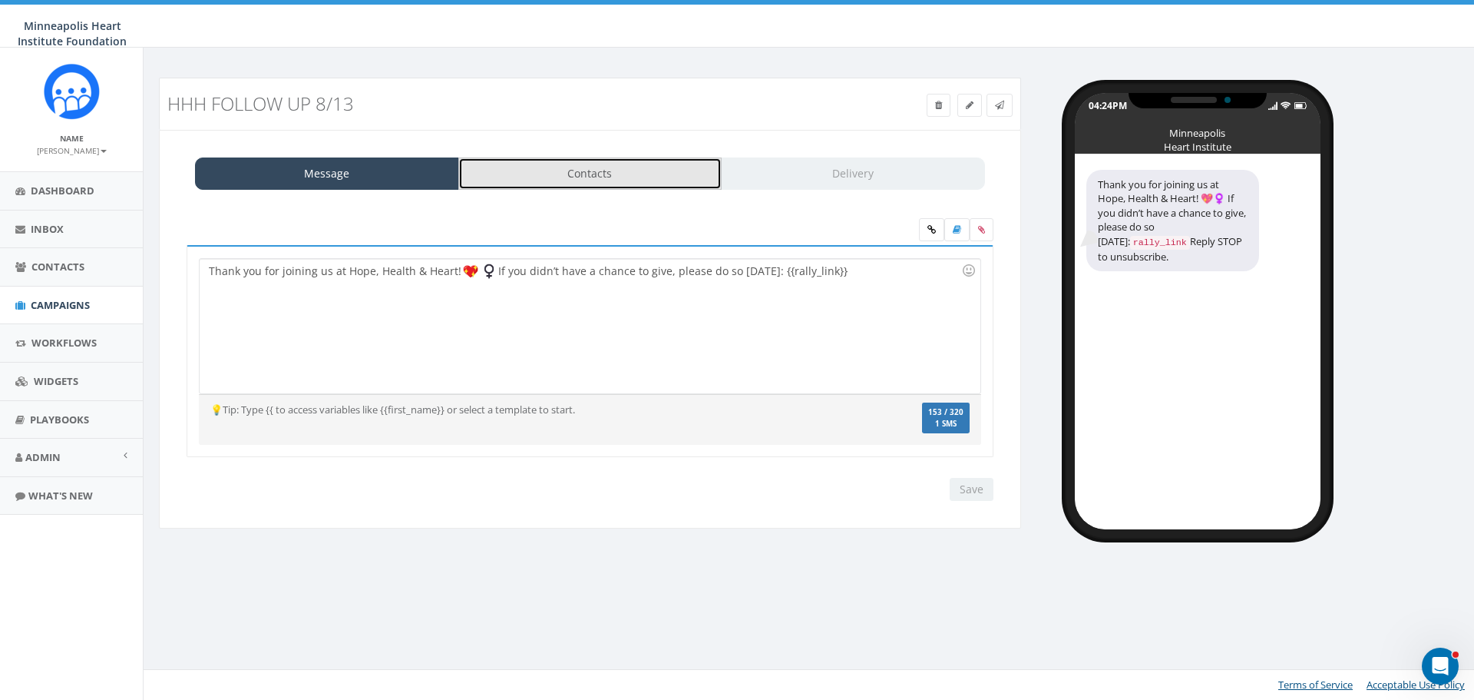
click at [641, 171] on link "Contacts" at bounding box center [590, 173] width 264 height 32
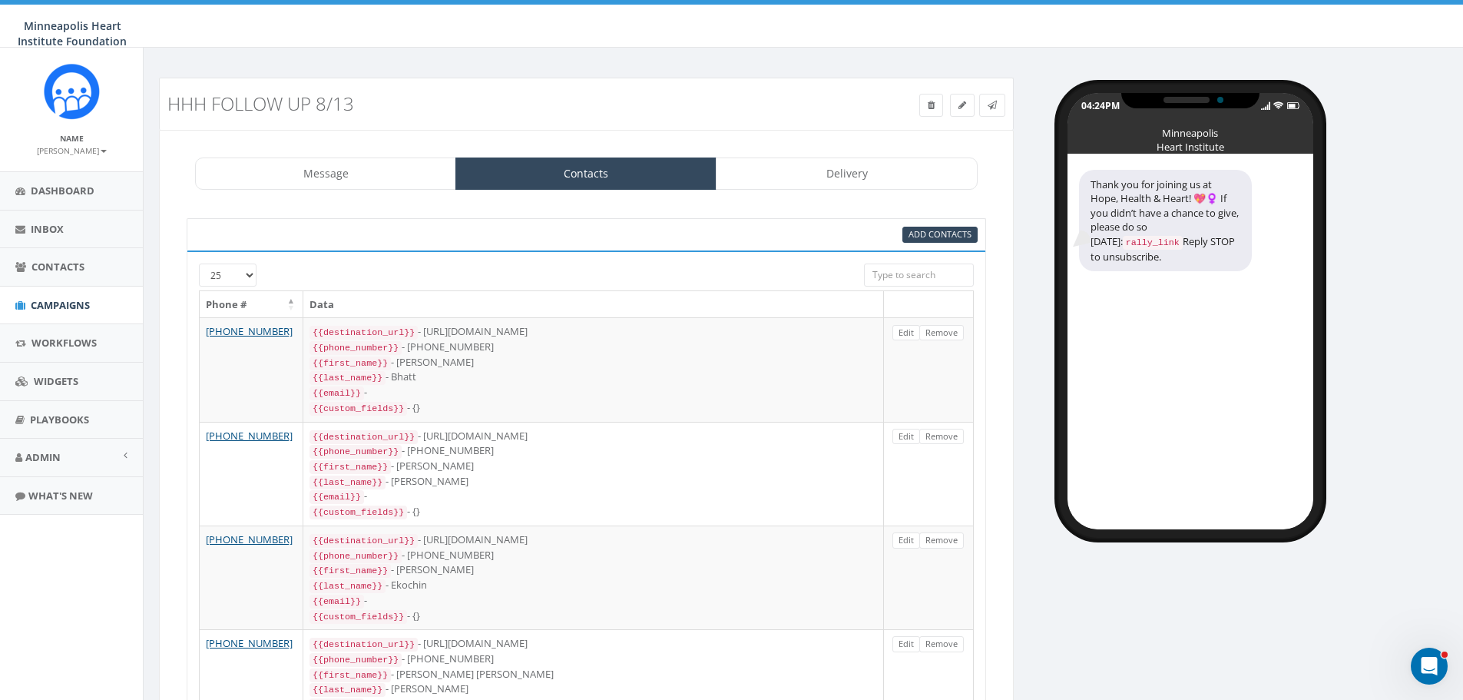
click at [890, 275] on input "search" at bounding box center [919, 274] width 110 height 23
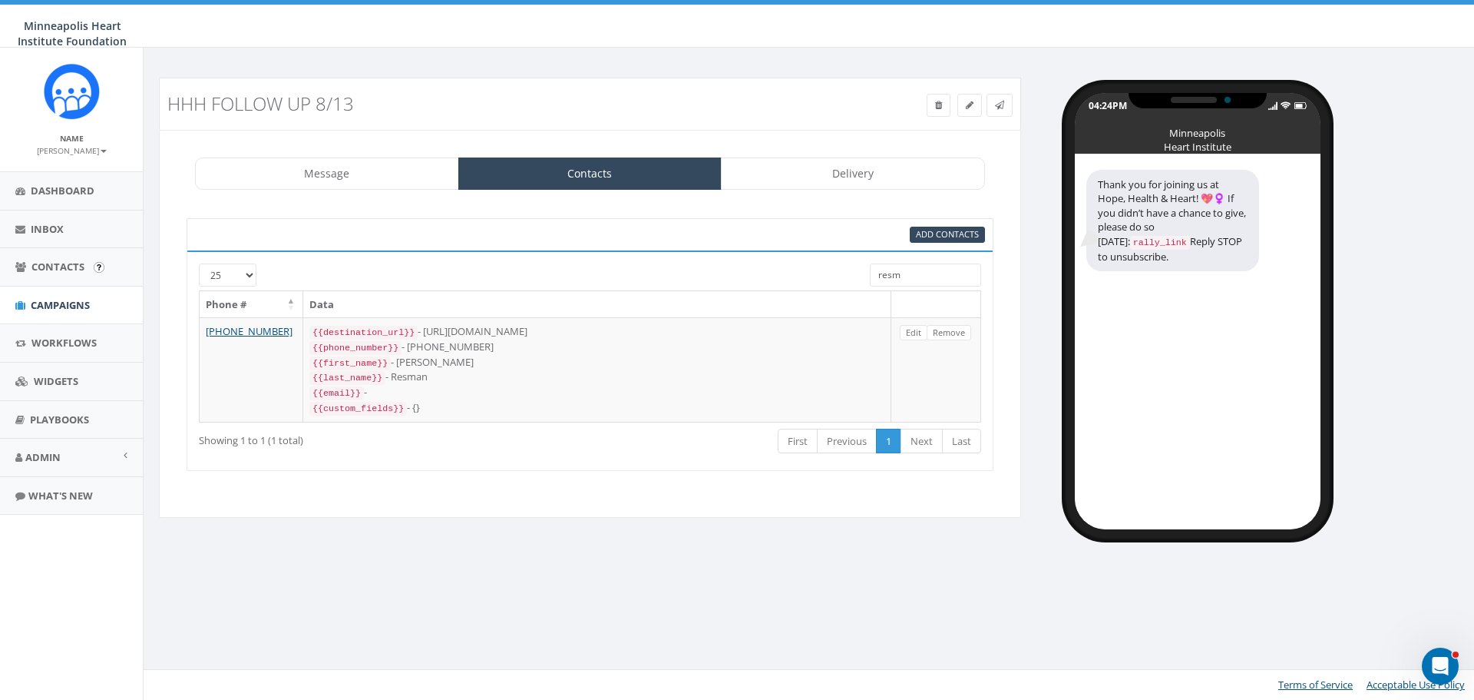
type input "resm"
click at [46, 295] on link "Campaigns" at bounding box center [71, 305] width 143 height 38
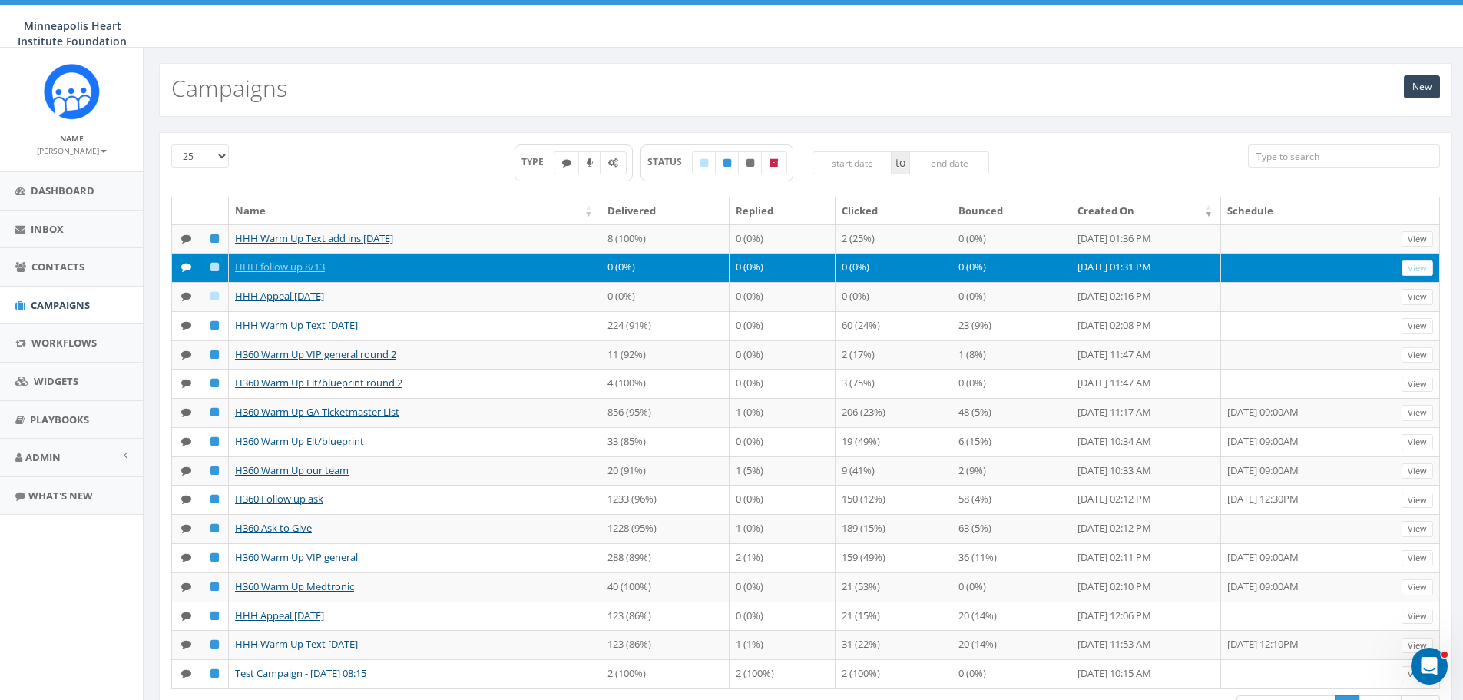
click at [692, 76] on div "New Campaigns" at bounding box center [805, 90] width 1293 height 54
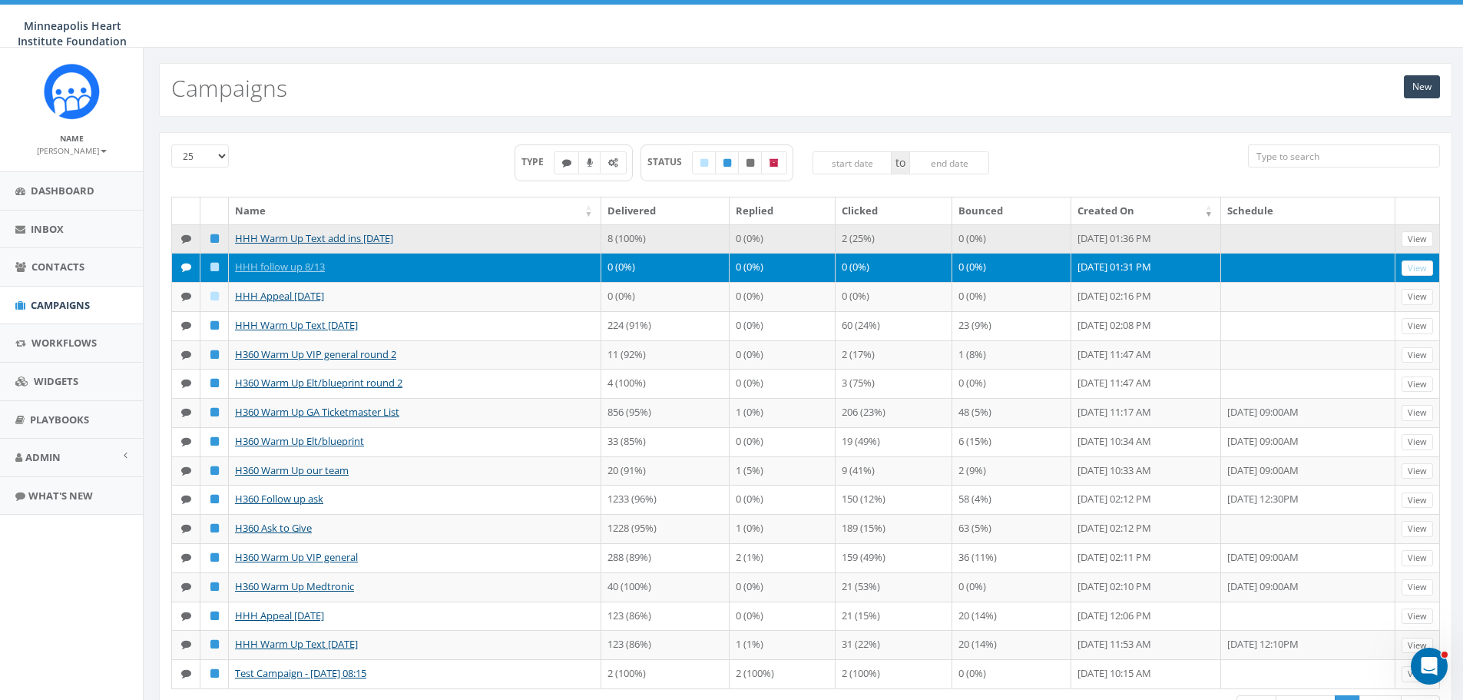
click at [468, 236] on td "HHH Warm Up Text add ins [DATE]" at bounding box center [415, 238] width 372 height 29
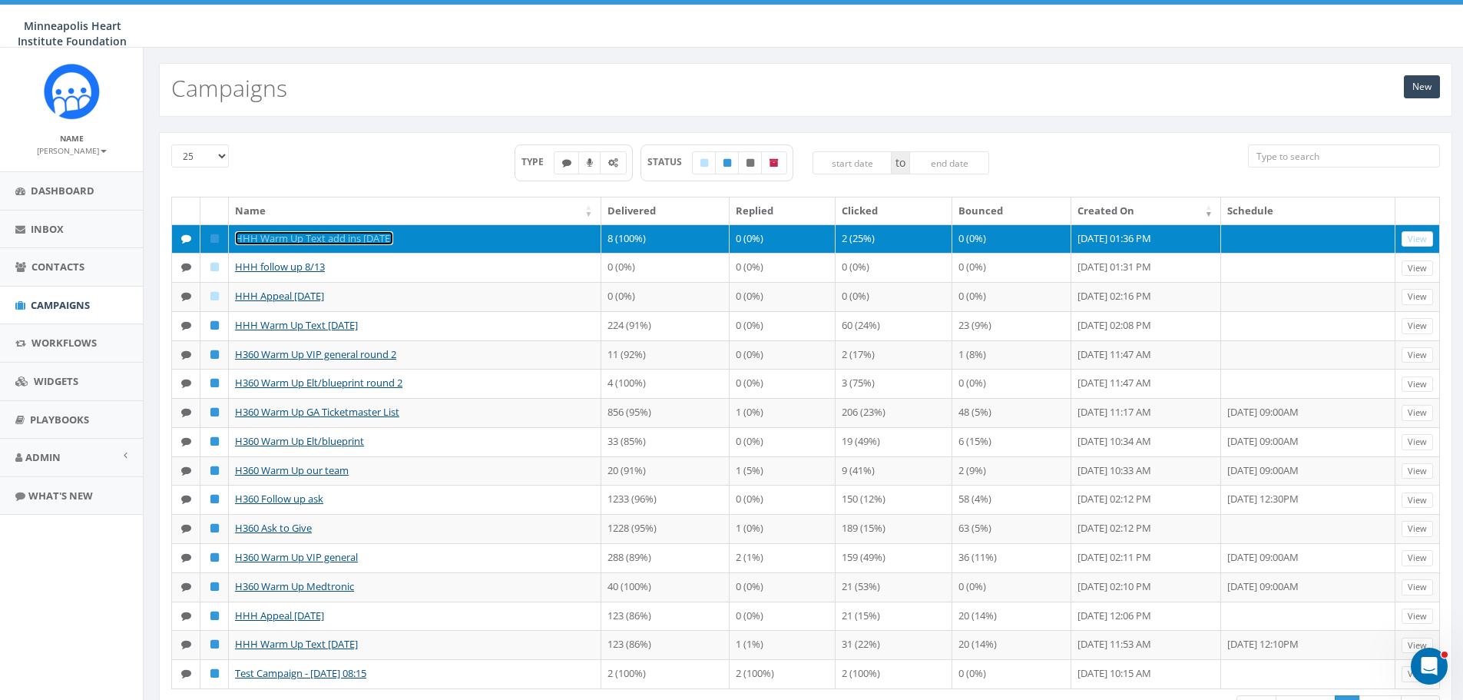
click at [342, 239] on link "HHH Warm Up Text add ins [DATE]" at bounding box center [314, 238] width 158 height 14
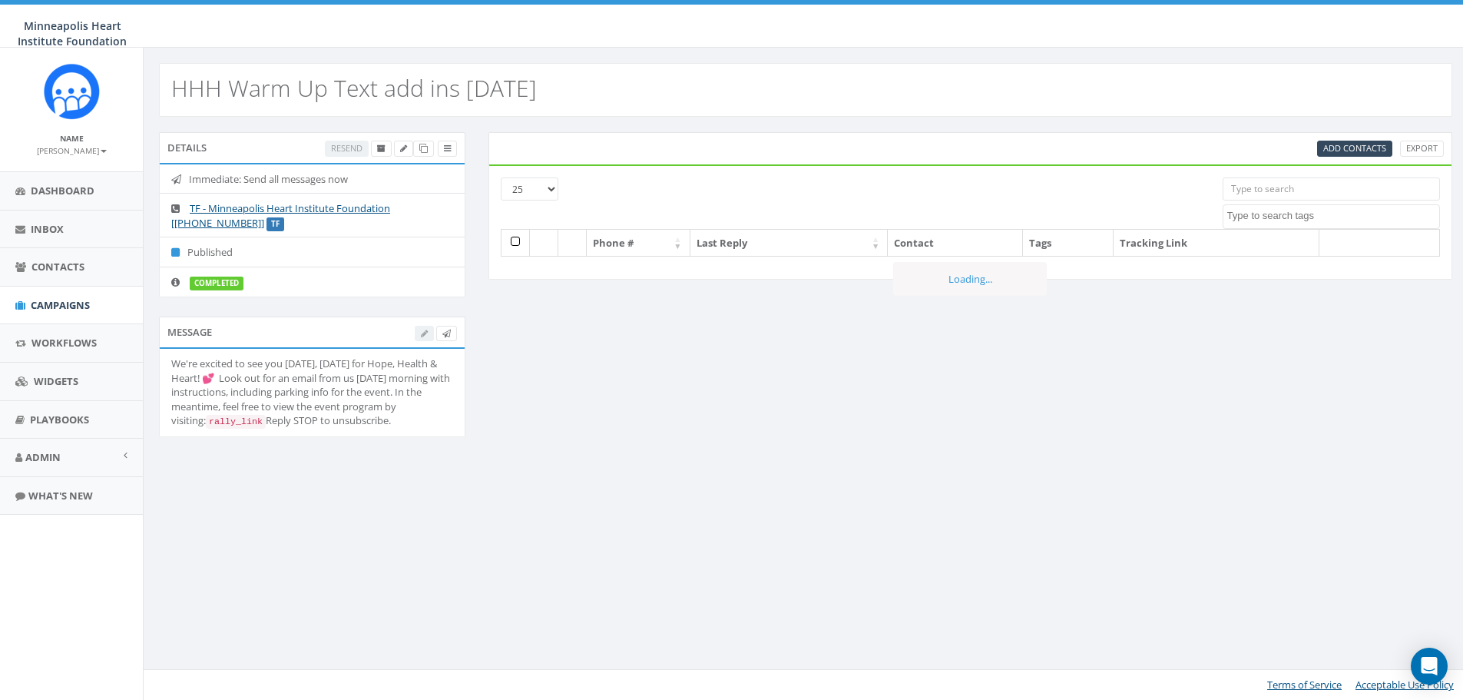
select select
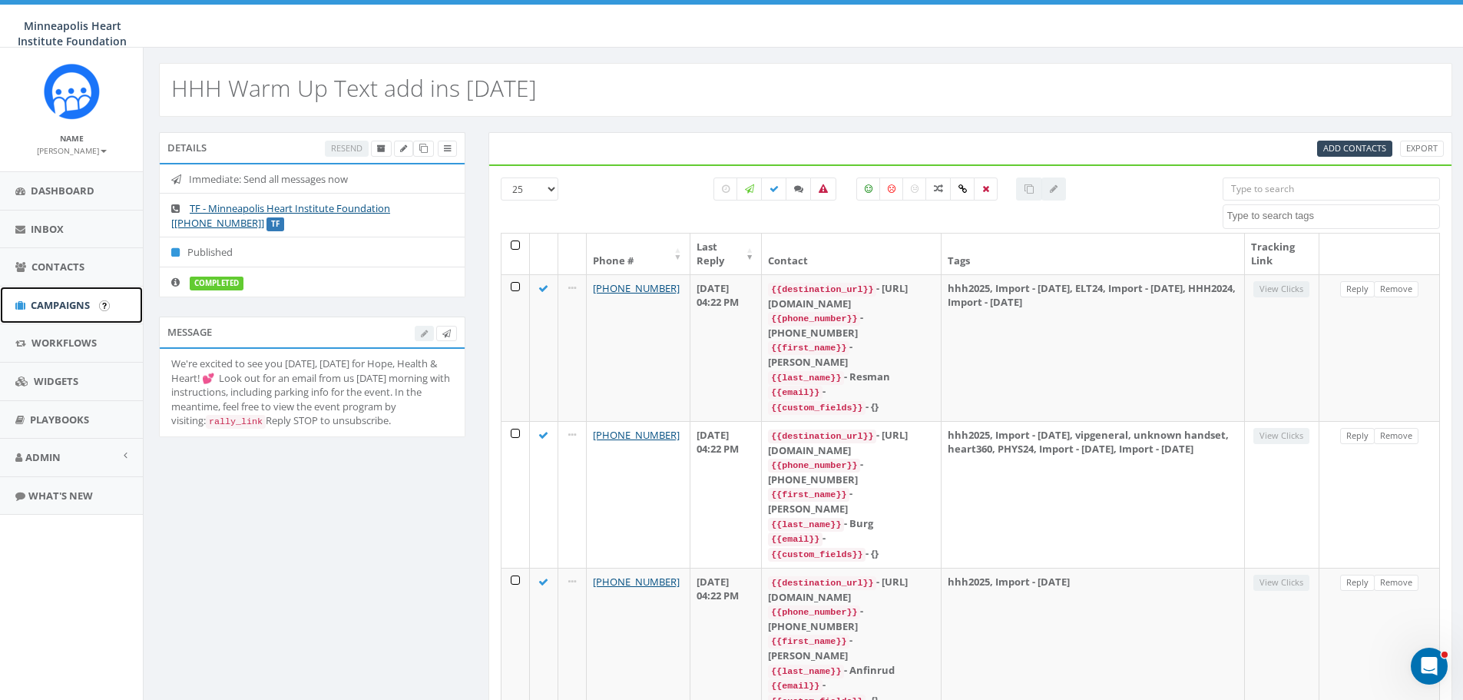
click at [65, 314] on link "Campaigns" at bounding box center [71, 305] width 143 height 38
